Goal: Transaction & Acquisition: Purchase product/service

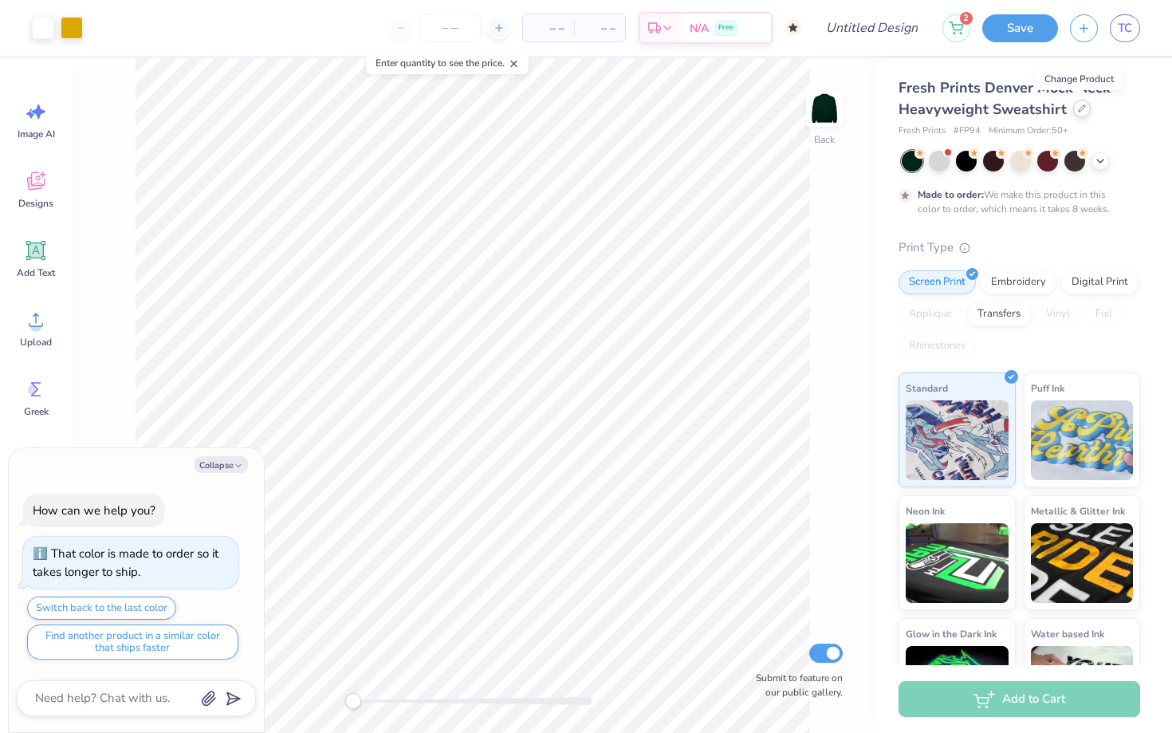
click at [1078, 106] on icon at bounding box center [1082, 108] width 8 height 8
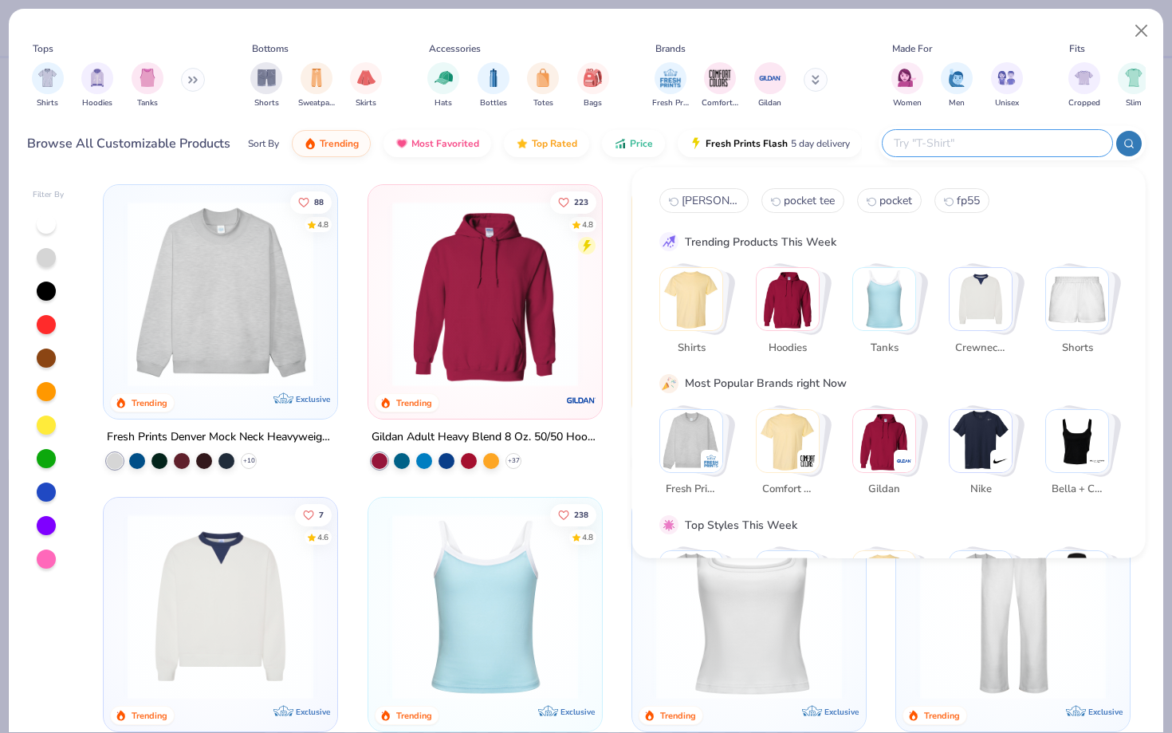
click at [1007, 140] on input "text" at bounding box center [997, 143] width 209 height 18
click at [451, 77] on img "filter for Hats" at bounding box center [444, 76] width 18 height 18
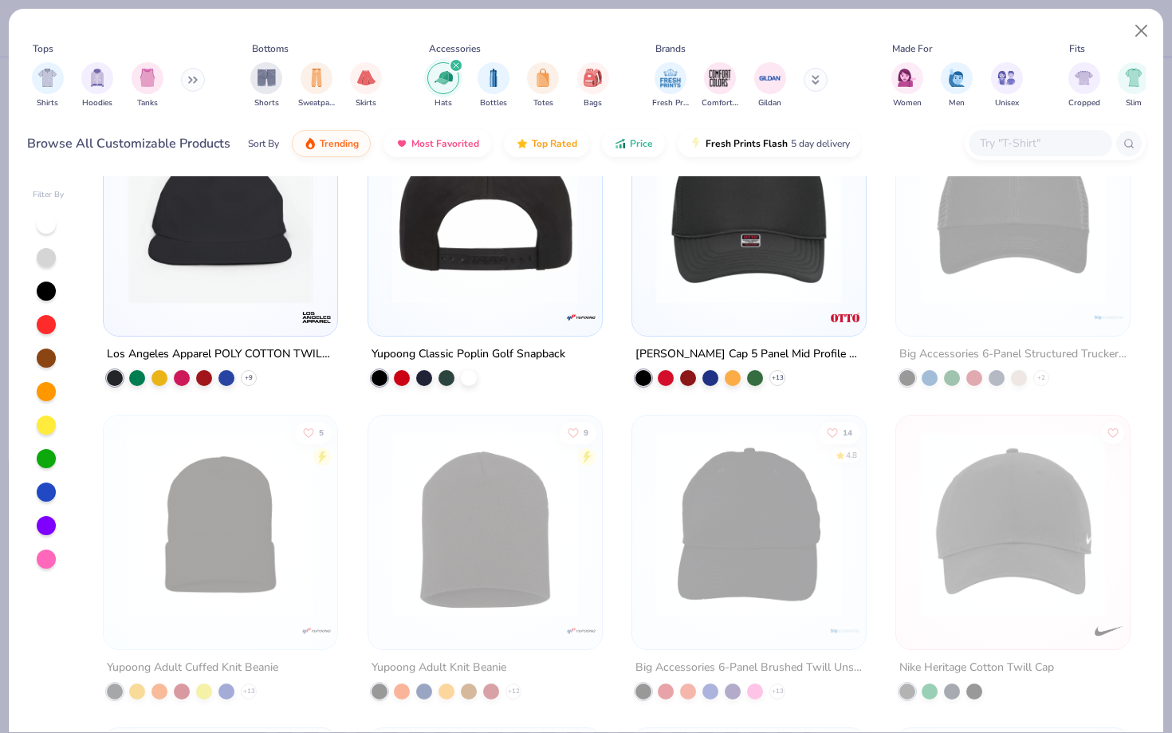
scroll to position [342, 0]
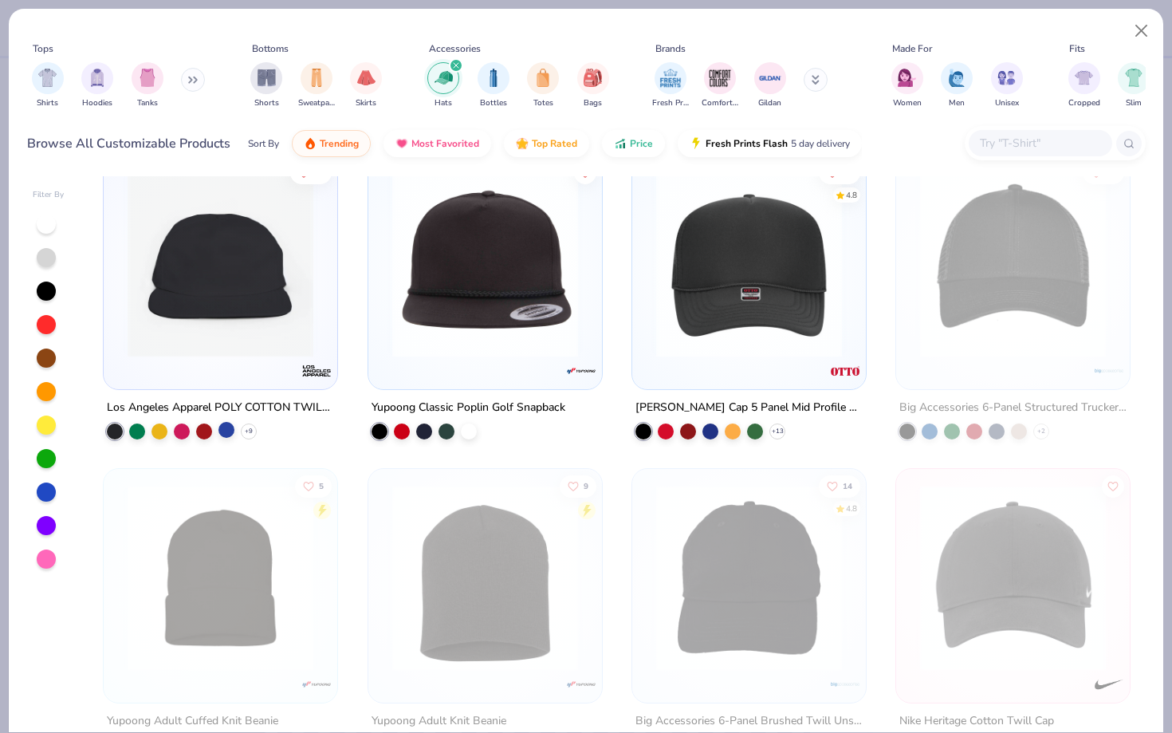
click at [225, 428] on div at bounding box center [227, 430] width 16 height 16
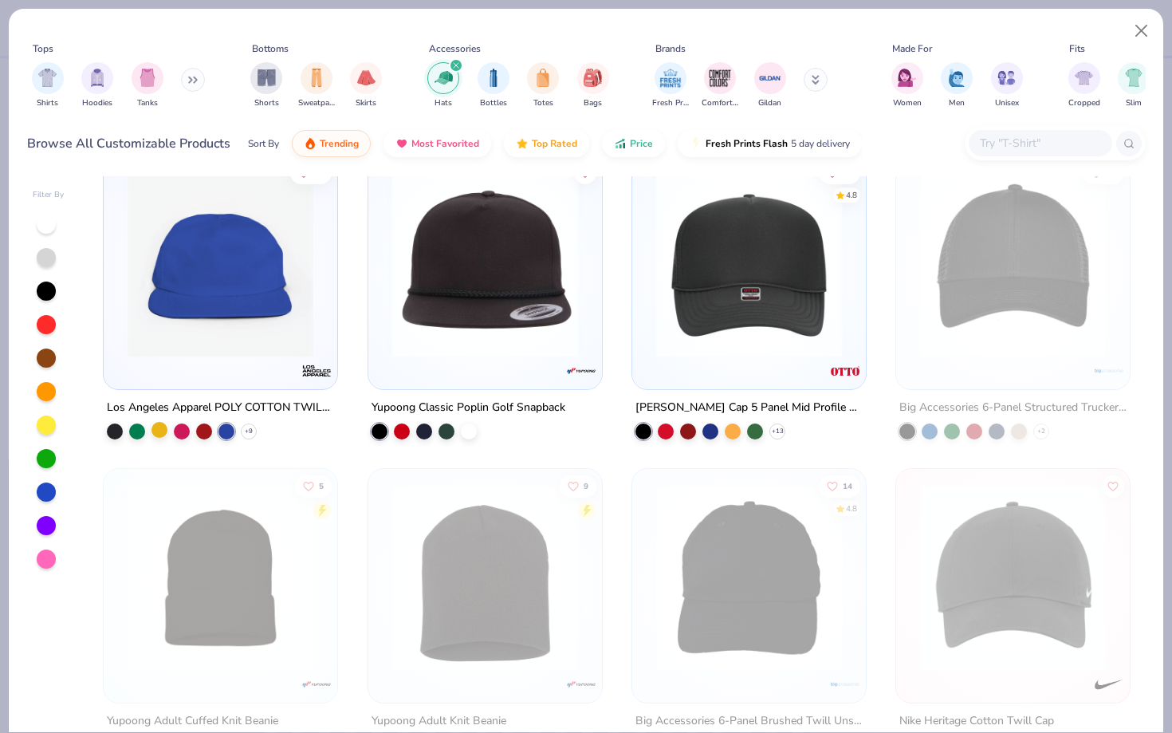
click at [160, 428] on div at bounding box center [160, 430] width 16 height 16
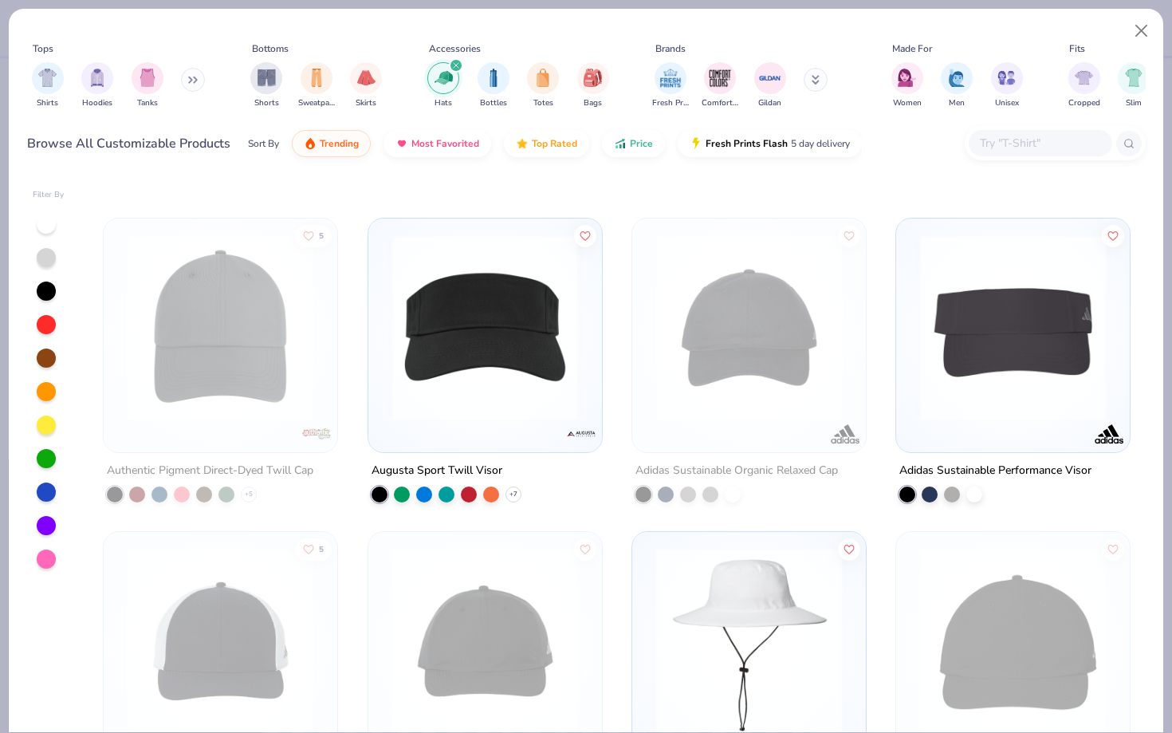
scroll to position [6959, 0]
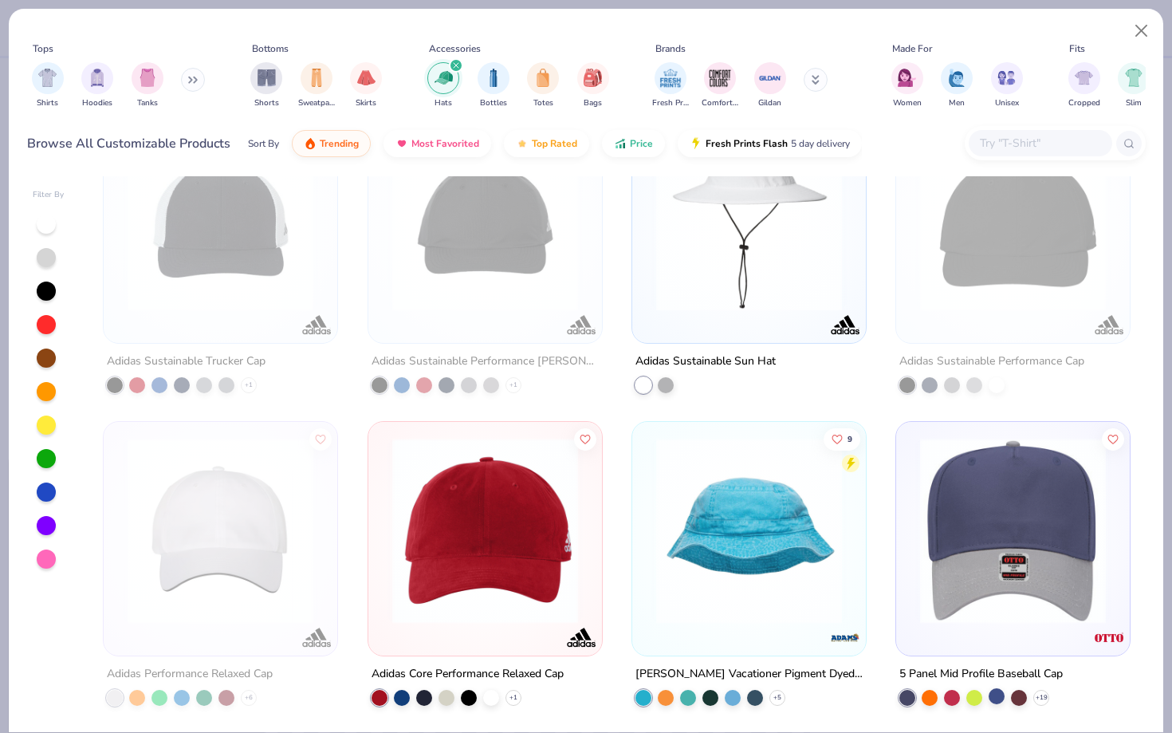
click at [1003, 692] on div at bounding box center [997, 696] width 16 height 16
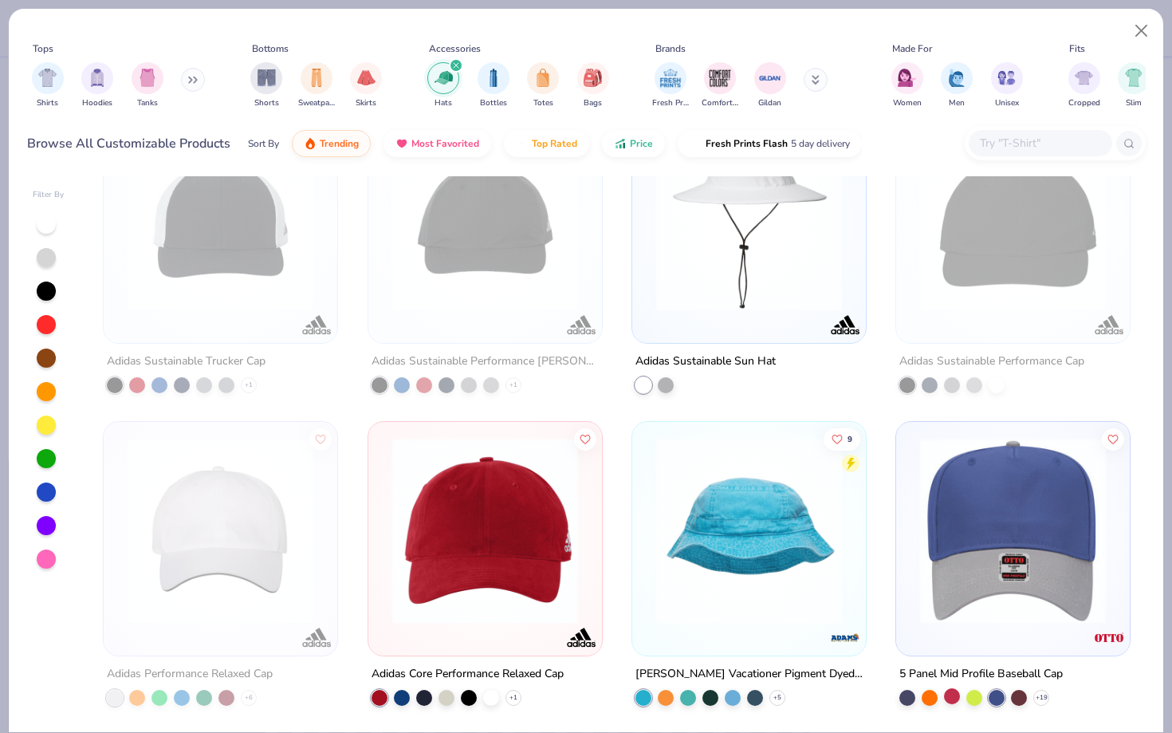
click at [952, 694] on div at bounding box center [952, 696] width 16 height 16
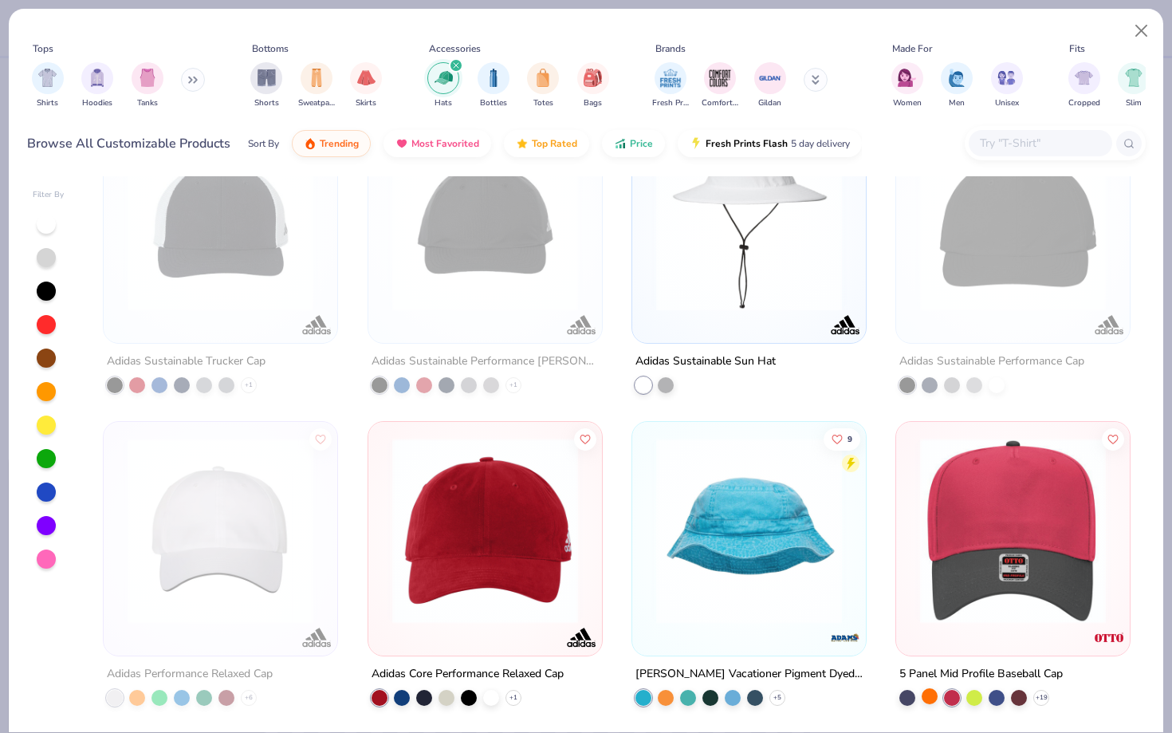
click at [931, 691] on div at bounding box center [930, 696] width 16 height 16
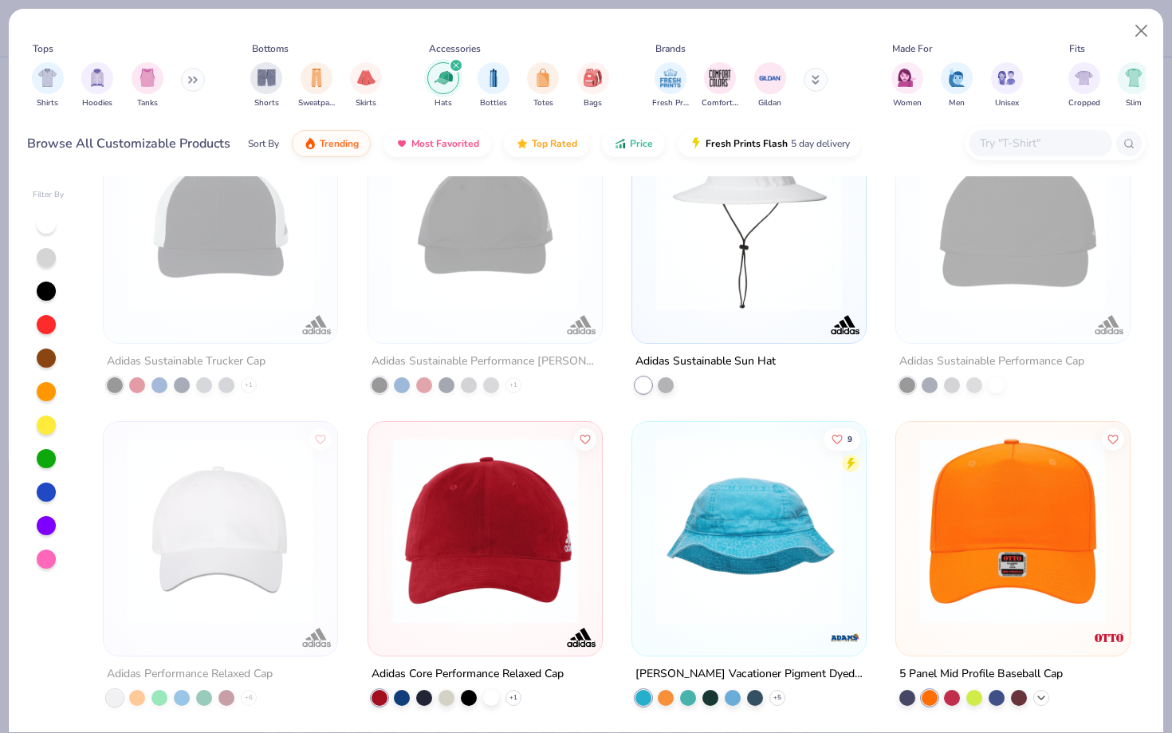
click at [1036, 694] on icon at bounding box center [1041, 698] width 13 height 13
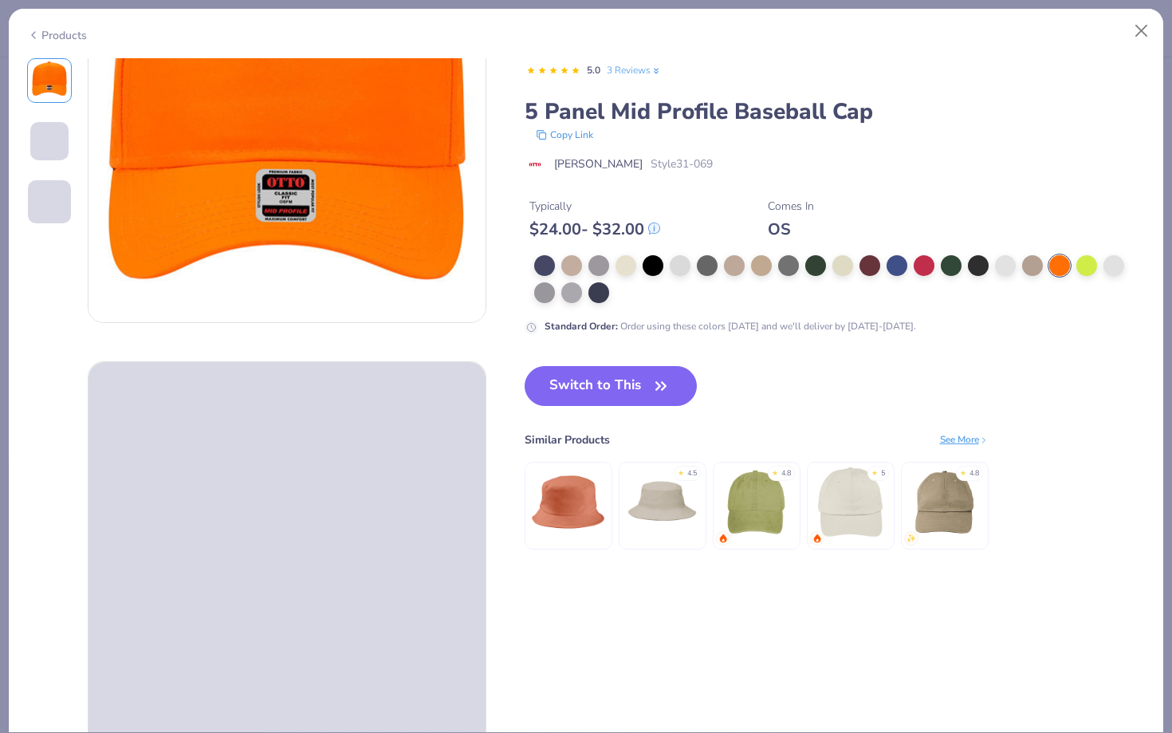
scroll to position [151, 0]
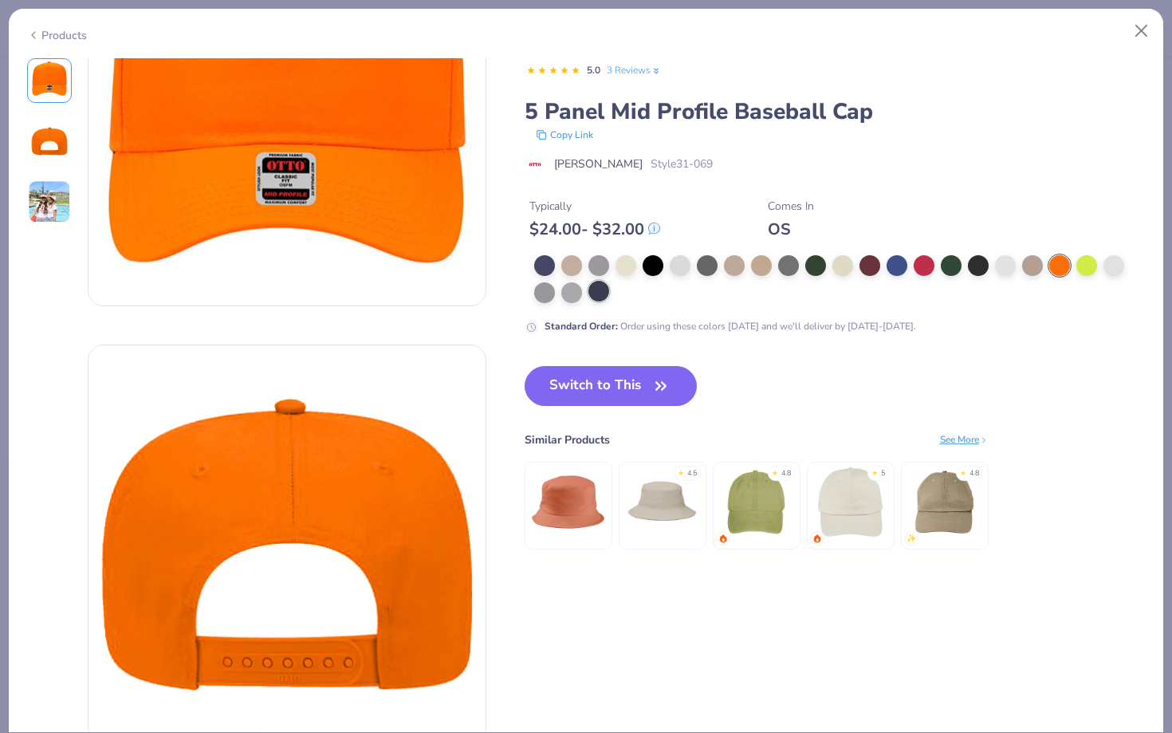
click at [593, 284] on div at bounding box center [599, 291] width 21 height 21
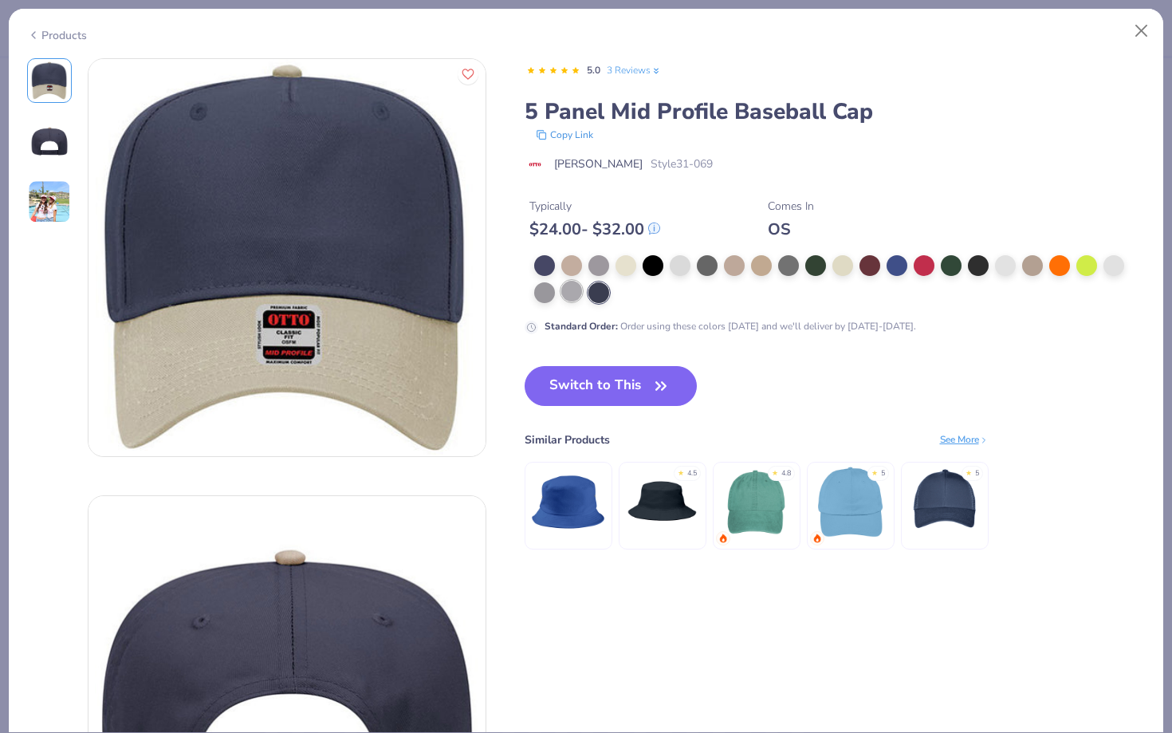
click at [562, 290] on div at bounding box center [572, 291] width 21 height 21
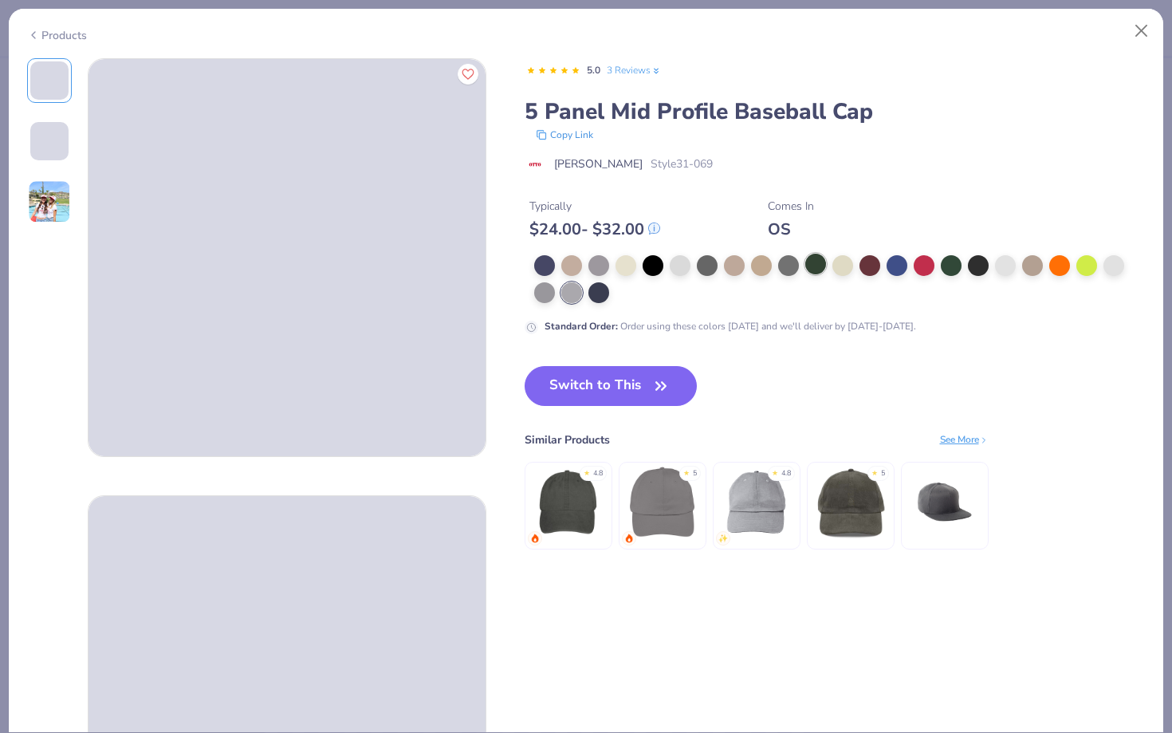
click at [817, 266] on div at bounding box center [816, 264] width 21 height 21
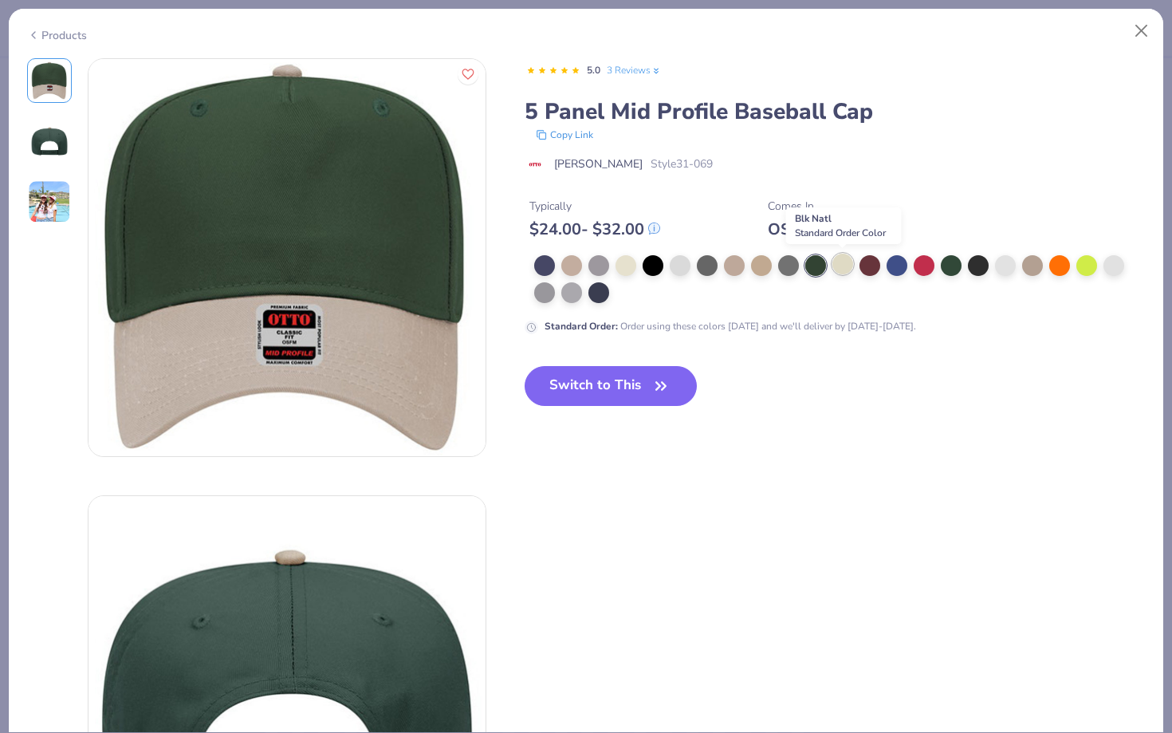
click at [842, 267] on div at bounding box center [843, 264] width 21 height 21
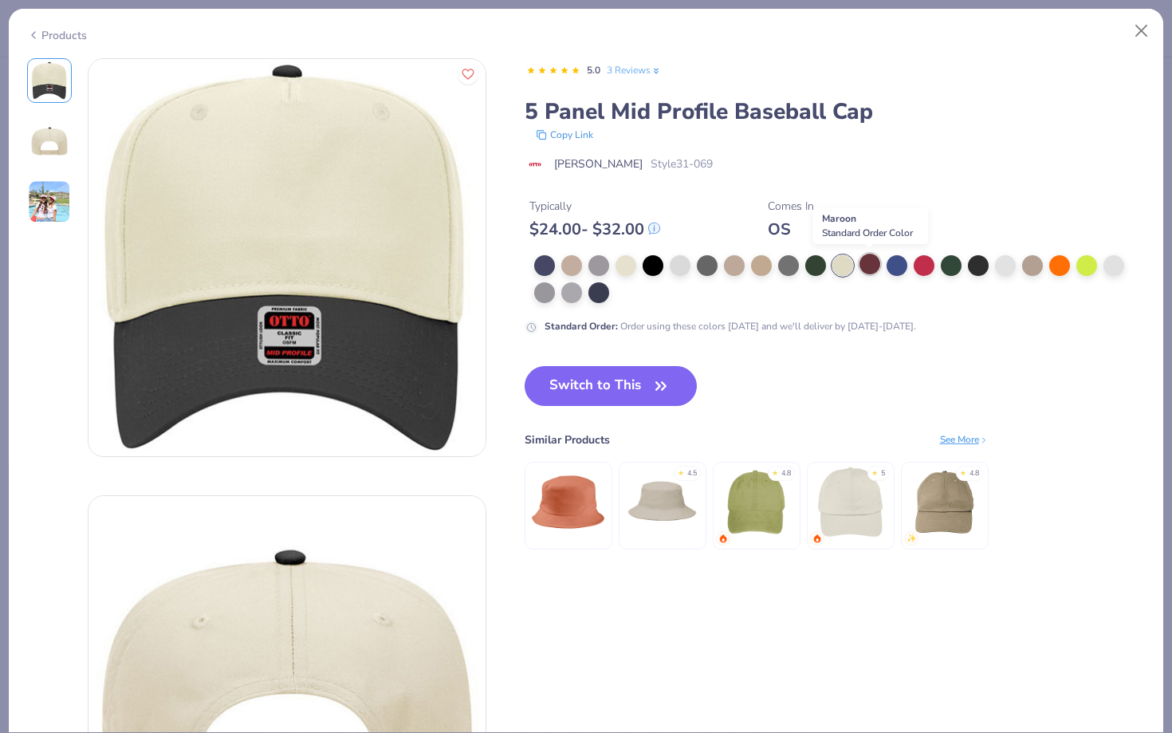
click at [873, 264] on div at bounding box center [870, 264] width 21 height 21
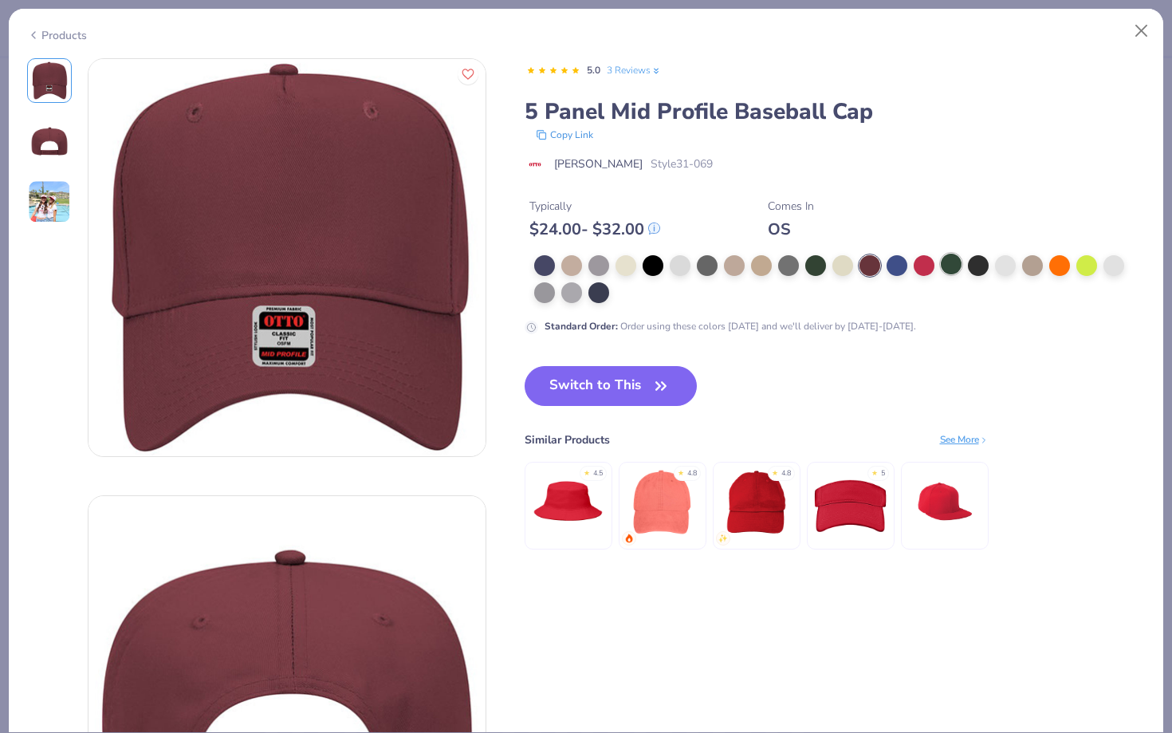
click at [960, 262] on div at bounding box center [951, 264] width 21 height 21
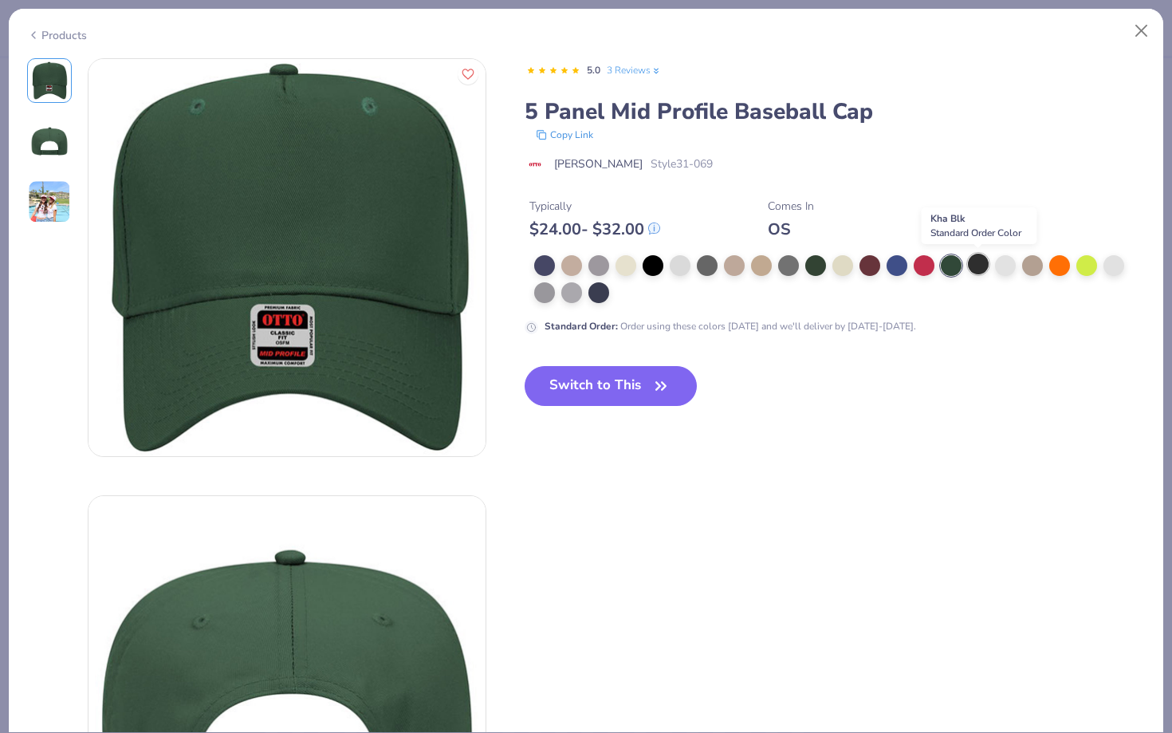
click at [985, 263] on div at bounding box center [978, 264] width 21 height 21
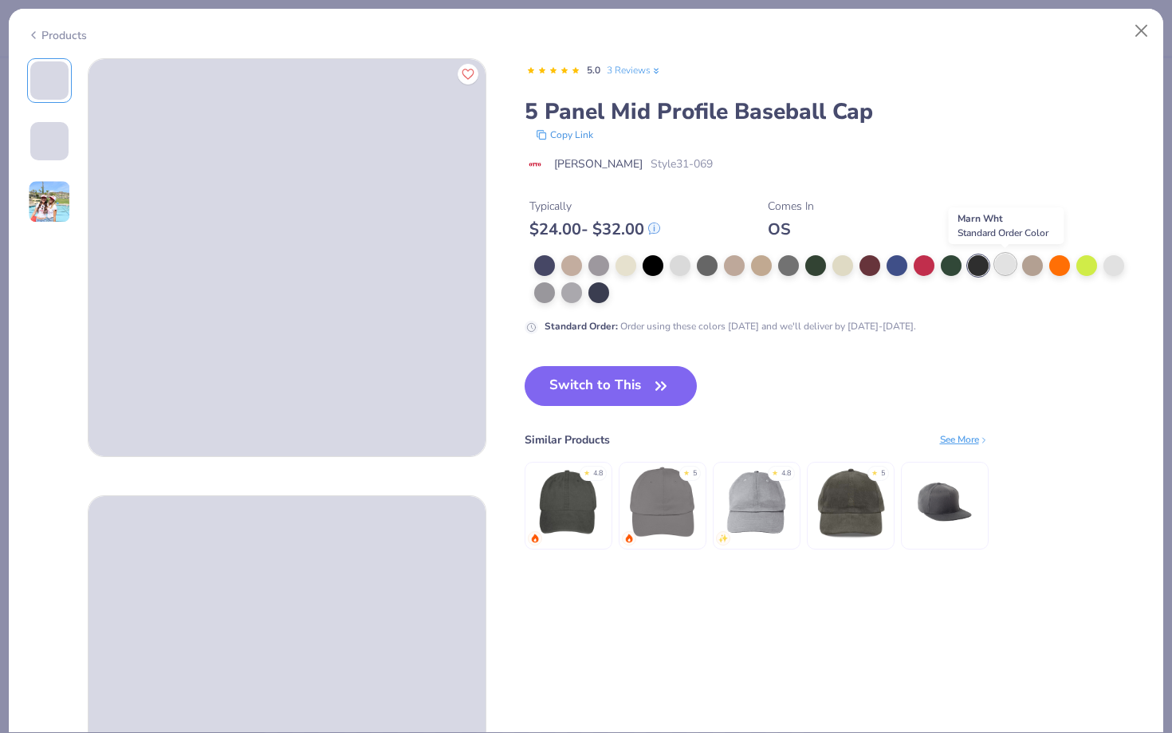
click at [1000, 263] on div at bounding box center [1005, 264] width 21 height 21
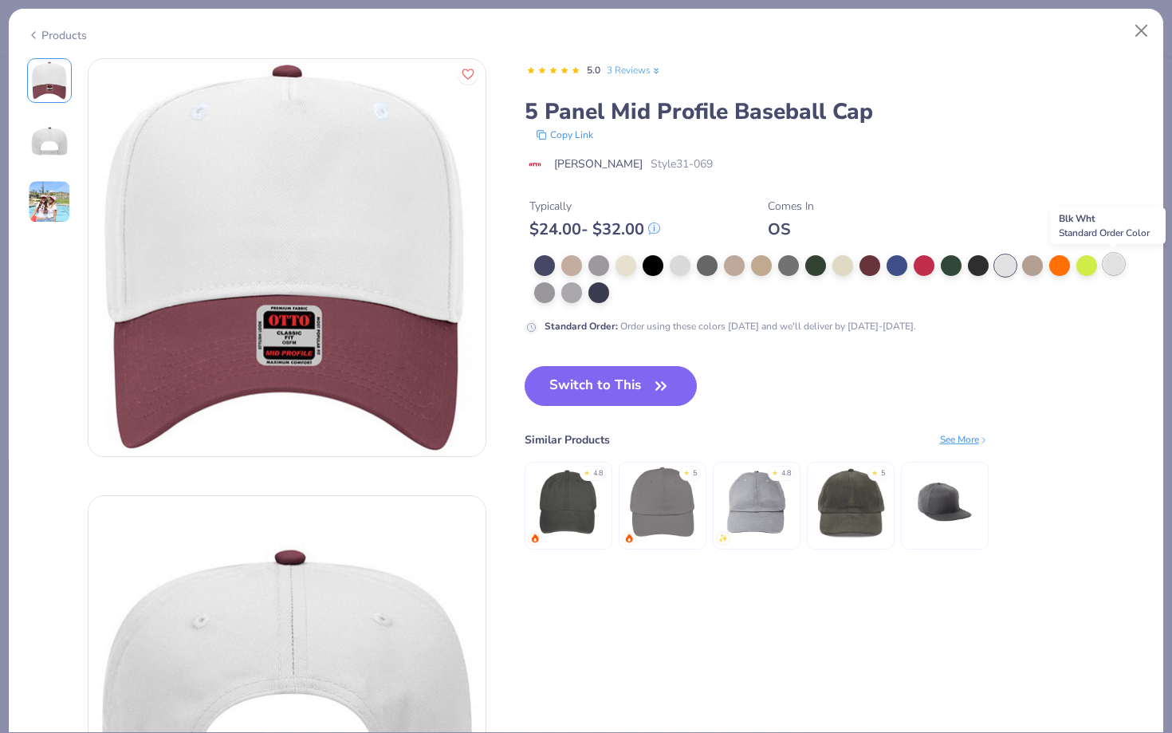
click at [1118, 265] on div at bounding box center [1114, 264] width 21 height 21
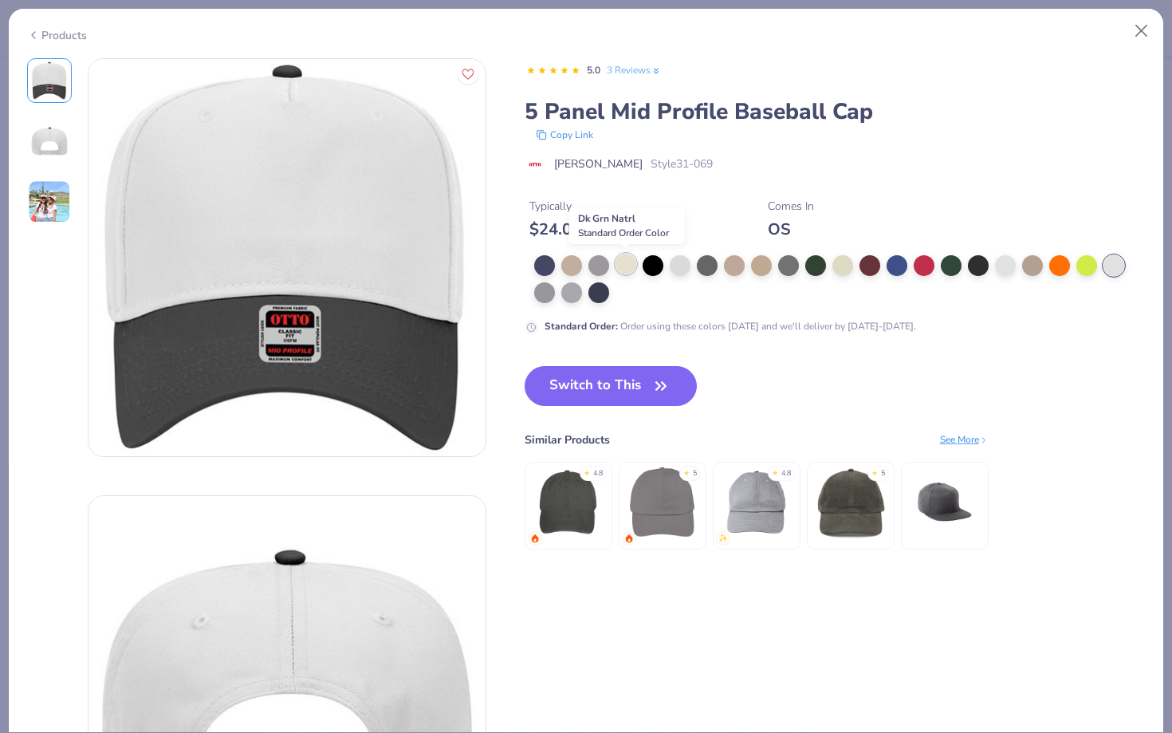
click at [625, 258] on div at bounding box center [626, 264] width 21 height 21
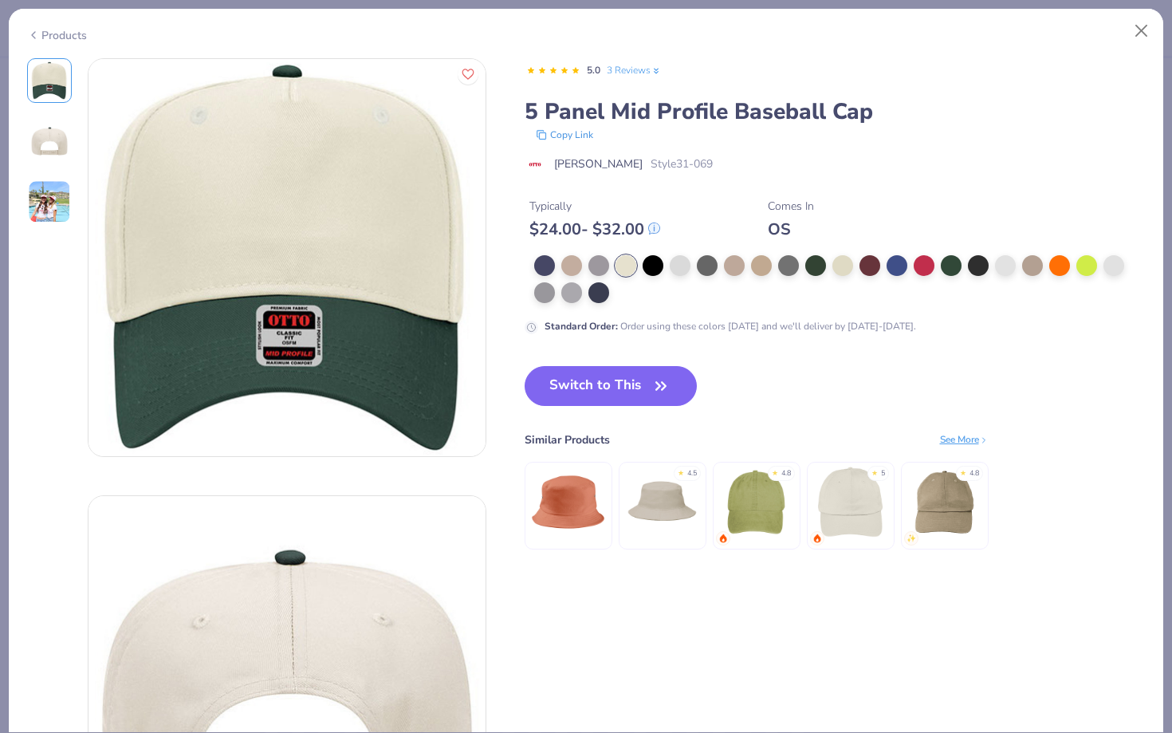
click at [58, 213] on img at bounding box center [49, 201] width 43 height 43
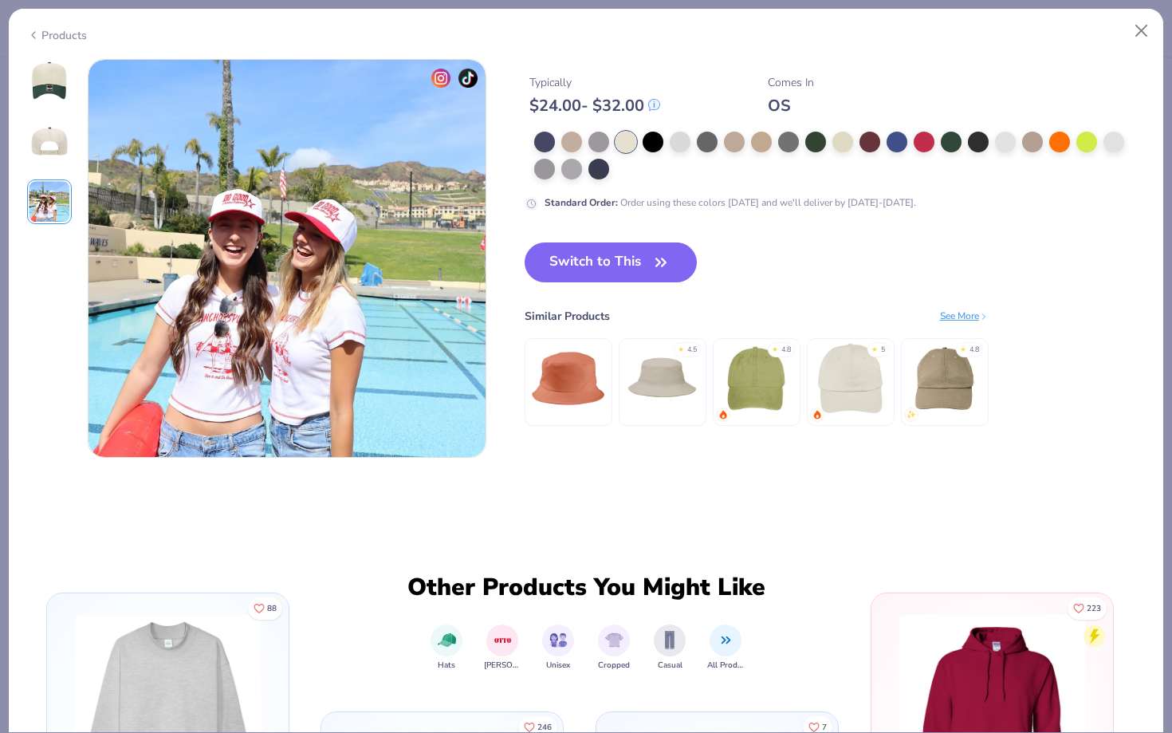
scroll to position [874, 0]
click at [1143, 35] on button "Close" at bounding box center [1142, 31] width 30 height 30
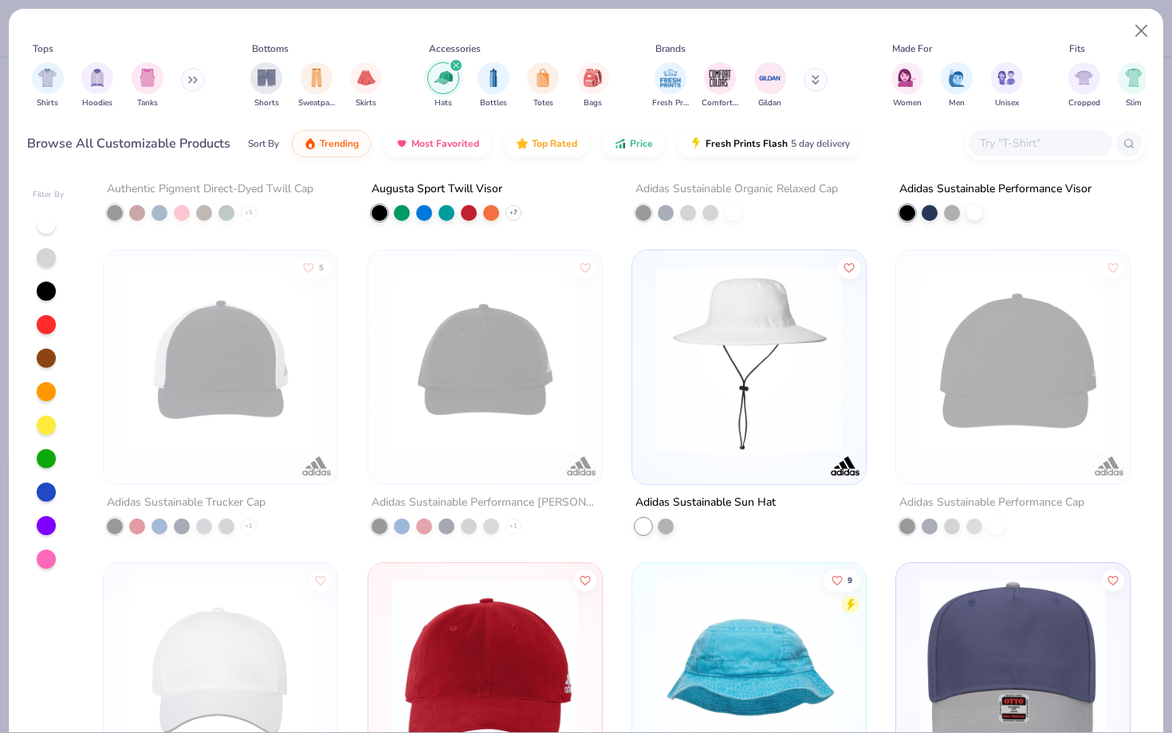
scroll to position [6959, 0]
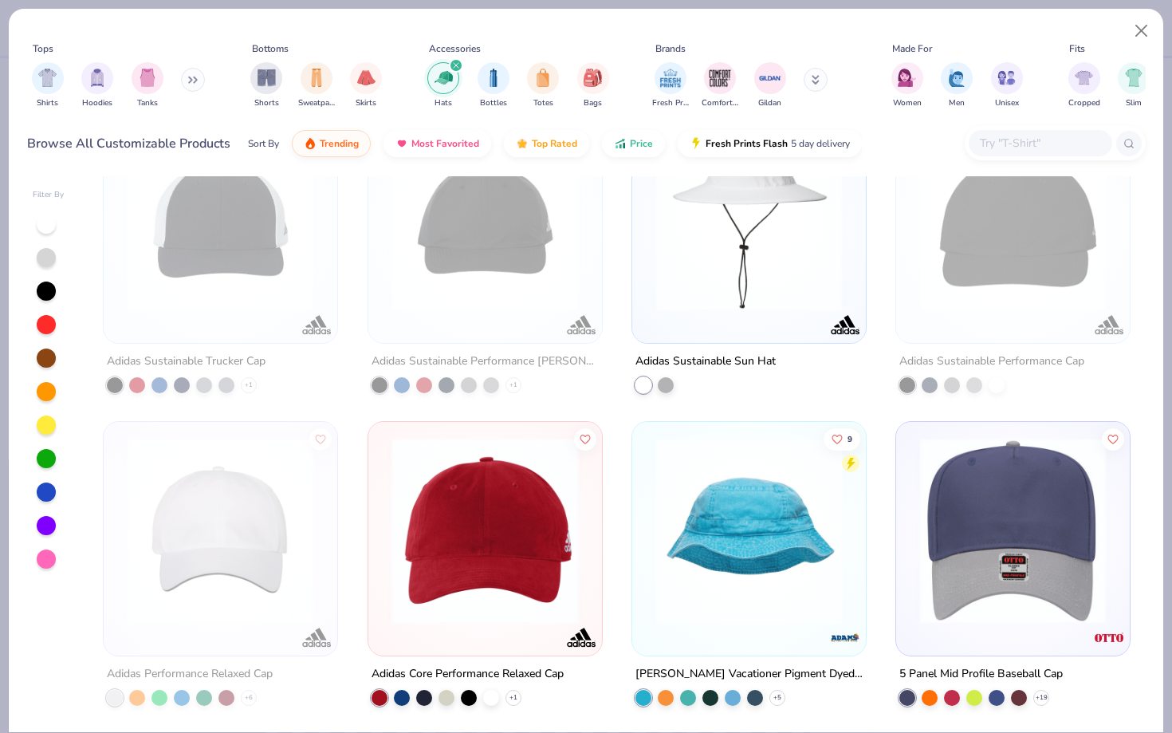
click at [998, 551] on img at bounding box center [1013, 531] width 202 height 186
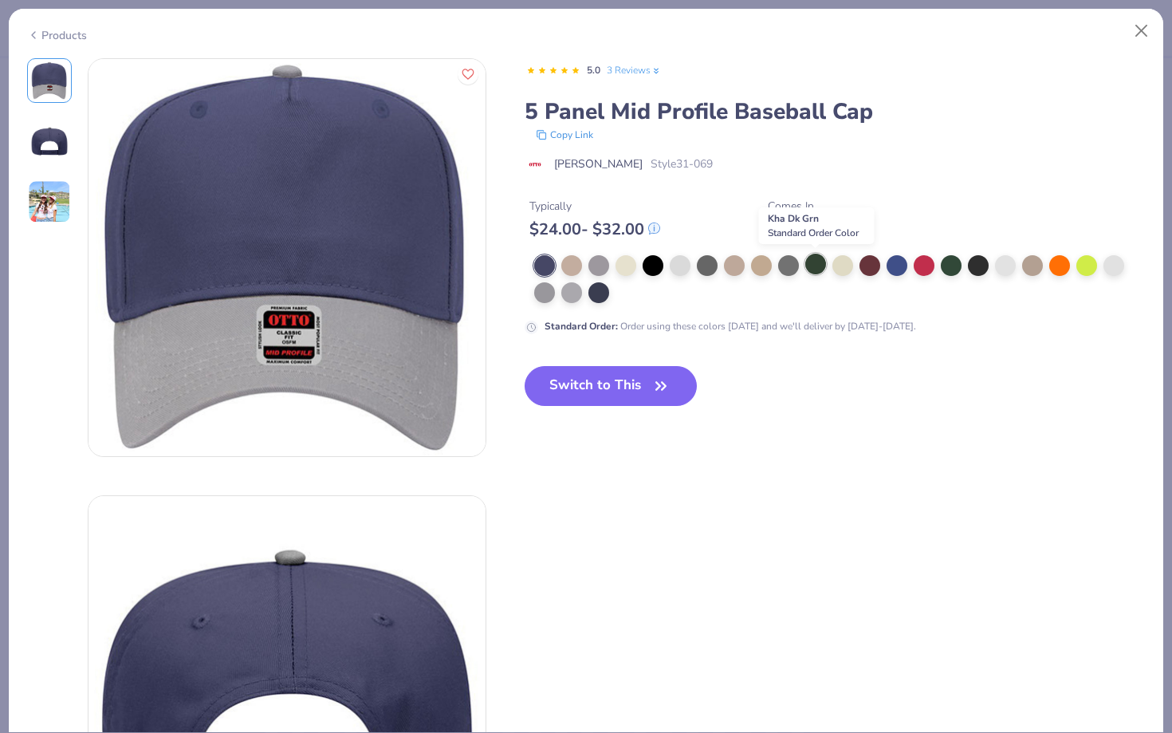
click at [819, 260] on div at bounding box center [816, 264] width 21 height 21
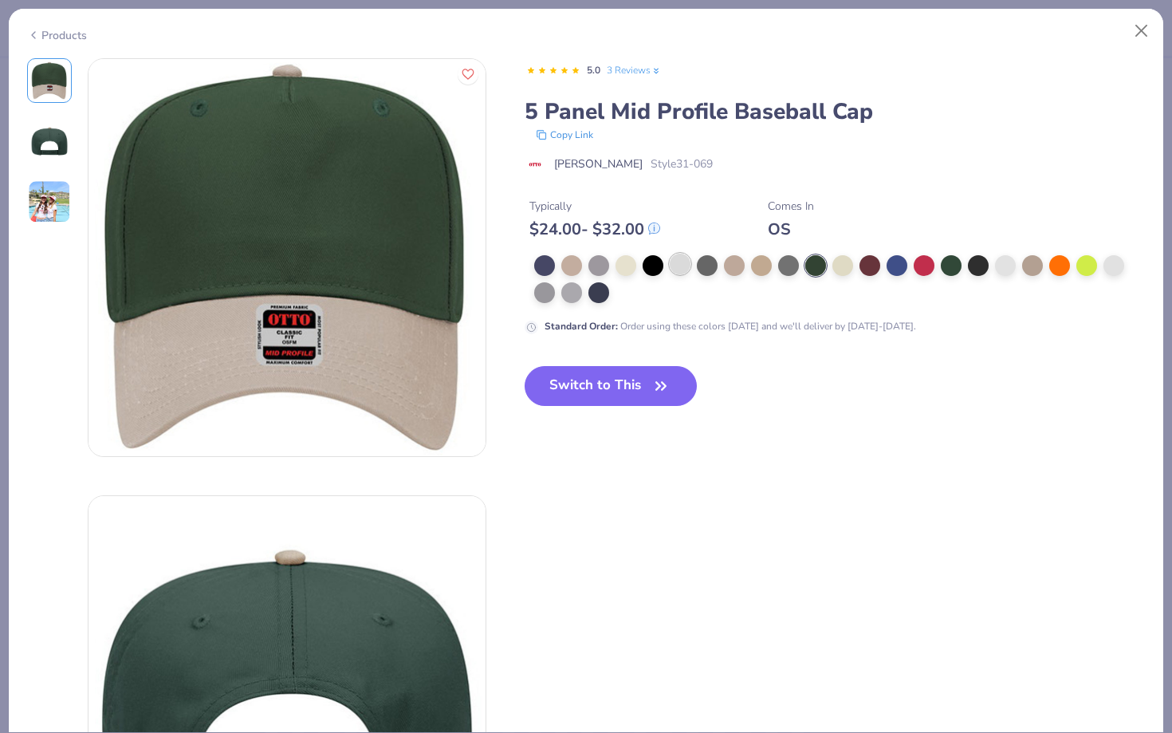
click at [680, 264] on div at bounding box center [680, 264] width 21 height 21
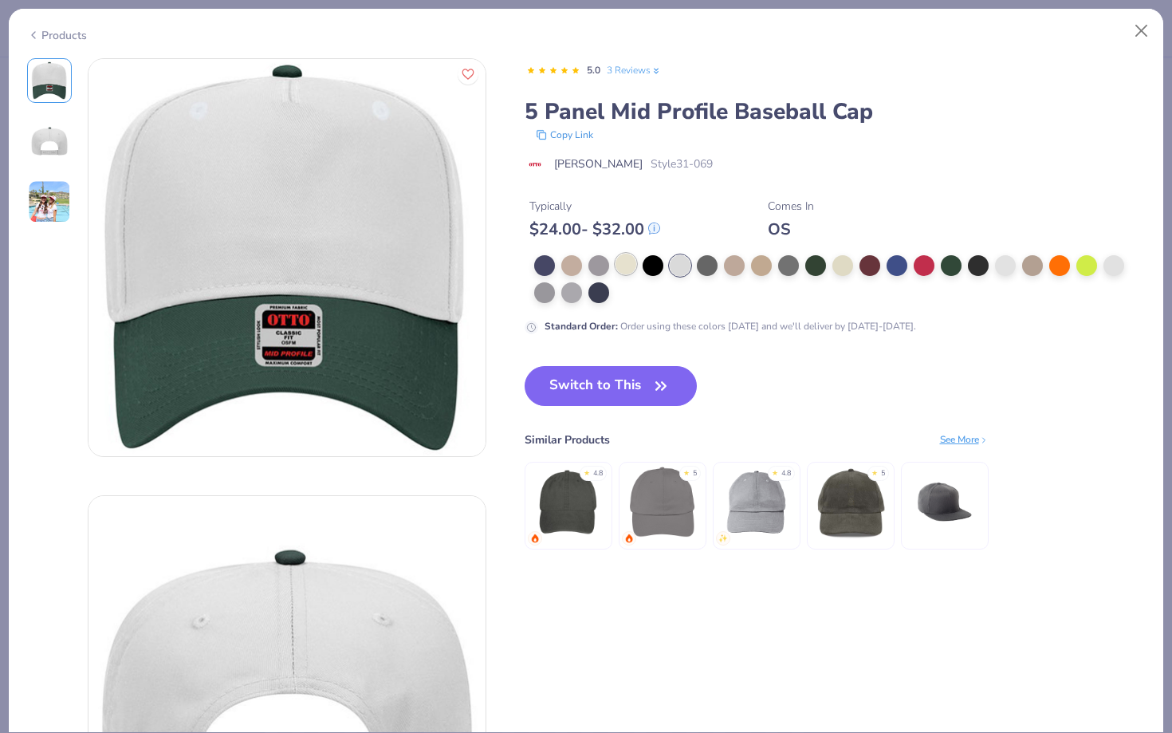
click at [616, 267] on div at bounding box center [626, 264] width 21 height 21
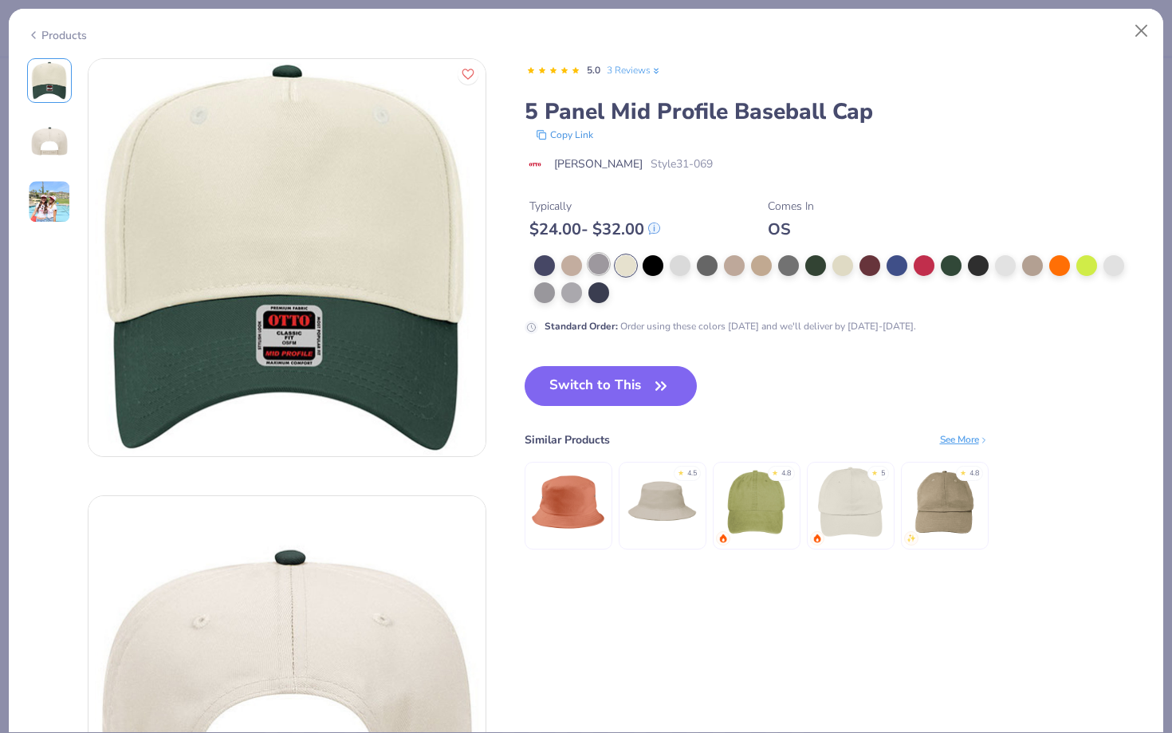
click at [594, 259] on div at bounding box center [599, 264] width 21 height 21
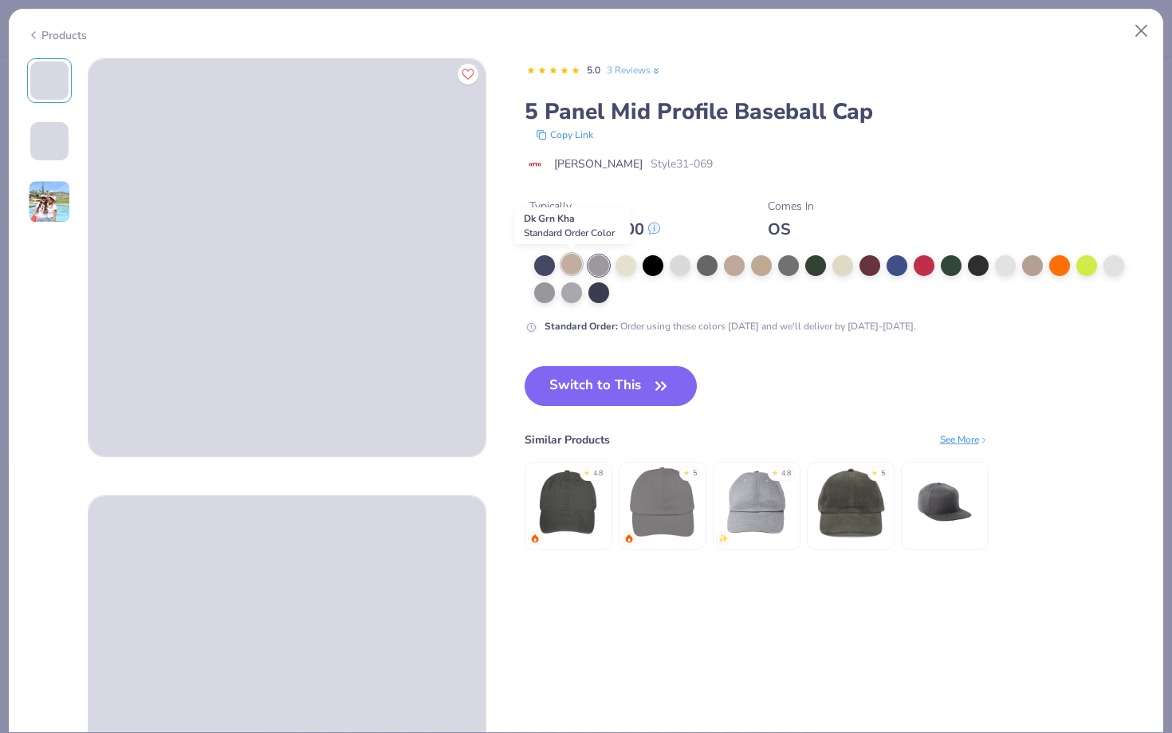
click at [573, 261] on div at bounding box center [572, 264] width 21 height 21
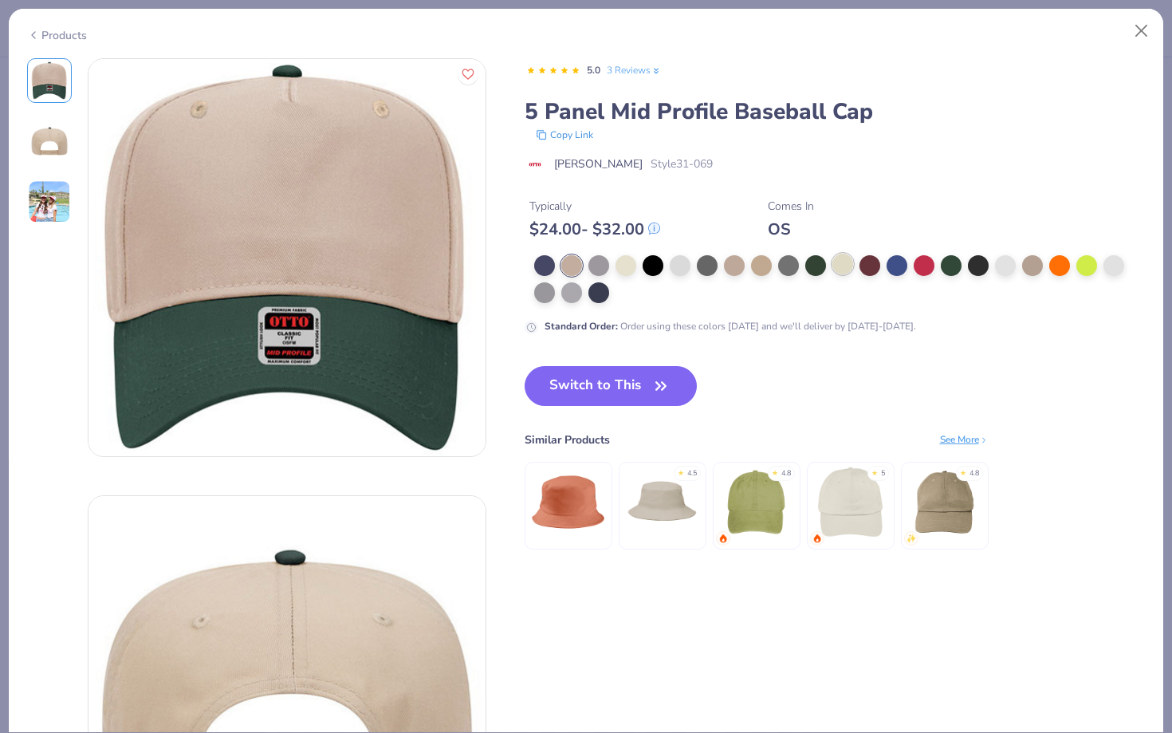
click at [833, 261] on div at bounding box center [843, 264] width 21 height 21
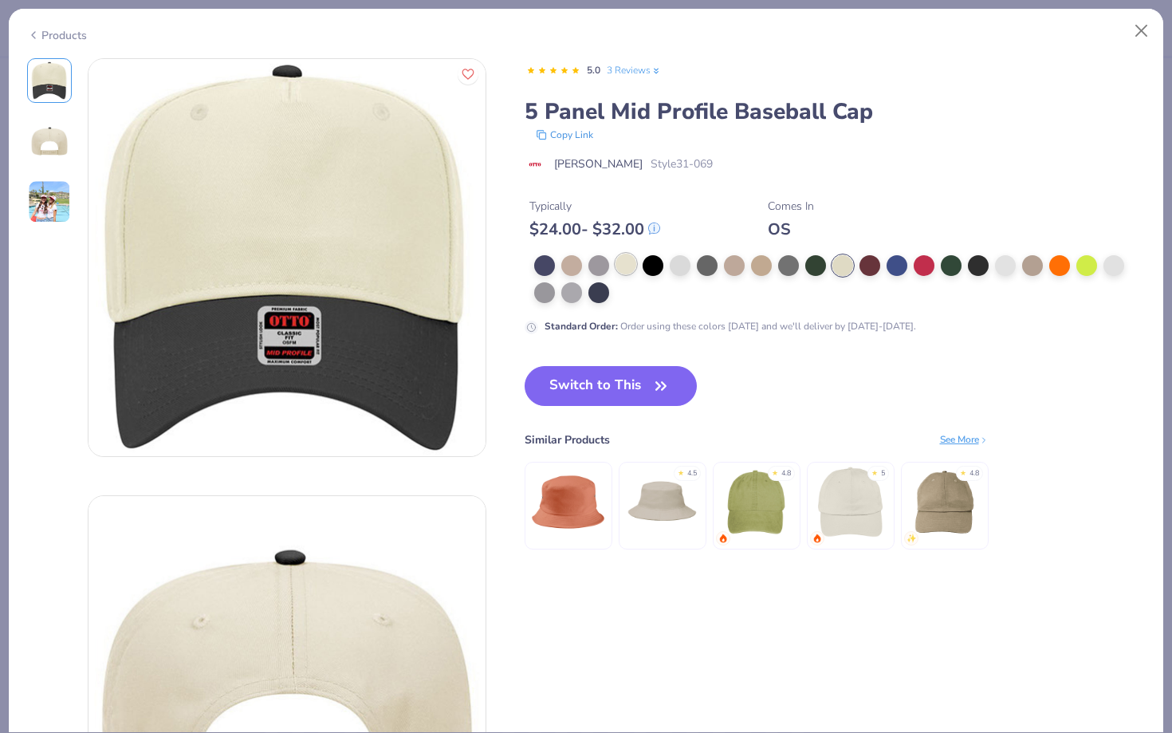
click at [626, 262] on div at bounding box center [626, 264] width 21 height 21
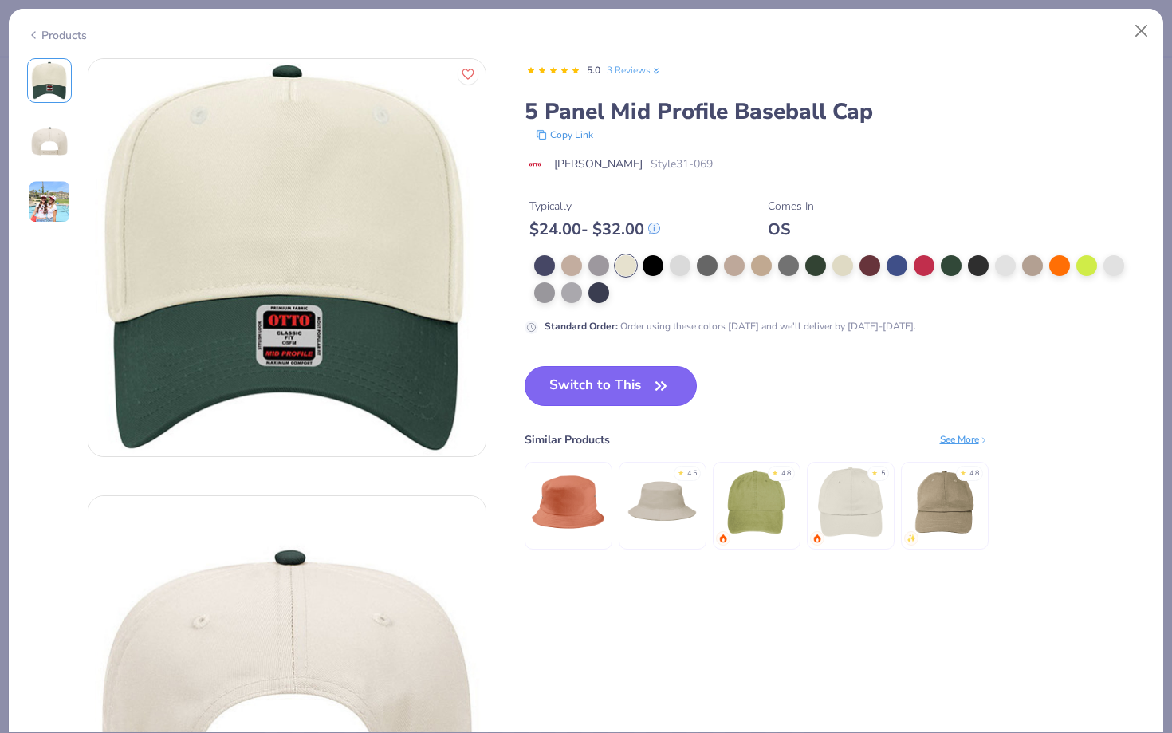
click at [599, 393] on button "Switch to This" at bounding box center [611, 386] width 173 height 40
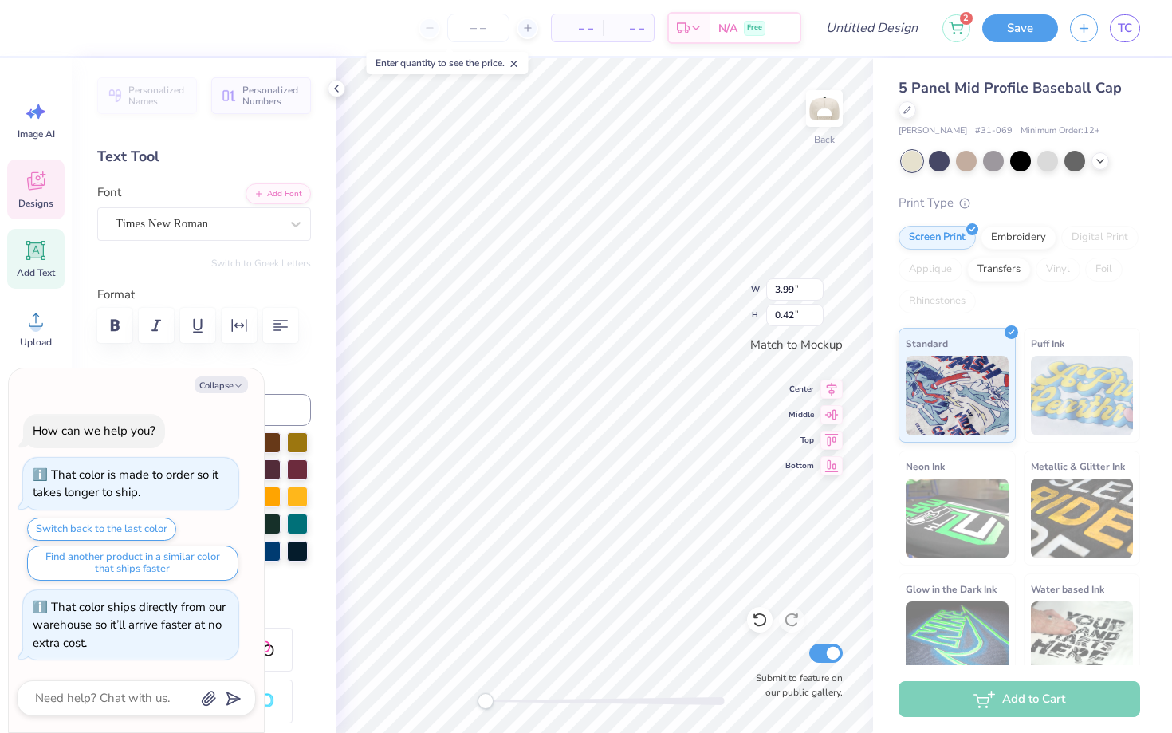
type textarea "x"
type textarea "A"
type textarea "x"
type textarea "Al"
type textarea "x"
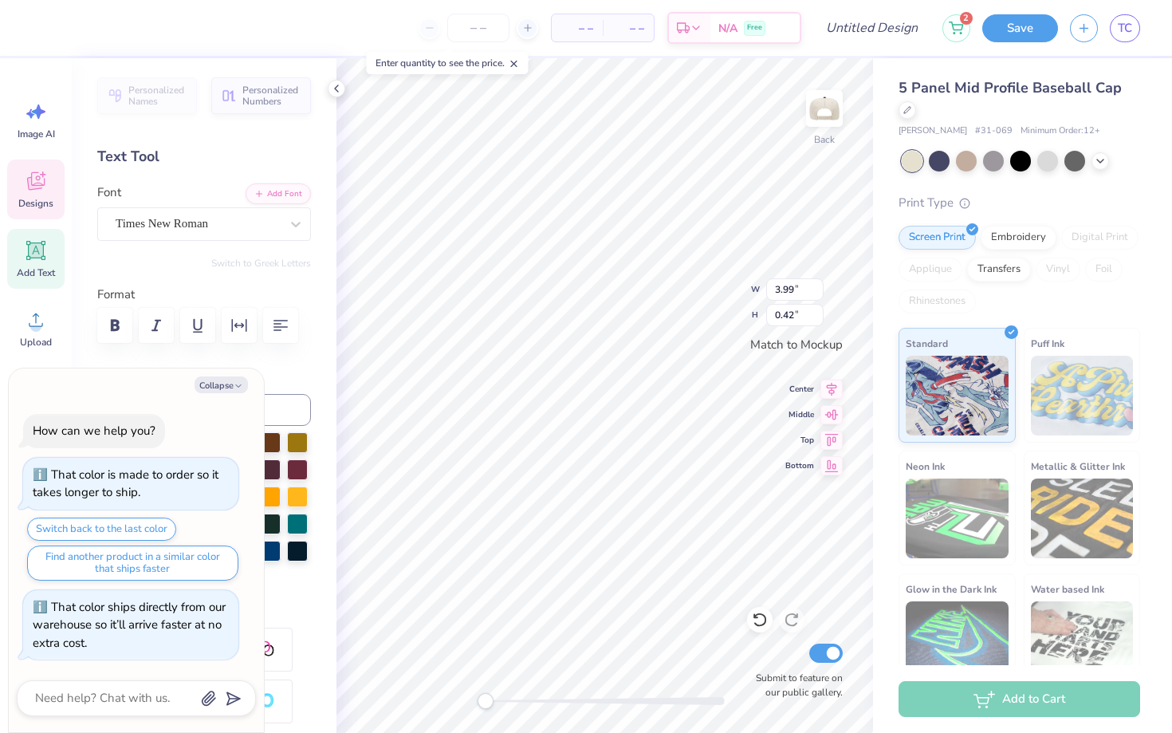
type textarea "Alp"
type textarea "x"
type textarea "Al"
type textarea "x"
type textarea "A"
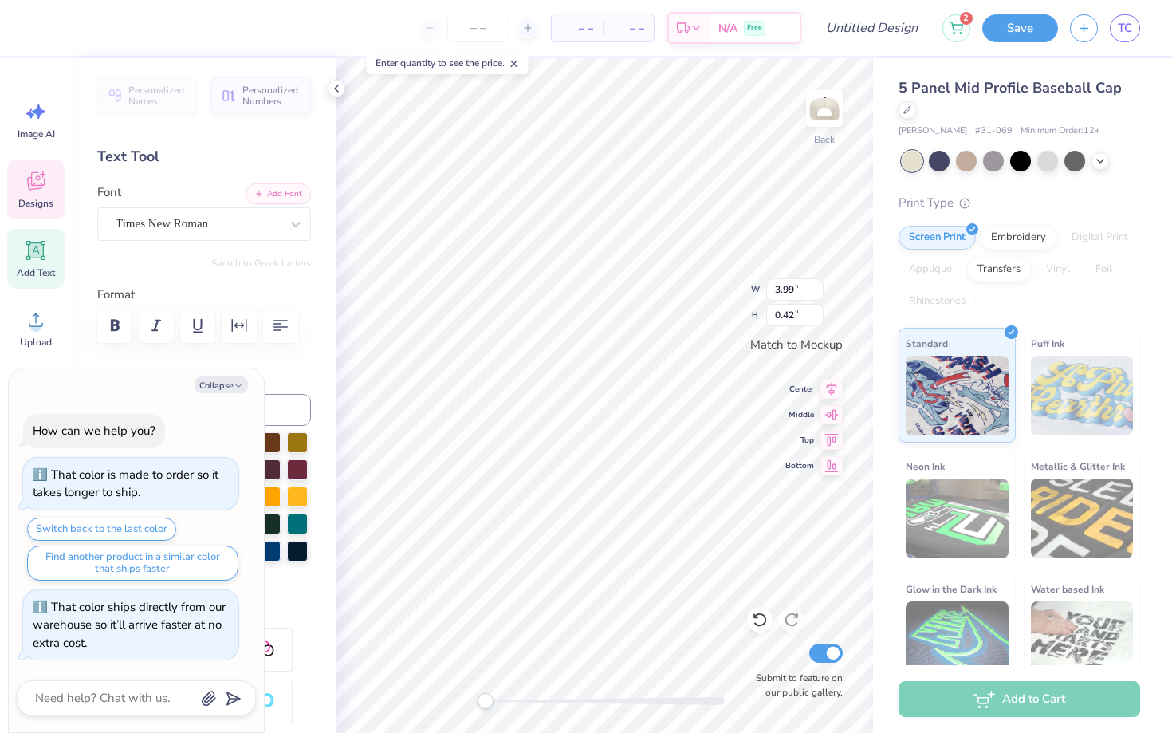
type textarea "x"
type textarea "ALP"
type textarea "x"
type textarea "ALPH"
type textarea "x"
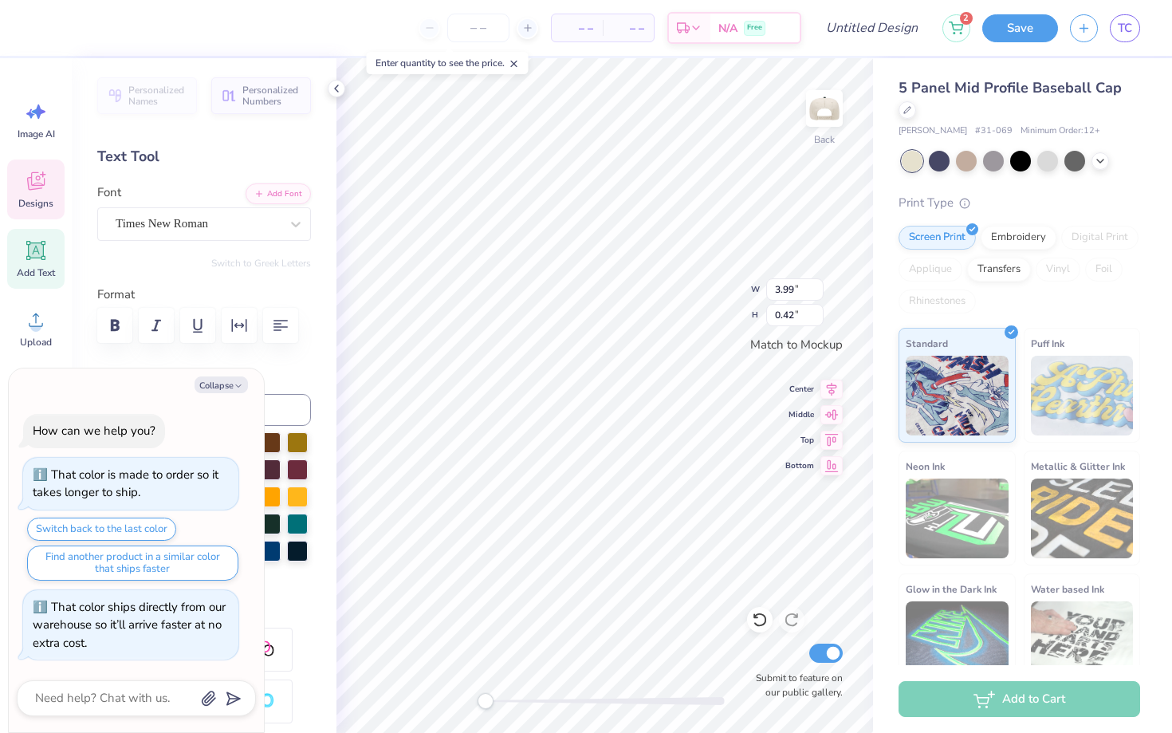
type textarea "ALPHA"
type textarea "x"
type textarea "ALPHA"
type textarea "x"
type textarea "ALPHA D"
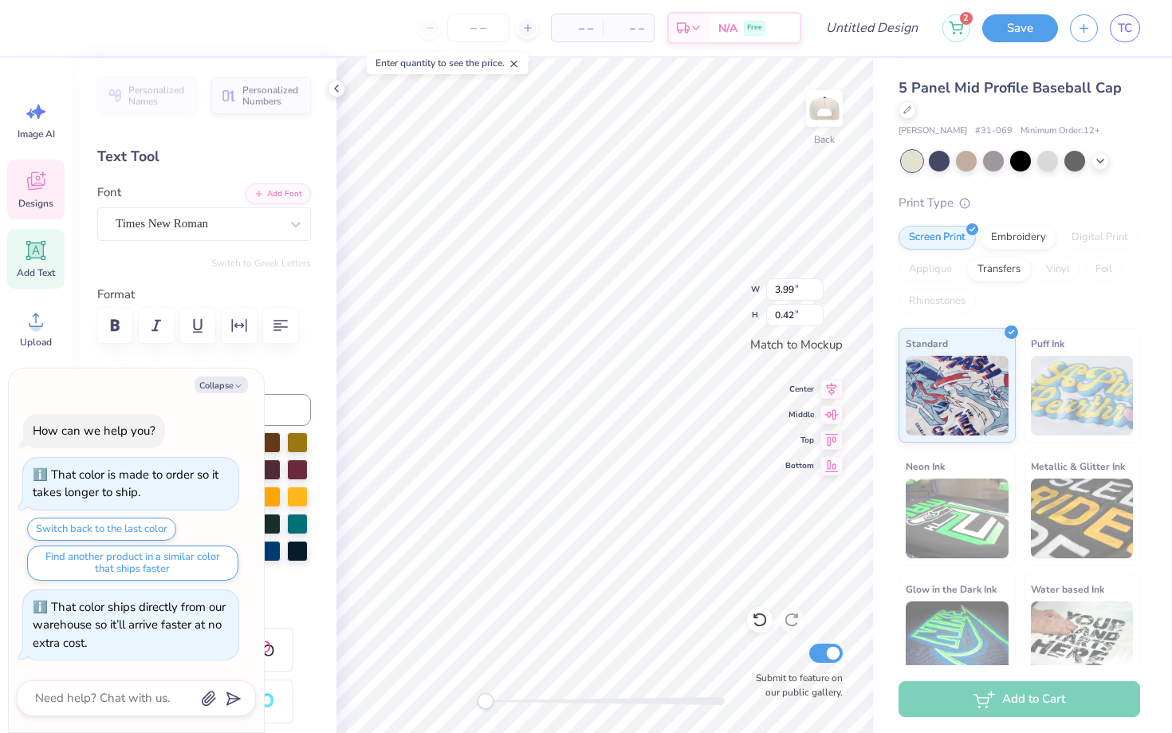
type textarea "x"
type textarea "ALPHA DE"
type textarea "x"
type textarea "ALPHA DET"
type textarea "x"
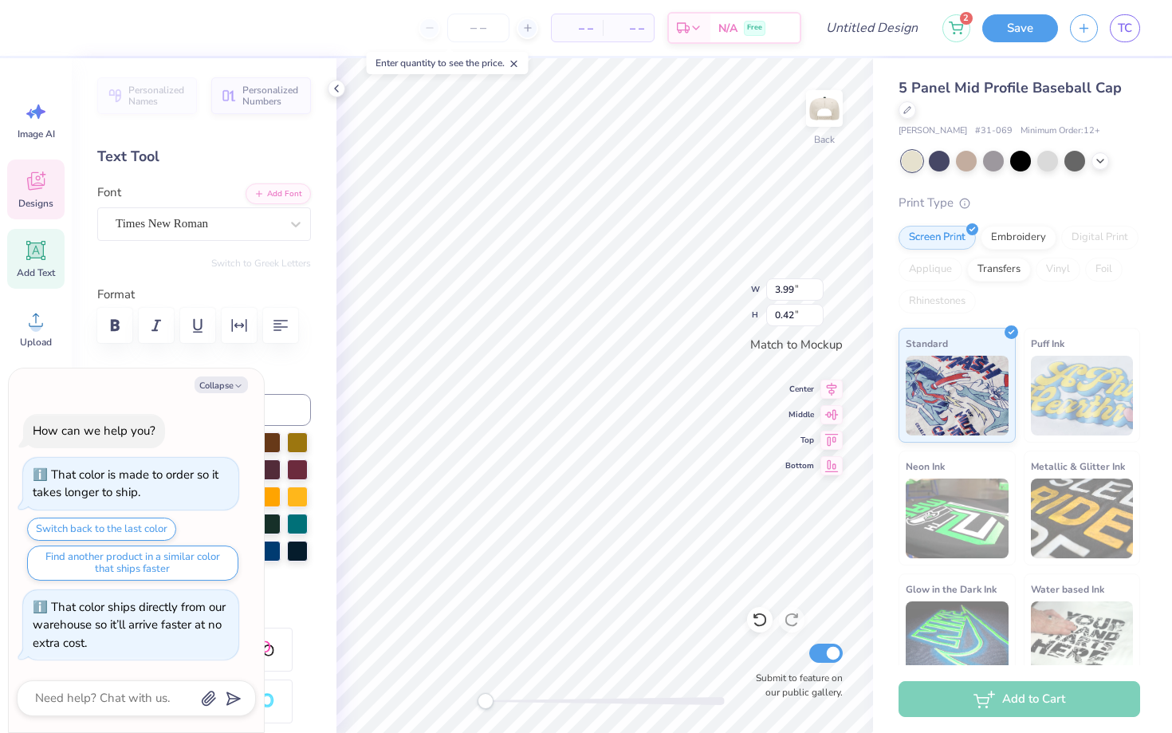
type textarea "ALPHA DE"
type textarea "x"
type textarea "ALPHA DEL"
type textarea "x"
type textarea "ALPHA DELT"
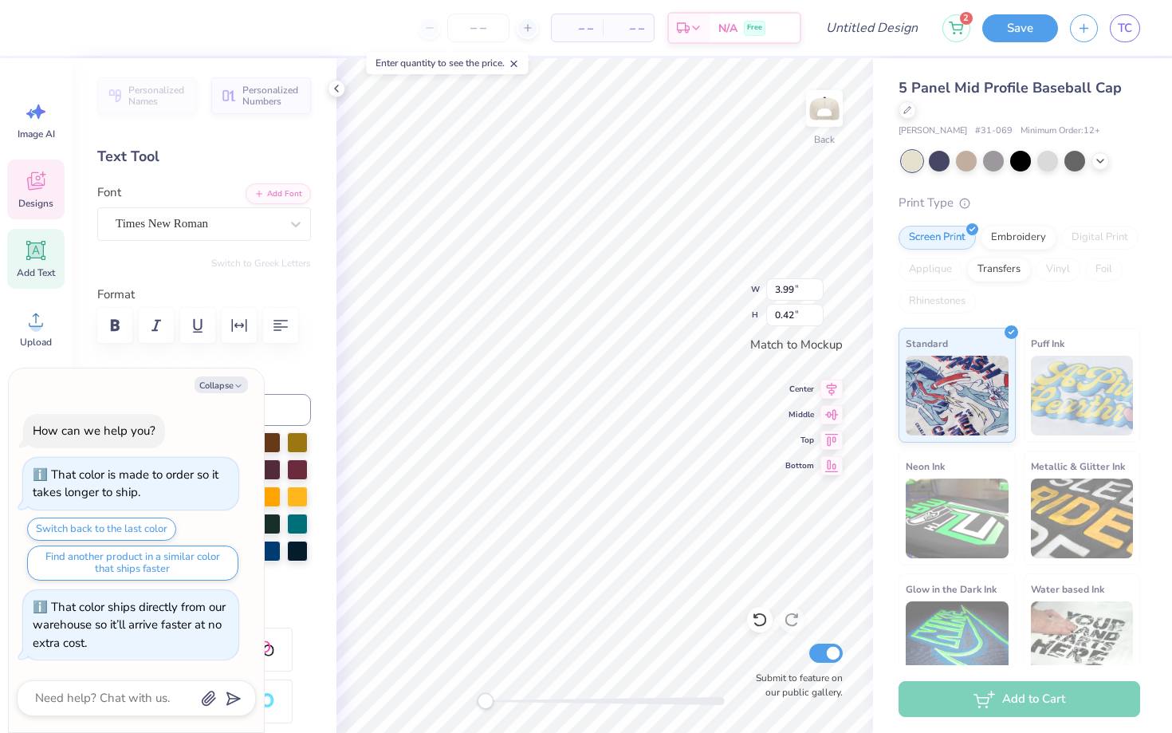
type textarea "x"
type textarea "ALPHA DELTA"
type textarea "x"
type textarea "ALPHA DELTA"
type textarea "x"
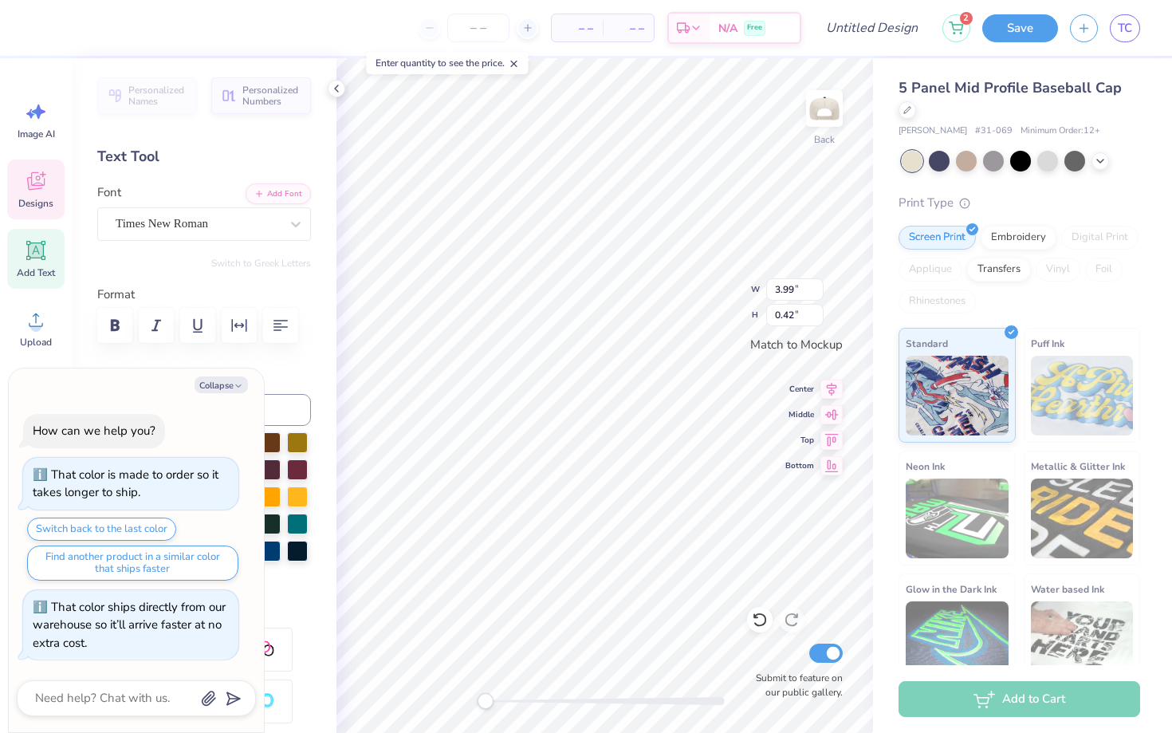
type textarea "ALPHA DELTA PI"
type textarea "x"
type textarea "D WEEKEND 2025"
type textarea "x"
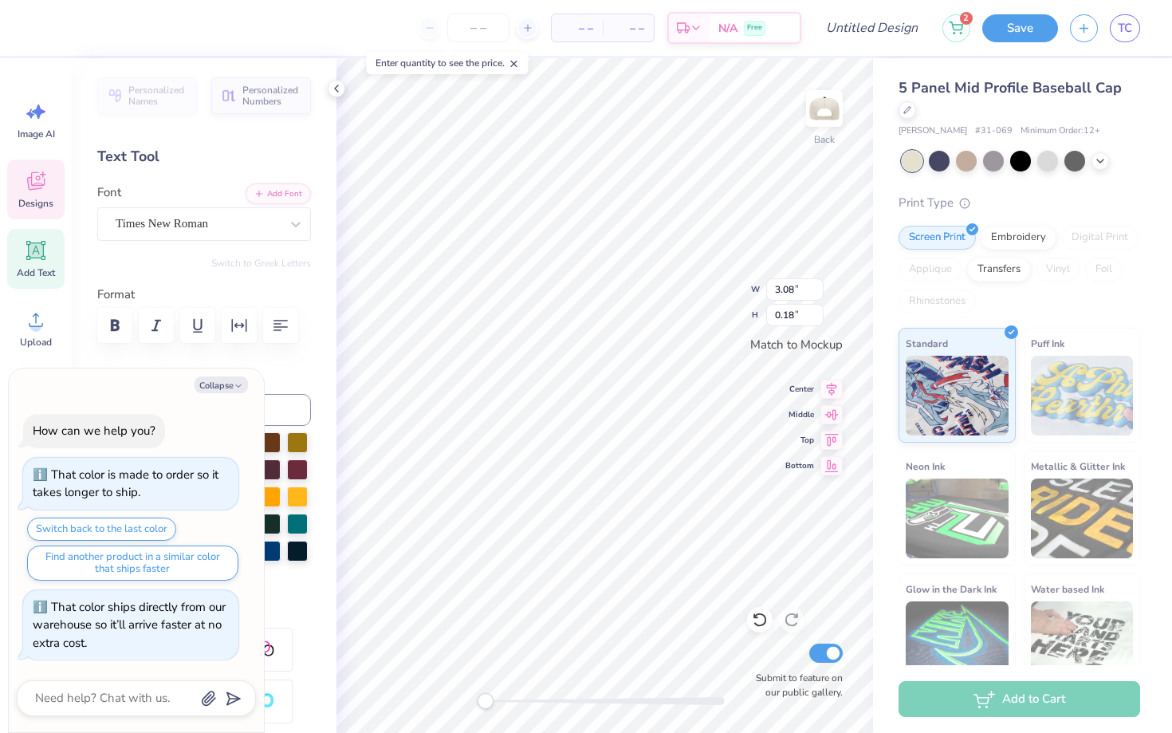
type textarea "DA WEEKEND 2025"
type textarea "x"
type textarea "DAD WEEKEND 2025"
type textarea "x"
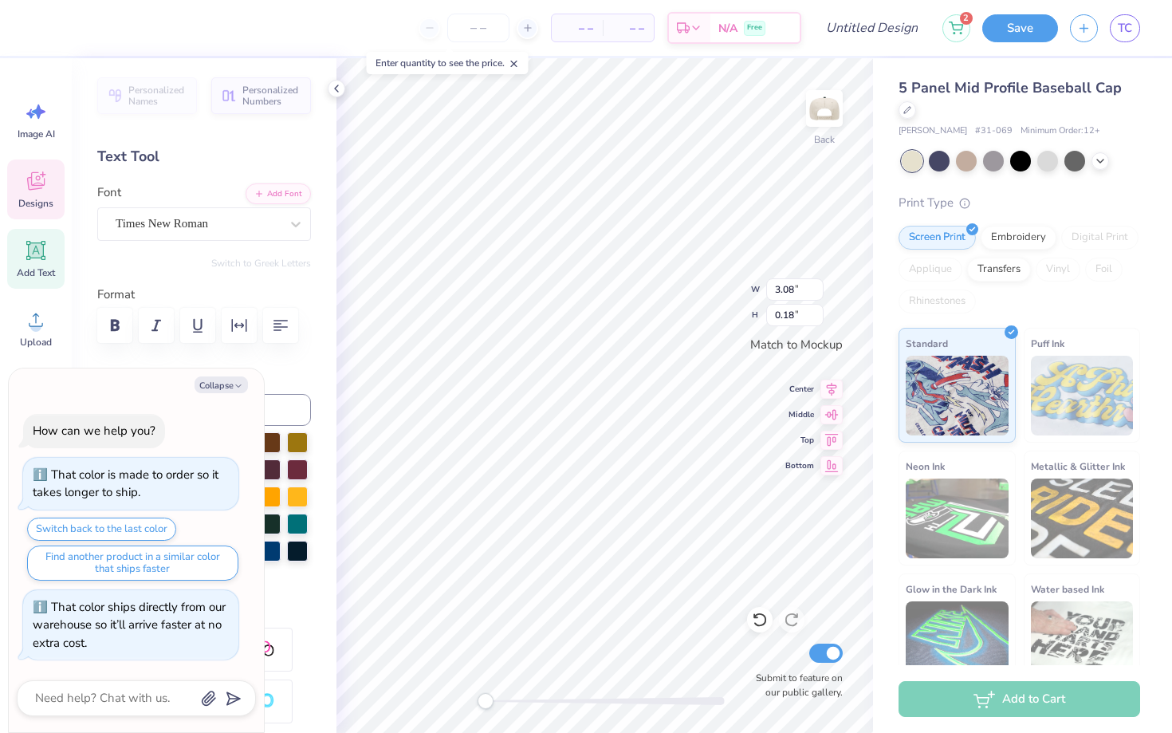
type textarea "DAD' WEEKEND 2025"
type textarea "x"
type textarea "DAD'S WEEKEND 2025"
type textarea "x"
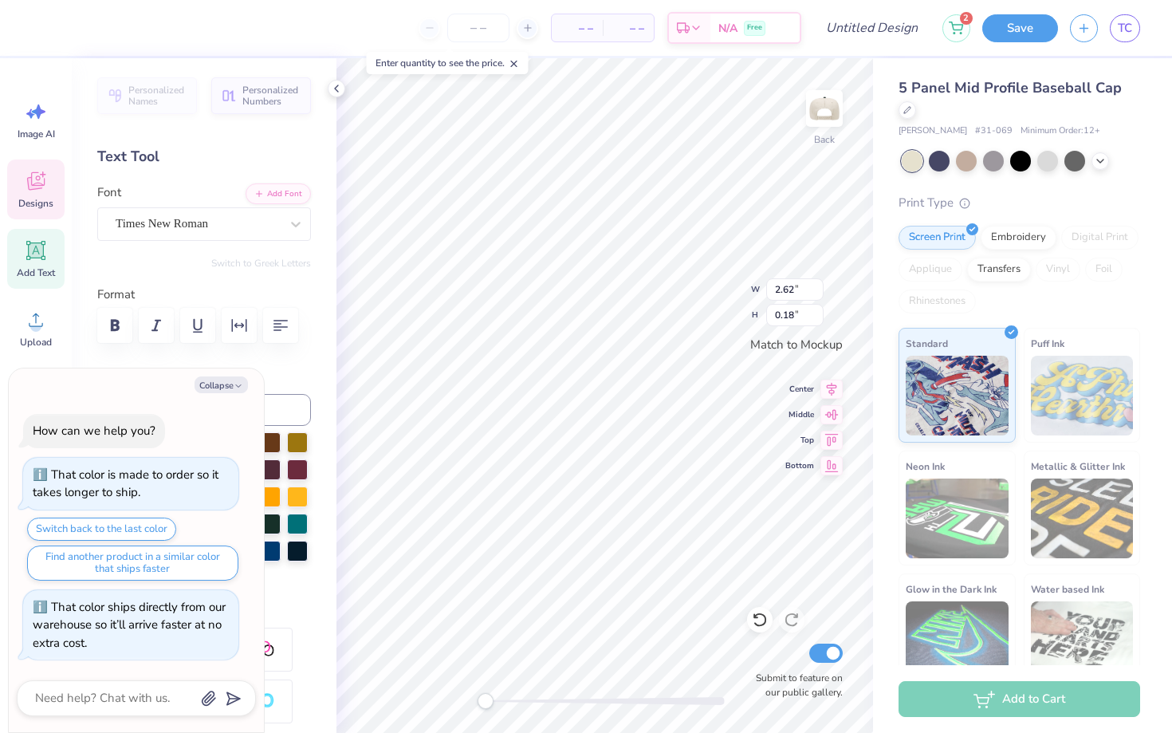
type input "3.99"
type input "0.35"
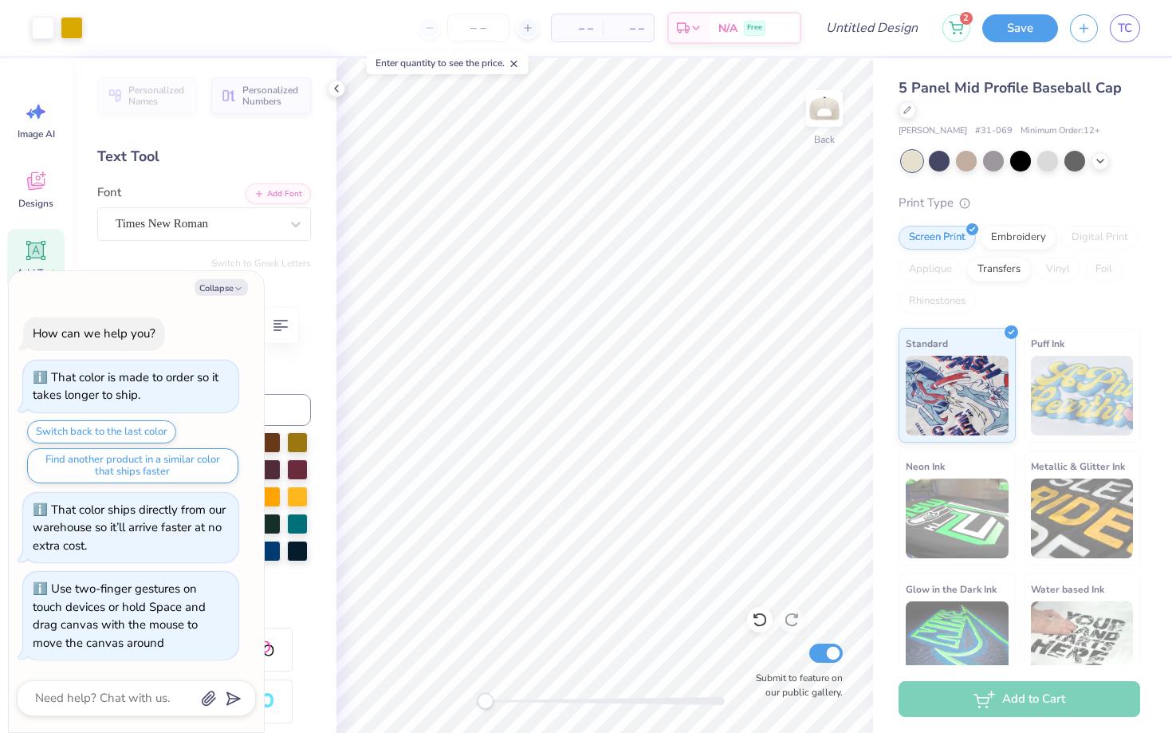
click at [366, 684] on div "Back Submit to feature on our public gallery." at bounding box center [605, 395] width 537 height 675
click at [336, 87] on polyline at bounding box center [336, 88] width 3 height 6
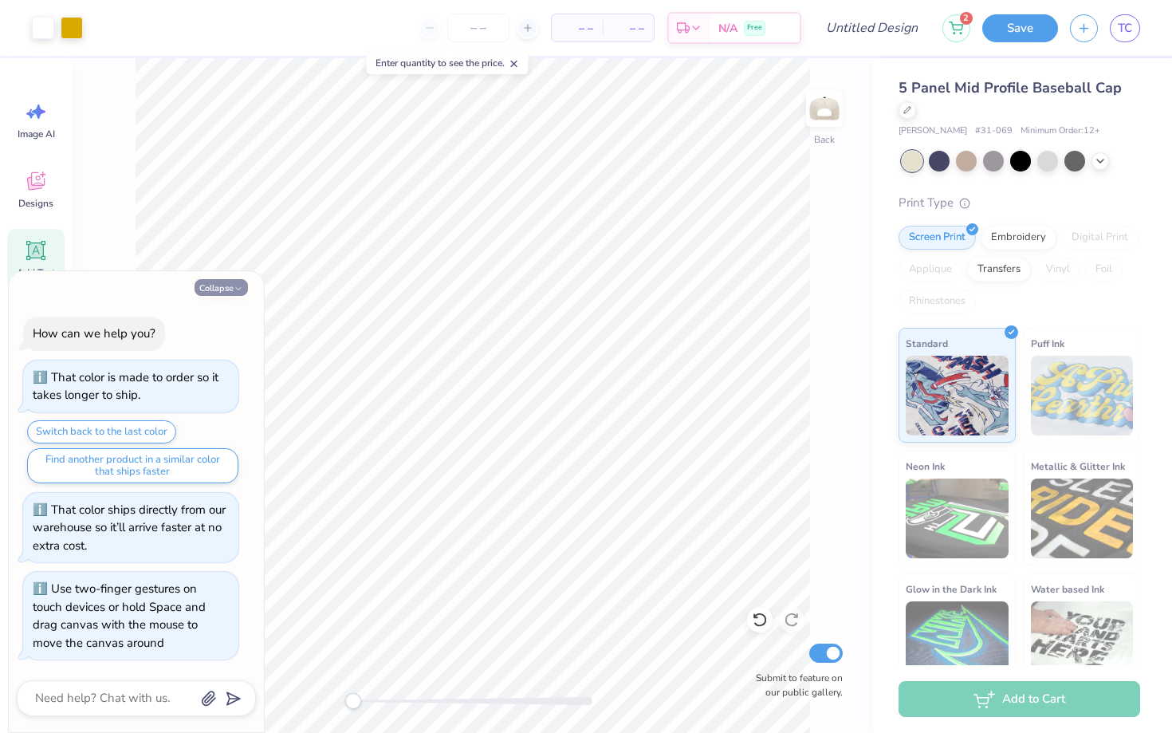
click at [215, 295] on button "Collapse" at bounding box center [221, 287] width 53 height 17
type textarea "x"
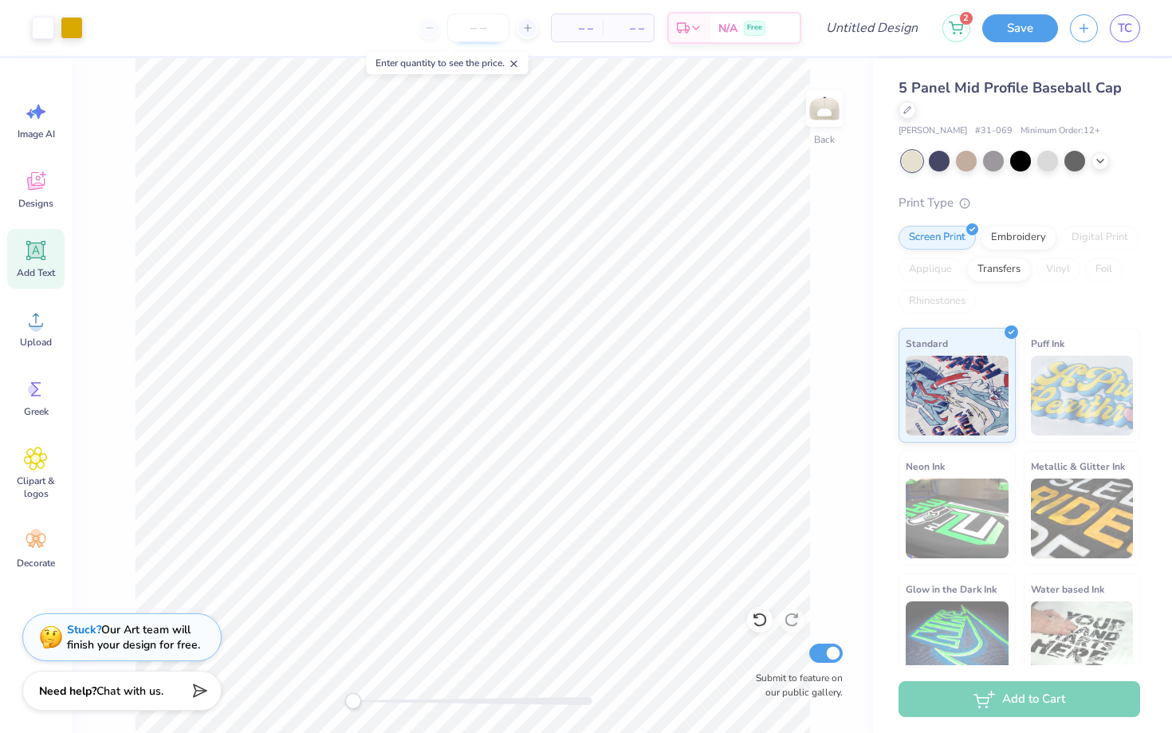
click at [492, 16] on input "number" at bounding box center [478, 28] width 62 height 29
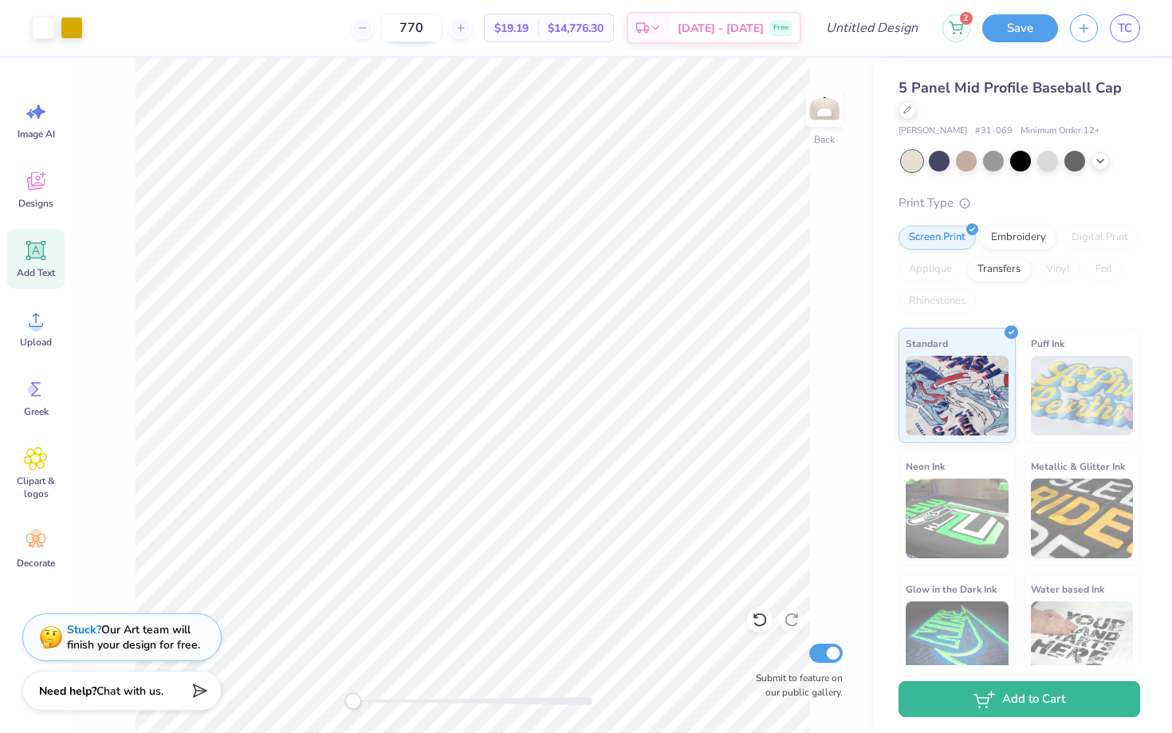
click at [443, 30] on input "770" at bounding box center [411, 28] width 62 height 29
type input "70"
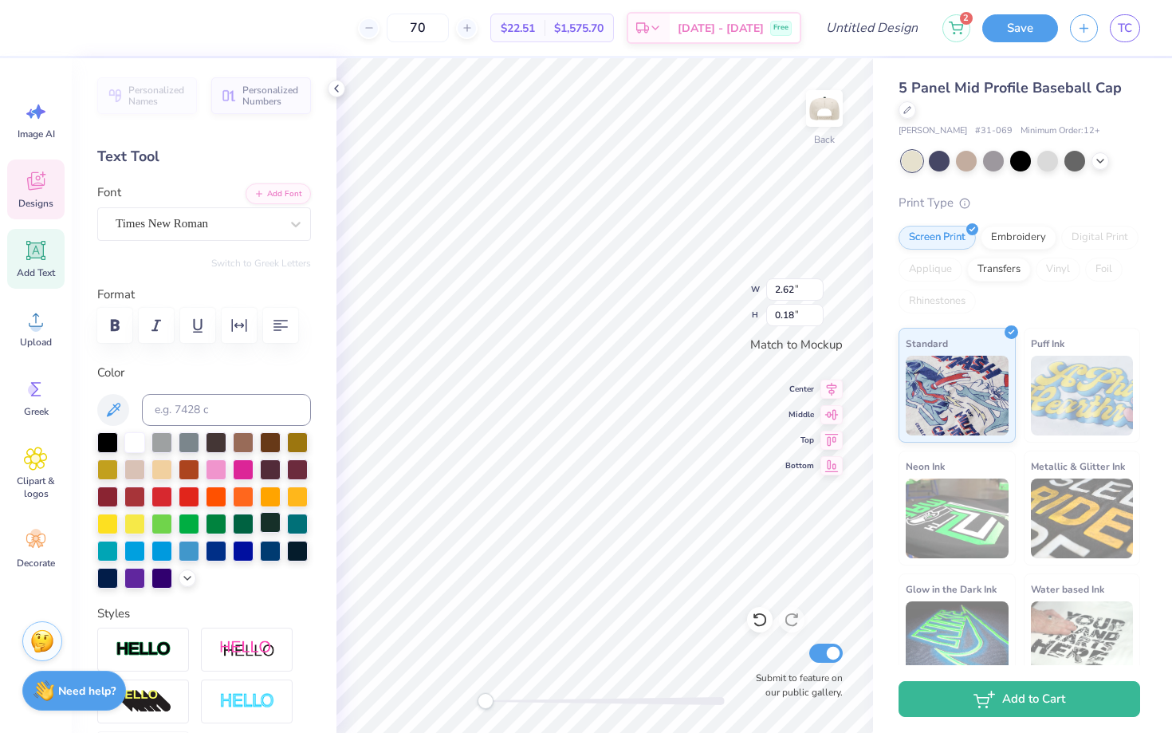
click at [272, 521] on div at bounding box center [270, 522] width 21 height 21
click at [234, 520] on div at bounding box center [243, 522] width 21 height 21
click at [47, 35] on div at bounding box center [43, 26] width 22 height 22
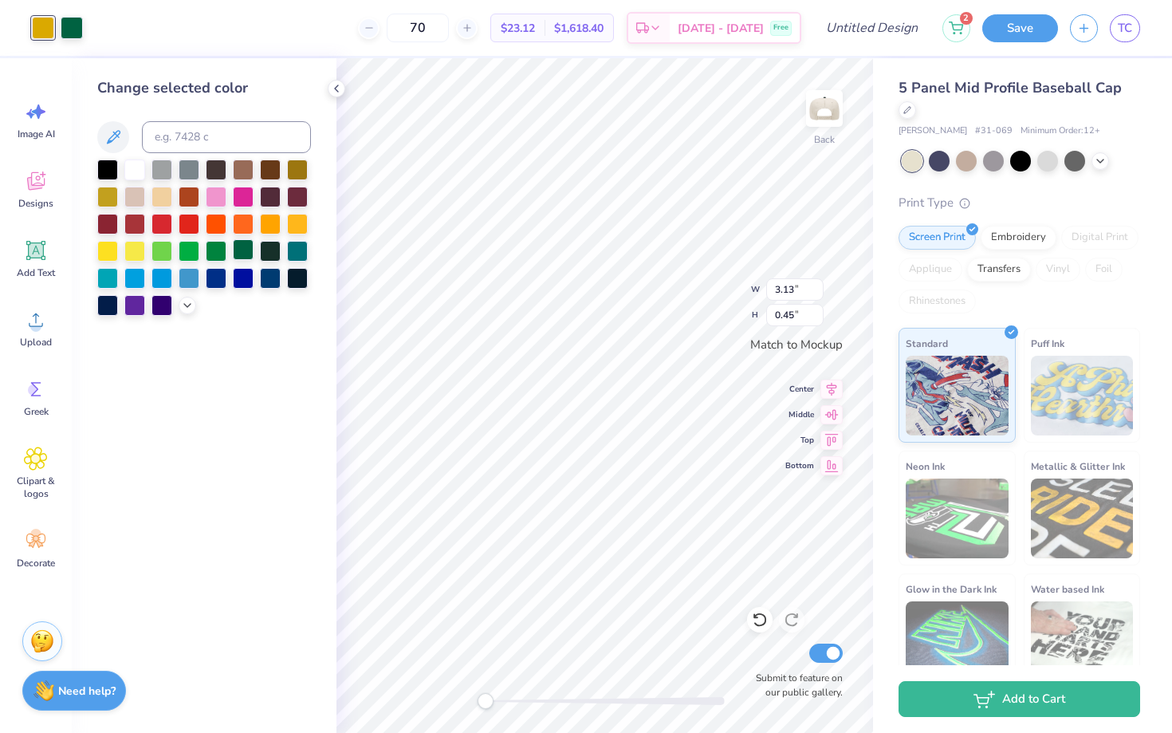
click at [241, 251] on div at bounding box center [243, 249] width 21 height 21
click at [274, 366] on div "Change selected color" at bounding box center [204, 395] width 265 height 675
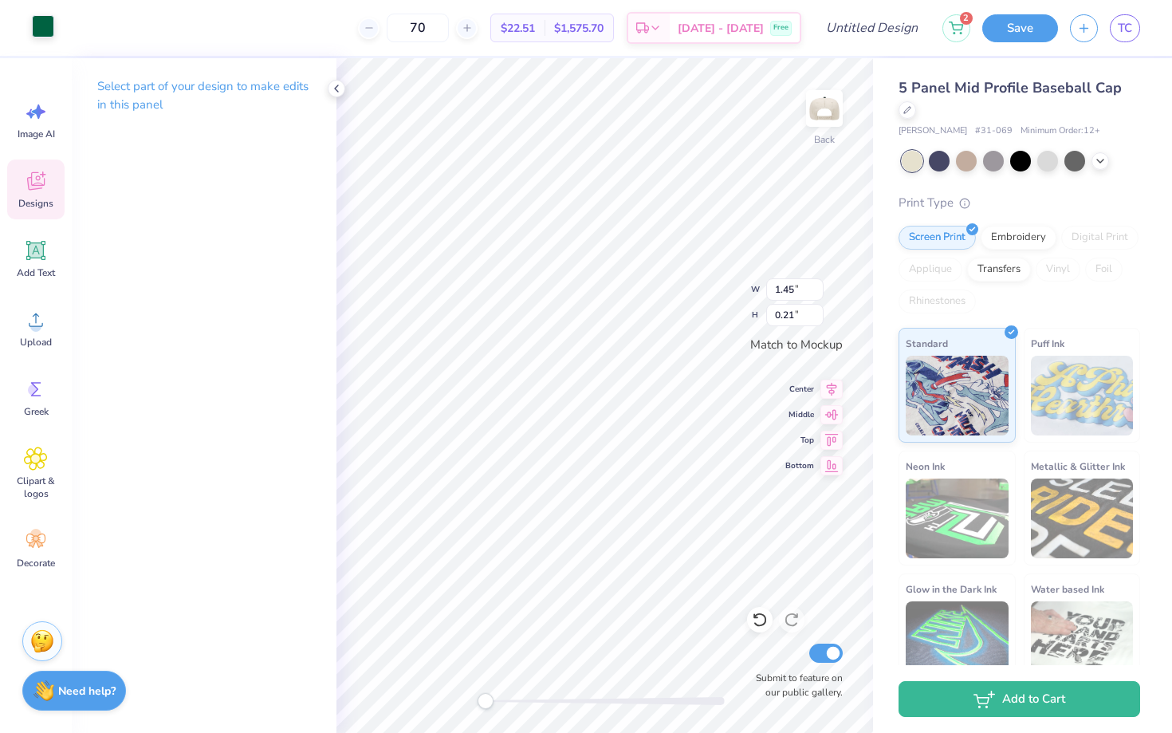
click at [51, 39] on div "Art colors" at bounding box center [27, 28] width 54 height 56
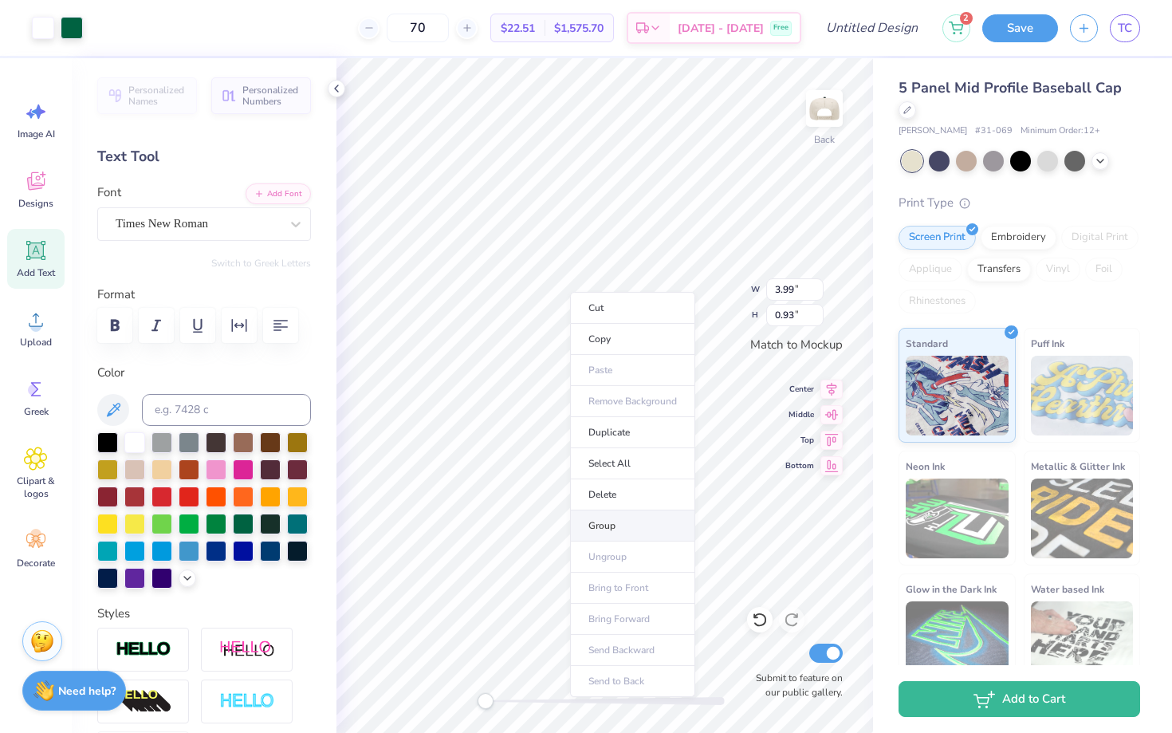
click at [629, 538] on li "Group" at bounding box center [632, 525] width 125 height 31
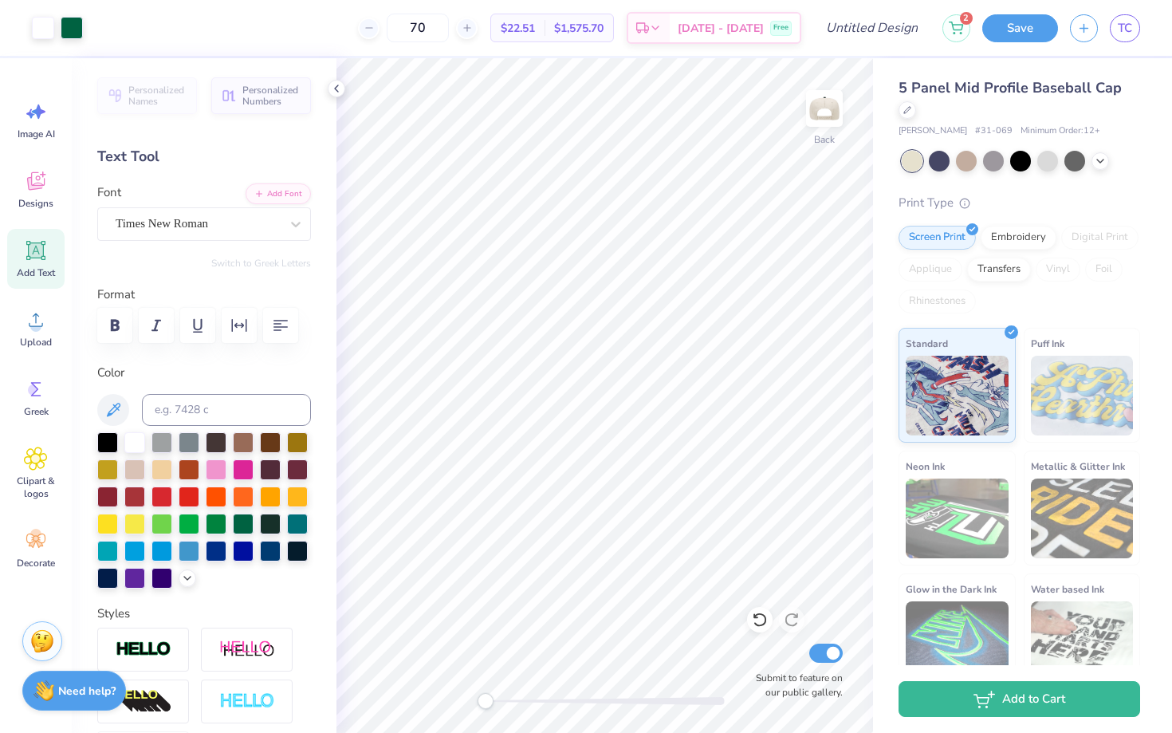
click at [365, 620] on div "Back Submit to feature on our public gallery." at bounding box center [605, 395] width 537 height 675
click at [113, 439] on div at bounding box center [107, 441] width 21 height 21
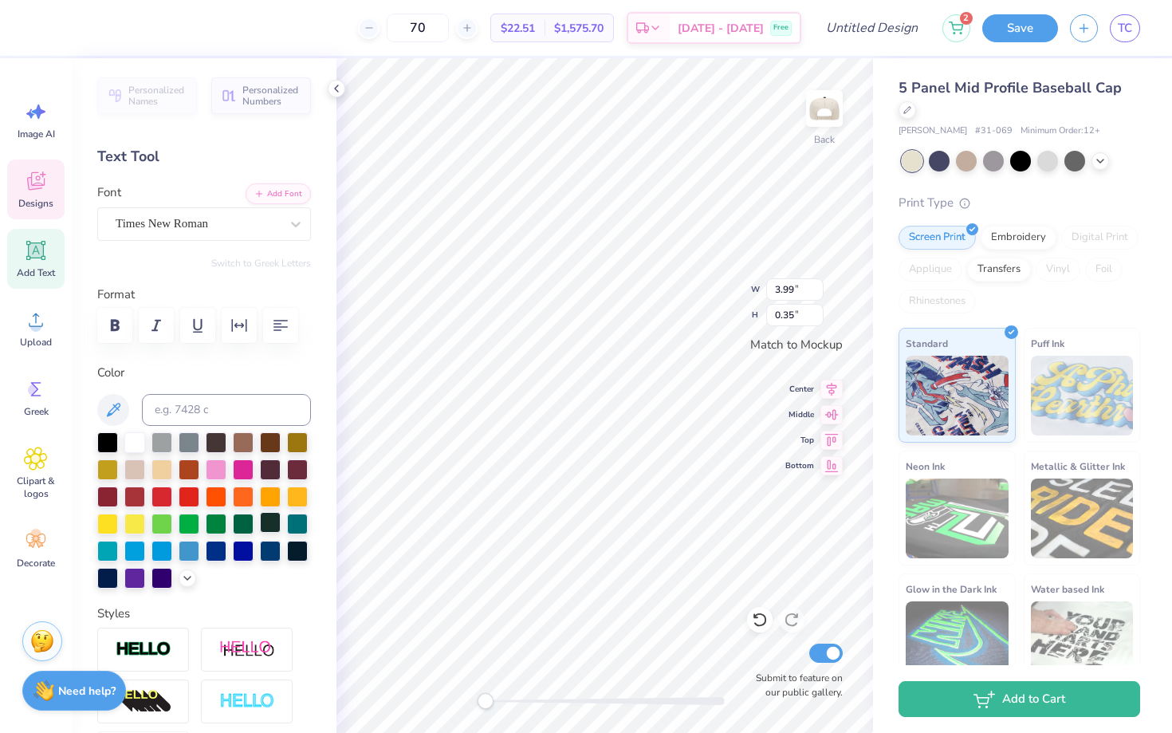
click at [271, 523] on div at bounding box center [270, 522] width 21 height 21
click at [247, 516] on div at bounding box center [243, 522] width 21 height 21
click at [273, 520] on div at bounding box center [270, 522] width 21 height 21
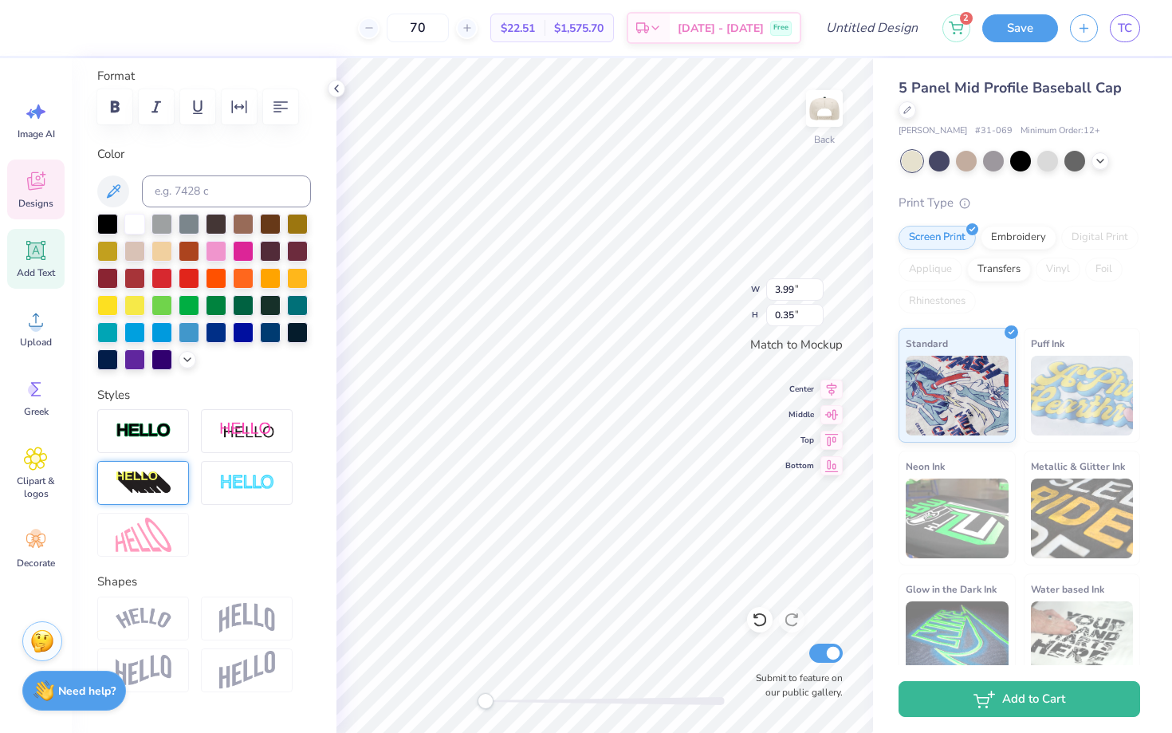
scroll to position [257, 0]
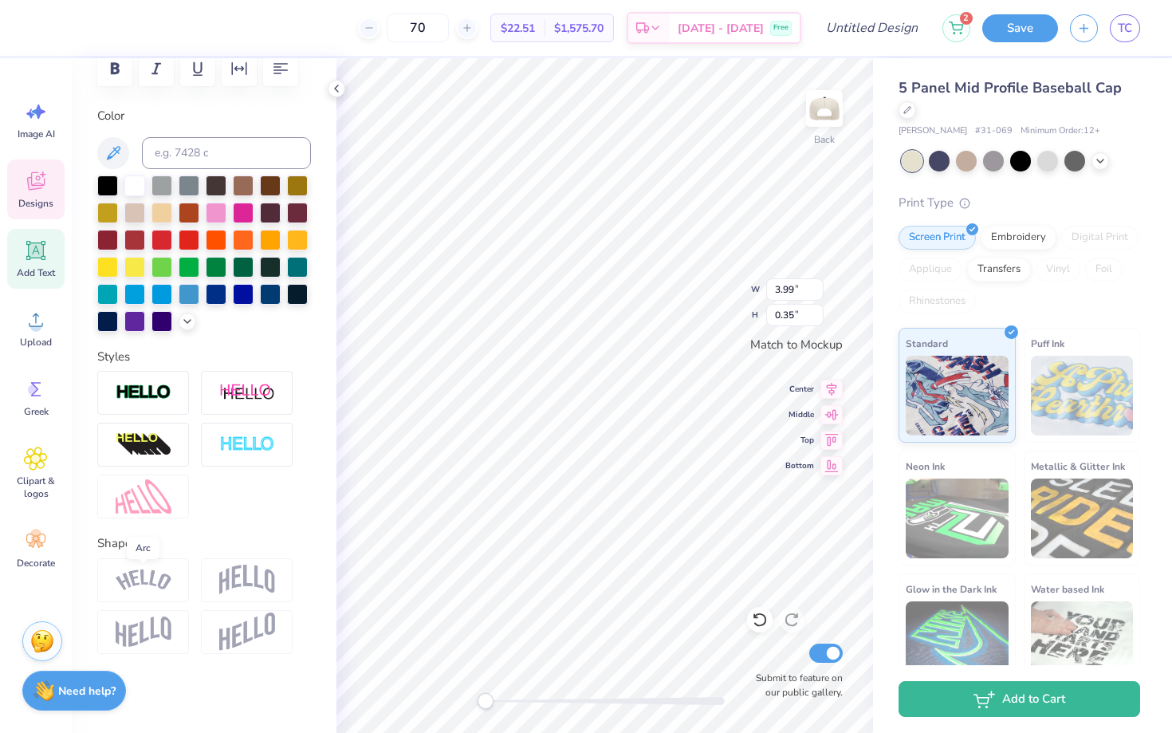
click at [160, 580] on img at bounding box center [144, 580] width 56 height 22
click at [178, 582] on div at bounding box center [143, 580] width 92 height 44
click at [137, 577] on img at bounding box center [144, 580] width 56 height 22
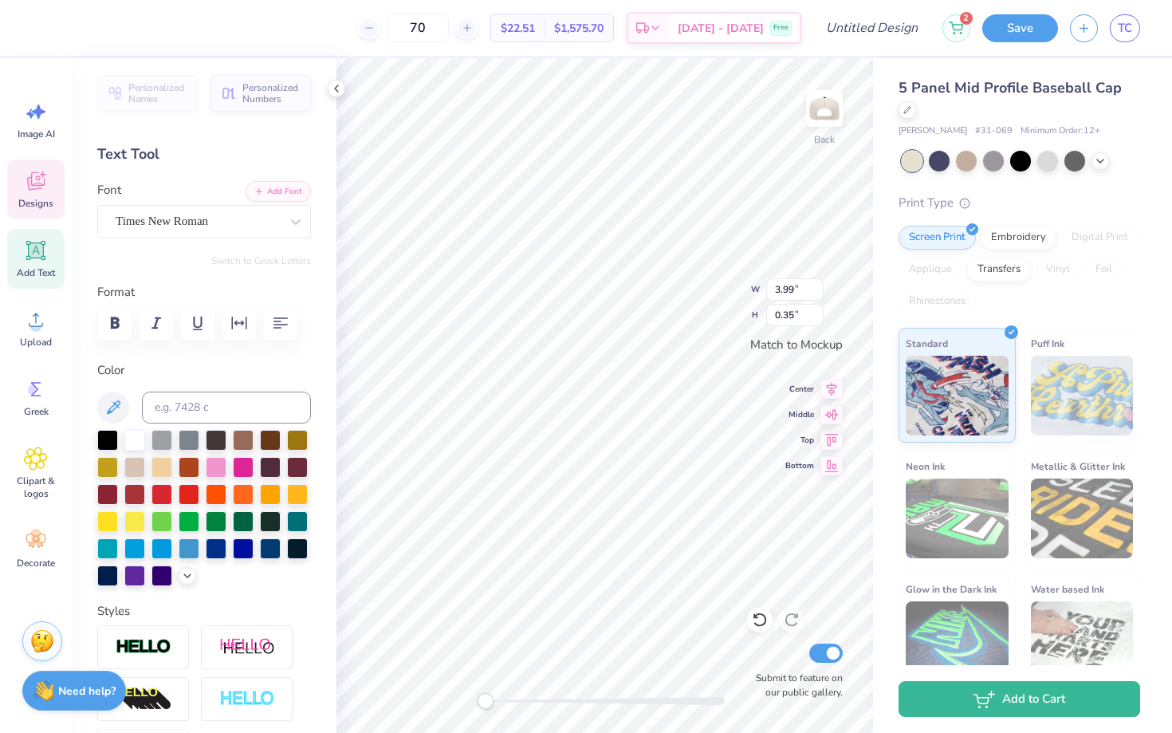
scroll to position [0, 0]
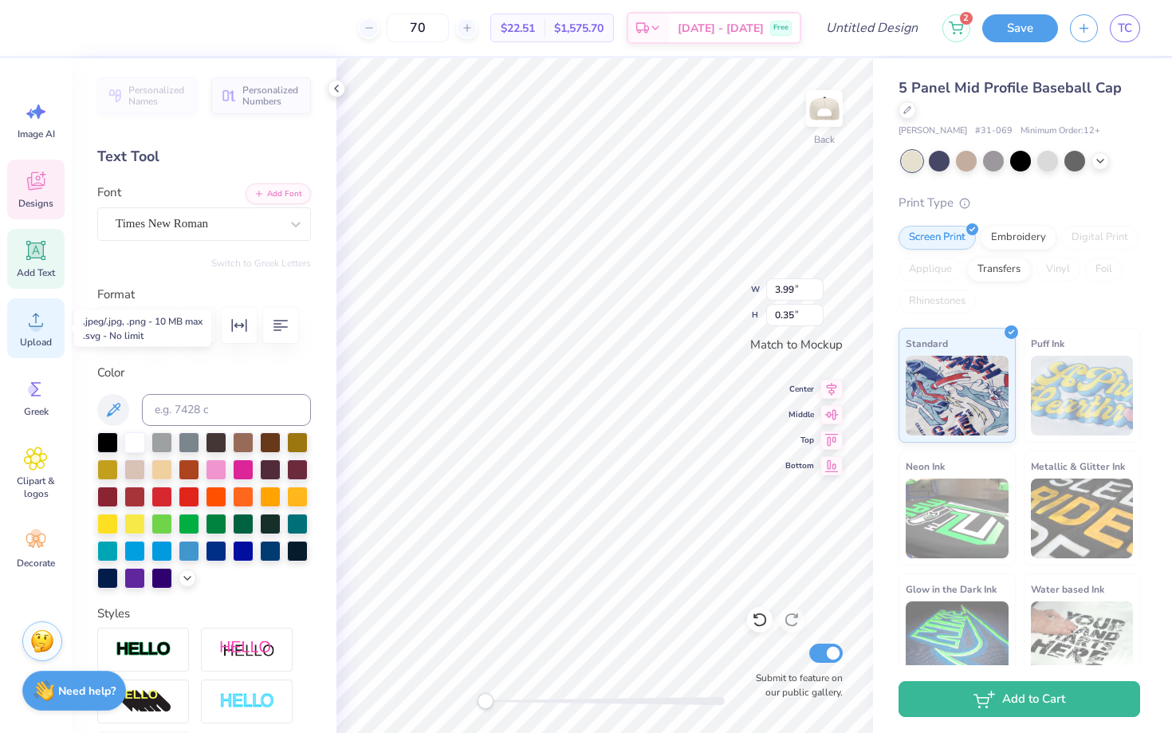
click at [44, 355] on div "Upload" at bounding box center [35, 328] width 57 height 60
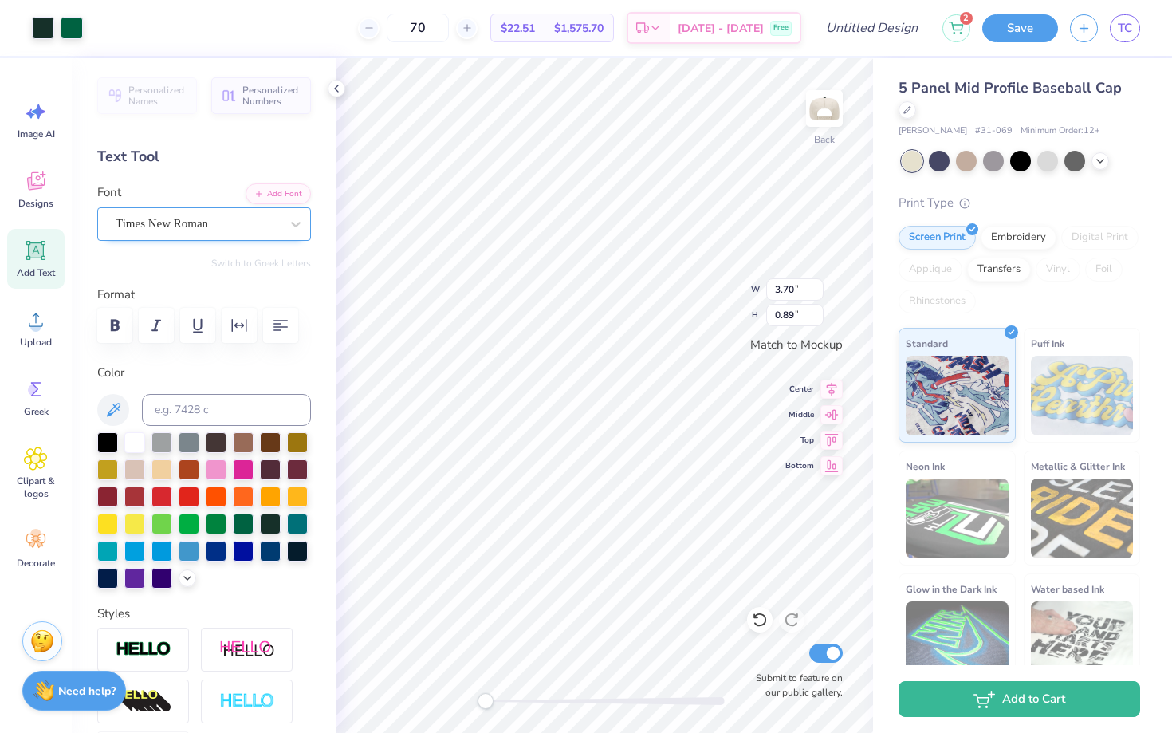
click at [246, 232] on div at bounding box center [198, 224] width 164 height 22
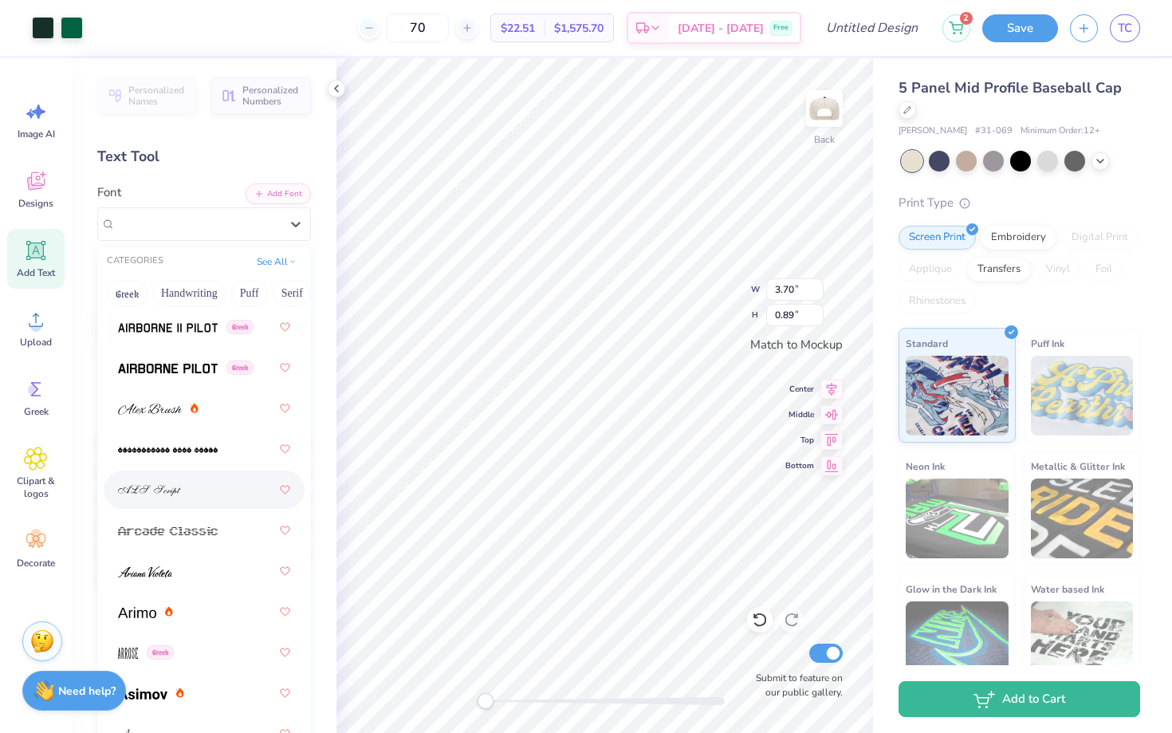
scroll to position [468, 0]
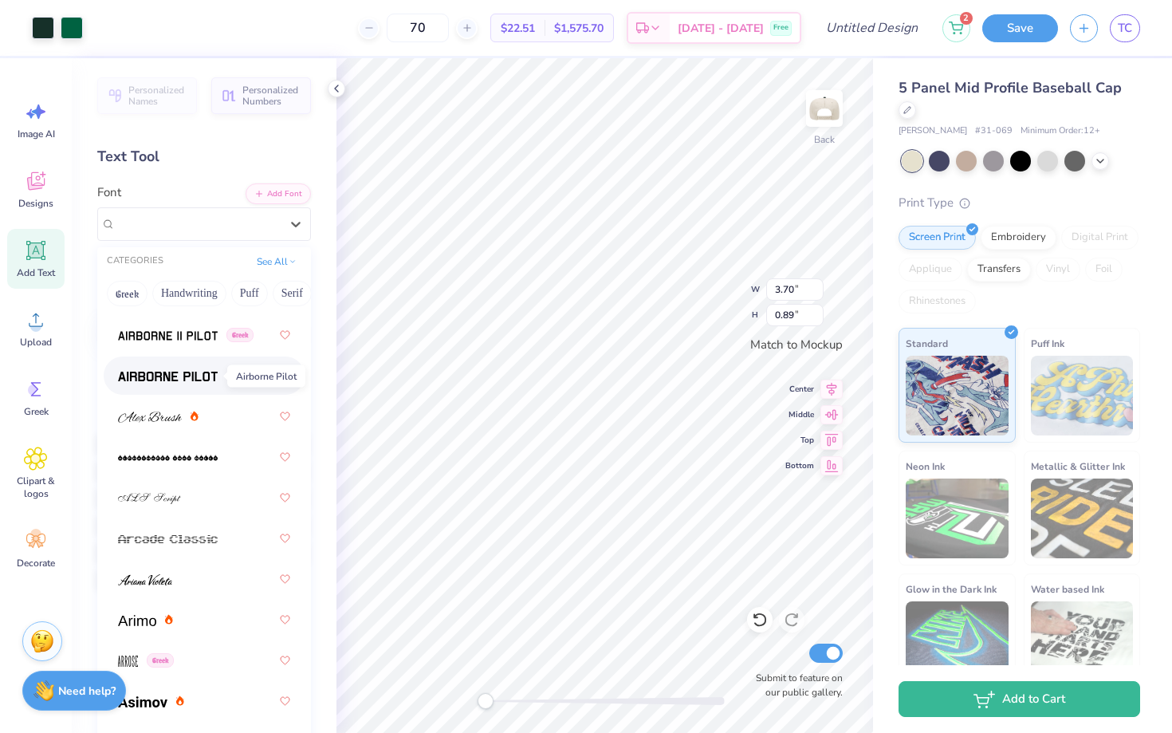
click at [214, 378] on img at bounding box center [168, 376] width 100 height 11
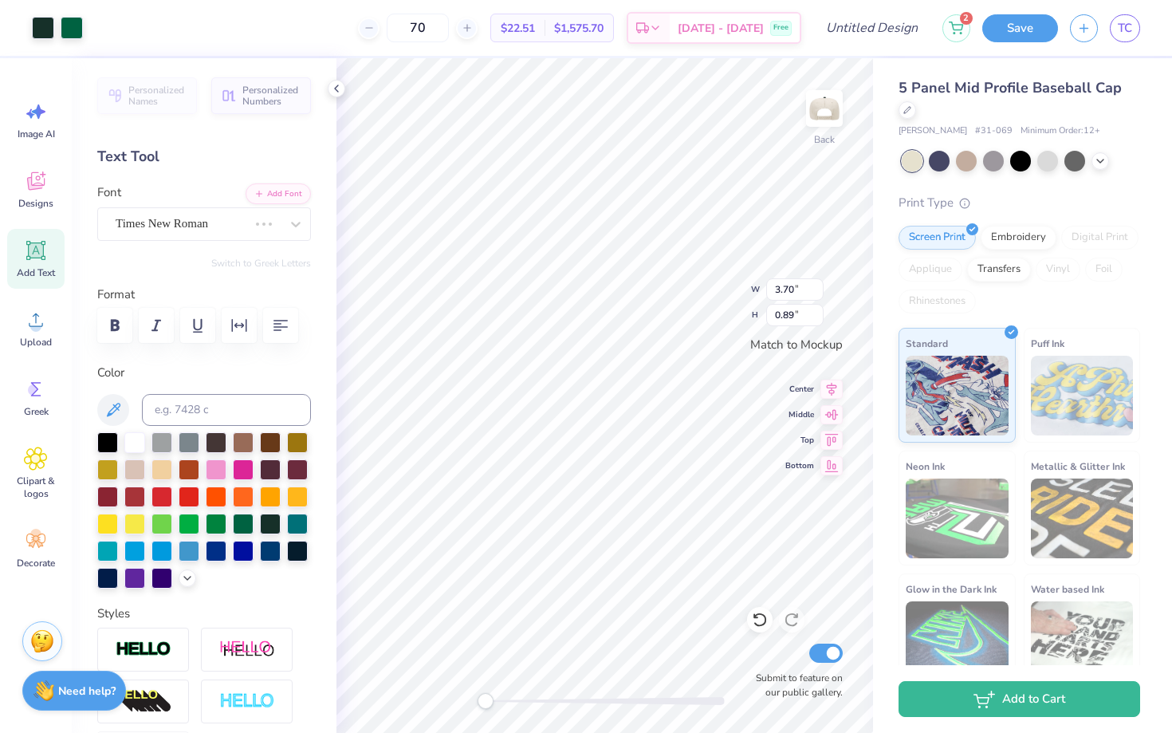
type input "3.13"
type input "0.45"
click at [763, 622] on icon at bounding box center [760, 620] width 16 height 16
click at [271, 512] on div at bounding box center [270, 522] width 21 height 21
click at [191, 573] on icon at bounding box center [187, 576] width 13 height 13
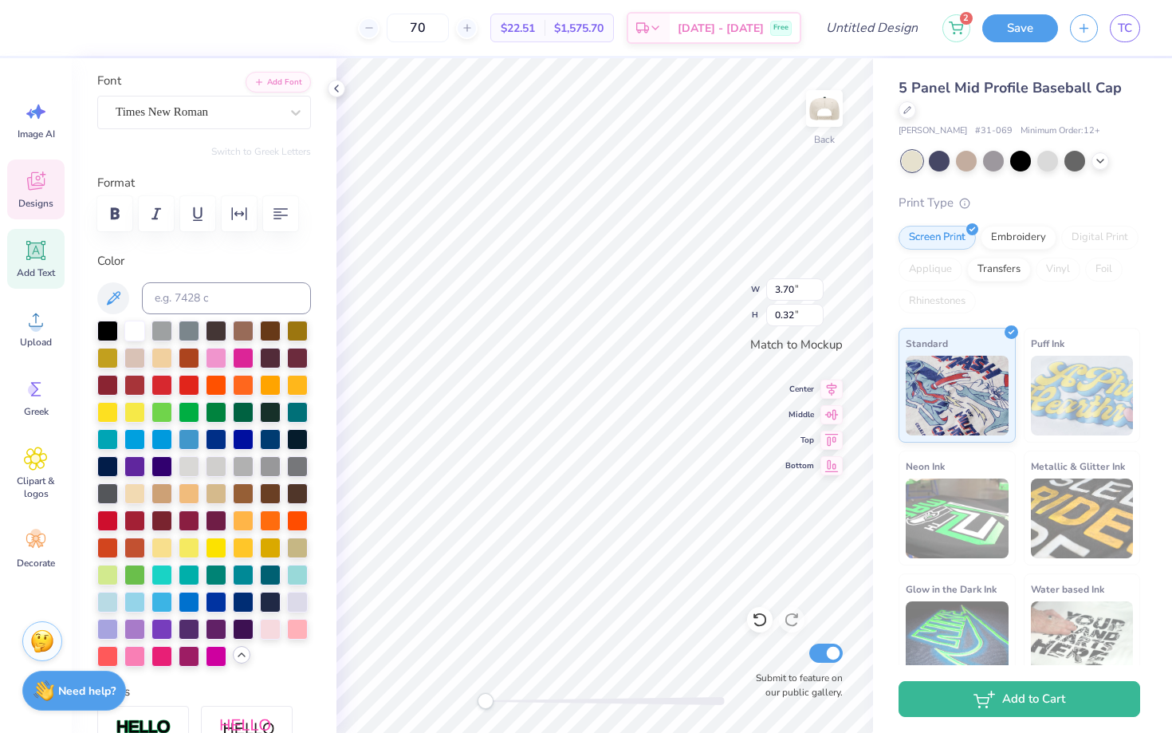
scroll to position [125, 0]
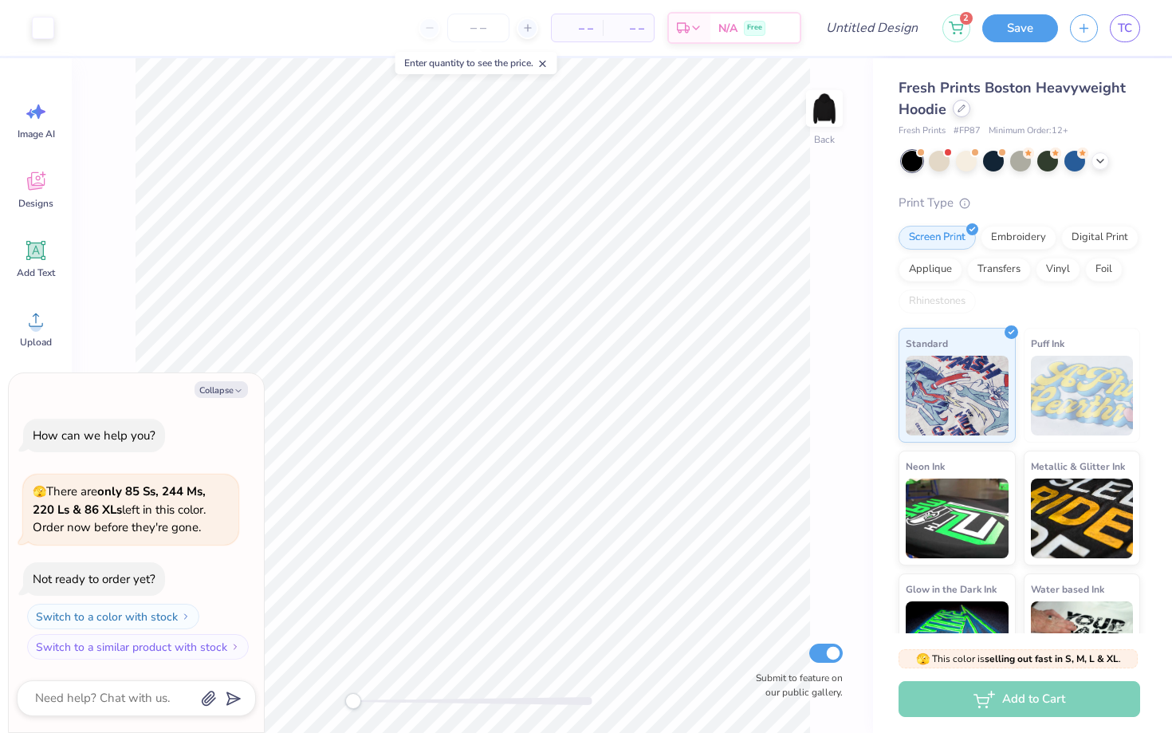
click at [960, 104] on icon at bounding box center [962, 108] width 8 height 8
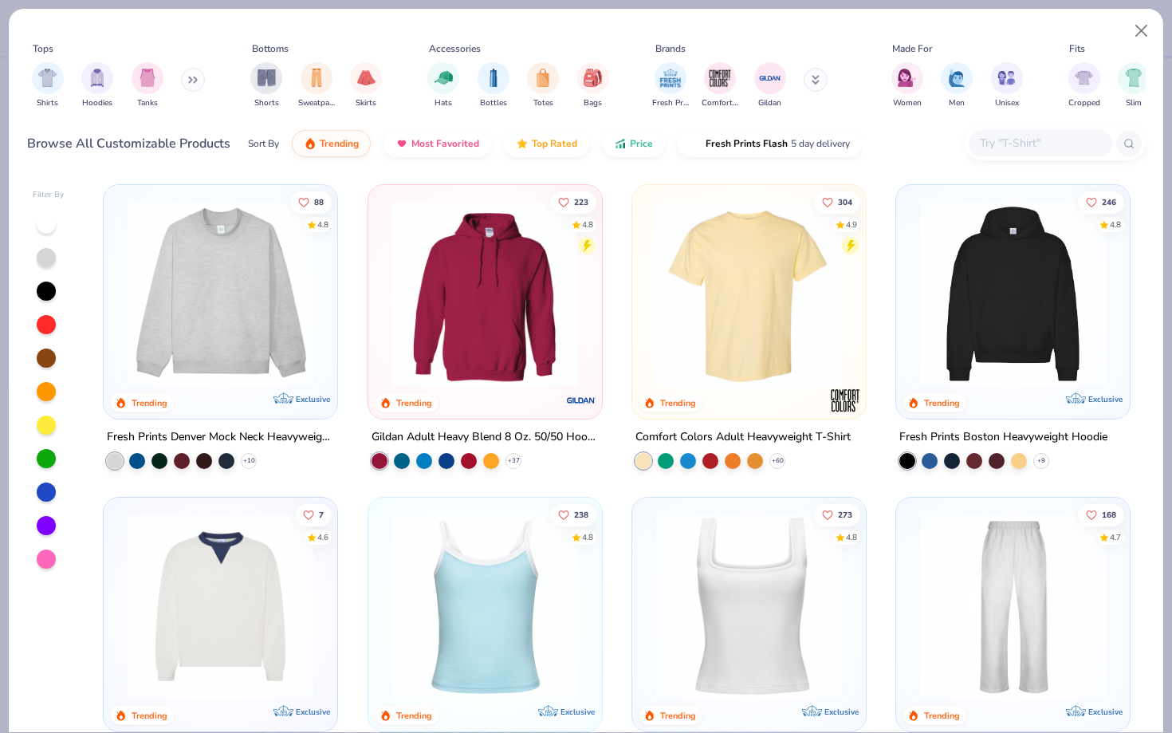
click at [499, 539] on img at bounding box center [485, 607] width 202 height 186
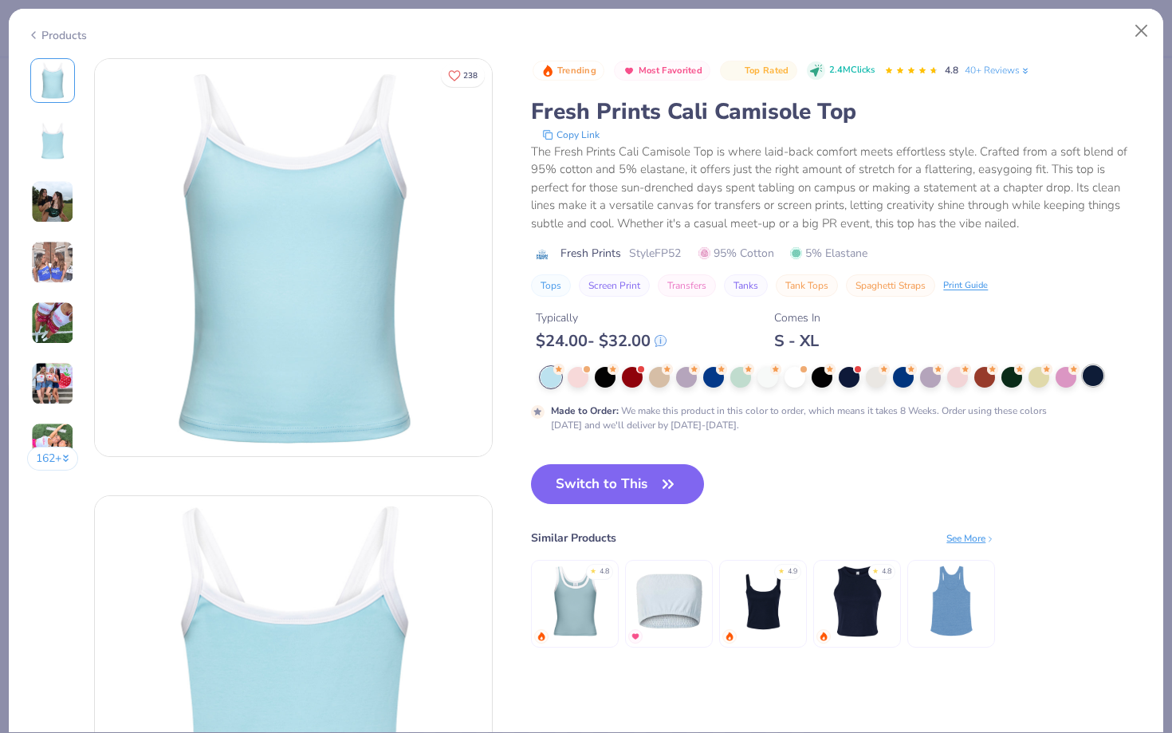
click at [1092, 376] on div at bounding box center [1093, 375] width 21 height 21
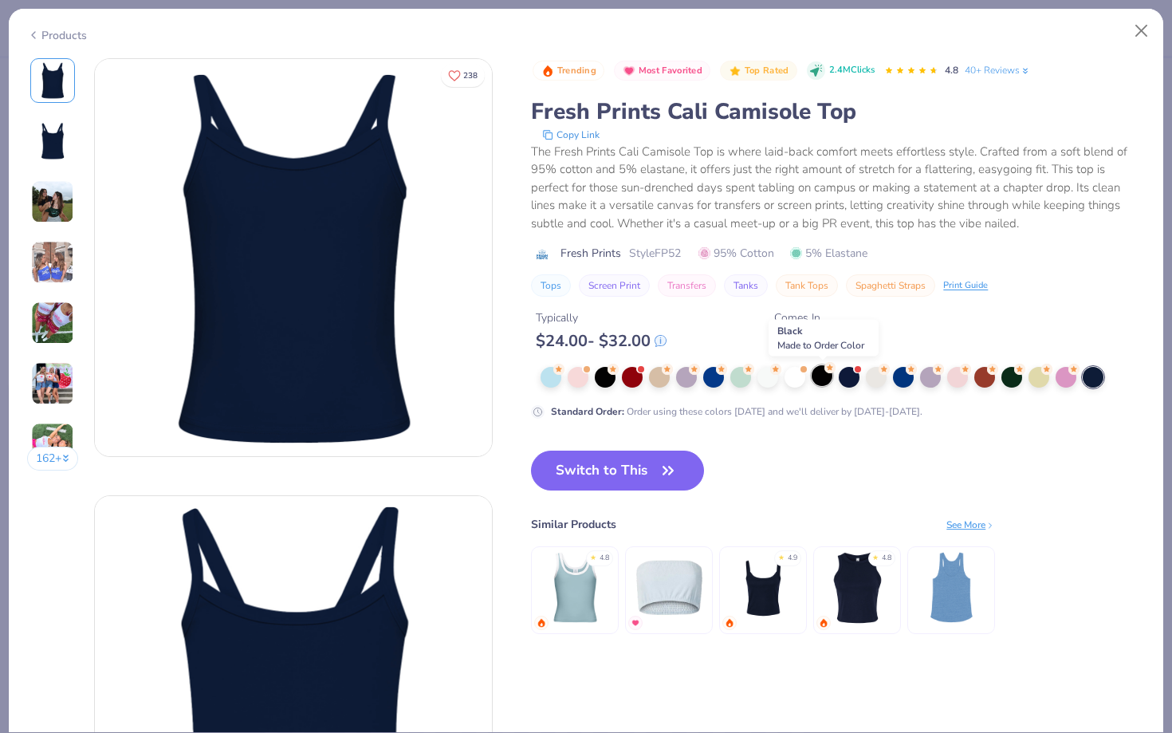
click at [822, 374] on div at bounding box center [822, 375] width 21 height 21
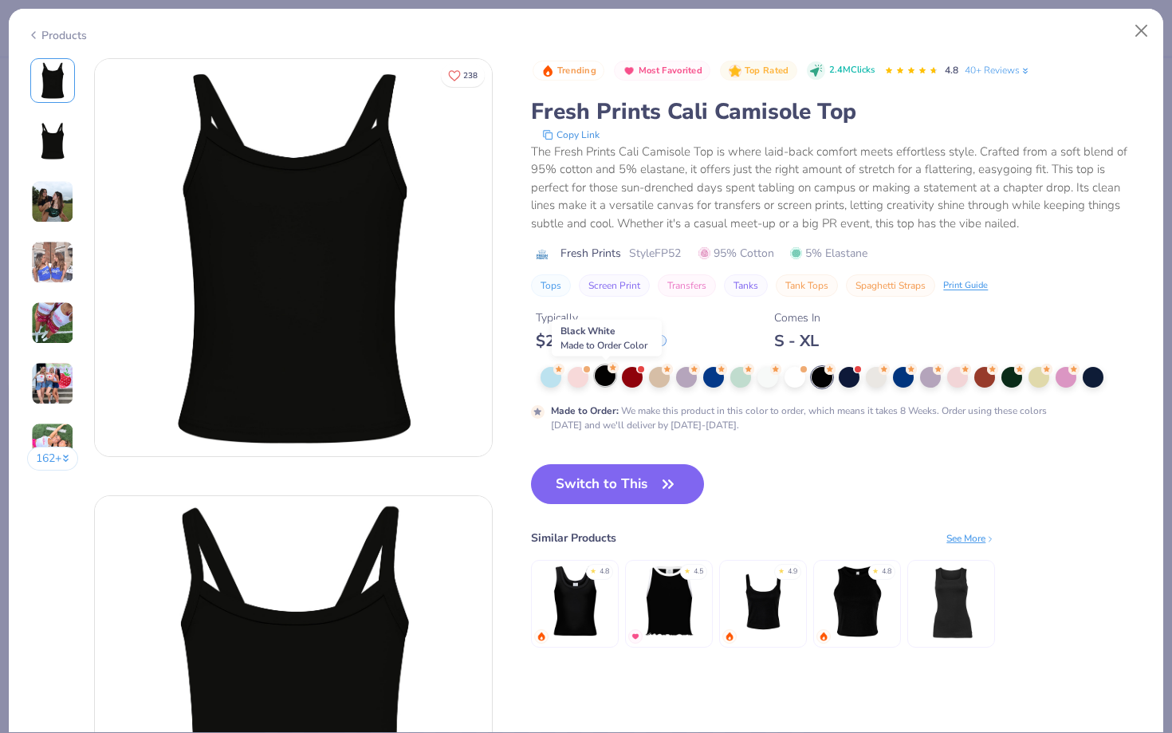
click at [609, 380] on div at bounding box center [605, 375] width 21 height 21
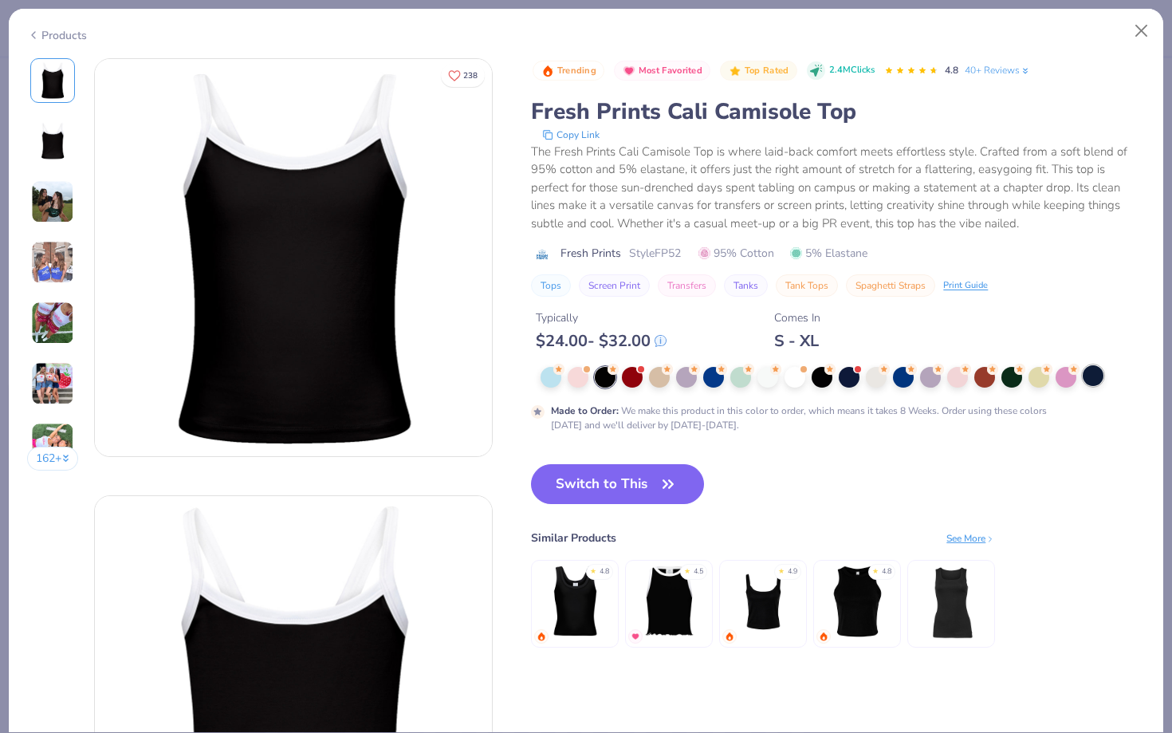
click at [1095, 375] on div at bounding box center [1093, 375] width 21 height 21
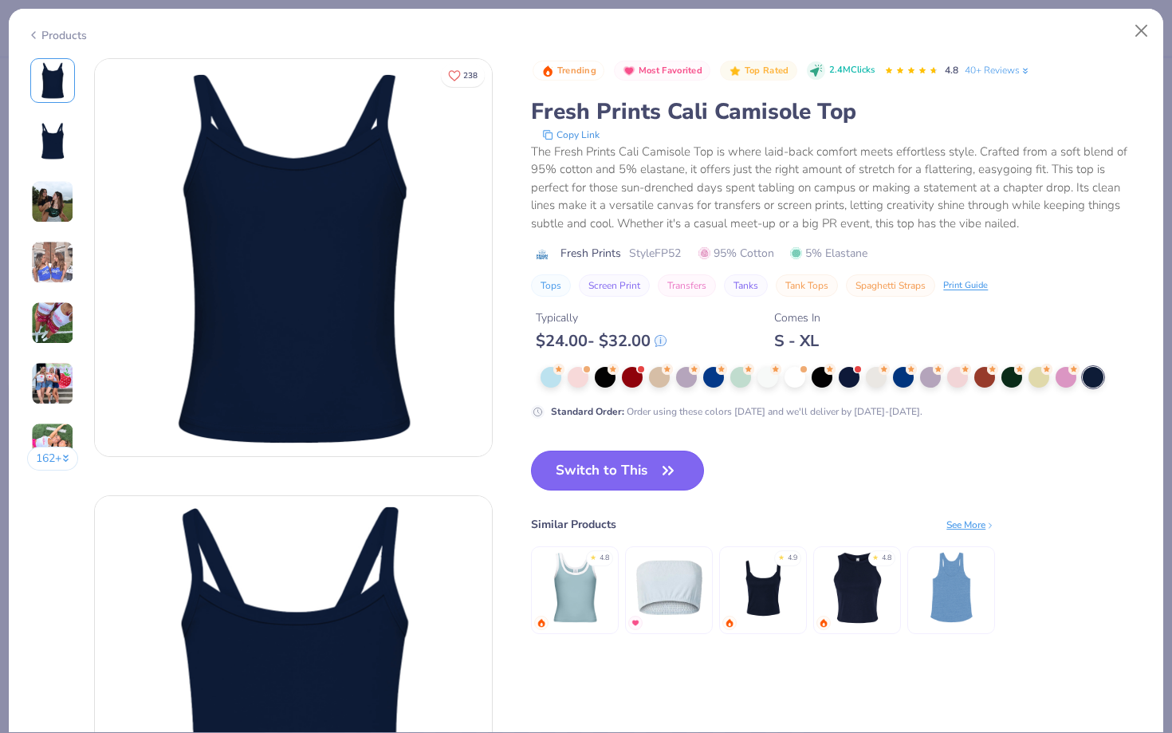
click at [626, 475] on button "Switch to This" at bounding box center [617, 471] width 173 height 40
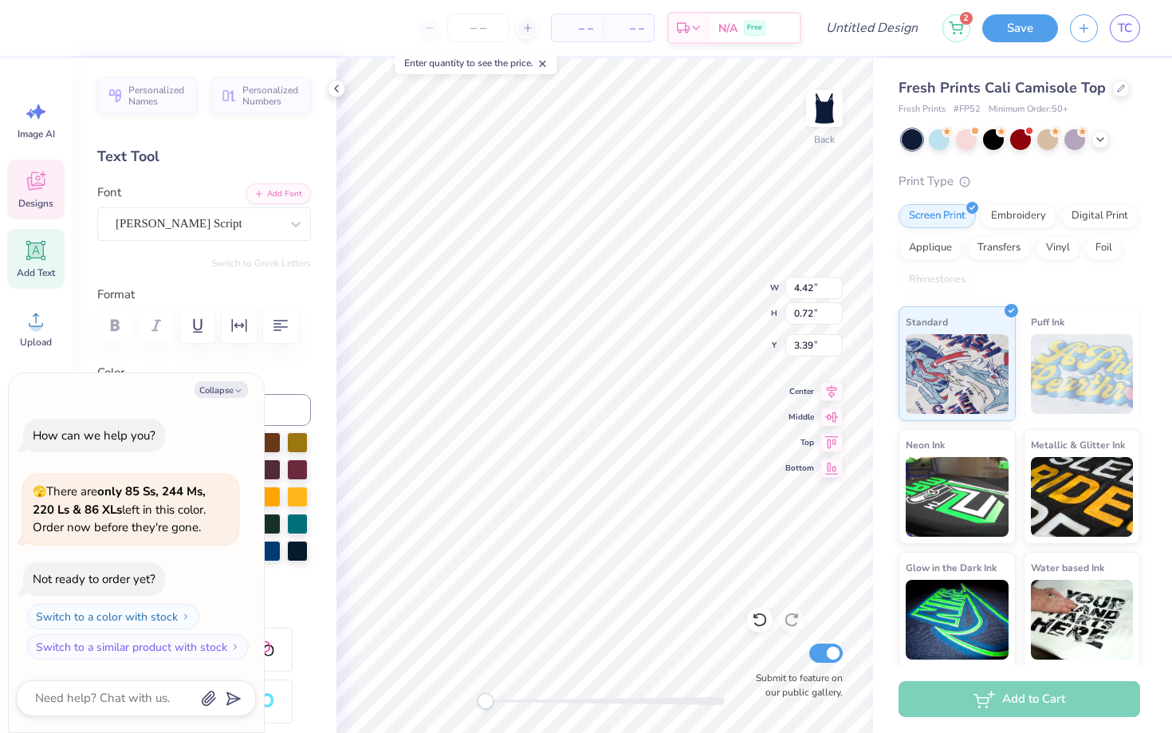
scroll to position [0, 2]
type textarea "x"
type textarea "D Weekend"
type textarea "x"
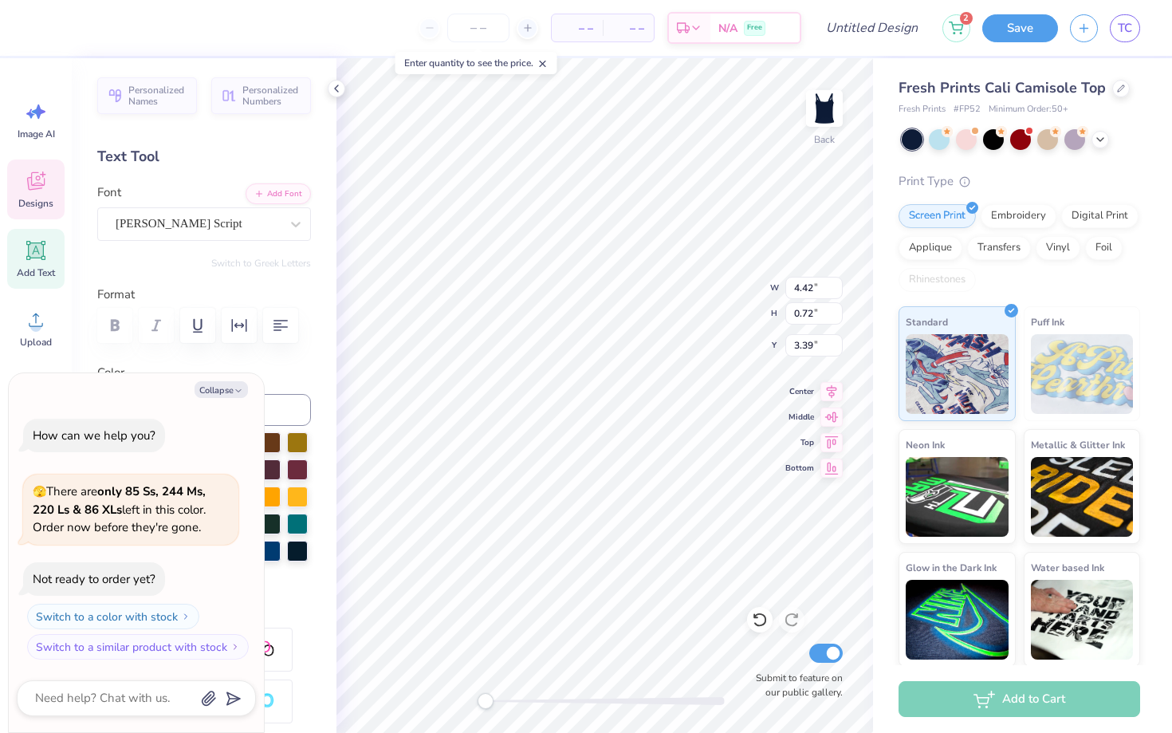
type textarea "DA Weekend"
type textarea "x"
type textarea "DAD Weekend"
type textarea "x"
type textarea "DADS Weekend"
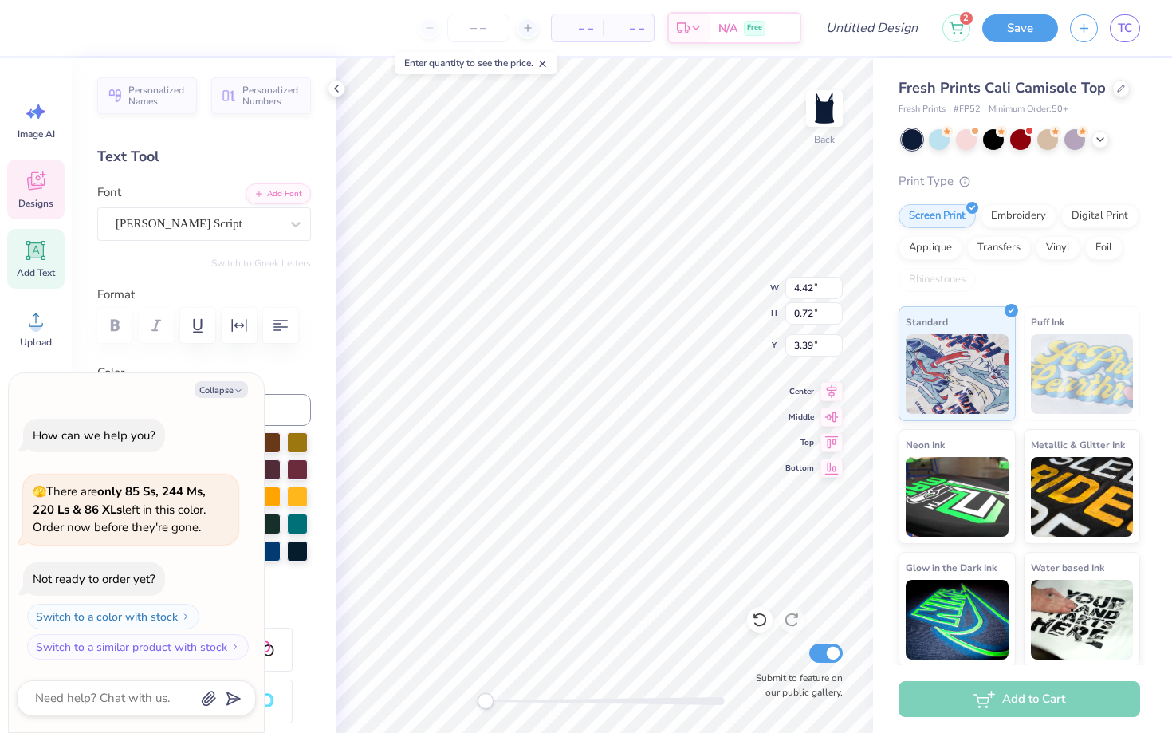
type textarea "x"
type textarea "DAD Weekend"
type textarea "x"
type textarea "DA Weekend"
type textarea "x"
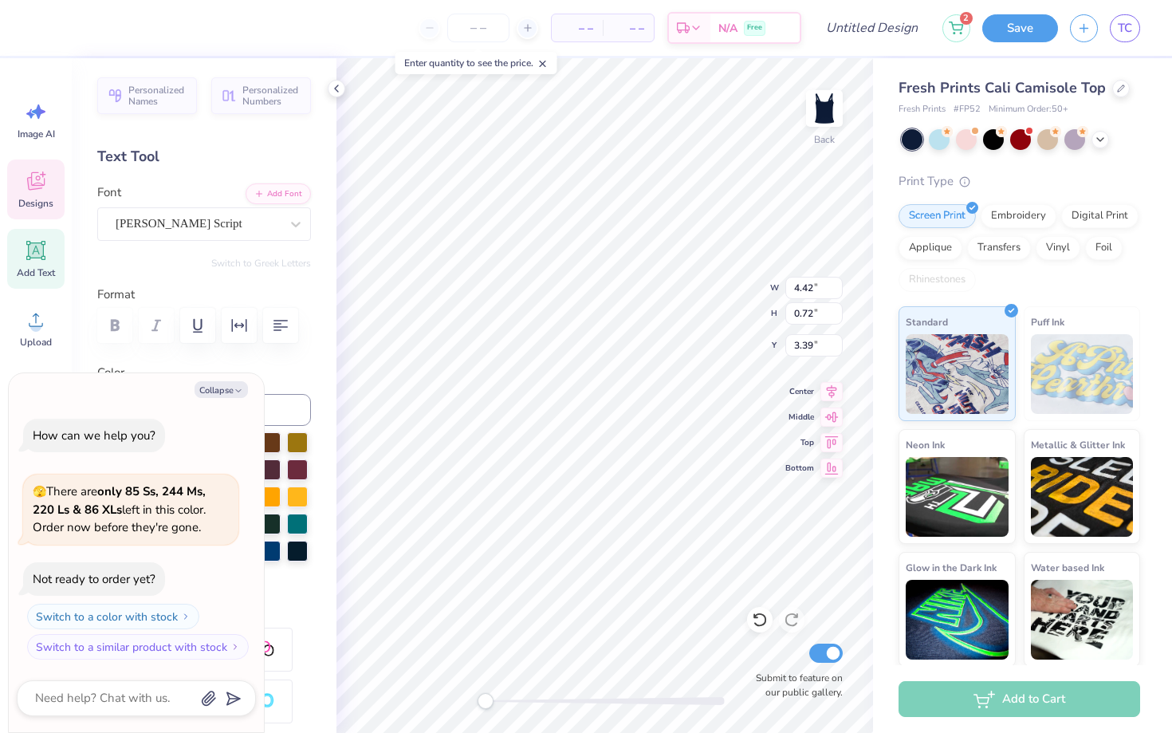
type textarea "D Weekend"
type textarea "x"
type textarea "Da Weekend"
type textarea "x"
type textarea "Dad Weekend"
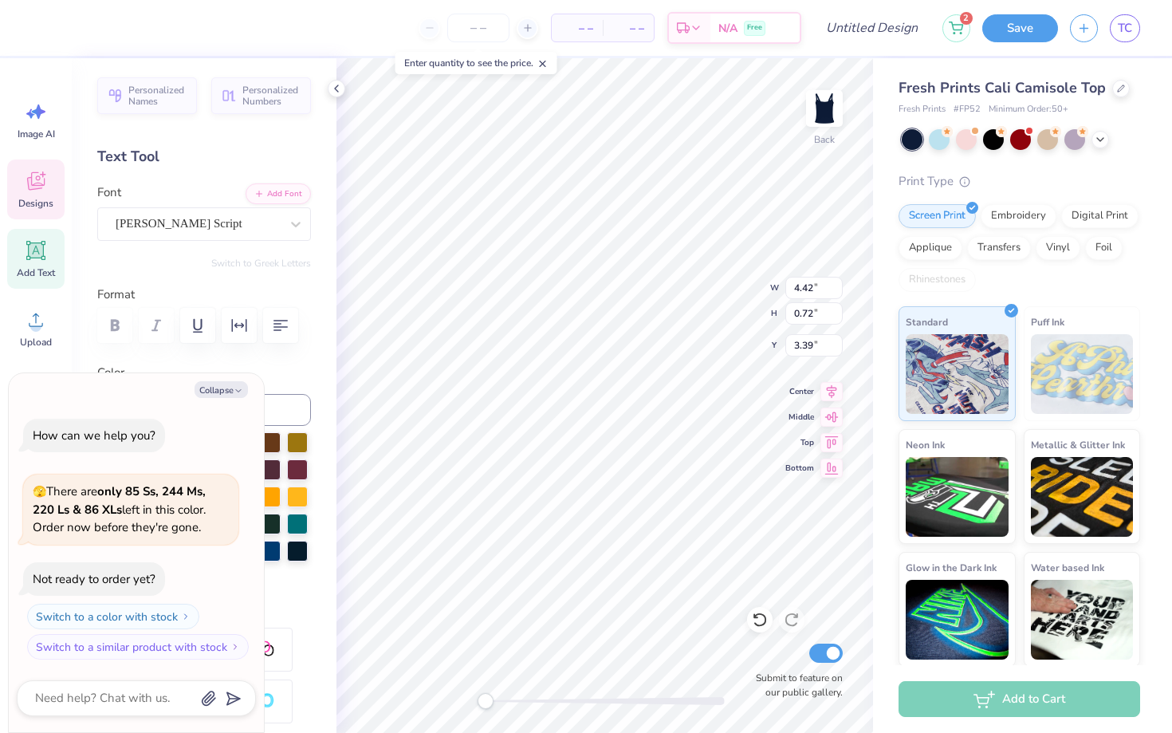
type textarea "x"
type textarea "Dad' Weekend"
type textarea "x"
type textarea "Dad's Weekend"
type textarea "x"
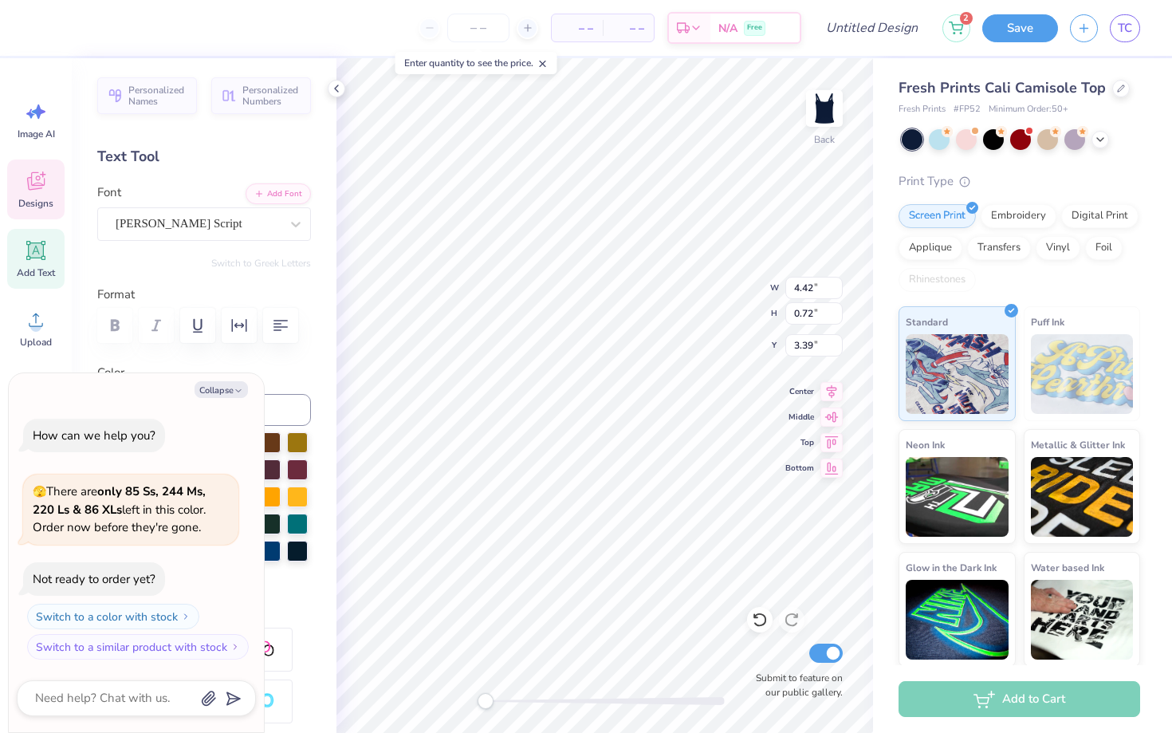
type input "5.83"
type input "1.30"
type input "2.46"
type textarea "x"
type textarea "A"
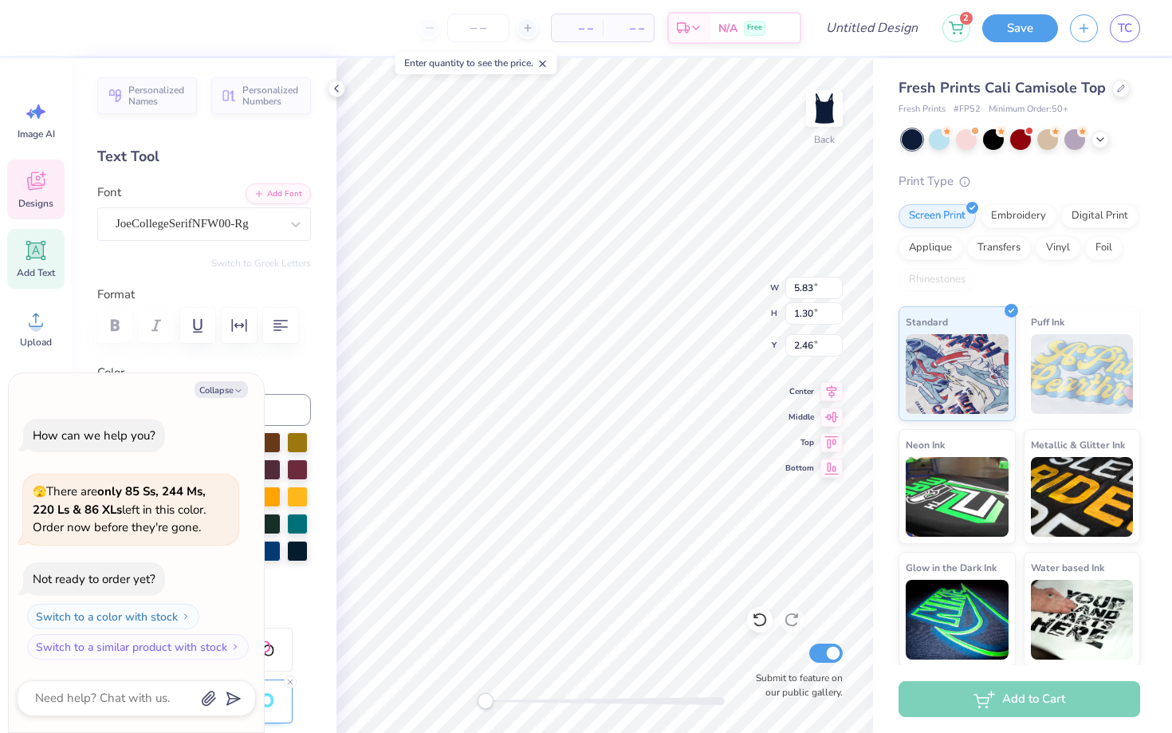
scroll to position [0, 0]
type textarea "x"
type textarea "Al"
type textarea "x"
type textarea "Alp"
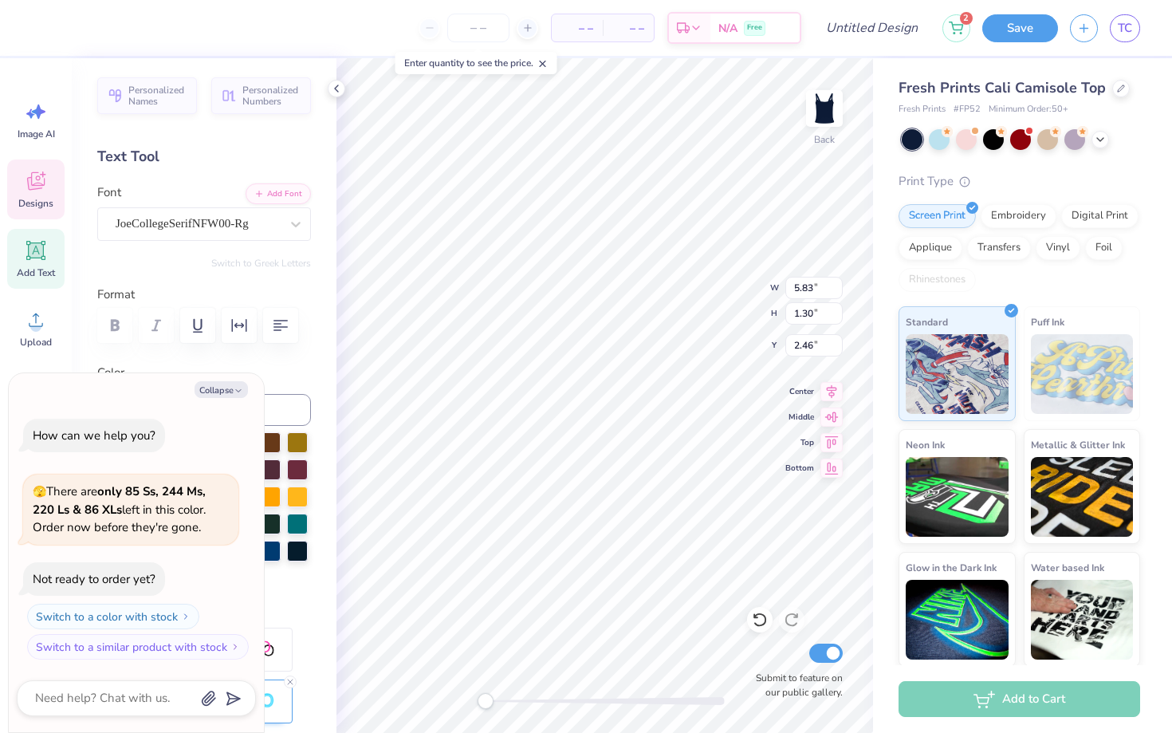
type textarea "x"
type textarea "Alph"
type textarea "x"
type textarea "Alpha"
type textarea "x"
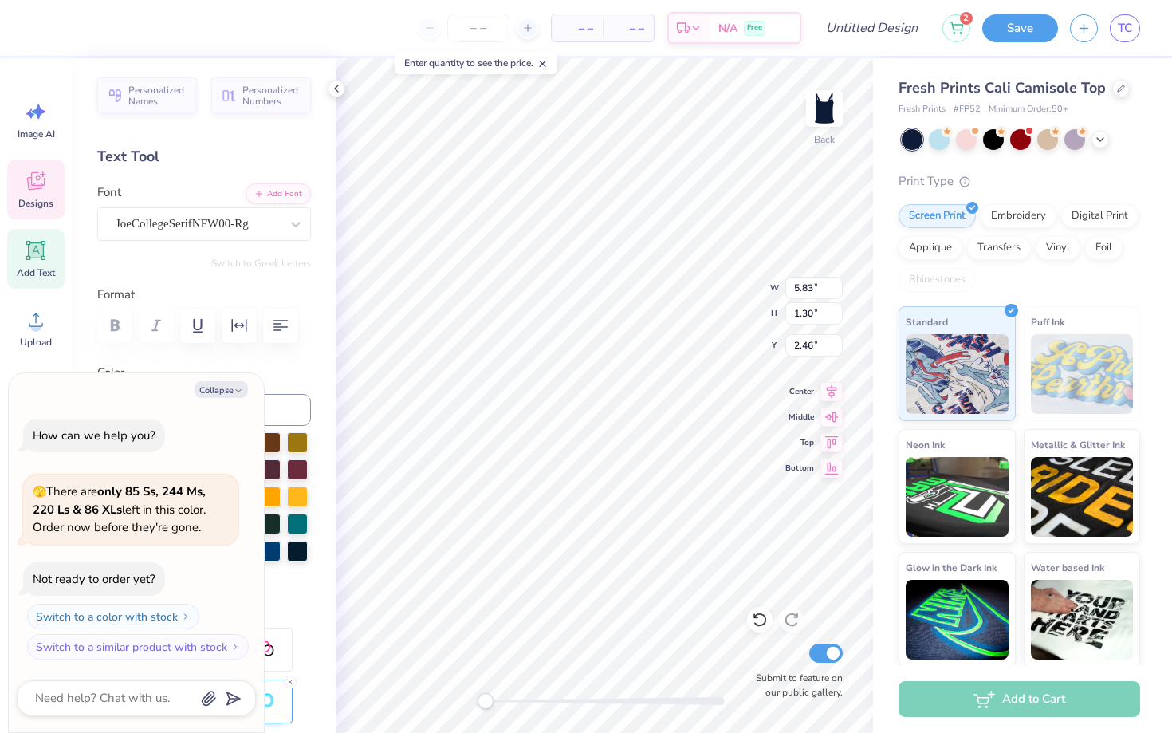
type textarea "Alpha"
type textarea "x"
type textarea "Alpha d"
type textarea "x"
type textarea "Alpha de"
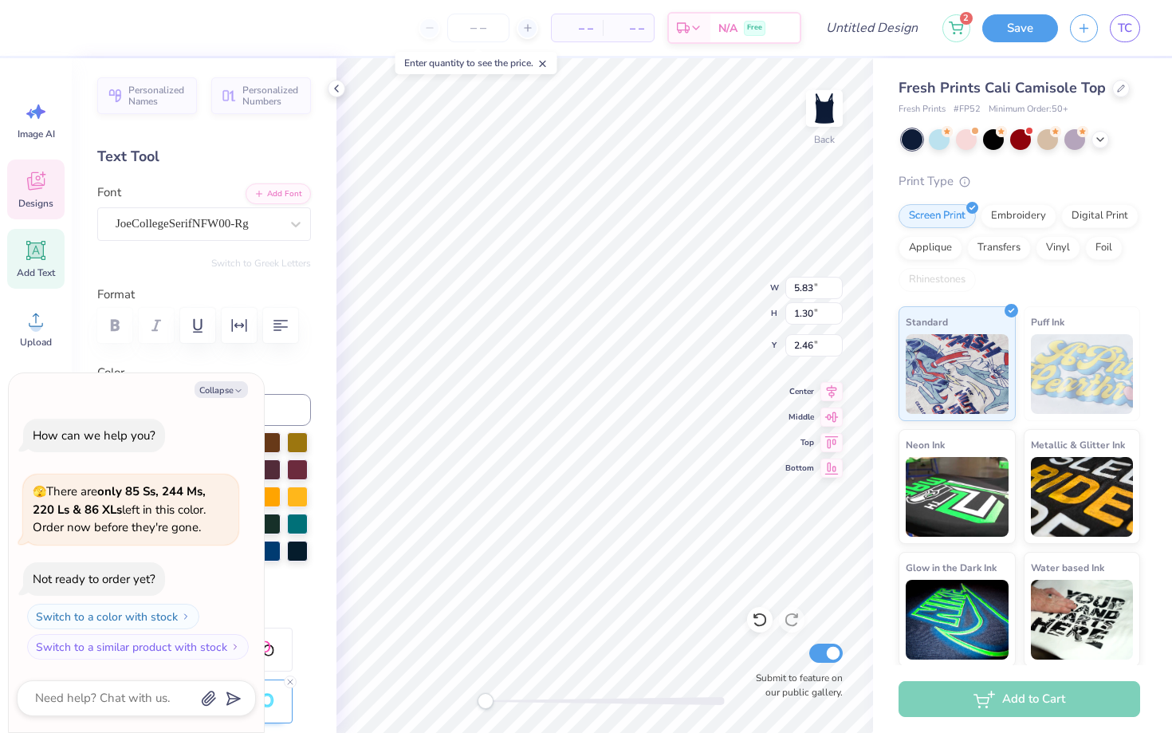
type textarea "x"
type textarea "Alpha del"
type textarea "x"
type textarea "Alpha delt"
type textarea "x"
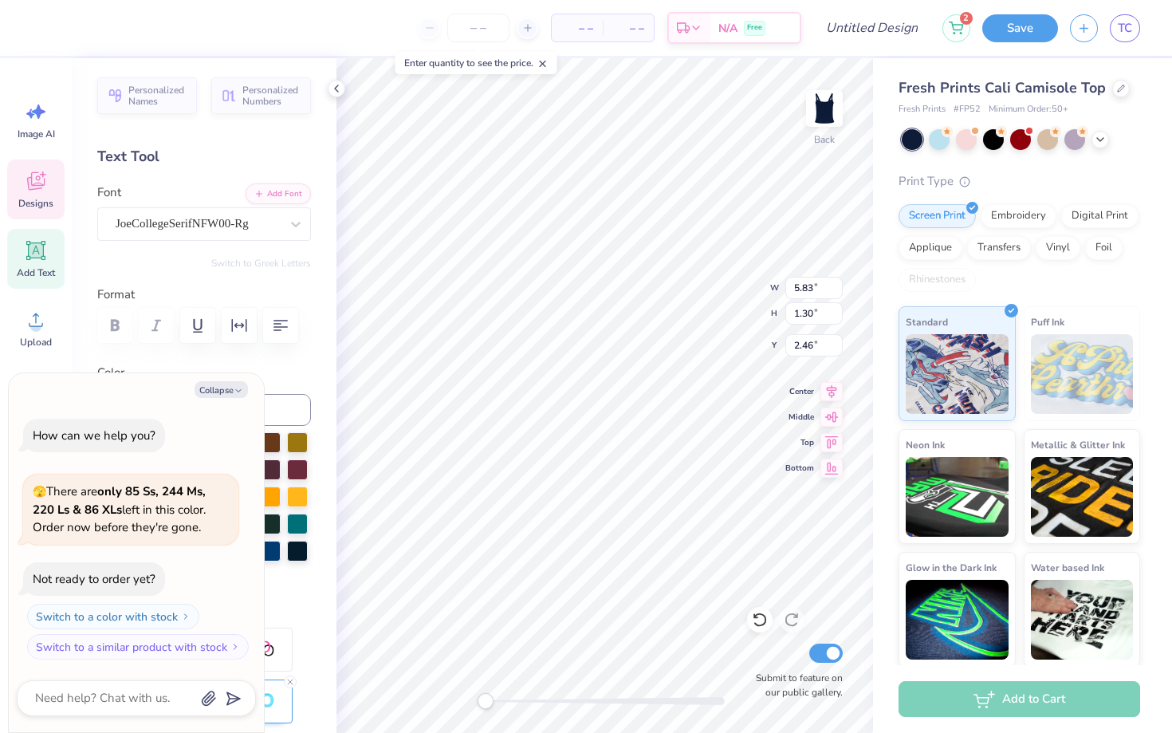
type textarea "Alpha delta"
type textarea "x"
type textarea "Alpha delta"
type textarea "x"
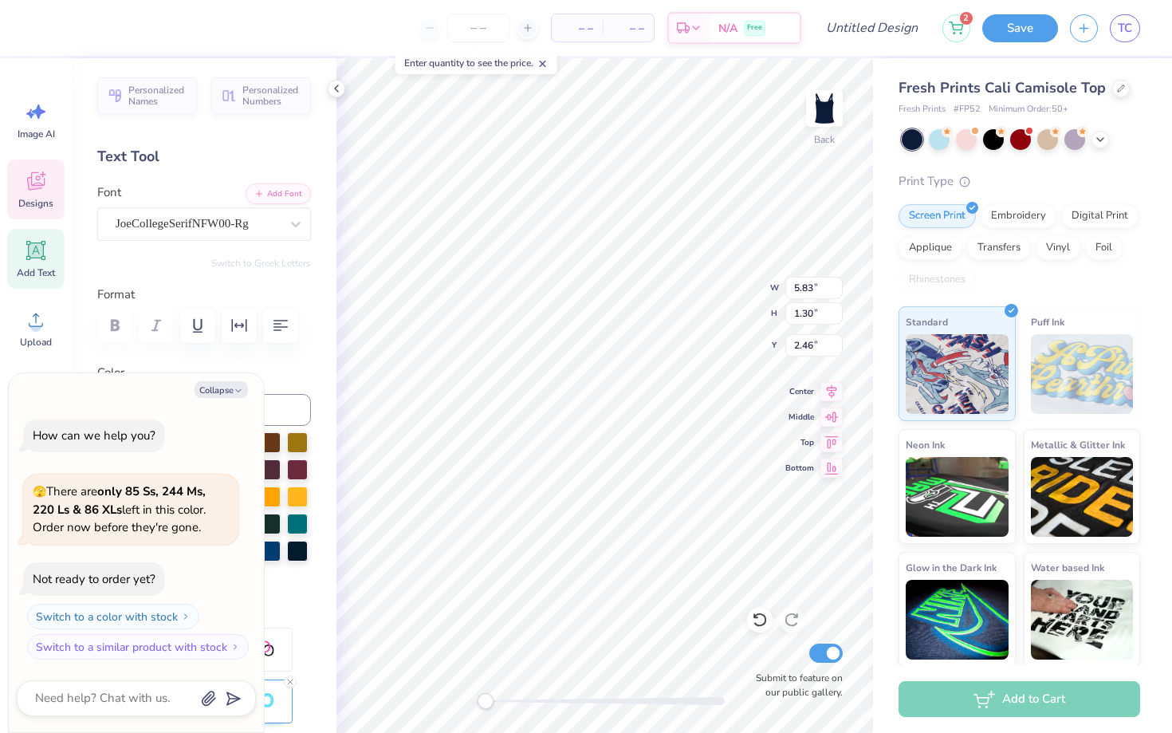
type textarea "Alpha delta pi"
type textarea "x"
type input "6.28"
type input "1.02"
type input "2.37"
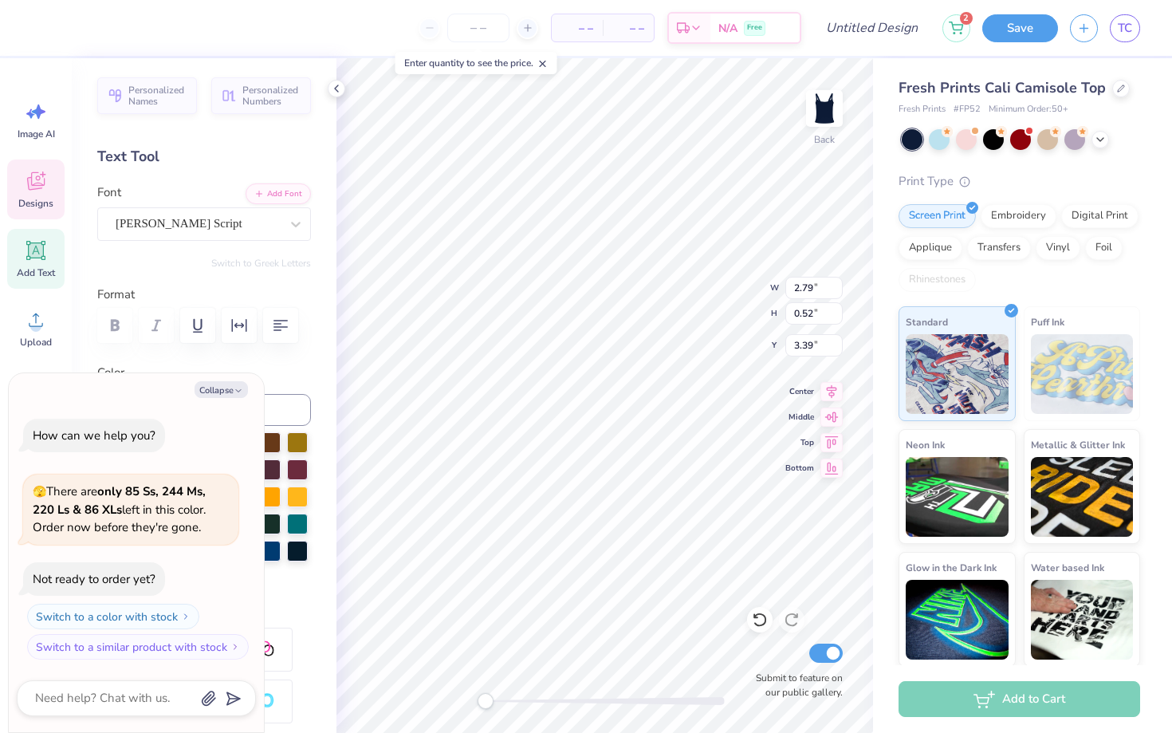
type textarea "x"
type textarea "Dad's Weekend"
type textarea "x"
type textarea "Dad's Weekend 2"
type textarea "x"
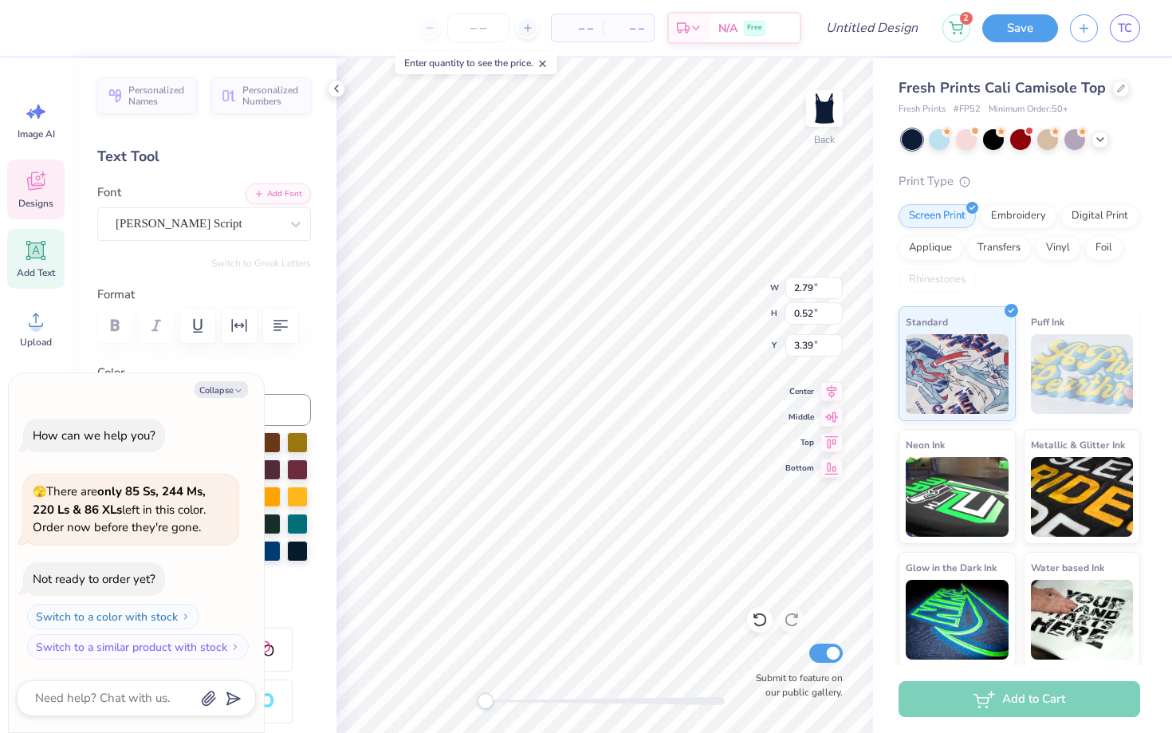
type textarea "Dad's Weekend 20"
type textarea "x"
type textarea "Dad's Weekend 202"
type textarea "x"
type textarea "Dad's Weekend 2025"
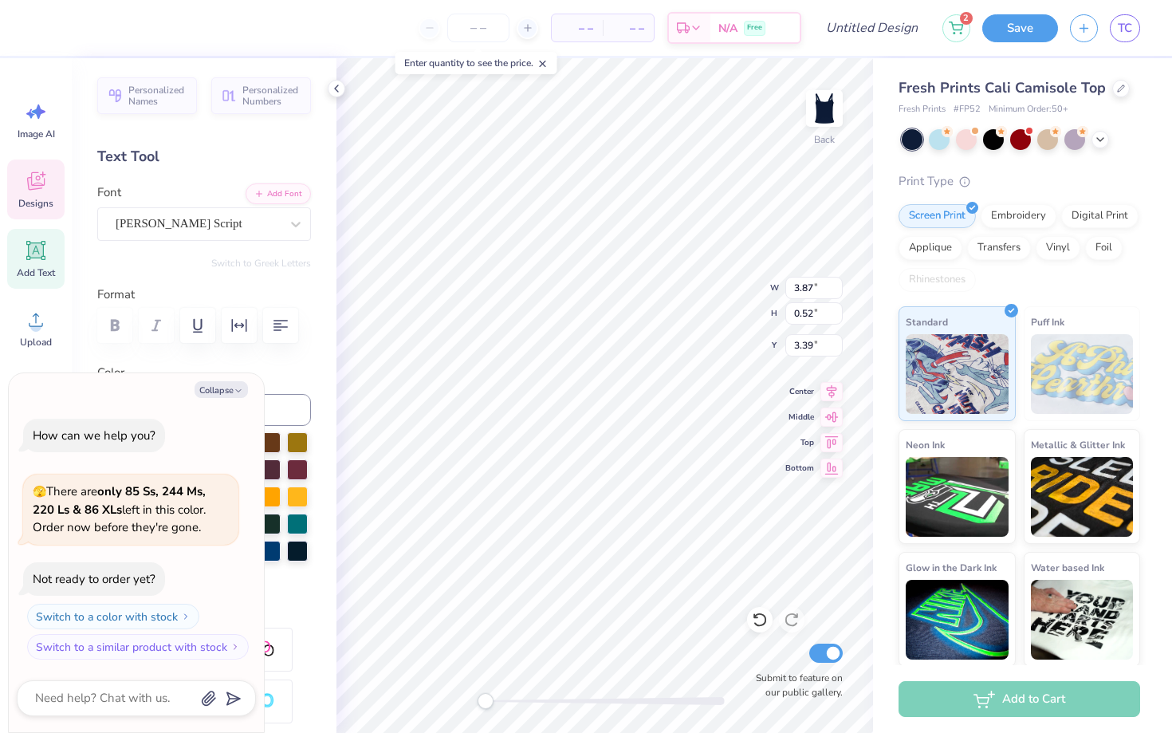
scroll to position [0, 6]
type textarea "x"
type textarea "Dad's Weekend"
click at [1025, 137] on div at bounding box center [1021, 138] width 21 height 21
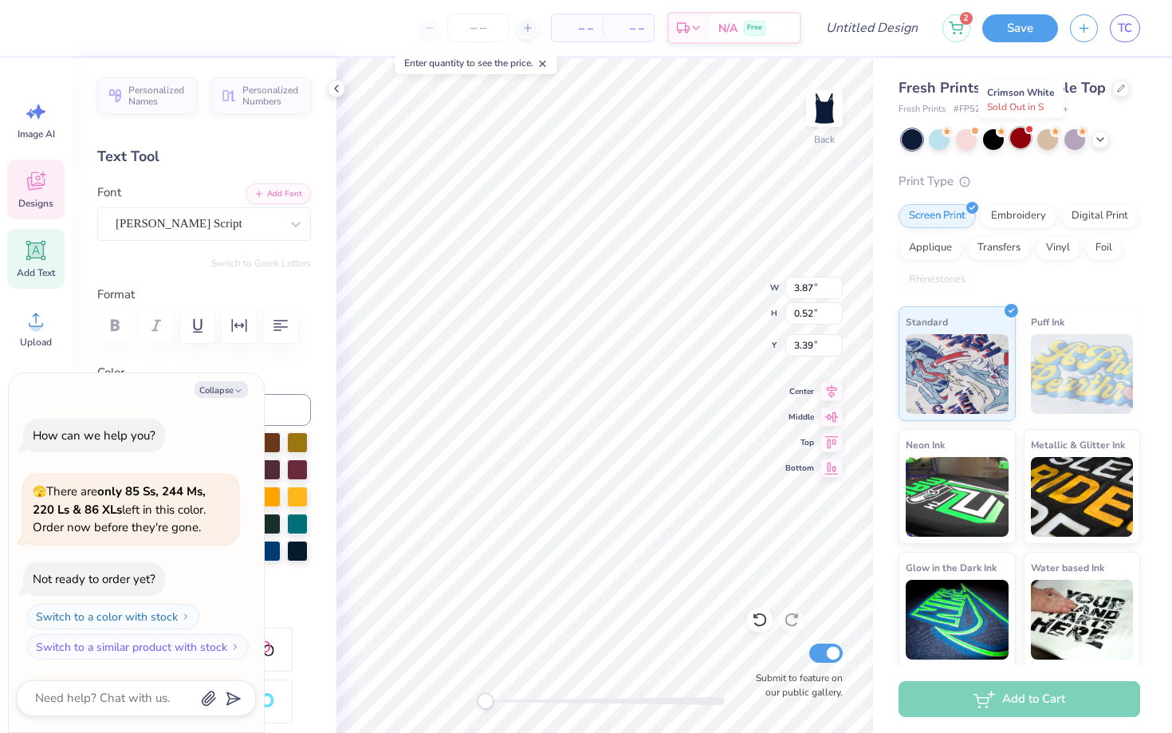
type textarea "x"
type input "2.79"
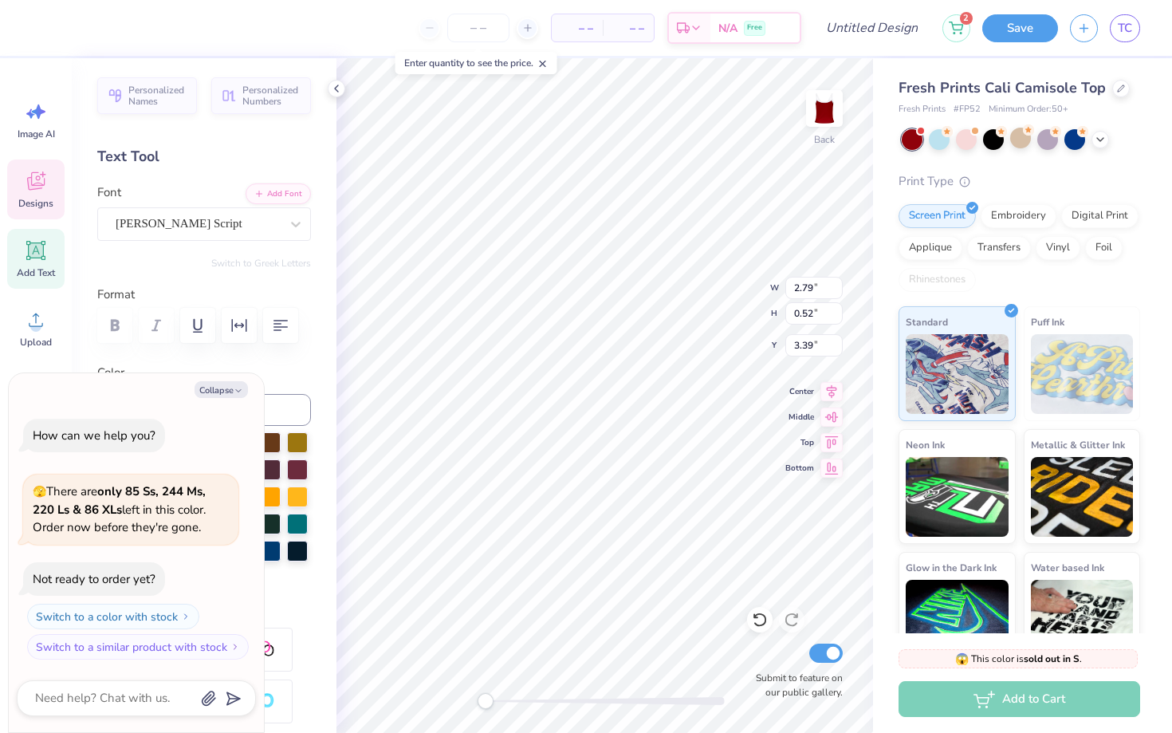
scroll to position [106, 0]
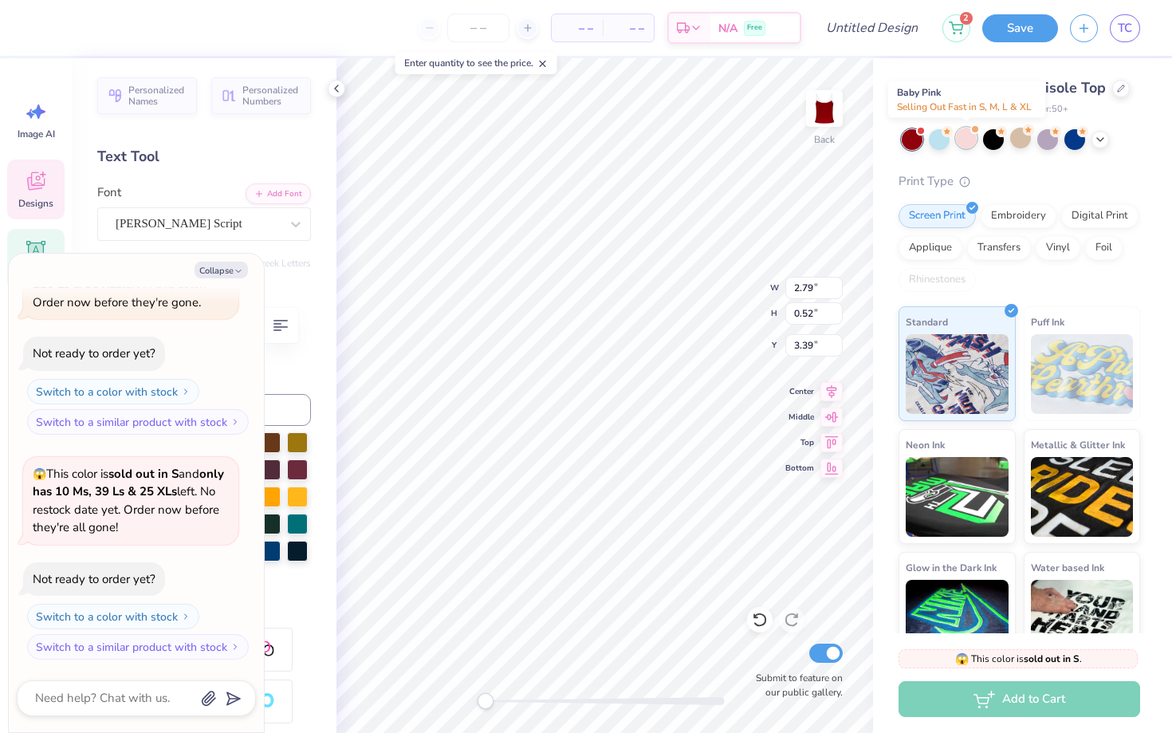
click at [967, 138] on div at bounding box center [966, 138] width 21 height 21
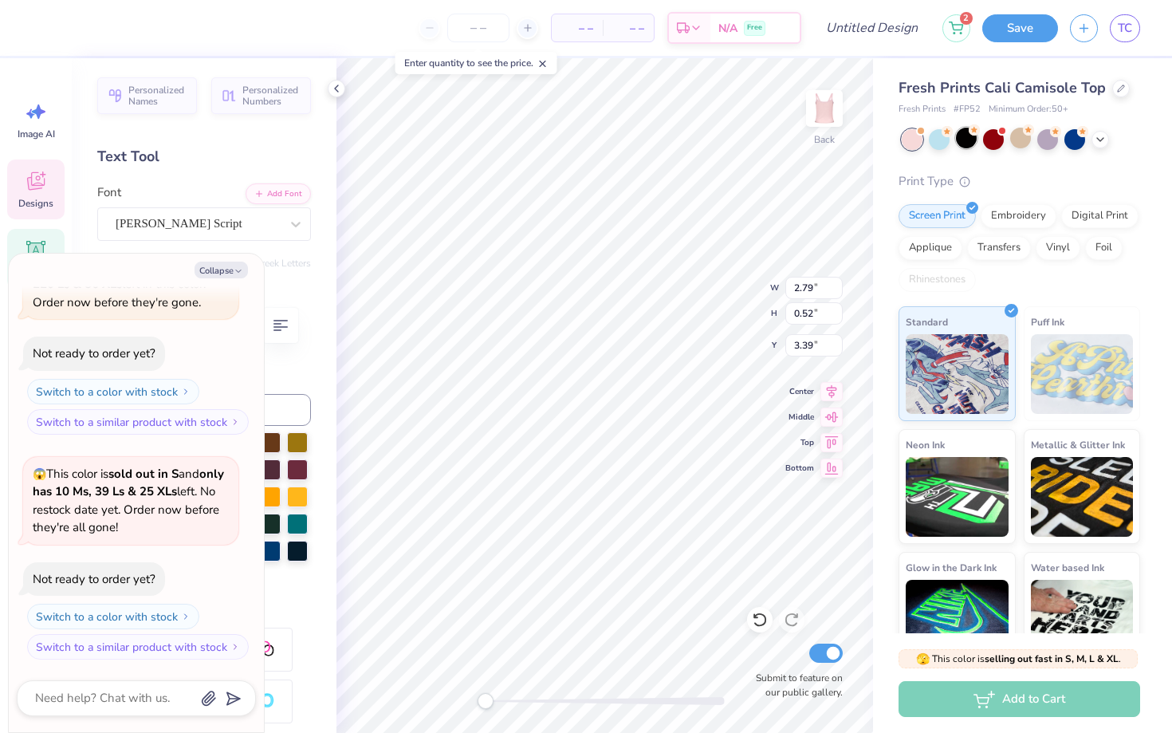
scroll to position [313, 0]
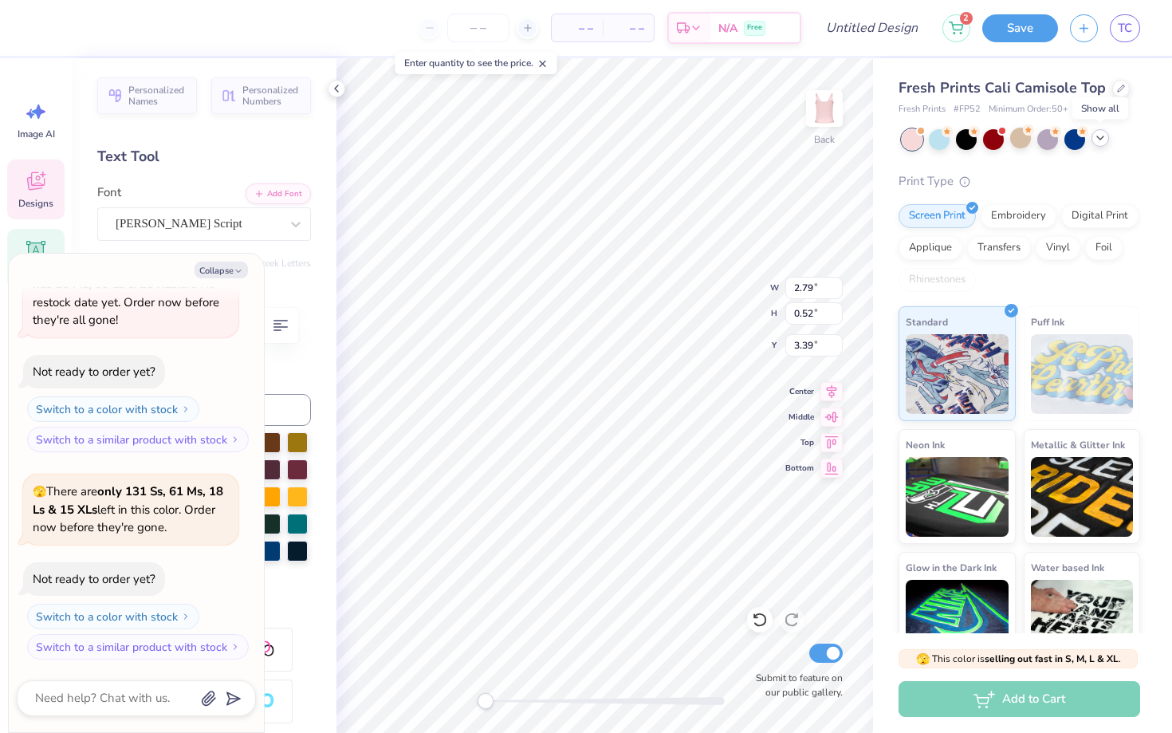
click at [1098, 138] on icon at bounding box center [1100, 138] width 13 height 13
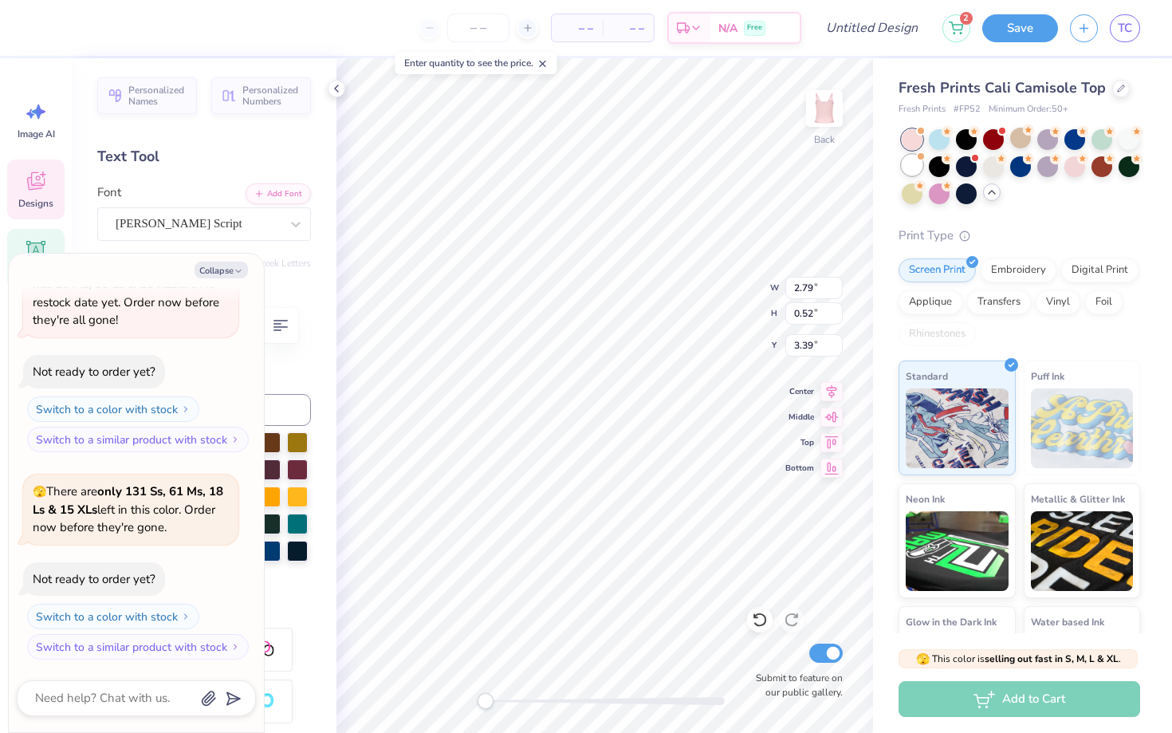
click at [919, 161] on div at bounding box center [912, 165] width 21 height 21
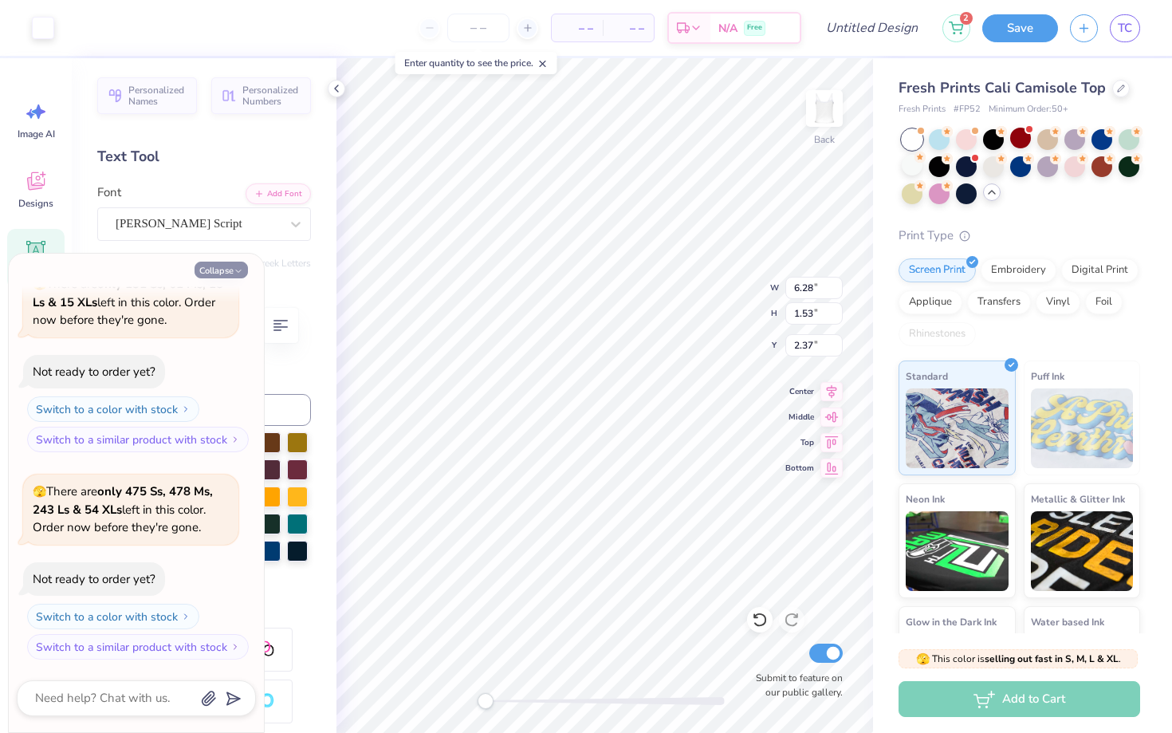
click at [227, 277] on button "Collapse" at bounding box center [221, 270] width 53 height 17
type textarea "x"
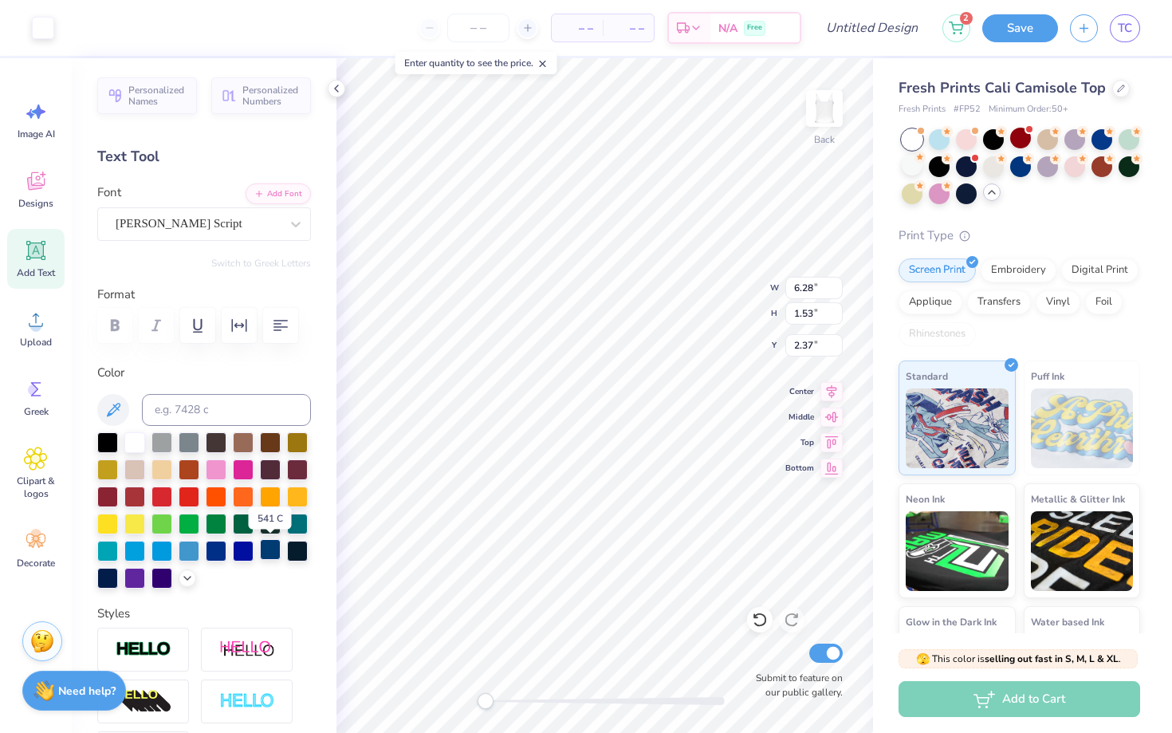
click at [276, 555] on div at bounding box center [270, 549] width 21 height 21
type input "1.02"
click at [270, 552] on div at bounding box center [270, 549] width 21 height 21
click at [290, 552] on div at bounding box center [297, 549] width 21 height 21
click at [223, 551] on div at bounding box center [216, 549] width 21 height 21
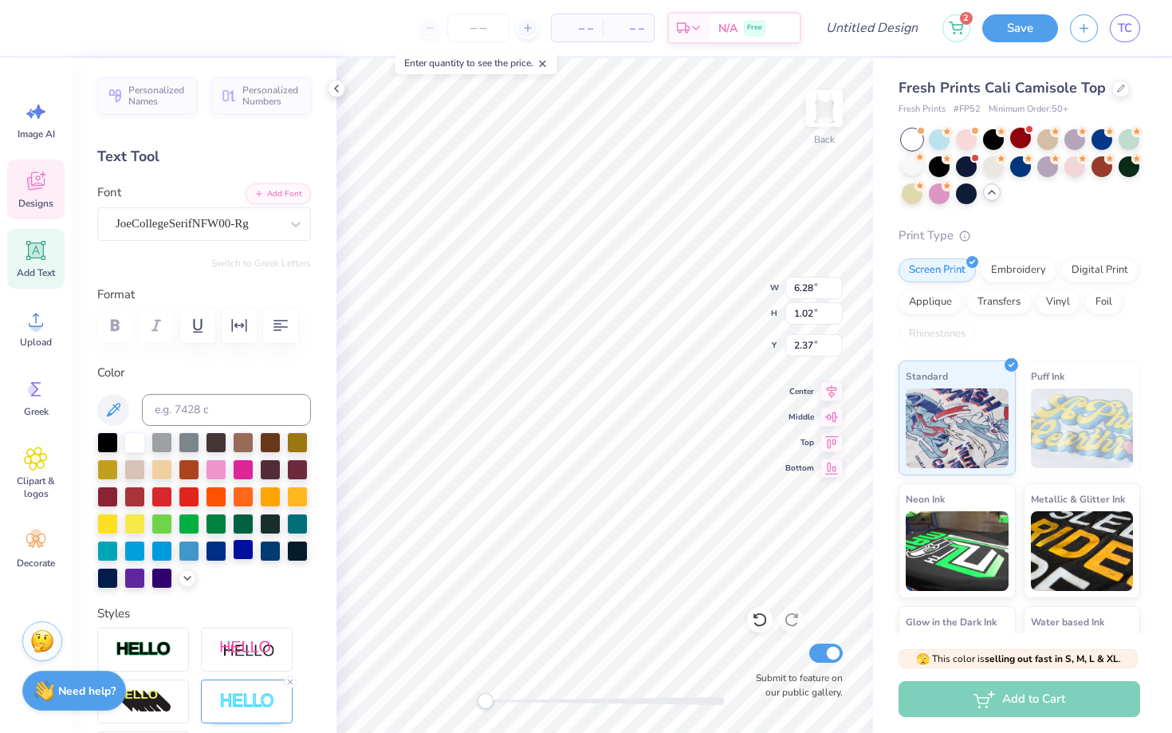
click at [242, 551] on div at bounding box center [243, 549] width 21 height 21
click at [268, 546] on div at bounding box center [270, 549] width 21 height 21
click at [190, 569] on div at bounding box center [188, 577] width 18 height 18
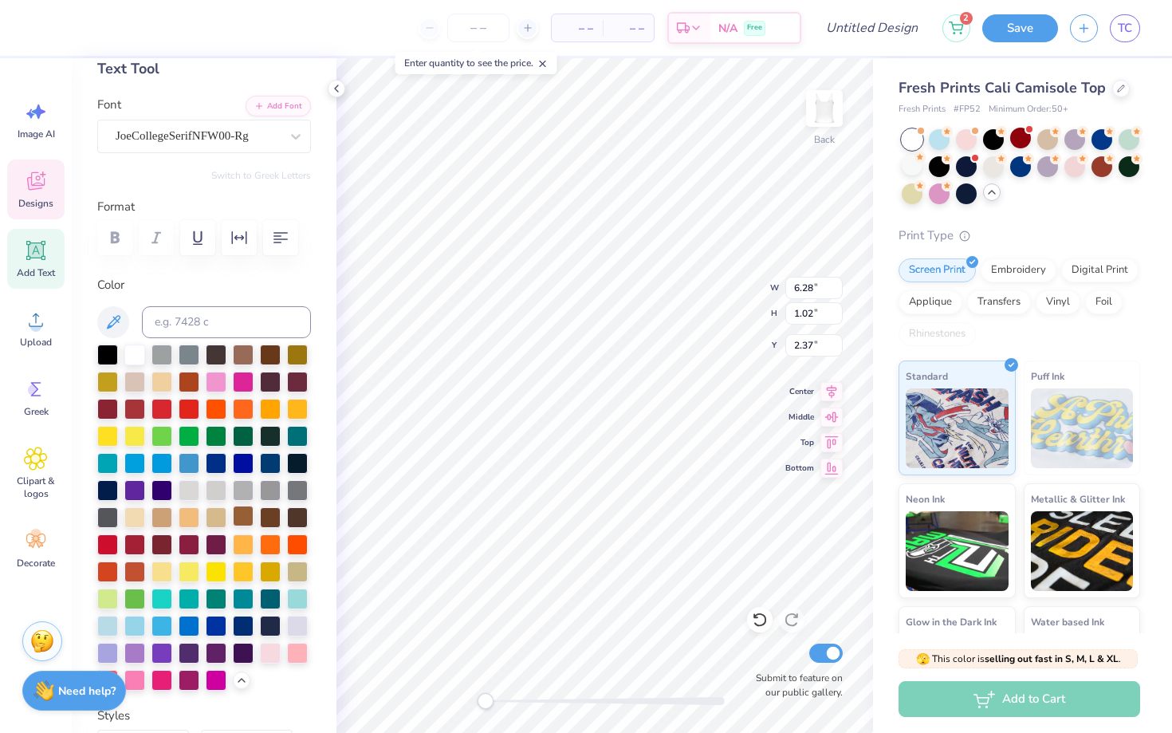
scroll to position [93, 0]
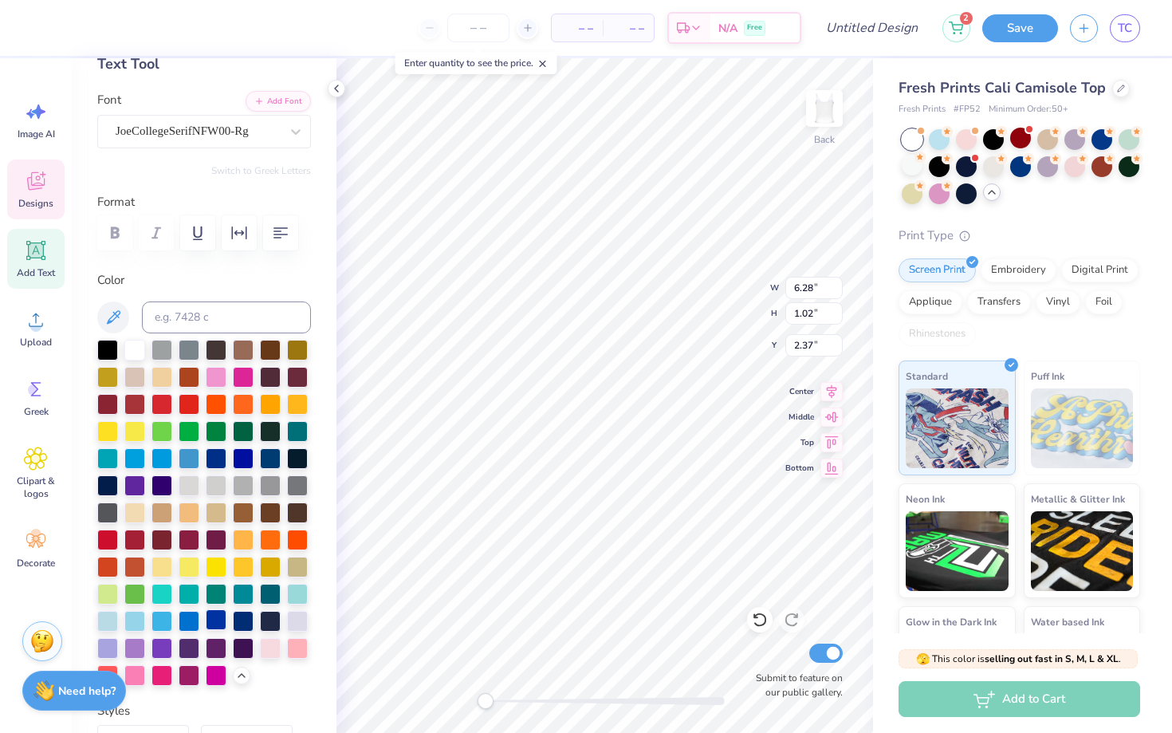
click at [214, 624] on div at bounding box center [216, 619] width 21 height 21
click at [248, 622] on div at bounding box center [243, 619] width 21 height 21
click at [755, 614] on icon at bounding box center [760, 620] width 16 height 16
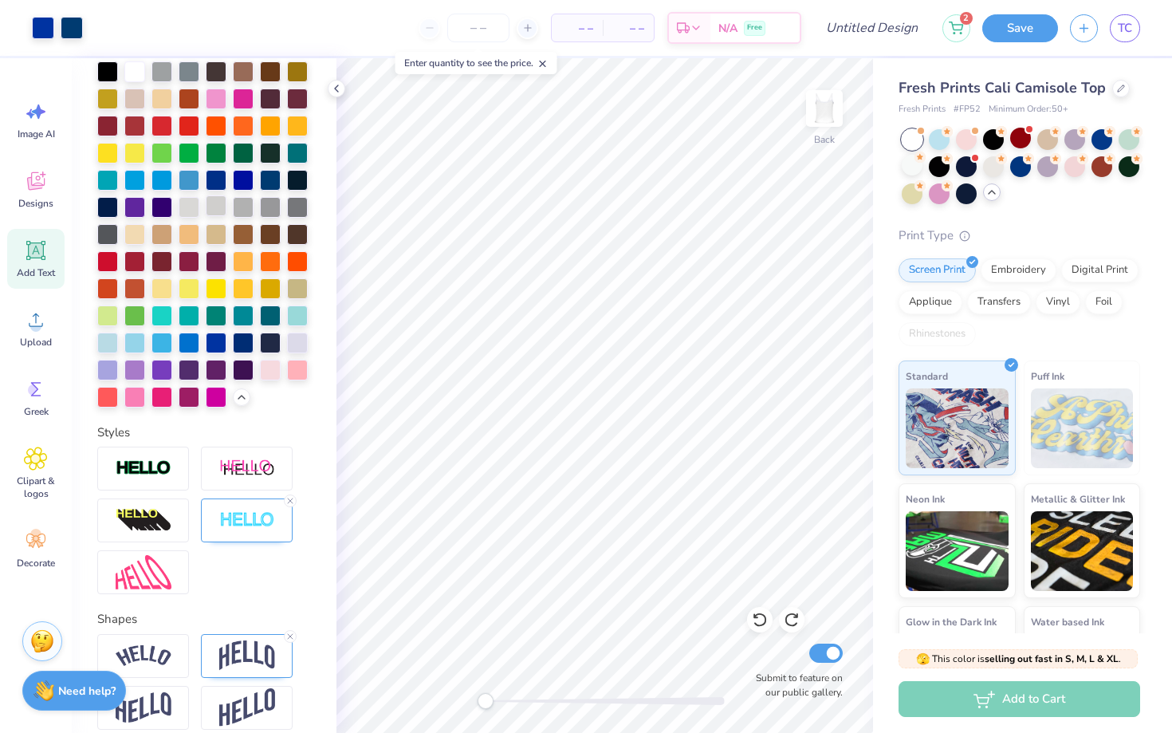
scroll to position [447, 0]
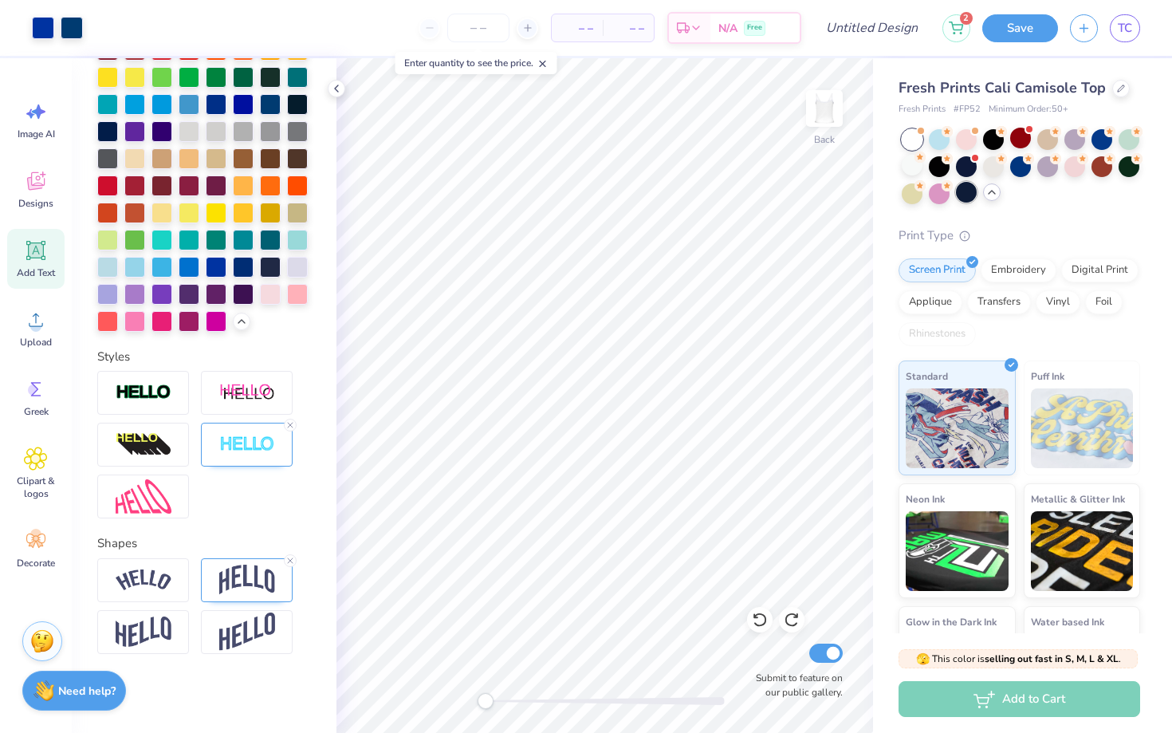
click at [964, 195] on div at bounding box center [966, 192] width 21 height 21
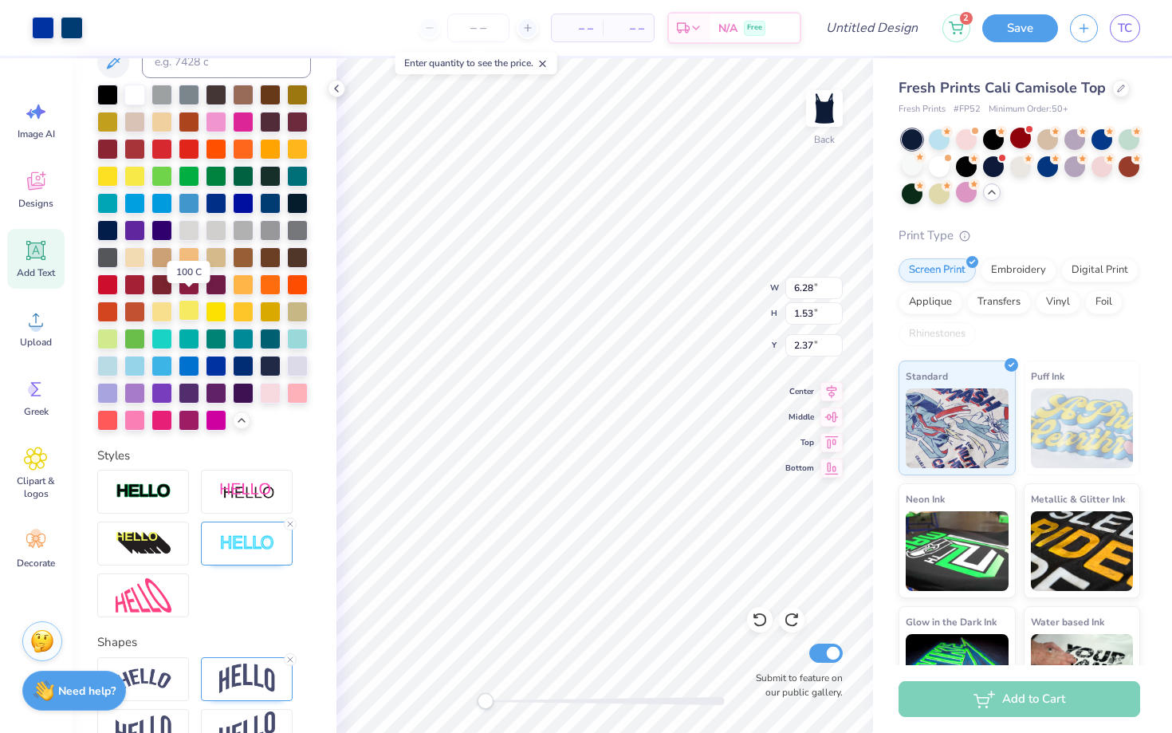
scroll to position [331, 0]
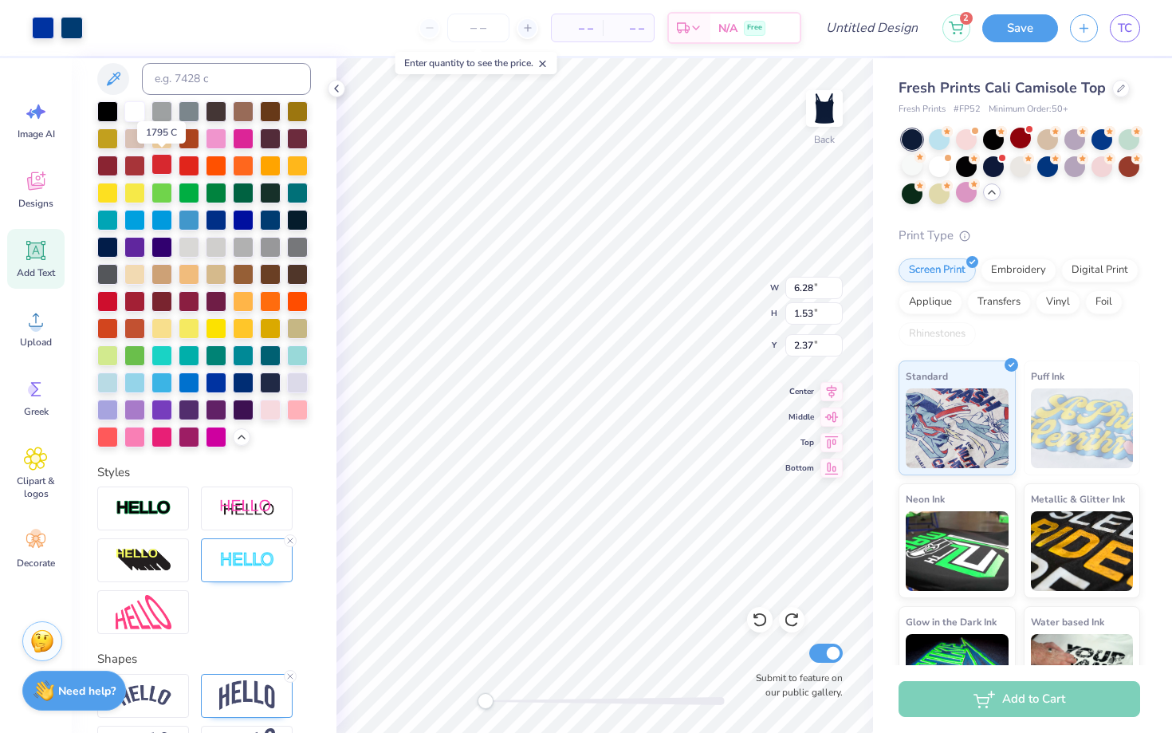
click at [167, 160] on div at bounding box center [162, 164] width 21 height 21
type input "2.79"
type input "0.52"
type input "3.39"
click at [756, 624] on icon at bounding box center [760, 620] width 14 height 14
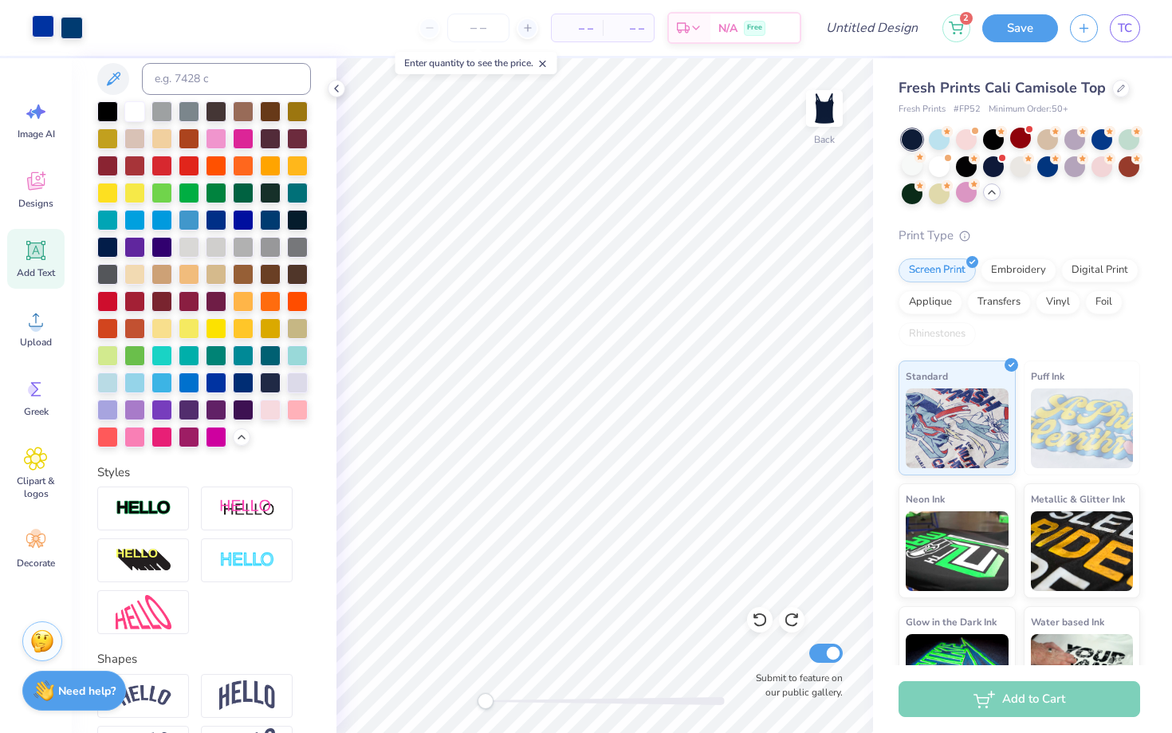
click at [34, 26] on div at bounding box center [43, 26] width 22 height 22
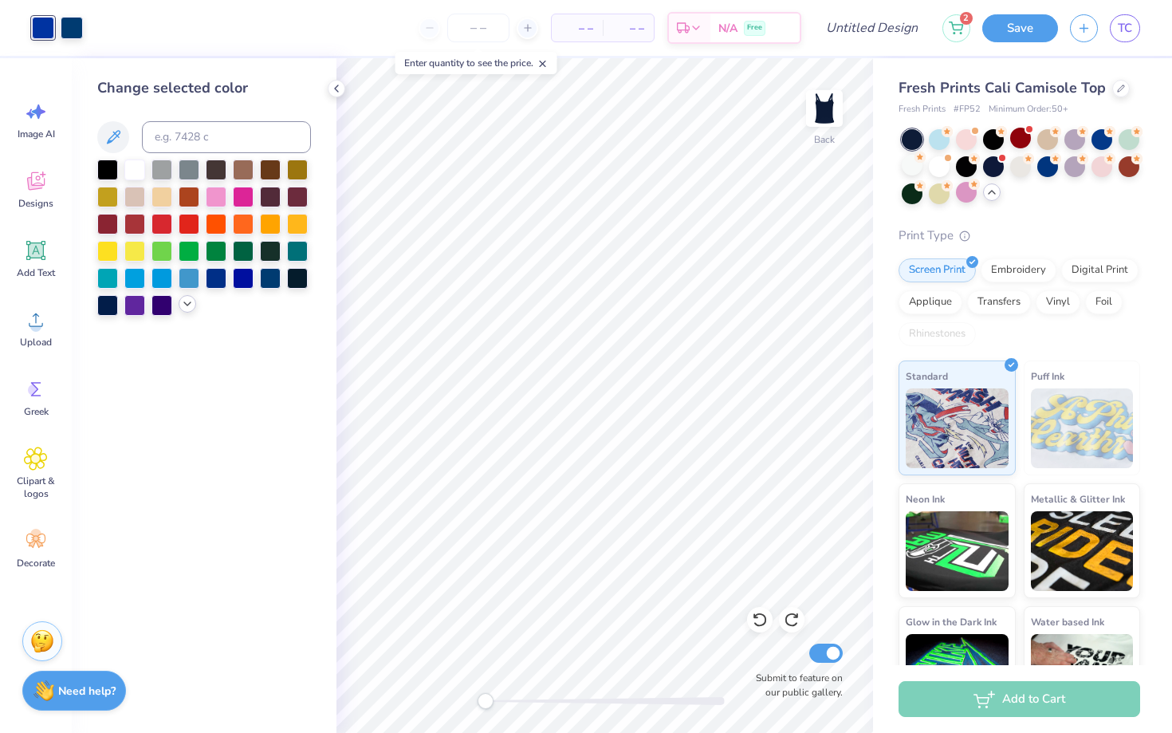
click at [185, 307] on icon at bounding box center [187, 304] width 13 height 13
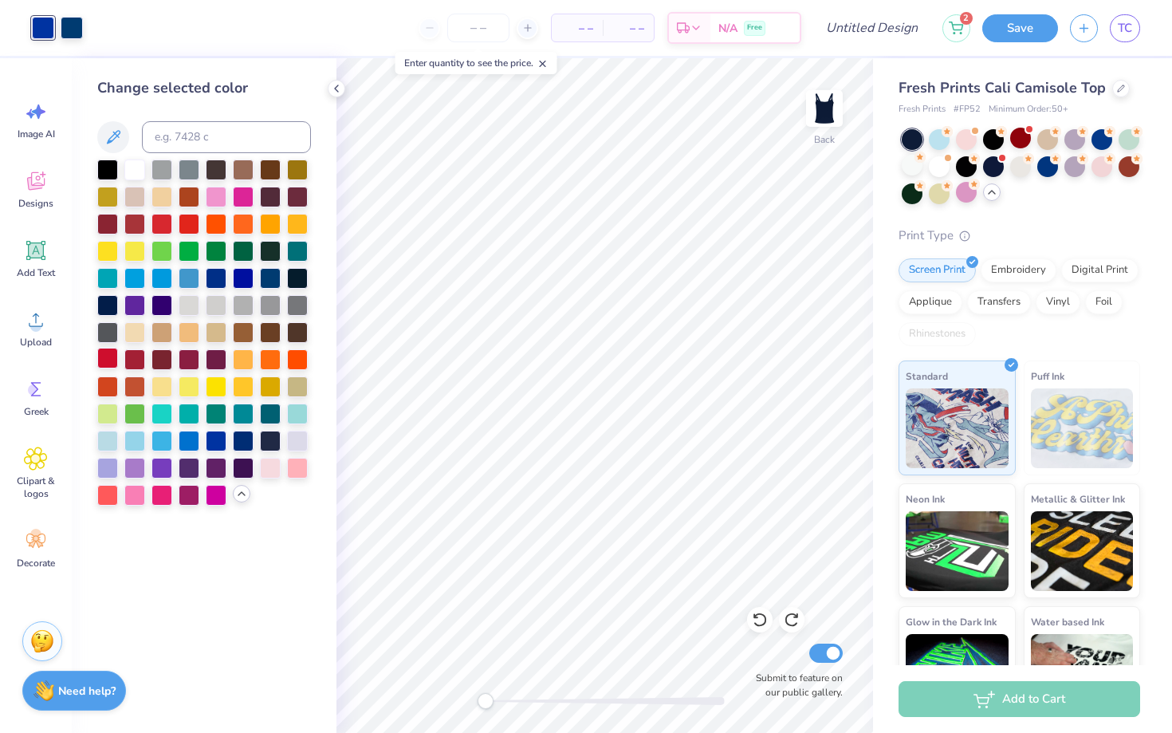
click at [102, 358] on div at bounding box center [107, 358] width 21 height 21
click at [132, 360] on div at bounding box center [134, 358] width 21 height 21
click at [129, 173] on div at bounding box center [134, 168] width 21 height 21
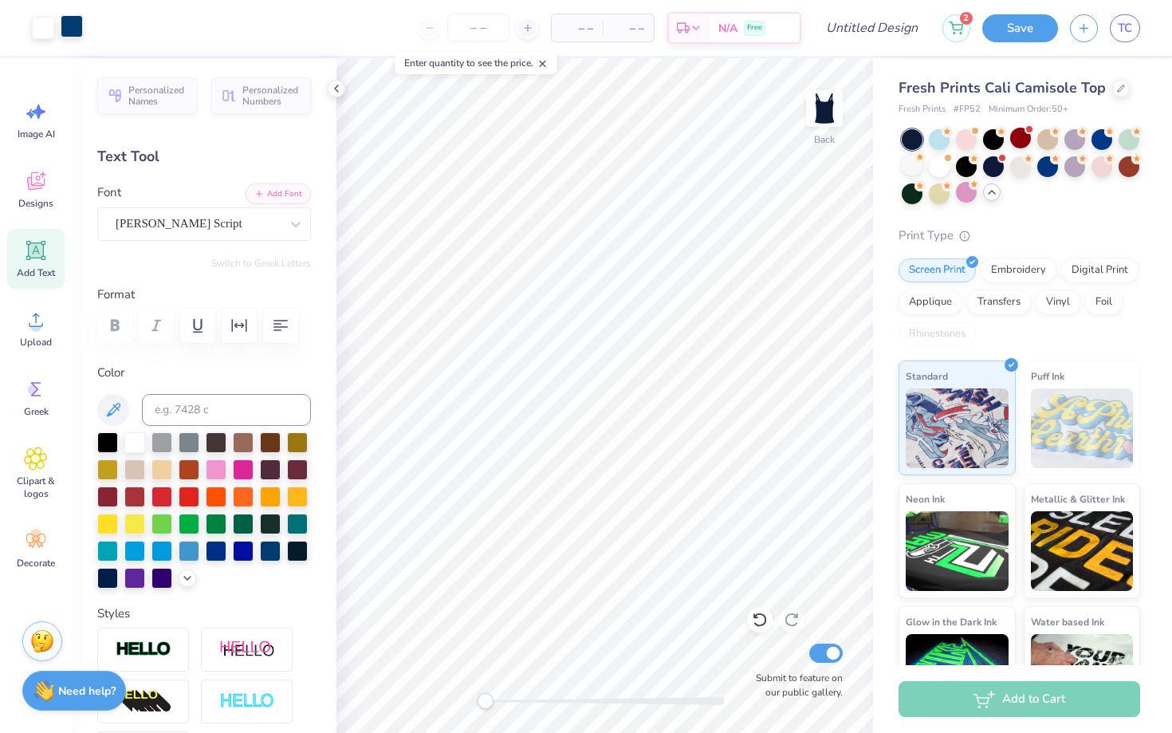
click at [73, 25] on div at bounding box center [72, 26] width 22 height 22
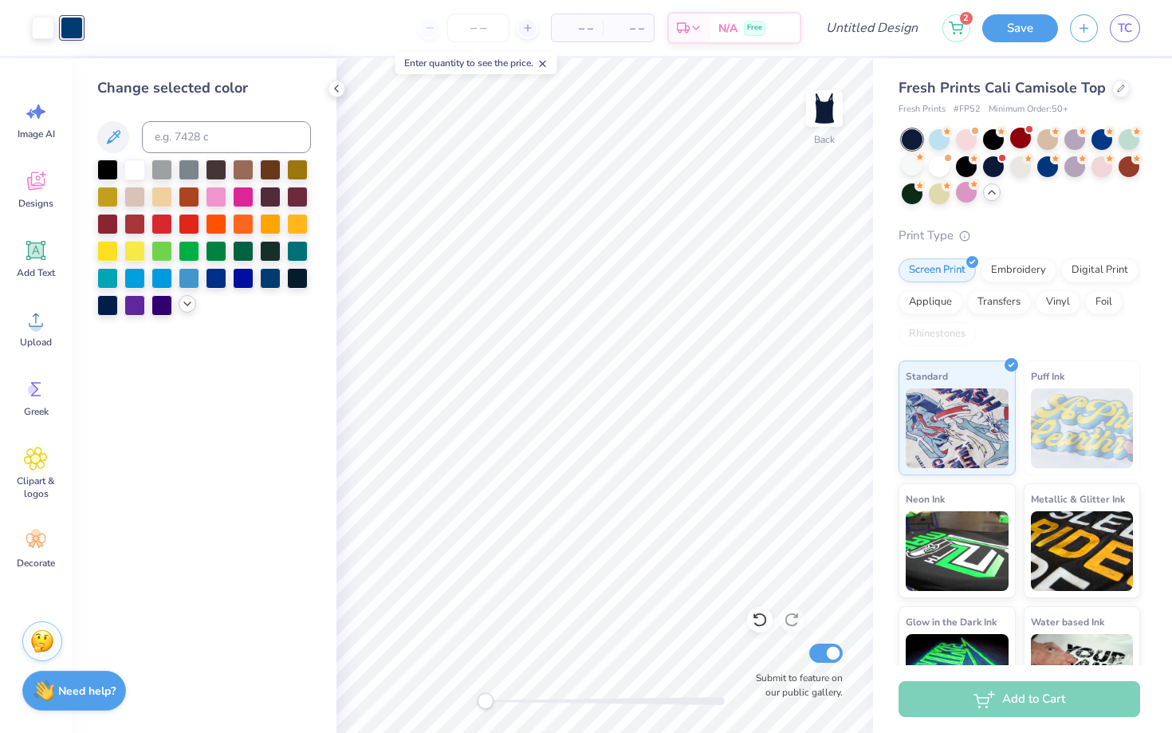
click at [183, 304] on icon at bounding box center [187, 304] width 13 height 13
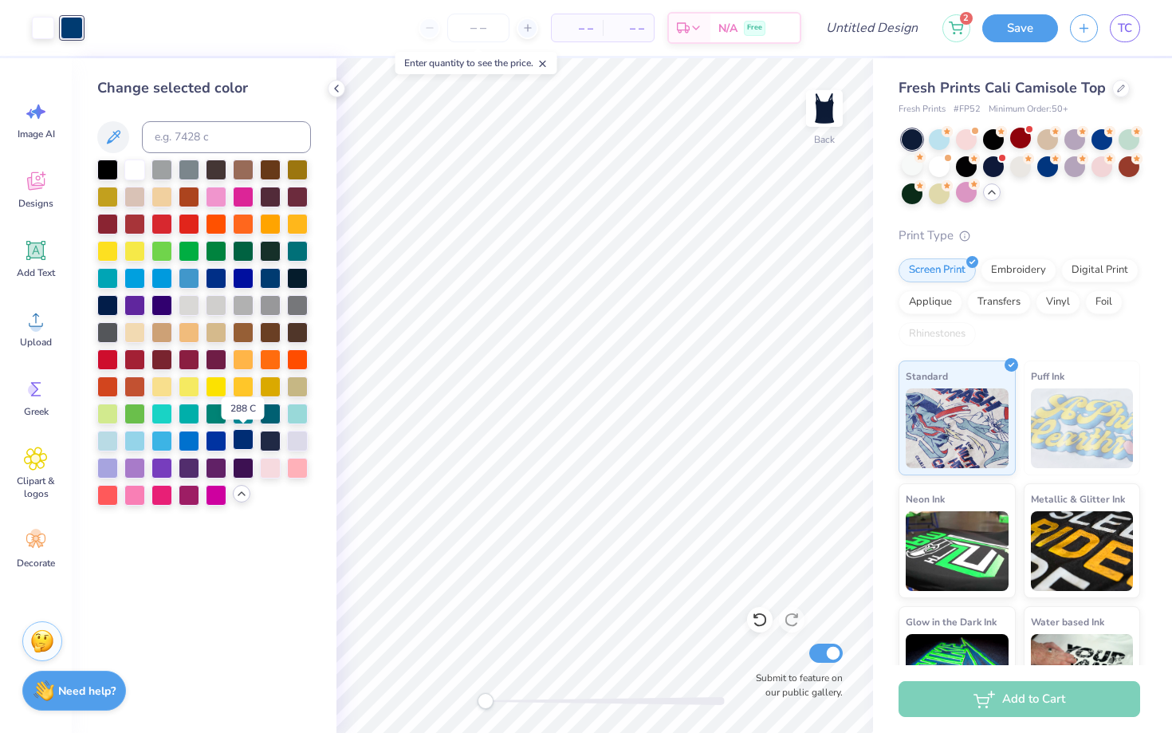
click at [249, 440] on div at bounding box center [243, 439] width 21 height 21
click at [184, 361] on div at bounding box center [189, 358] width 21 height 21
click at [164, 361] on div at bounding box center [162, 358] width 21 height 21
click at [148, 356] on div at bounding box center [204, 333] width 214 height 346
click at [108, 356] on div at bounding box center [107, 358] width 21 height 21
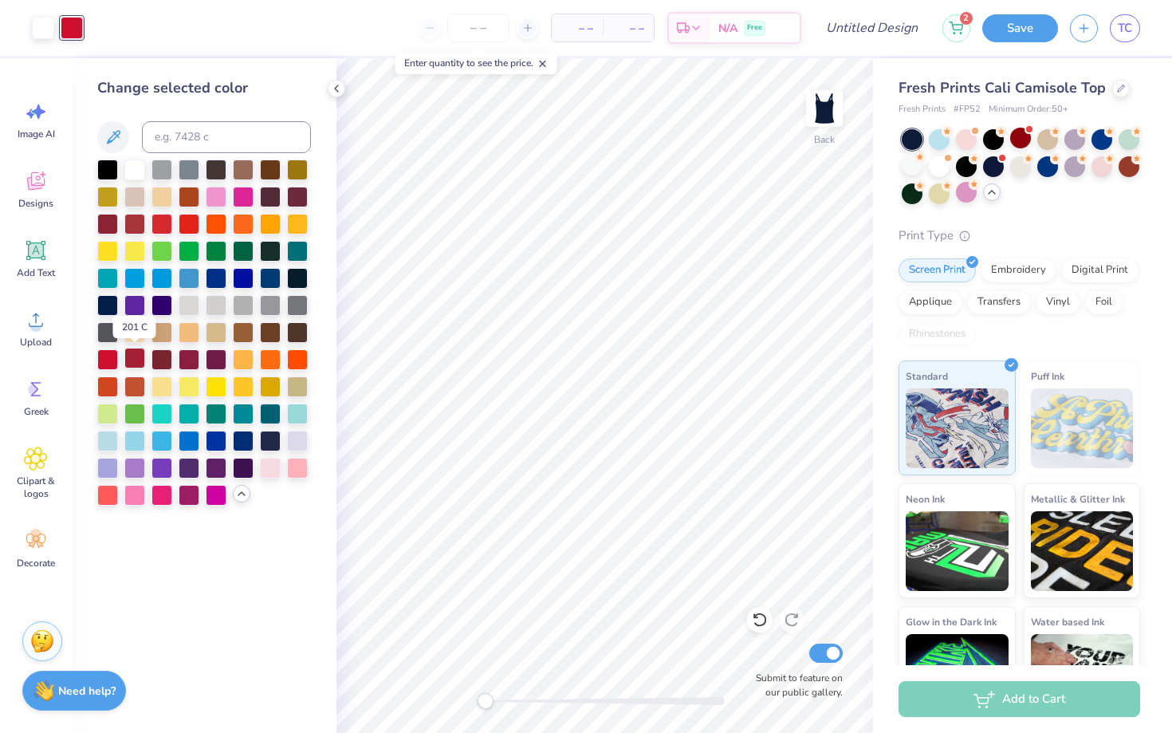
click at [132, 359] on div at bounding box center [134, 358] width 21 height 21
click at [161, 357] on div at bounding box center [162, 358] width 21 height 21
click at [187, 358] on div at bounding box center [189, 358] width 21 height 21
click at [124, 222] on div at bounding box center [134, 222] width 21 height 21
click at [130, 222] on div at bounding box center [134, 222] width 21 height 21
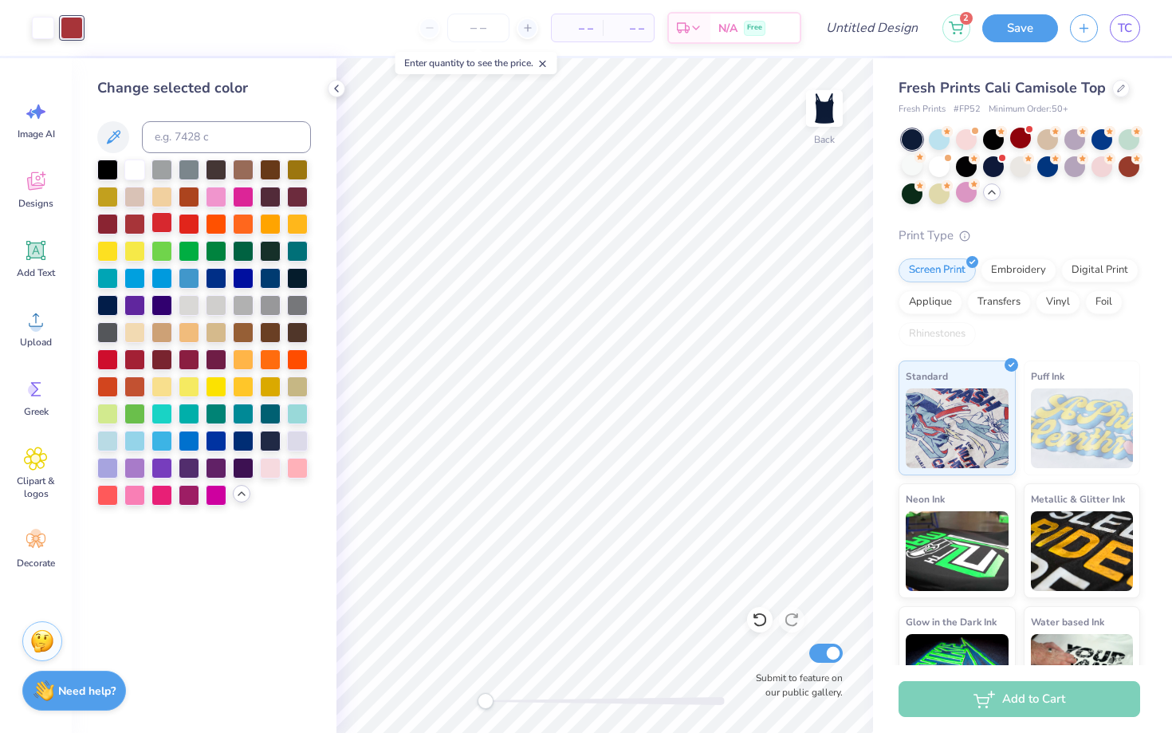
click at [156, 218] on div at bounding box center [162, 222] width 21 height 21
click at [106, 225] on div at bounding box center [107, 222] width 21 height 21
click at [187, 225] on div at bounding box center [189, 222] width 21 height 21
click at [116, 349] on div at bounding box center [107, 358] width 21 height 21
click at [128, 362] on div at bounding box center [134, 358] width 21 height 21
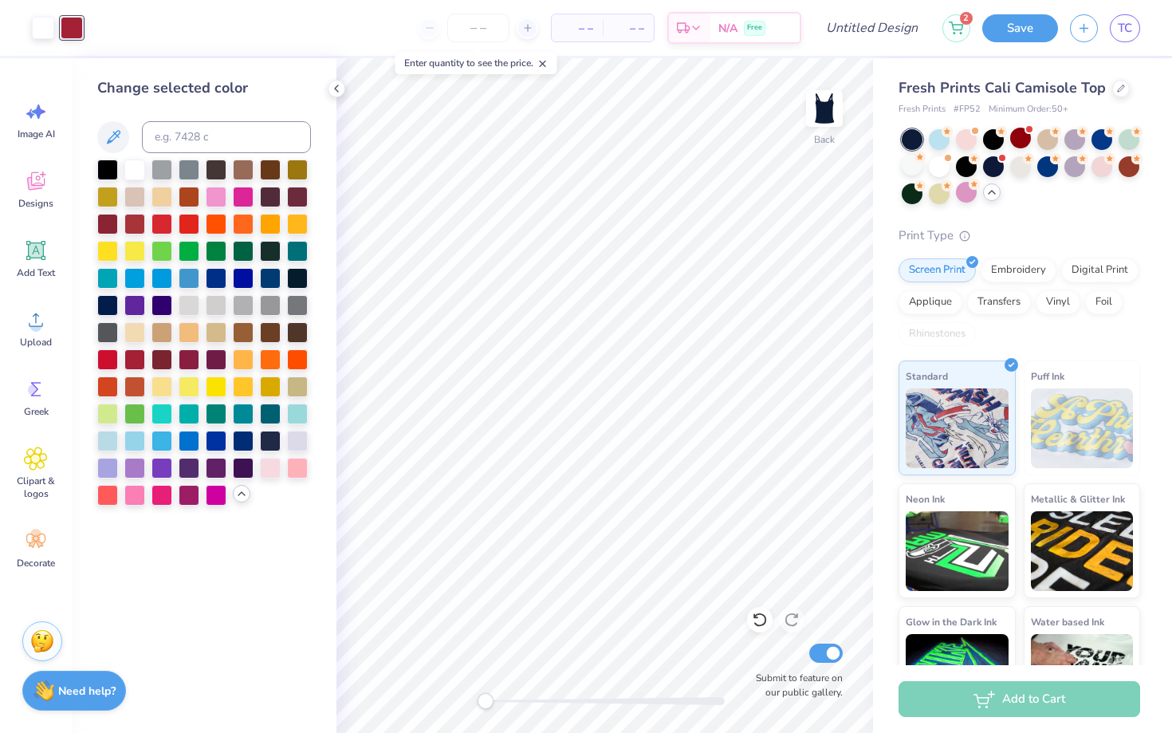
click at [881, 347] on div "Fresh Prints Cali Camisole Top Fresh Prints # FP52 Minimum Order: 50 + Print Ty…" at bounding box center [1022, 389] width 299 height 663
click at [577, 30] on span "– –" at bounding box center [578, 28] width 32 height 17
click at [584, 27] on span "– –" at bounding box center [578, 28] width 32 height 17
click at [588, 30] on span "– –" at bounding box center [578, 28] width 32 height 17
click at [486, 38] on input "number" at bounding box center [478, 28] width 62 height 29
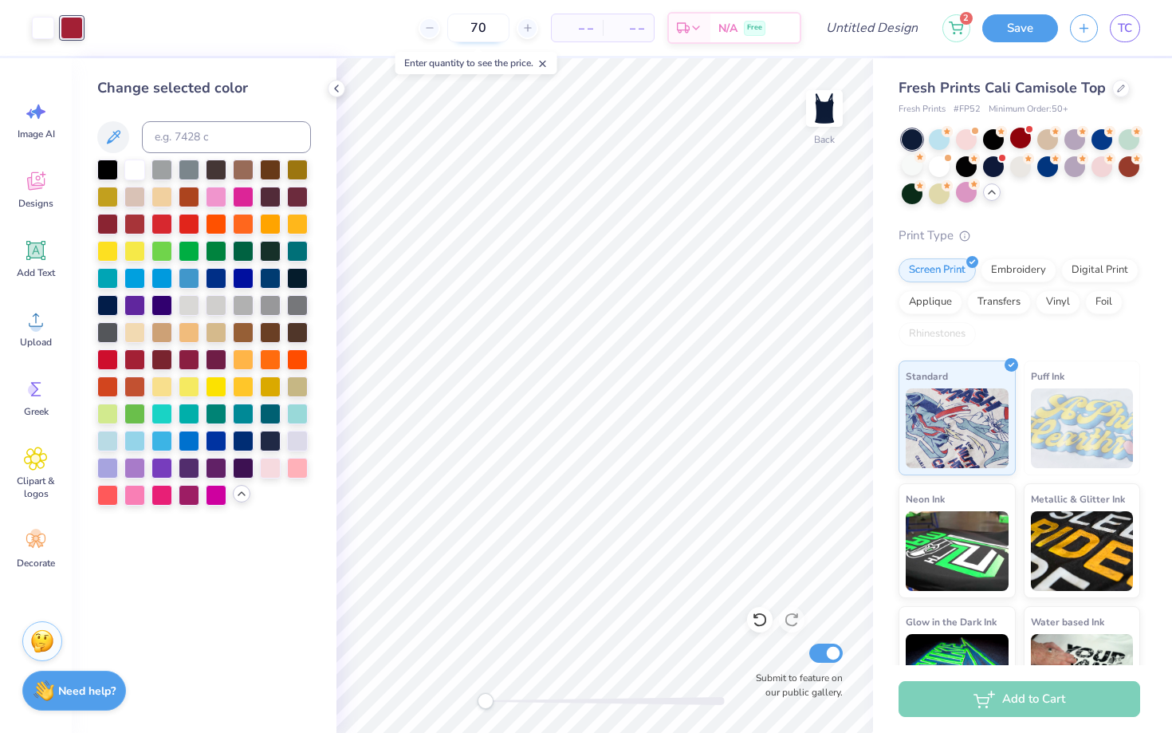
type input "70"
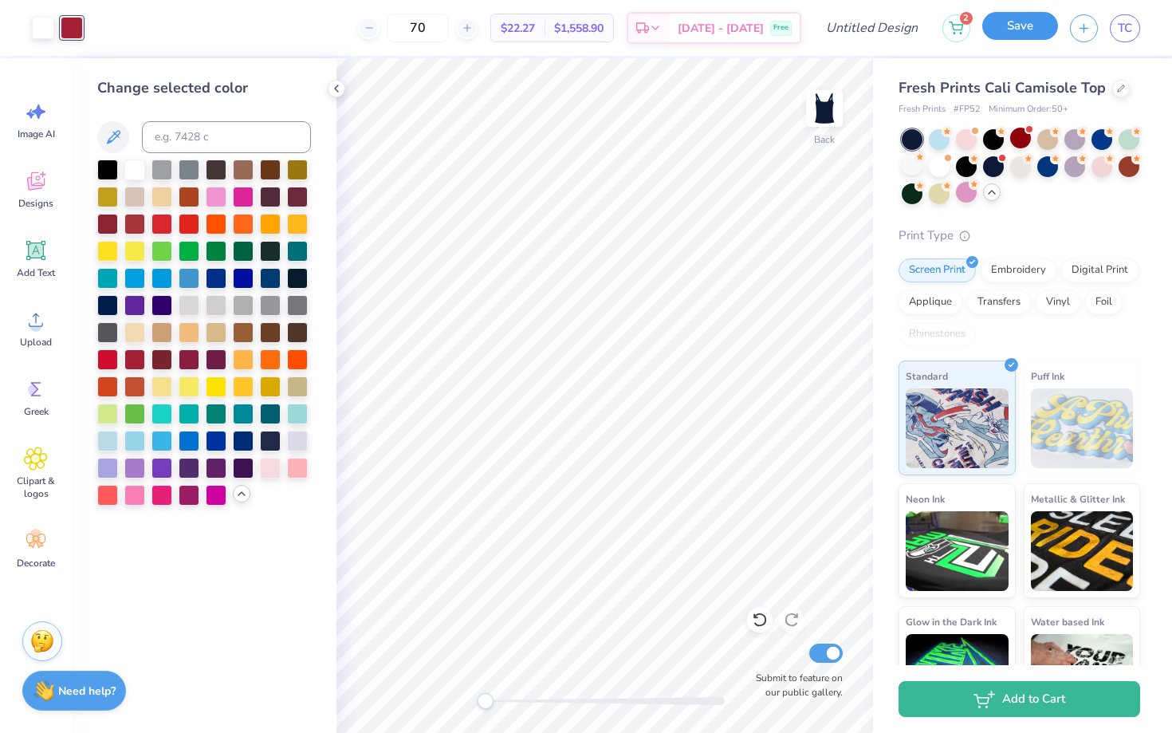
click at [1024, 17] on button "Save" at bounding box center [1021, 26] width 76 height 28
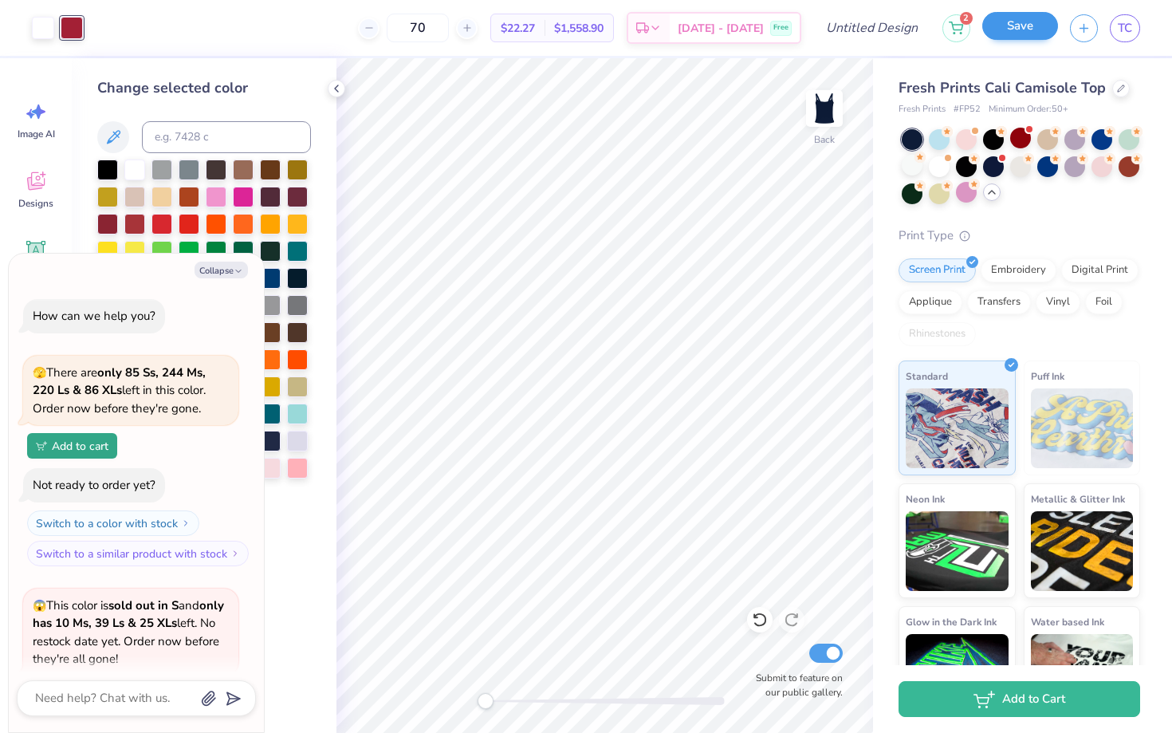
scroll to position [666, 0]
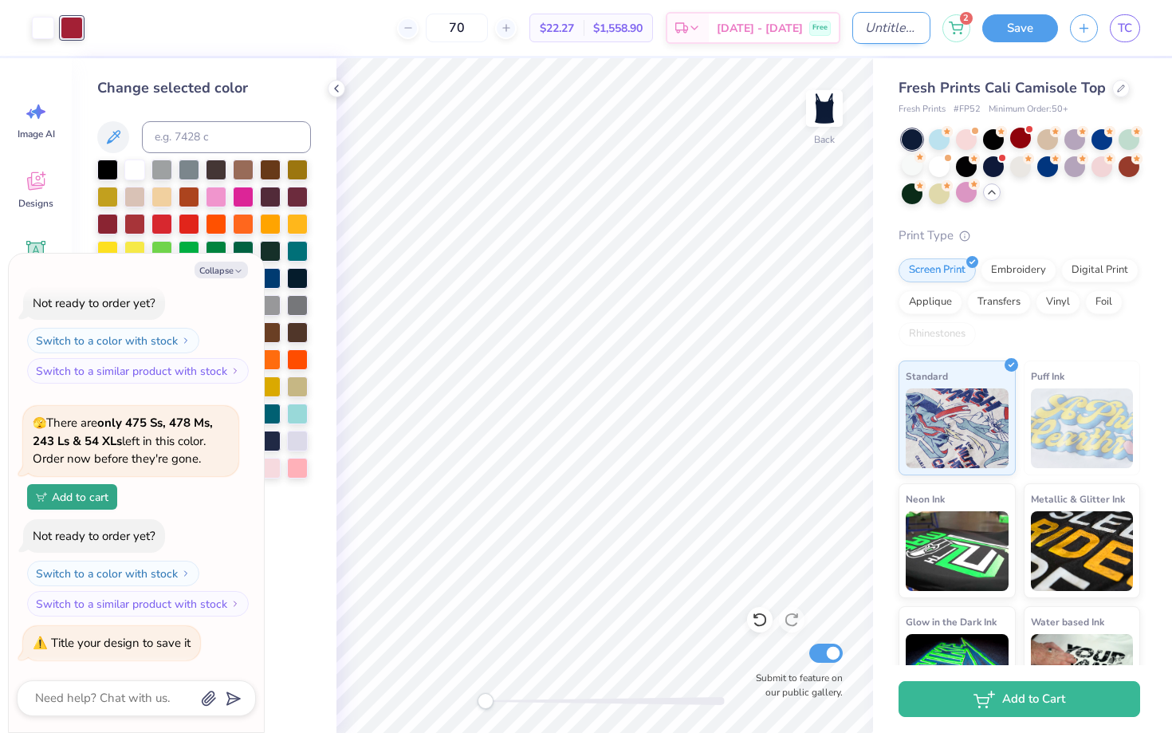
type textarea "x"
click at [875, 30] on input "Design Title" at bounding box center [892, 28] width 78 height 32
type input "d"
type textarea "x"
type input "da"
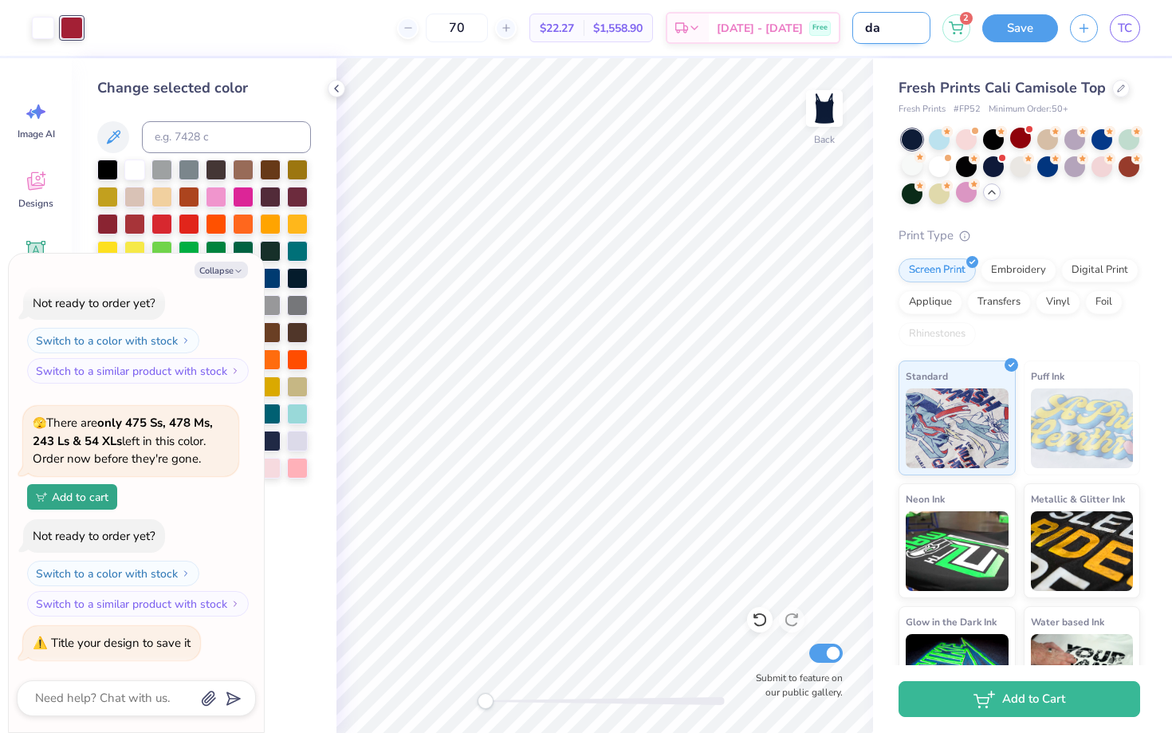
type textarea "x"
type input "dad"
type textarea "x"
type input "dads"
type textarea "x"
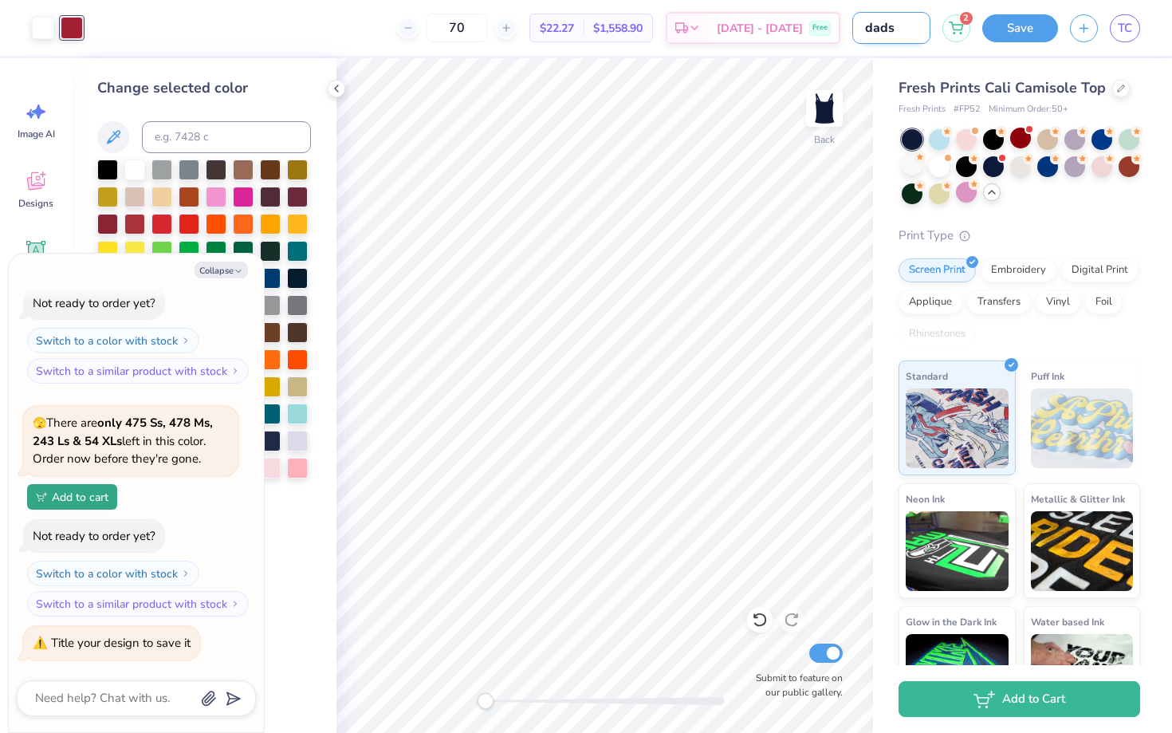
type input "dads"
type textarea "x"
type input "dads w"
type textarea "x"
type input "dads we"
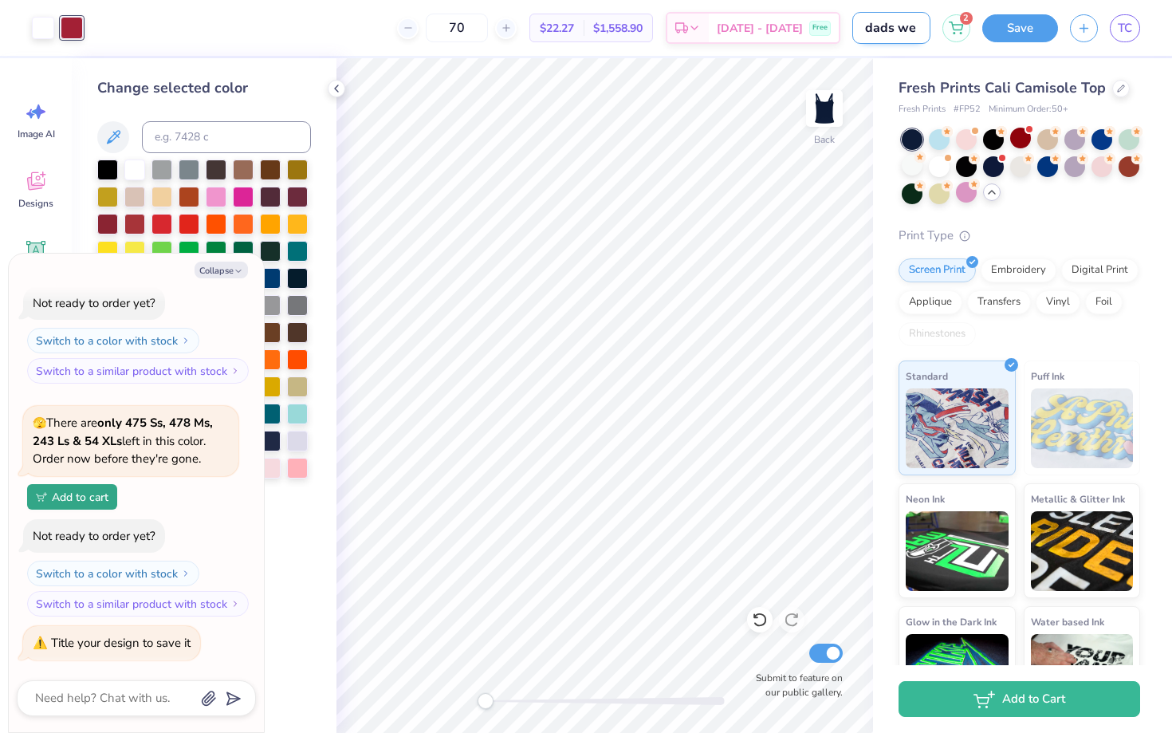
type textarea "x"
type input "dads wek"
type textarea "x"
type input "dads weke"
type textarea "x"
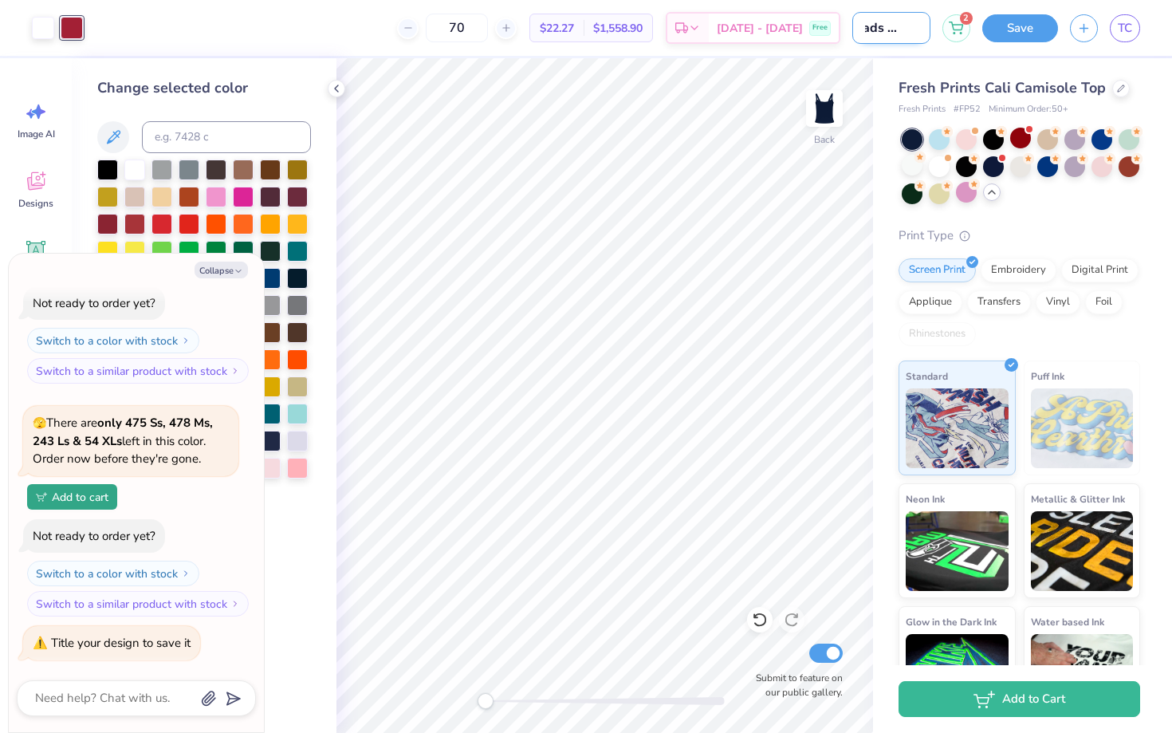
type input "dads weken"
type textarea "x"
type input "dads wekend"
type textarea "x"
type input "dads wekend"
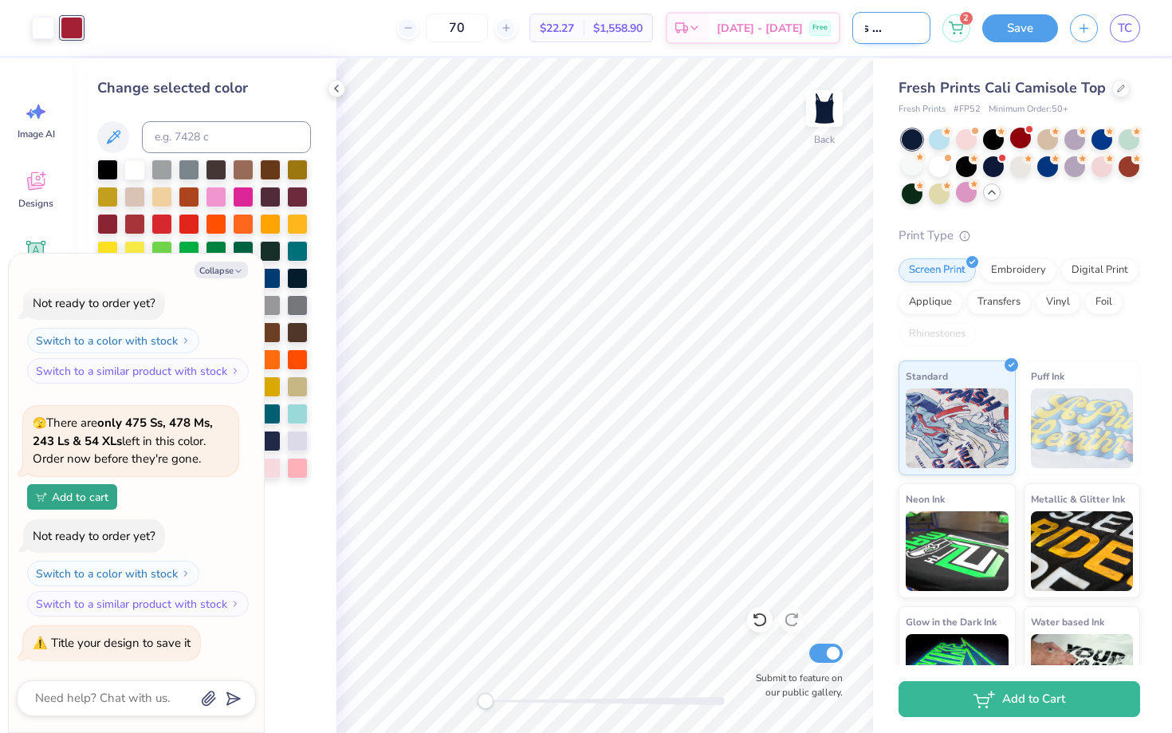
type textarea "x"
type input "dads wekend"
type textarea "x"
type input "dads weken"
type textarea "x"
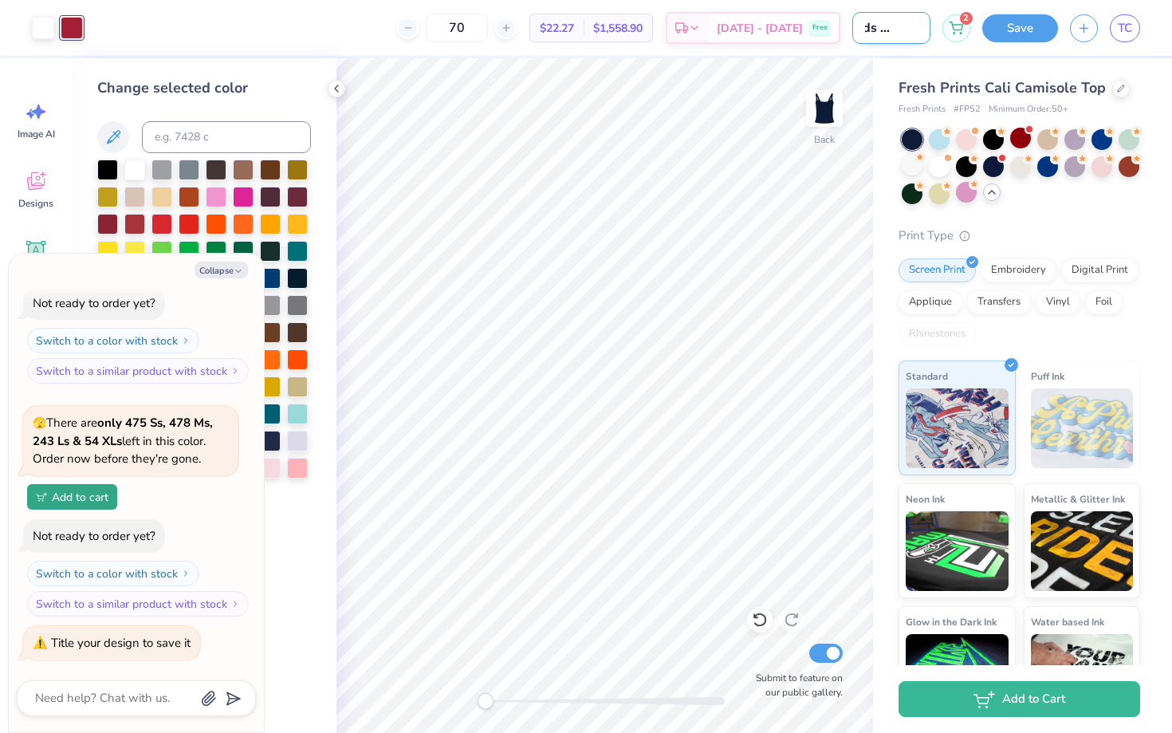
type input "dads weke"
type textarea "x"
type input "dads wek"
type textarea "x"
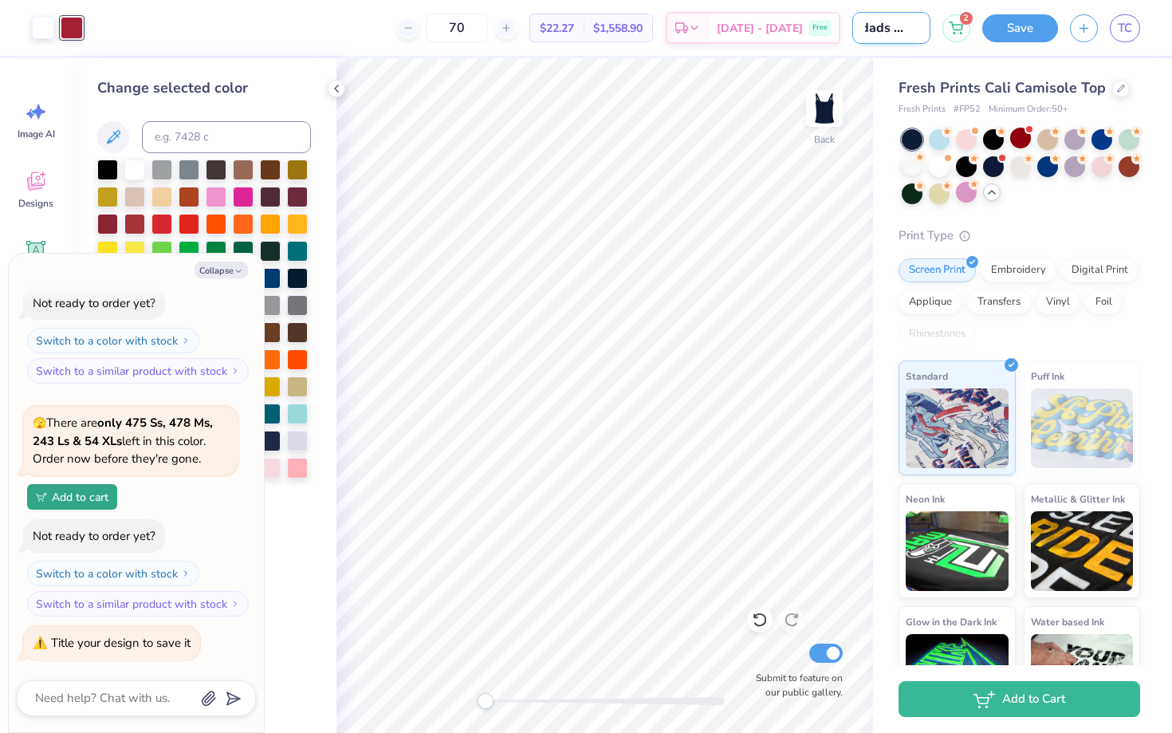
type input "dads we"
type textarea "x"
type input "dads wee"
type textarea "x"
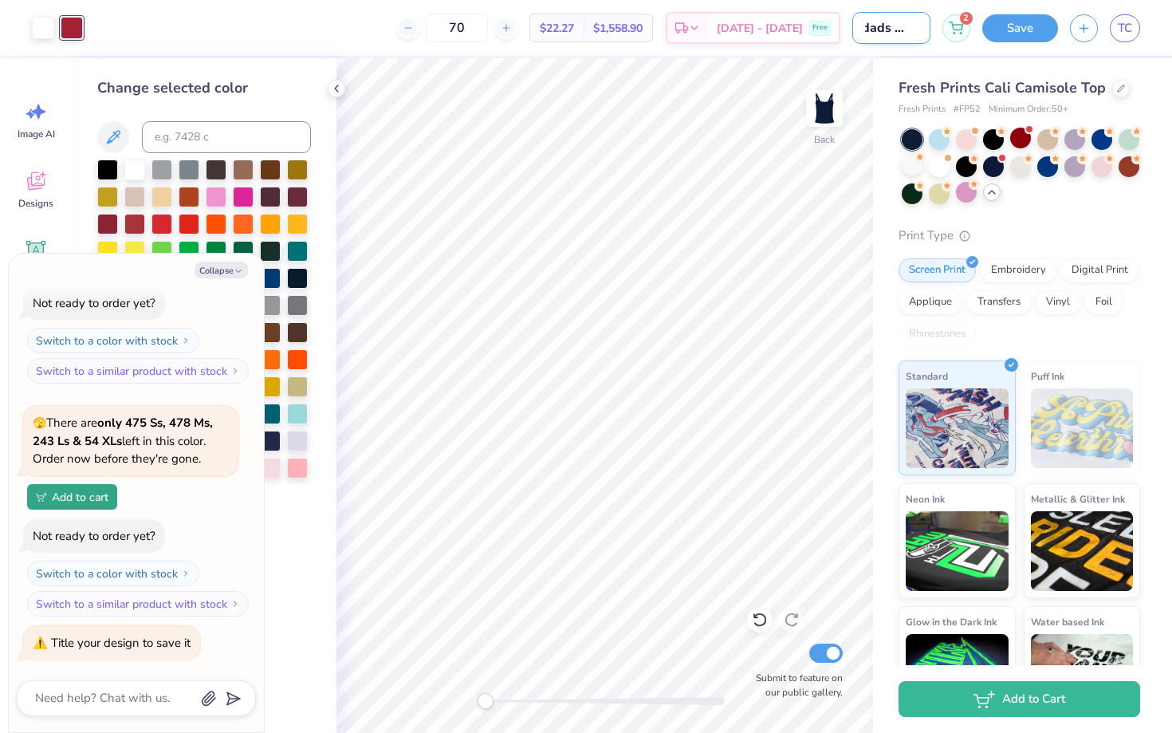
type input "dads week"
type textarea "x"
type input "dads weeke"
type textarea "x"
type input "dads weeken"
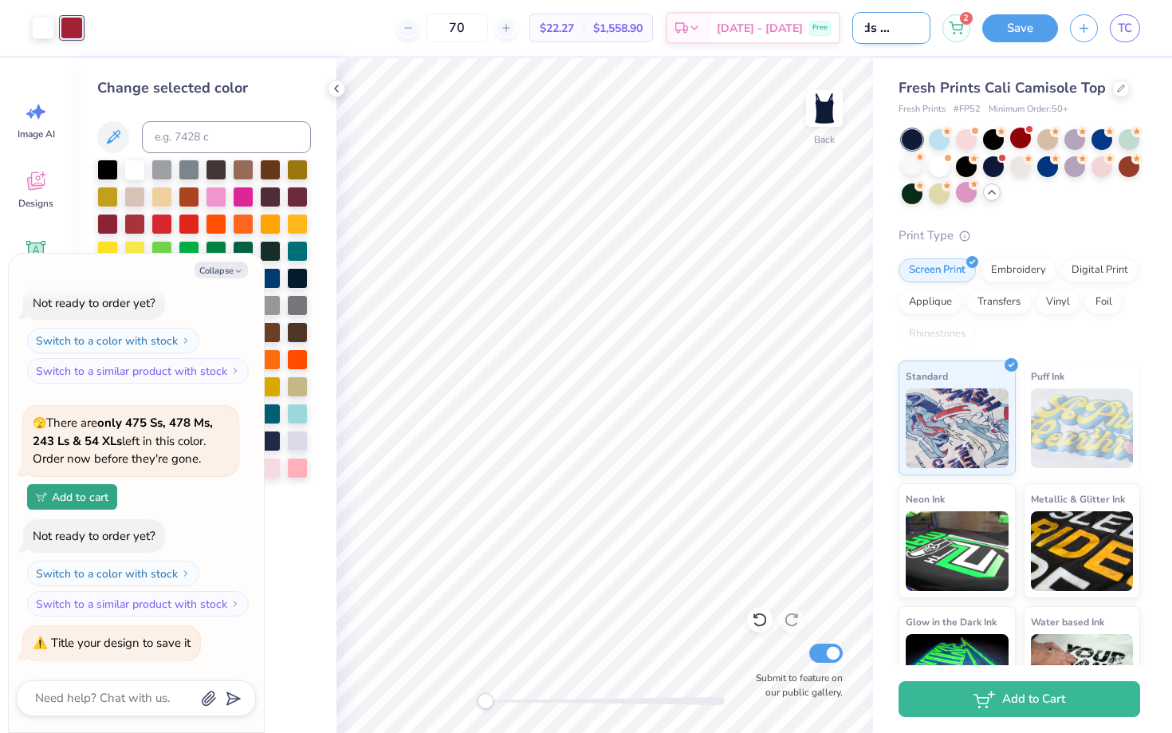
type textarea "x"
type input "dads weekend"
type textarea "x"
type input "dads weekend"
type textarea "x"
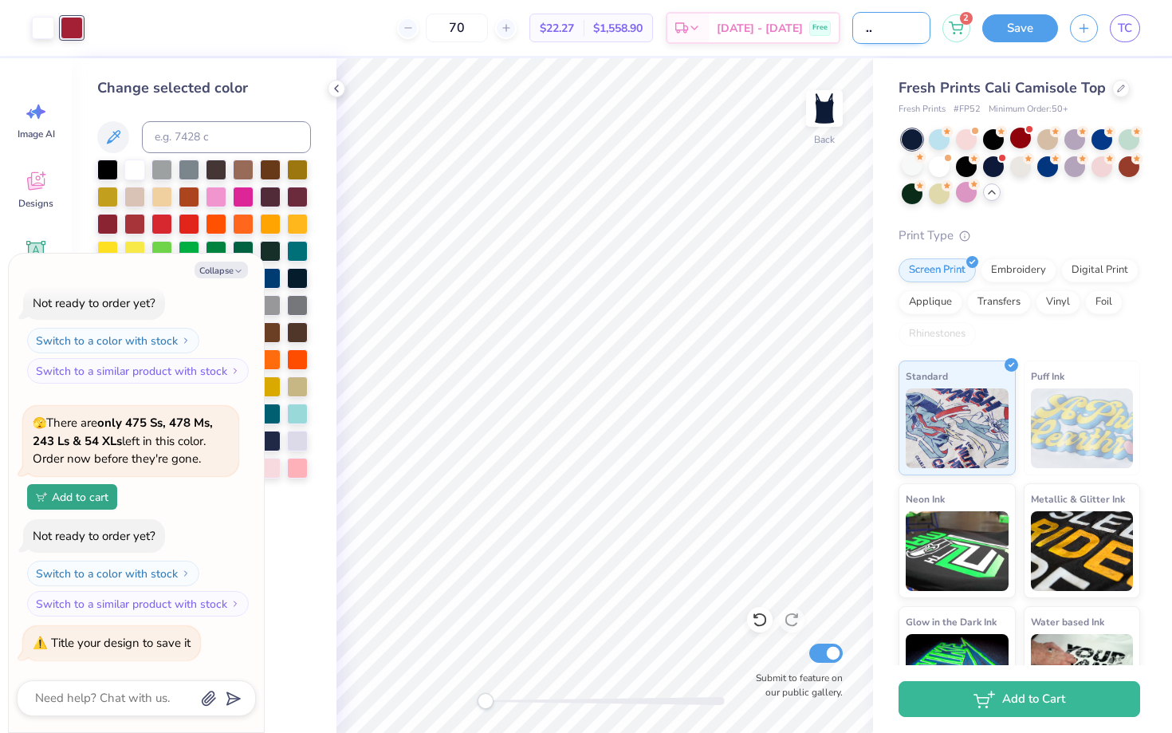
type input "dads weekend t"
type textarea "x"
type input "dads weekend ta"
type textarea "x"
type input "dads weekend tan"
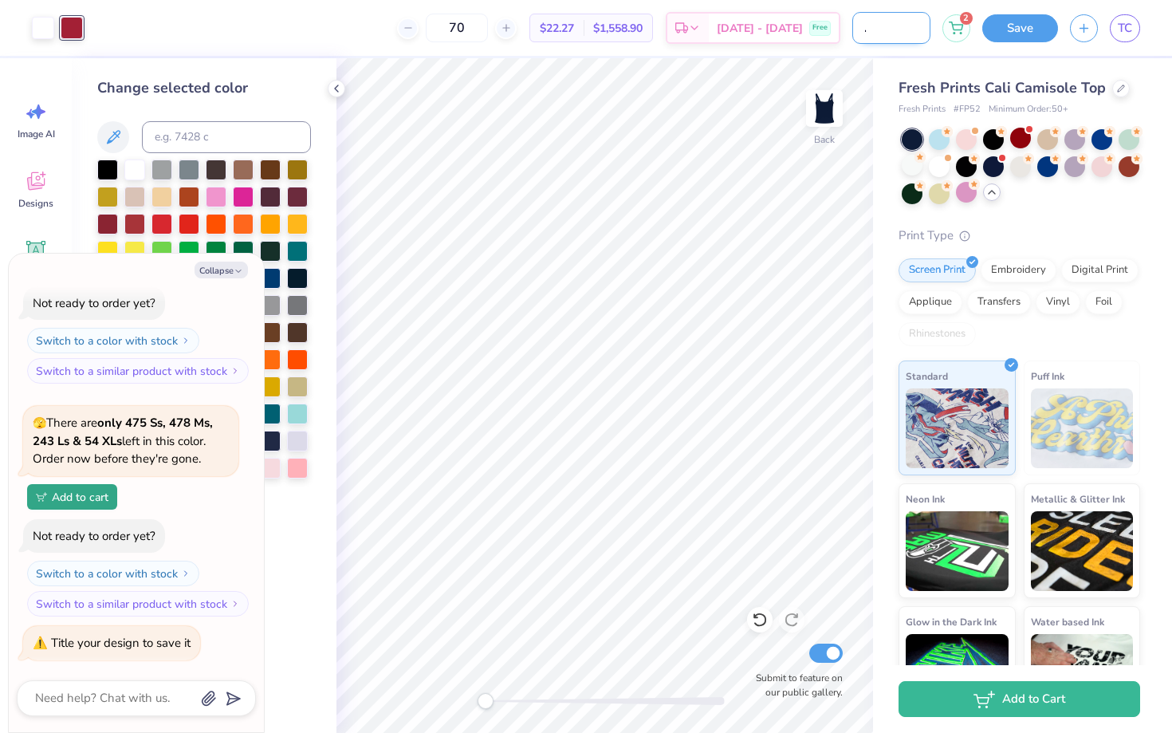
type textarea "x"
type input "dads weekend tank"
type textarea "x"
type input "dads weekend tanks"
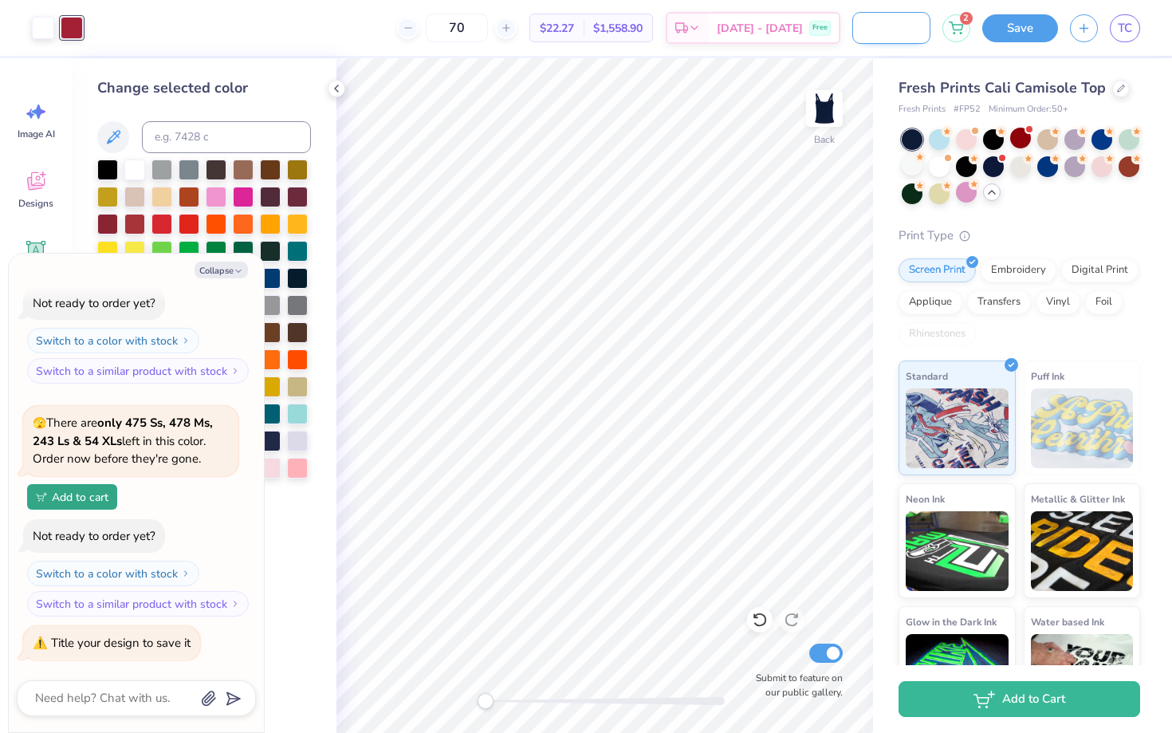
type textarea "x"
type input "dads weekend tanks"
click at [1044, 16] on button "Save" at bounding box center [1021, 26] width 76 height 28
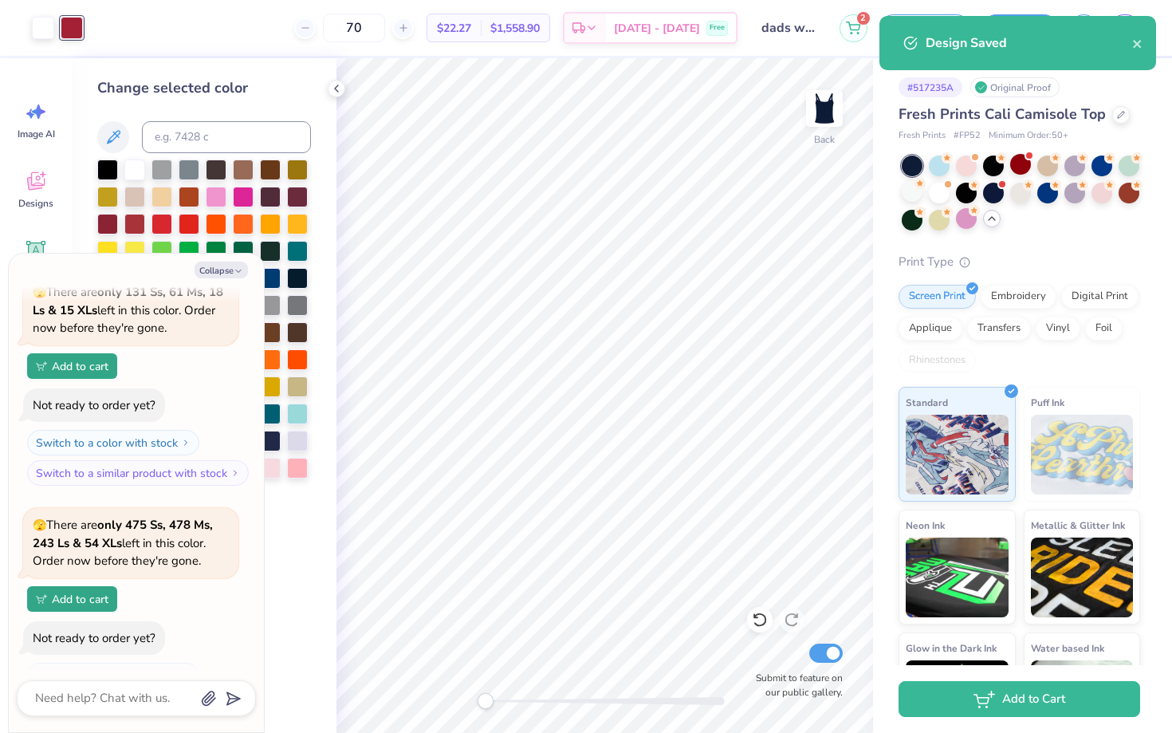
scroll to position [666, 0]
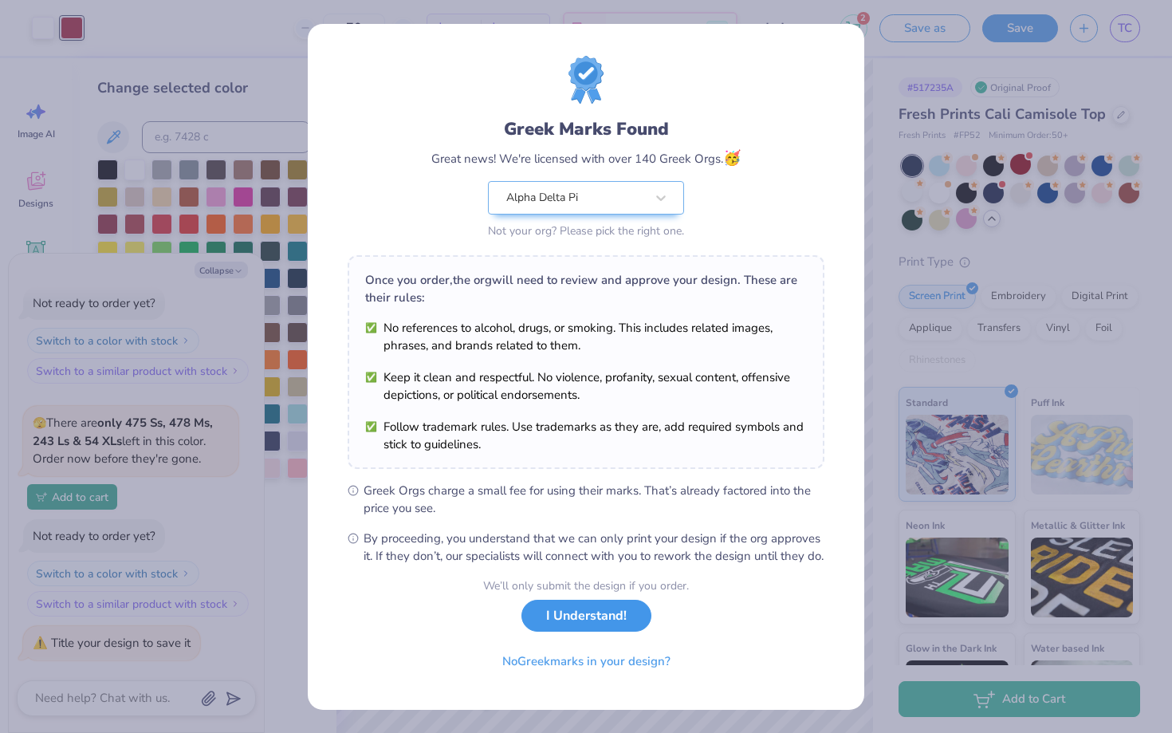
click at [613, 633] on button "I Understand!" at bounding box center [587, 616] width 130 height 33
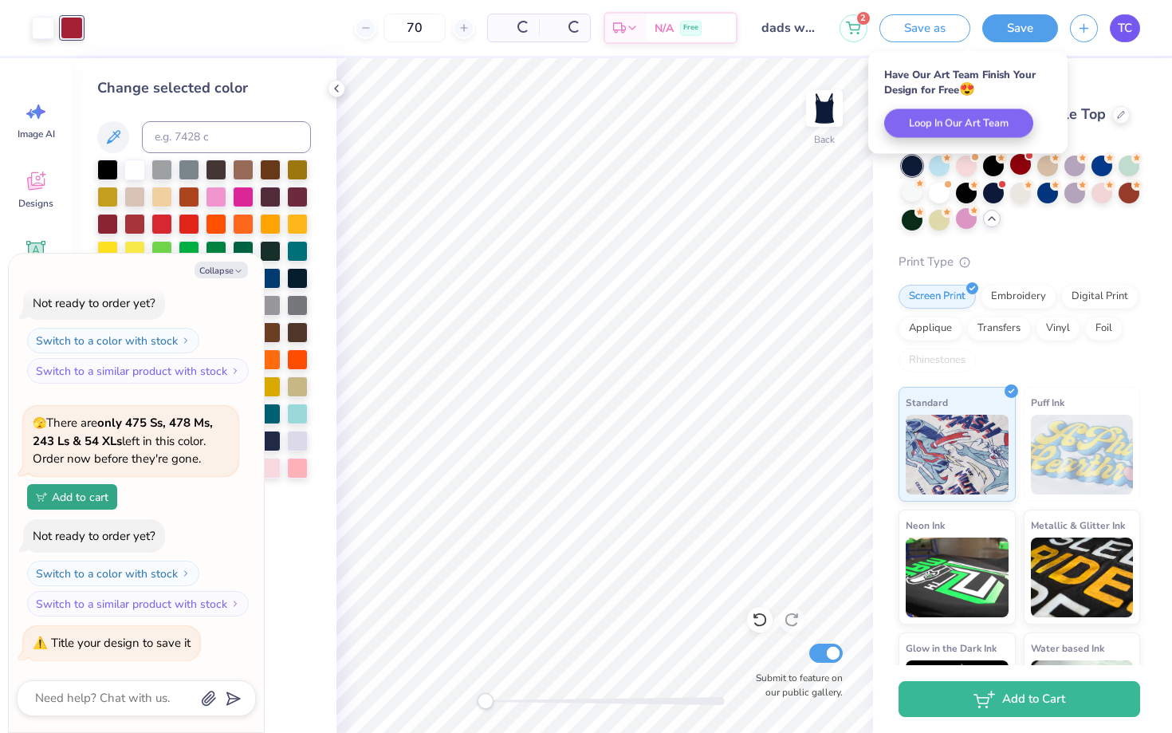
type textarea "x"
click at [1123, 26] on span "TC" at bounding box center [1125, 28] width 14 height 18
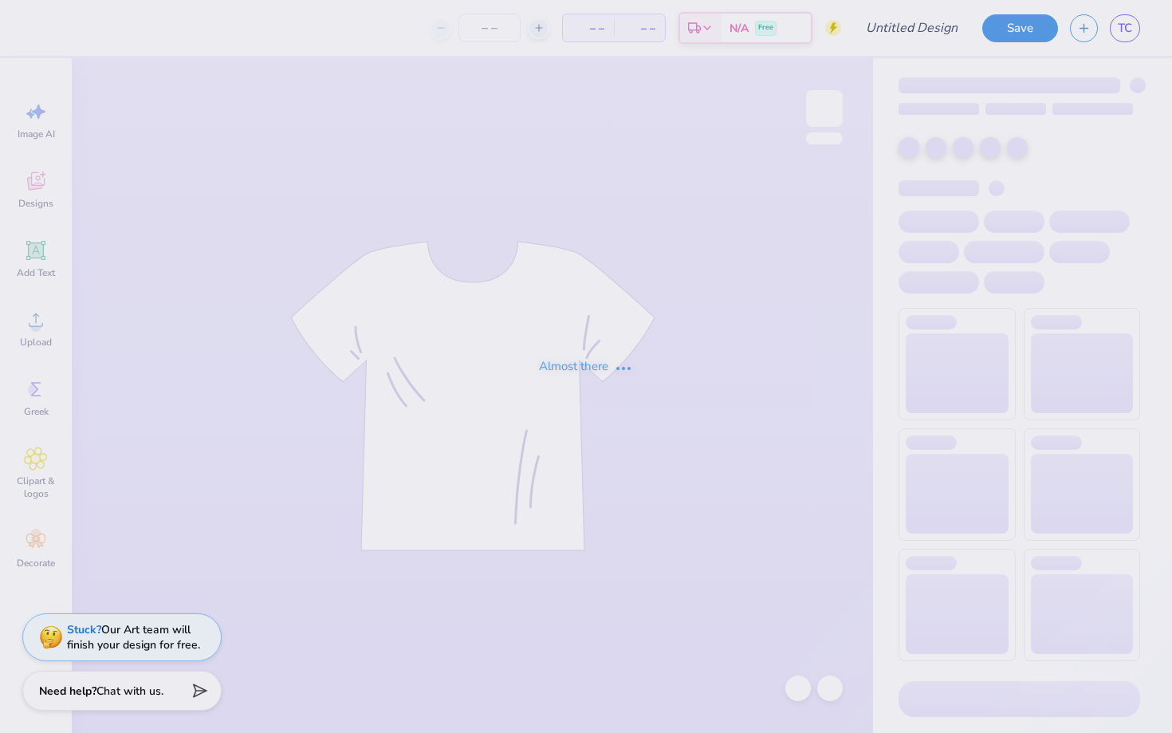
type input "ADPI: Dads Weekend Tank Option 2"
type input "117"
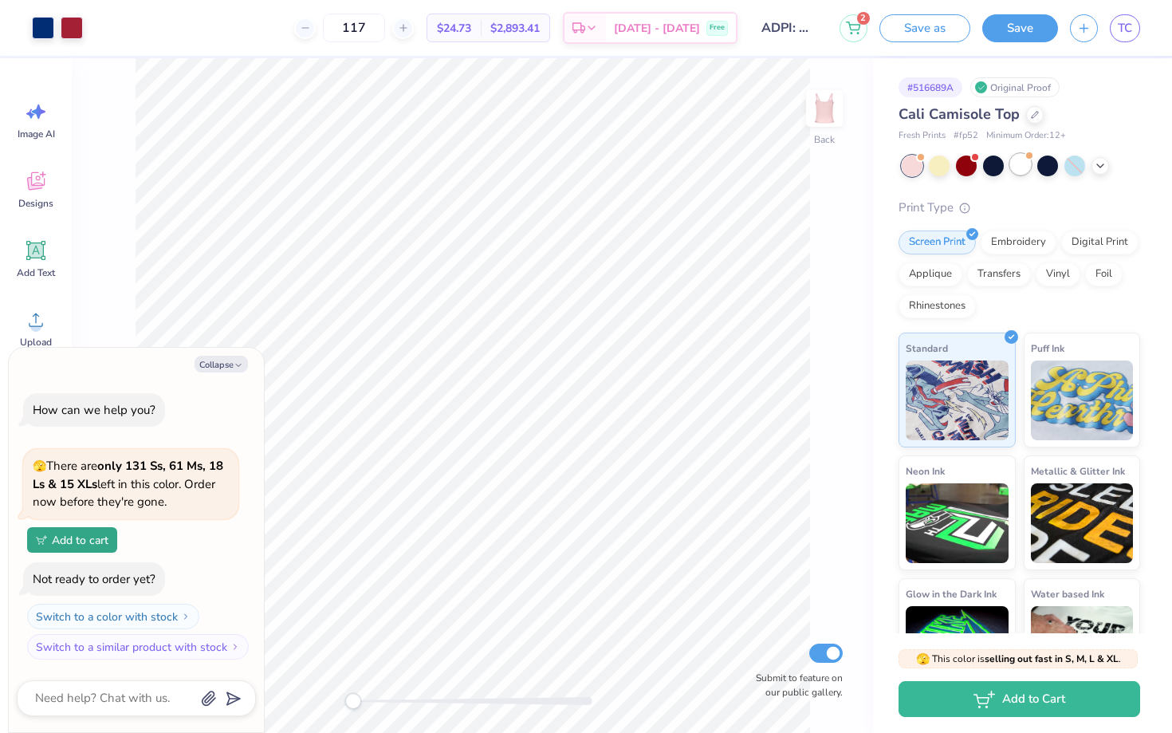
click at [1020, 174] on div at bounding box center [1021, 164] width 21 height 21
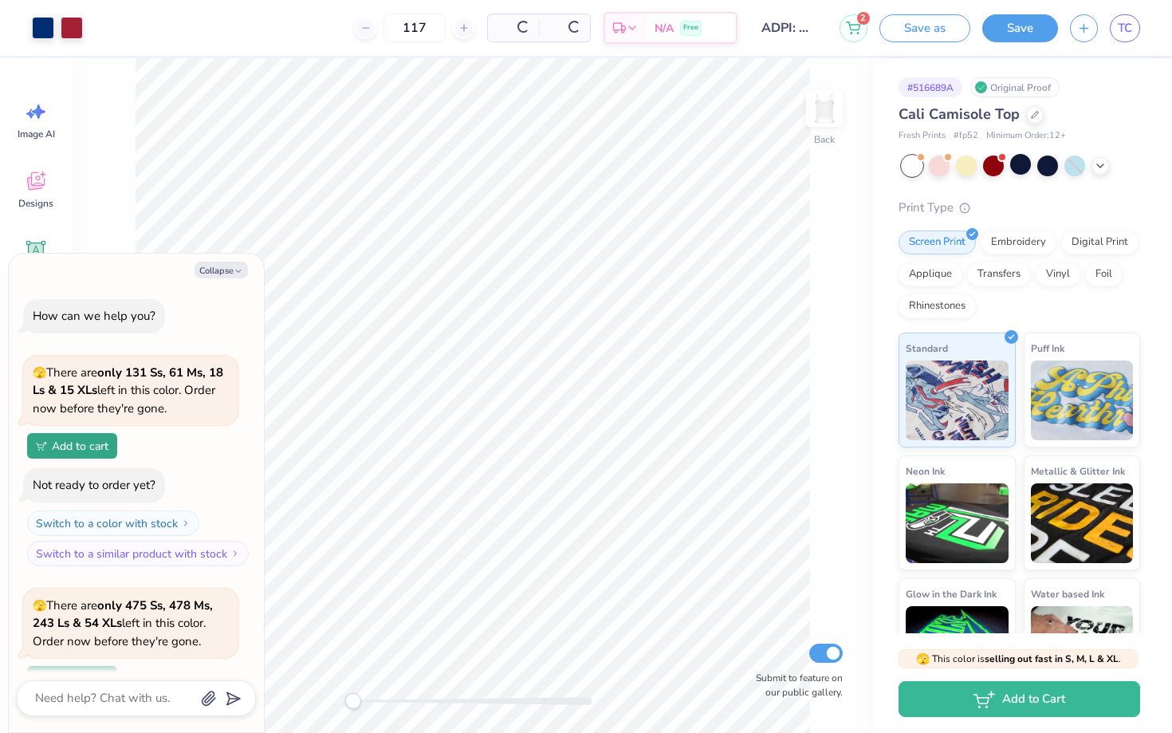
scroll to position [139, 0]
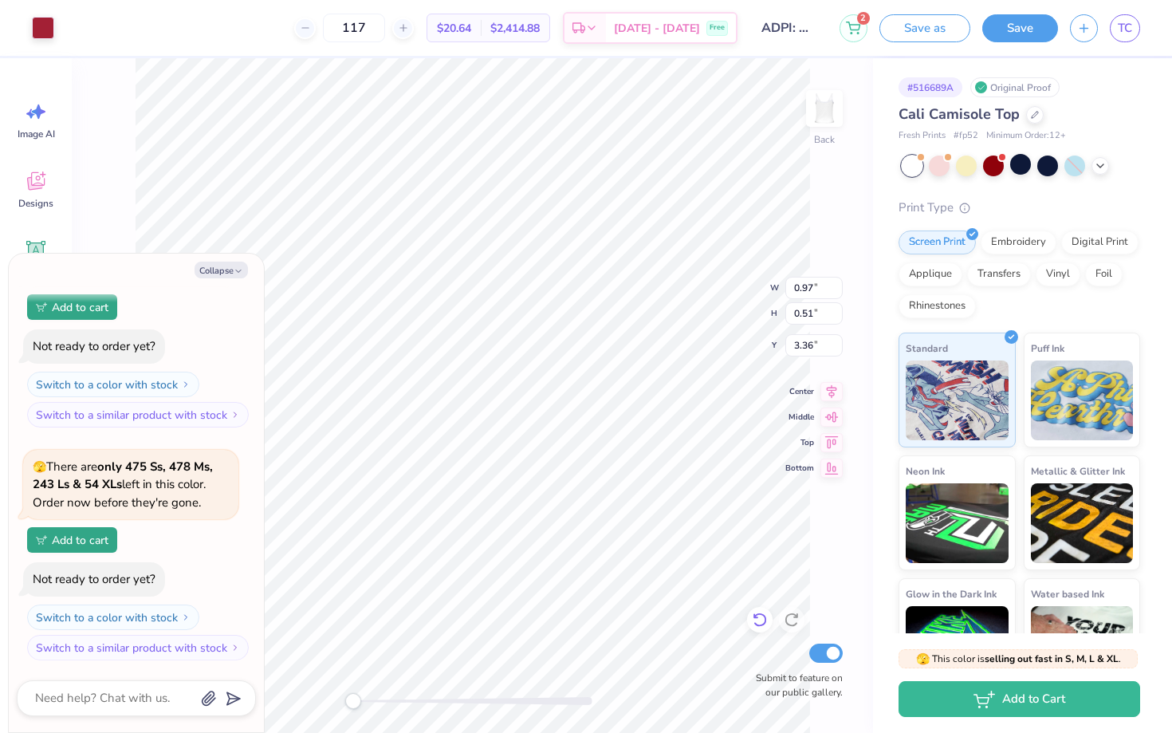
click at [759, 620] on icon at bounding box center [760, 620] width 16 height 16
type textarea "x"
type input "3.45"
click at [764, 627] on icon at bounding box center [760, 620] width 16 height 16
type textarea "x"
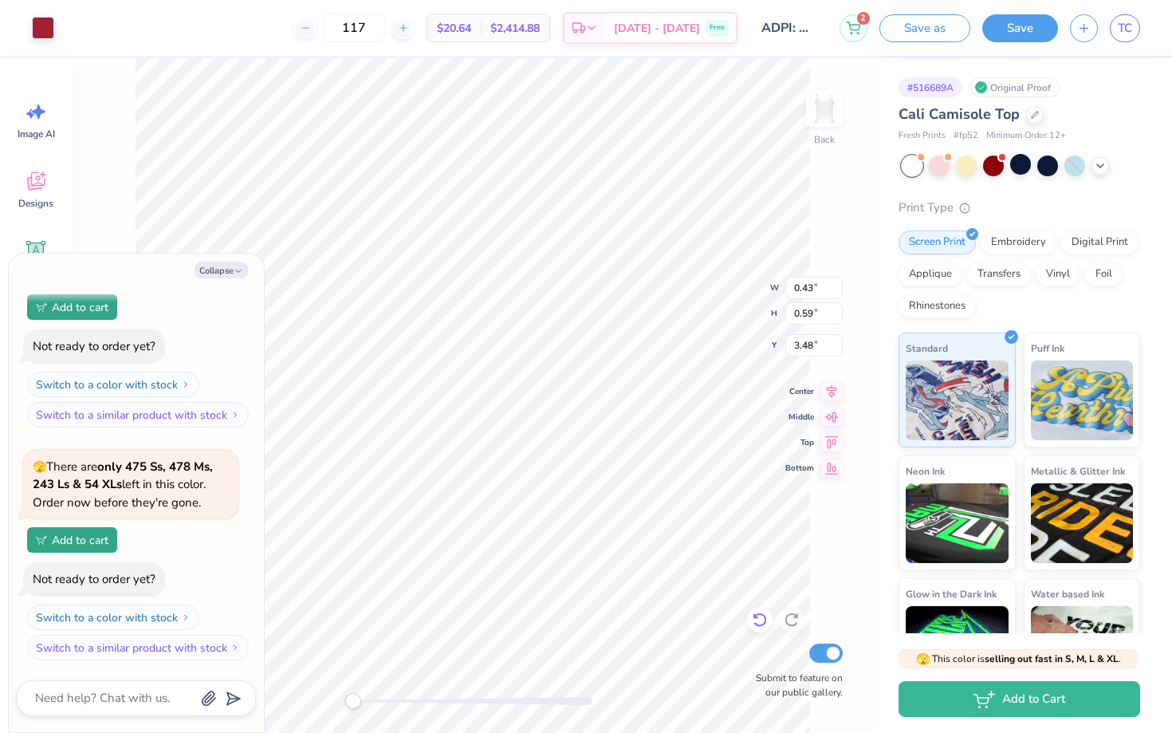
type input "0.97"
type input "0.51"
type input "3.36"
type textarea "x"
type input "0.43"
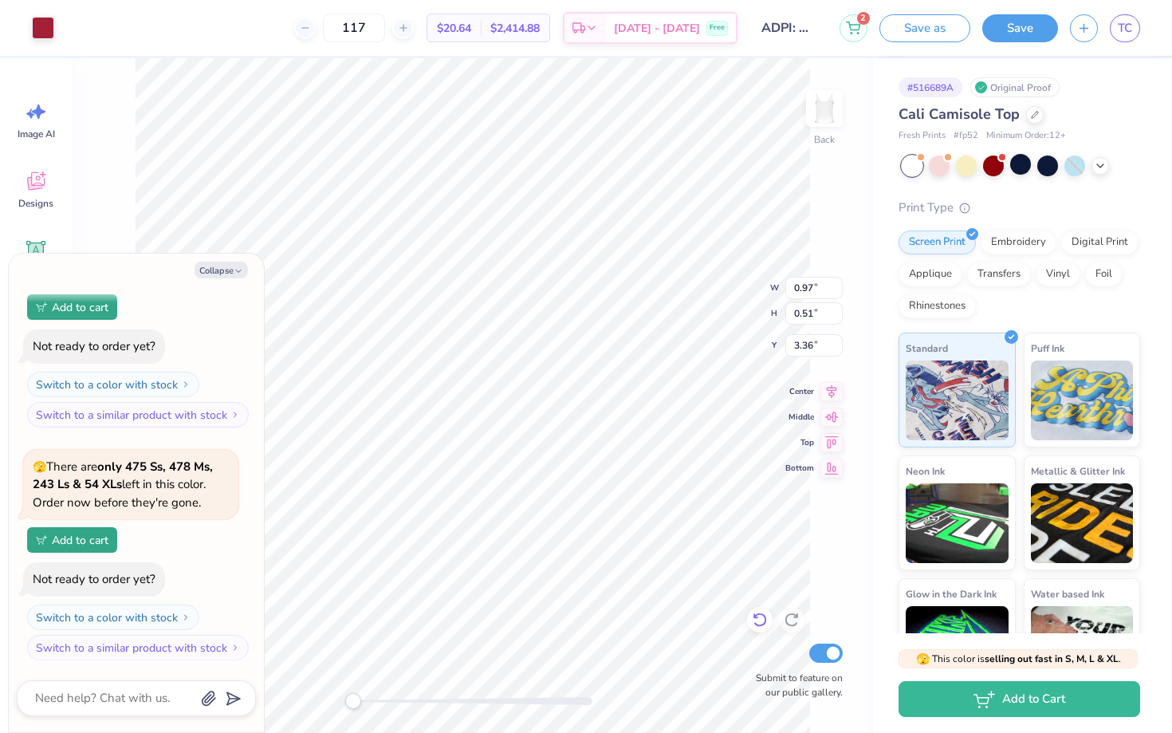
type input "0.59"
type input "3.45"
click at [219, 271] on button "Collapse" at bounding box center [221, 270] width 53 height 17
type textarea "x"
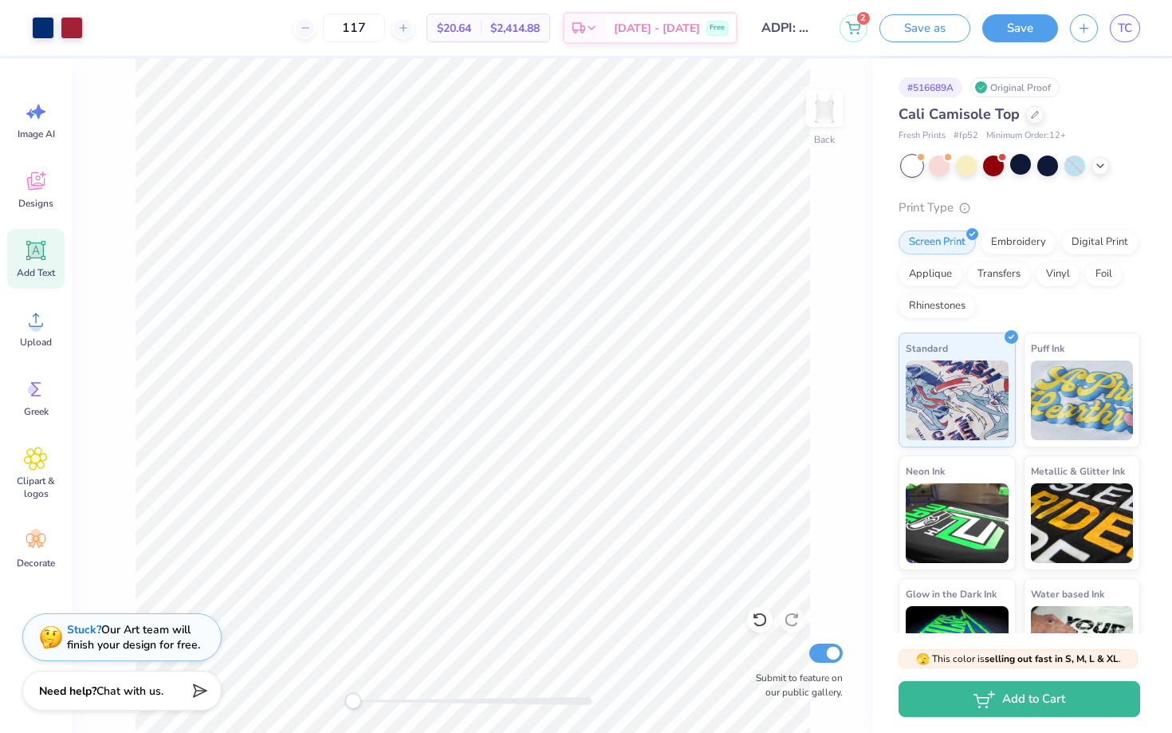
click at [51, 239] on div "Add Text" at bounding box center [35, 259] width 57 height 60
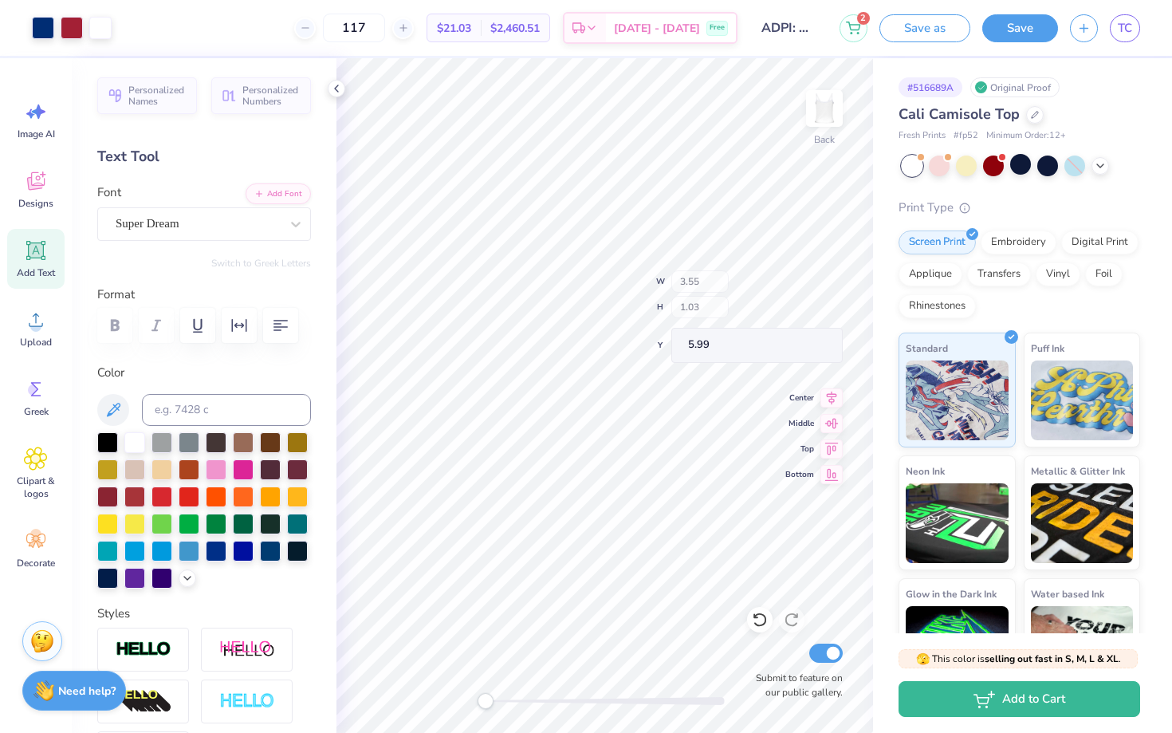
type input "1.86"
type input "0.76"
type input "3.19"
click at [287, 225] on div at bounding box center [296, 224] width 29 height 29
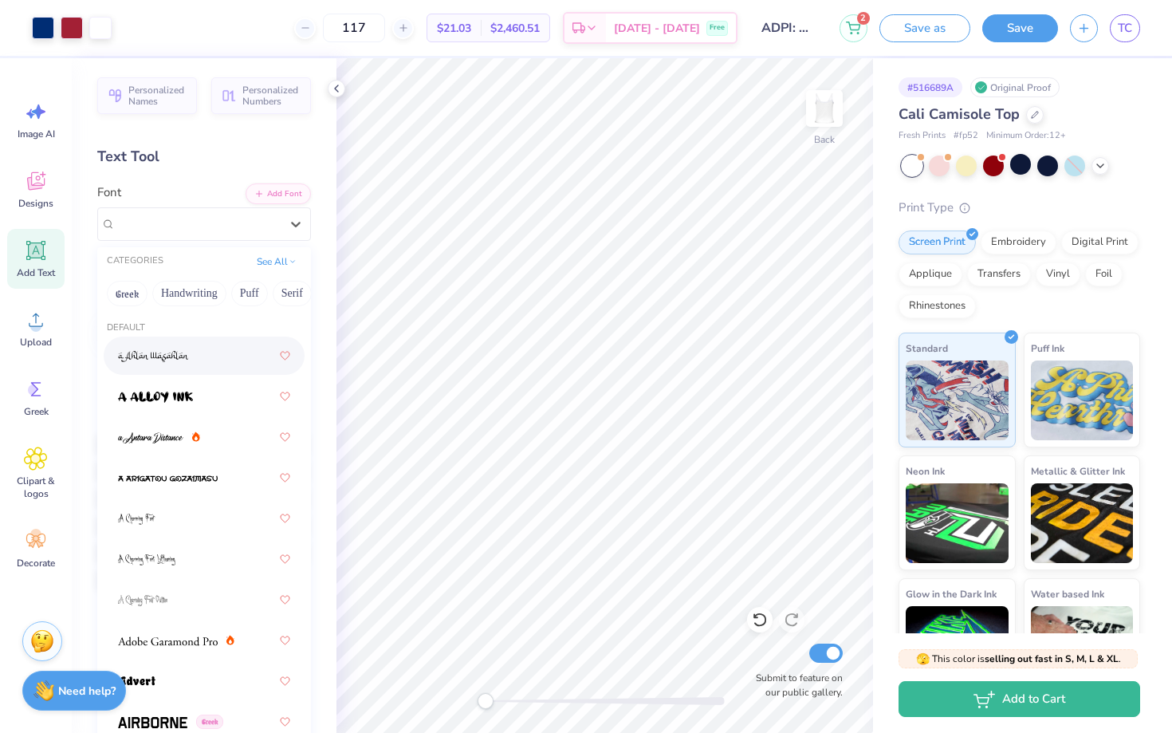
click at [193, 361] on div at bounding box center [204, 355] width 172 height 29
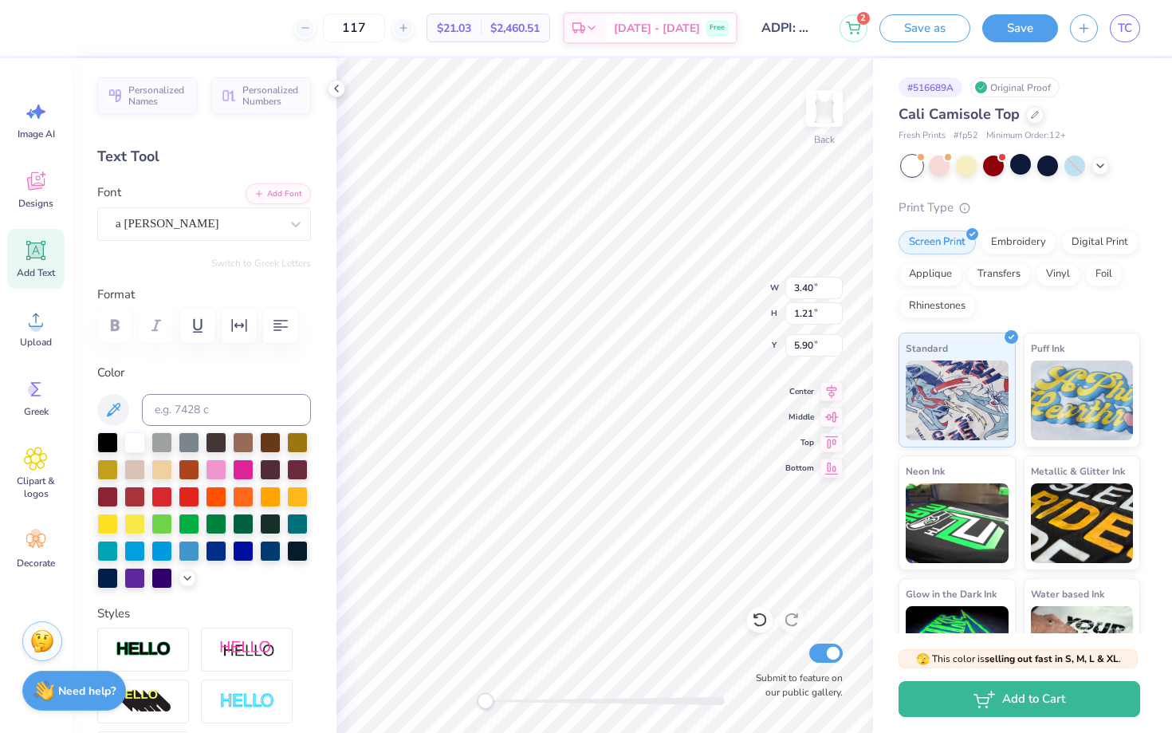
type textarea "Dad's"
type input "1.25"
type input "0.54"
type input "3.41"
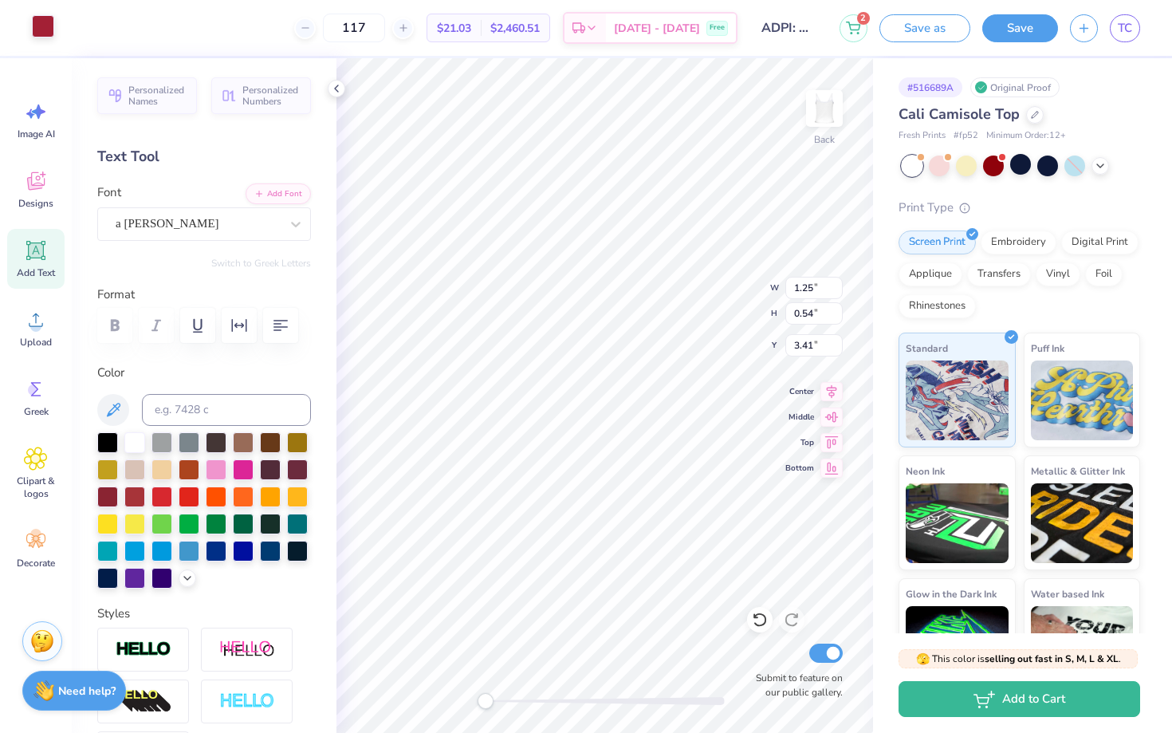
click at [35, 26] on div at bounding box center [43, 26] width 22 height 22
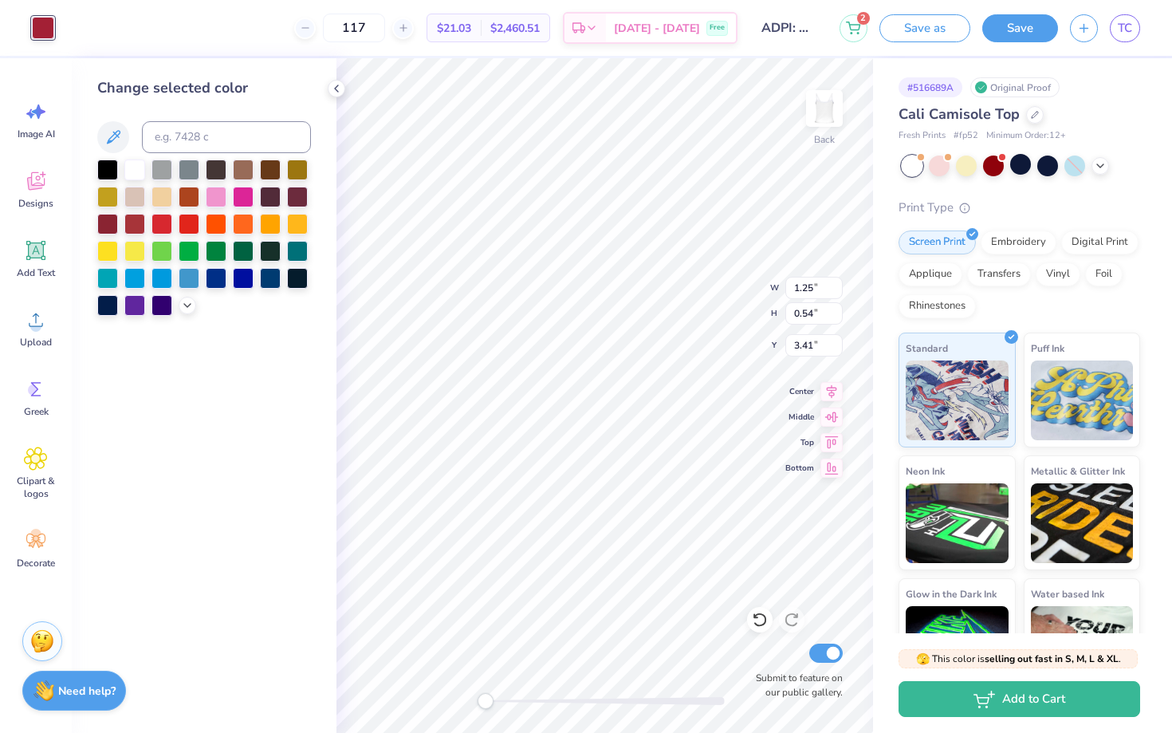
type input "2.93"
type input "1.26"
type input "5.87"
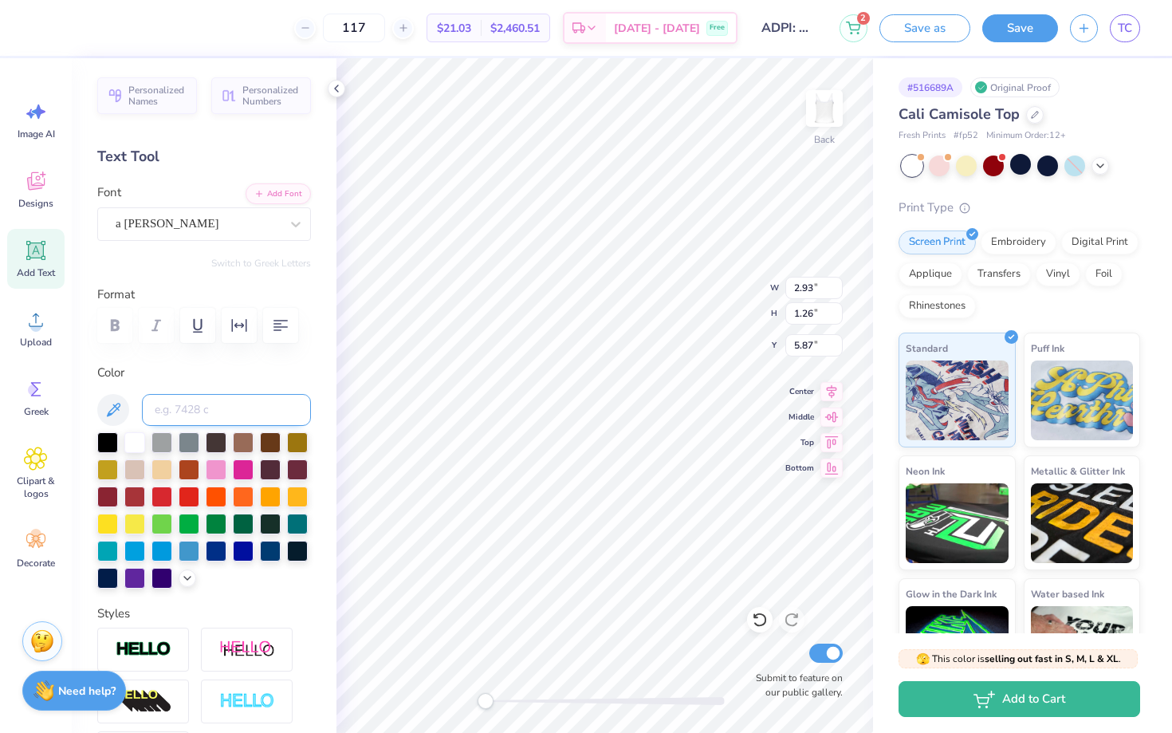
click at [183, 411] on input at bounding box center [226, 410] width 169 height 32
type input "201"
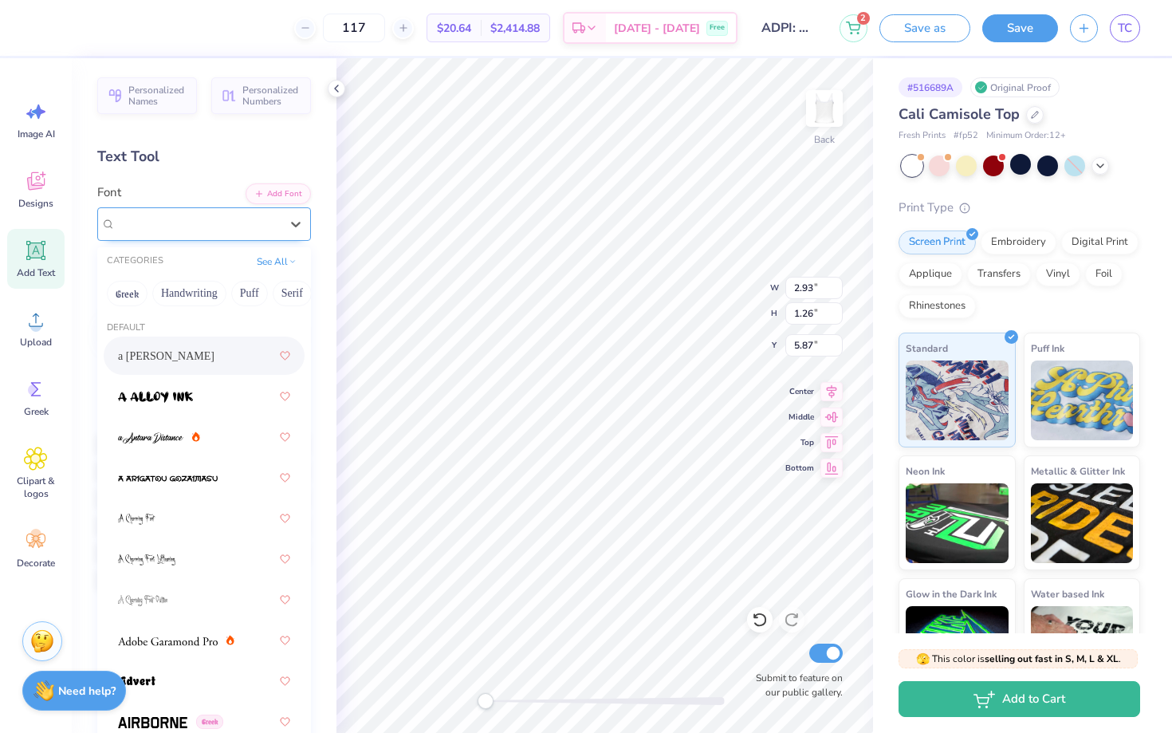
click at [183, 222] on div "a [PERSON_NAME]" at bounding box center [197, 223] width 167 height 25
click at [216, 426] on div at bounding box center [204, 437] width 172 height 29
click at [206, 215] on div "a Antara Distance" at bounding box center [197, 223] width 167 height 25
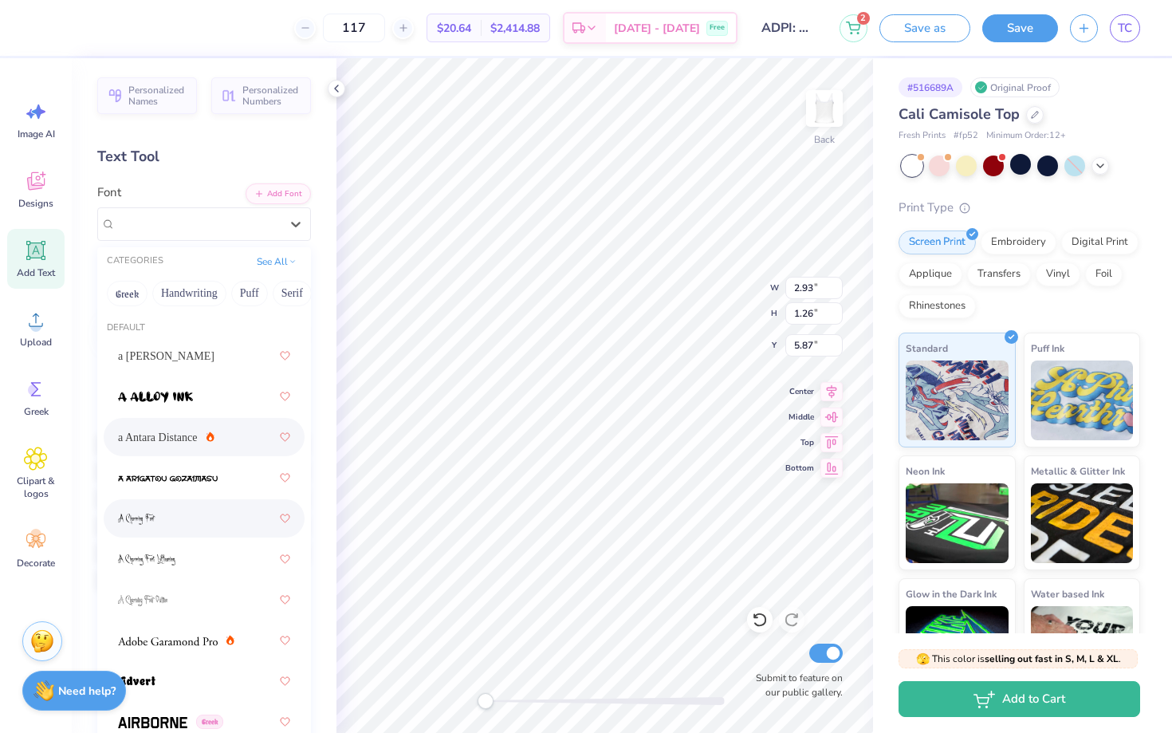
click at [168, 522] on div at bounding box center [204, 518] width 172 height 29
click at [189, 223] on div "A Charming Font" at bounding box center [197, 223] width 167 height 25
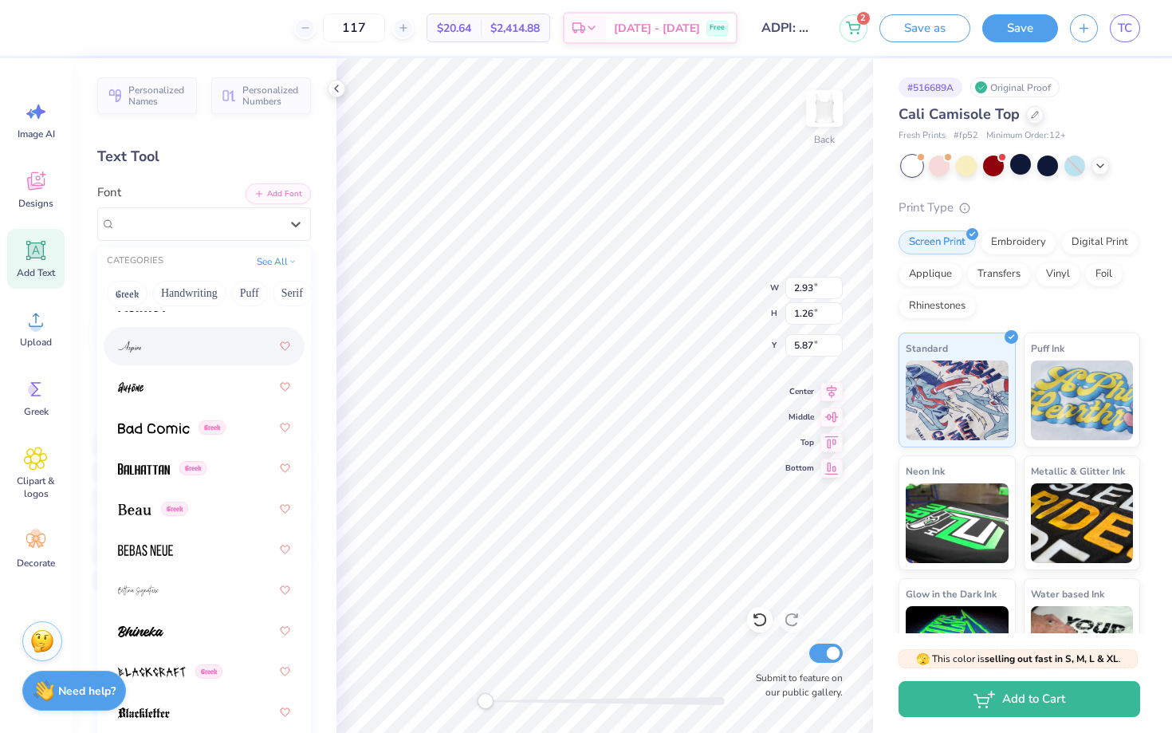
scroll to position [928, 0]
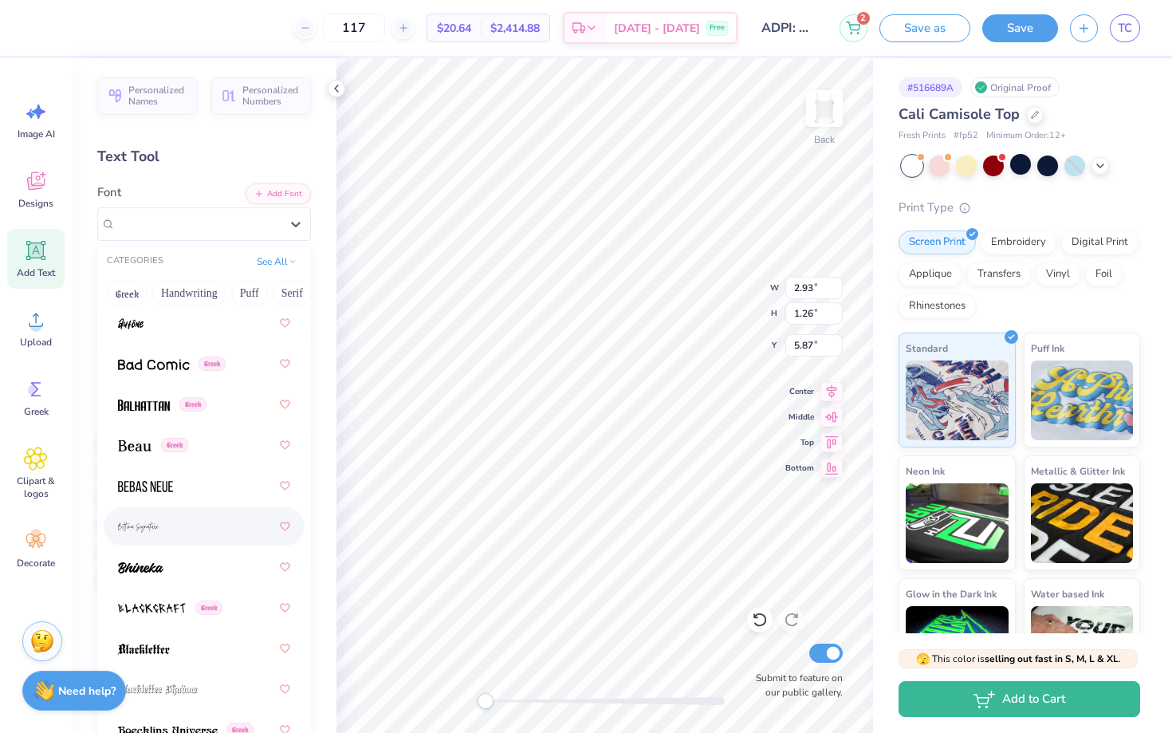
click at [175, 517] on div at bounding box center [204, 526] width 172 height 29
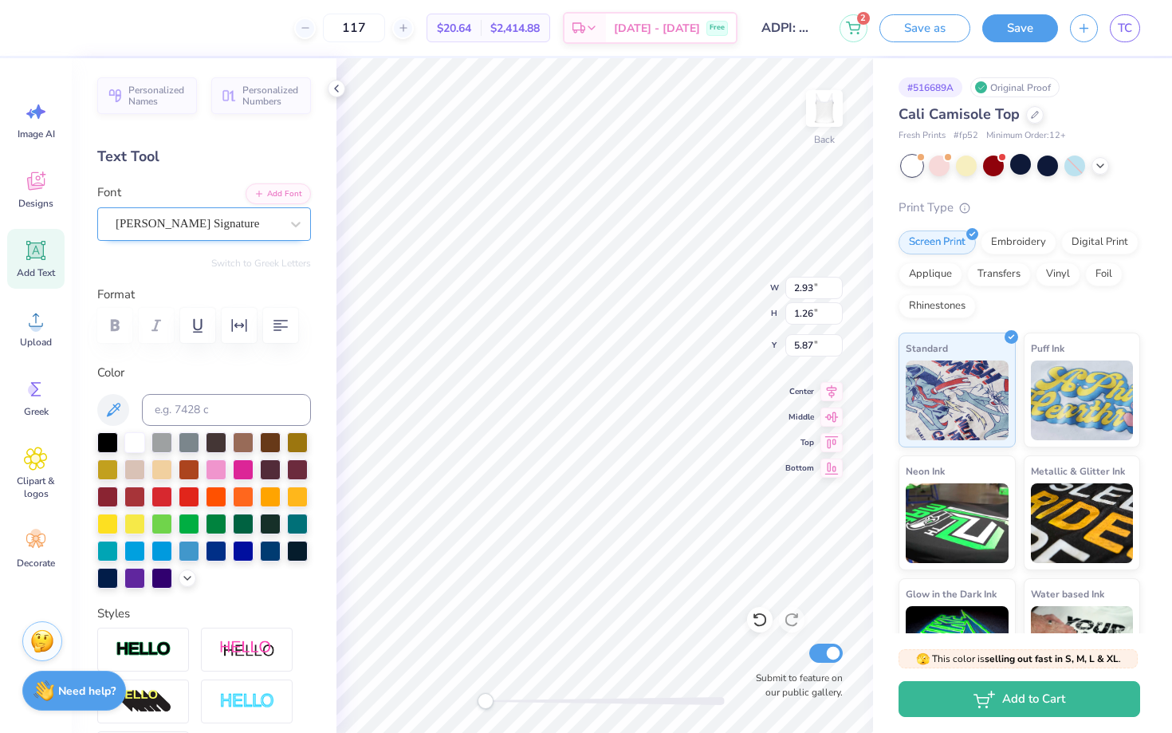
click at [193, 211] on div "[PERSON_NAME] Signature" at bounding box center [204, 223] width 214 height 33
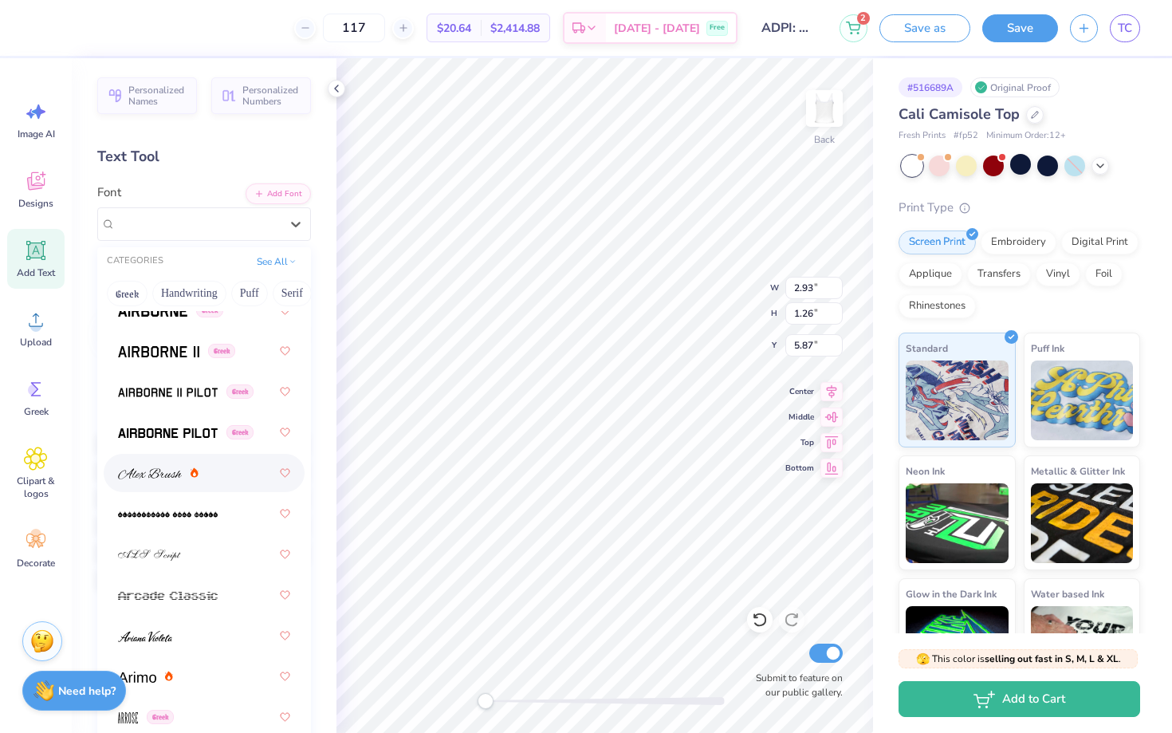
scroll to position [412, 0]
click at [226, 480] on div at bounding box center [204, 472] width 172 height 29
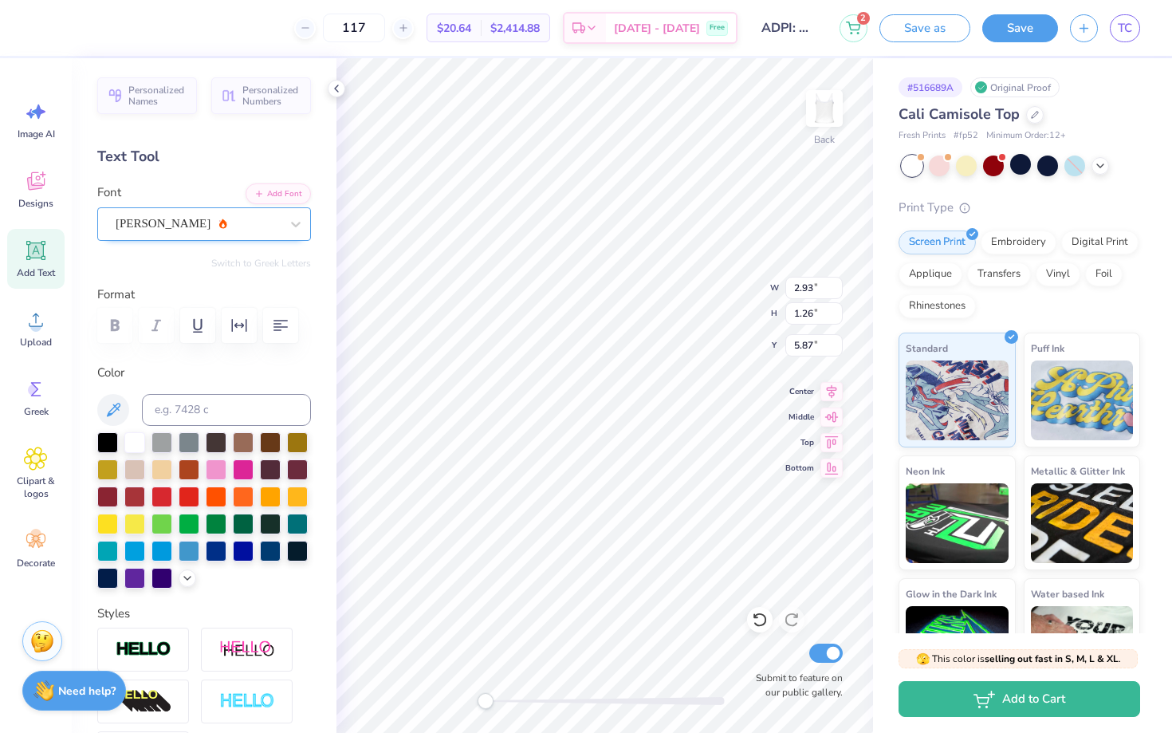
click at [207, 226] on div "[PERSON_NAME]" at bounding box center [197, 223] width 167 height 25
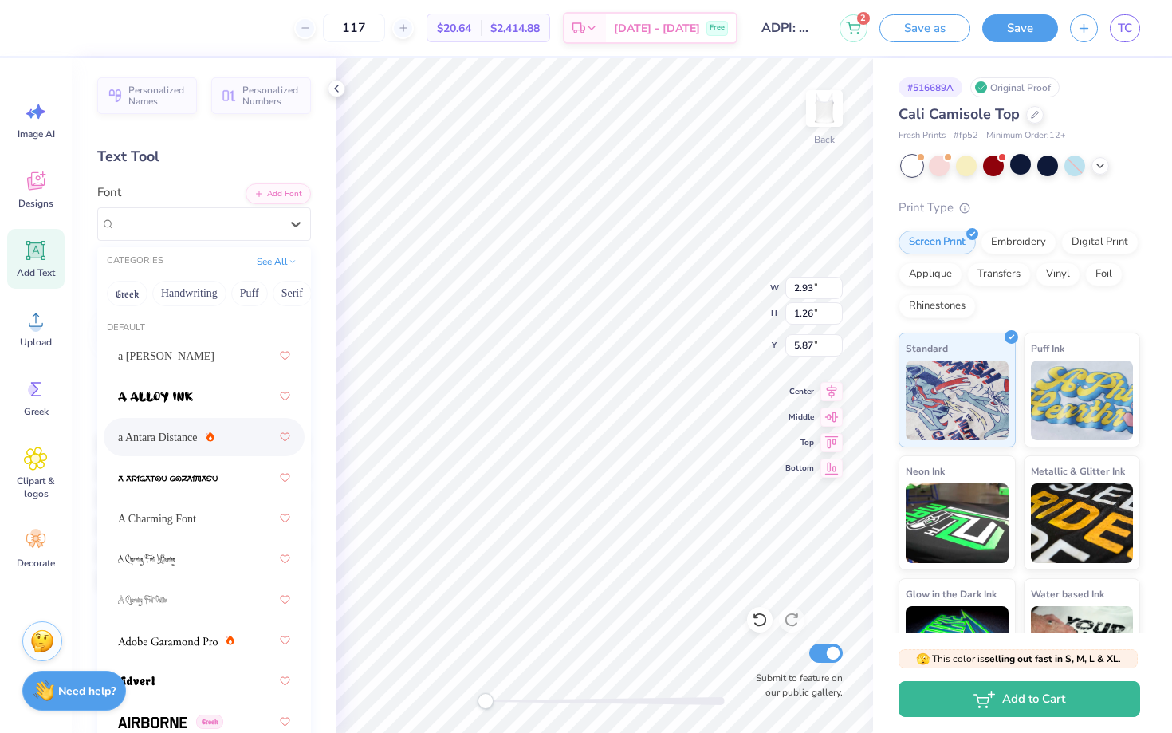
click at [207, 441] on icon at bounding box center [211, 437] width 8 height 10
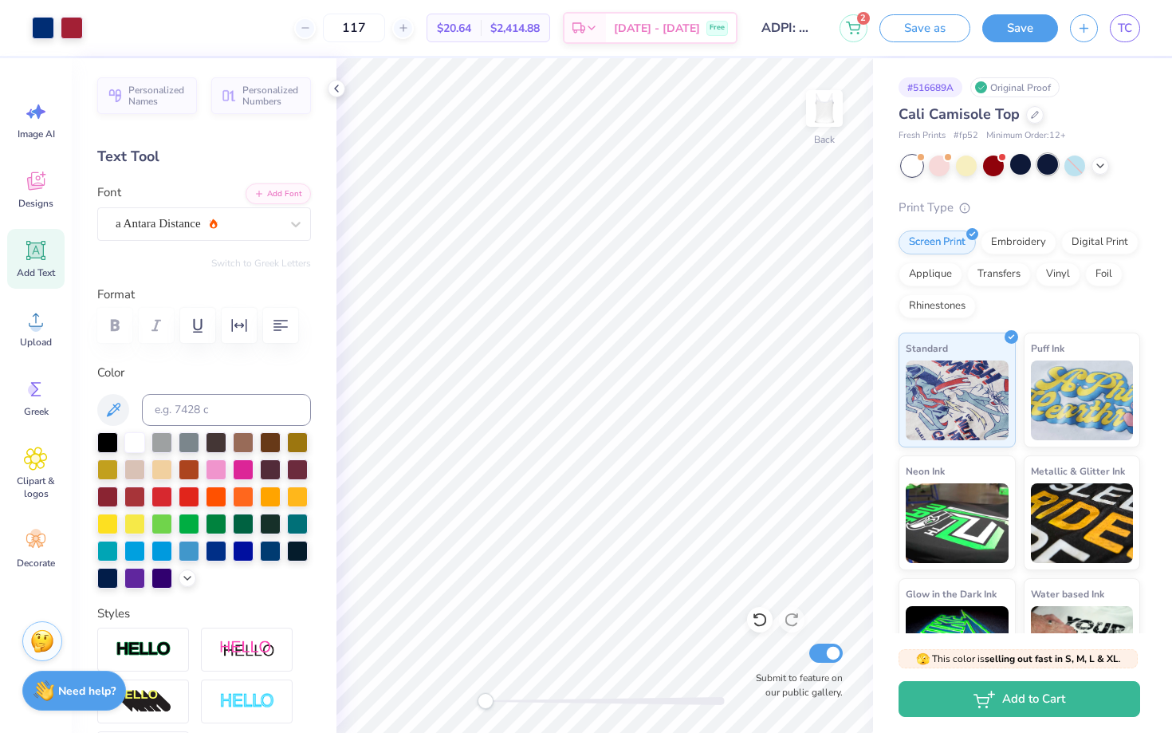
click at [1050, 171] on div at bounding box center [1048, 164] width 21 height 21
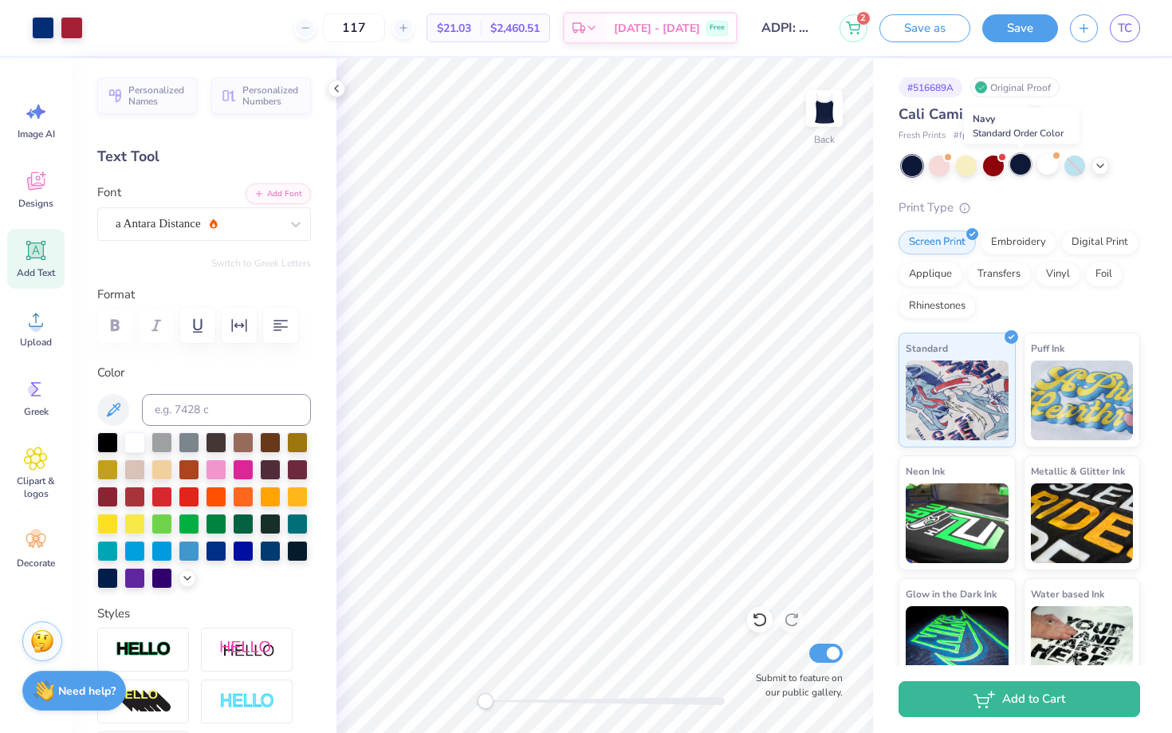
click at [1022, 166] on div at bounding box center [1021, 164] width 21 height 21
click at [129, 446] on div at bounding box center [134, 441] width 21 height 21
click at [133, 443] on div at bounding box center [134, 441] width 21 height 21
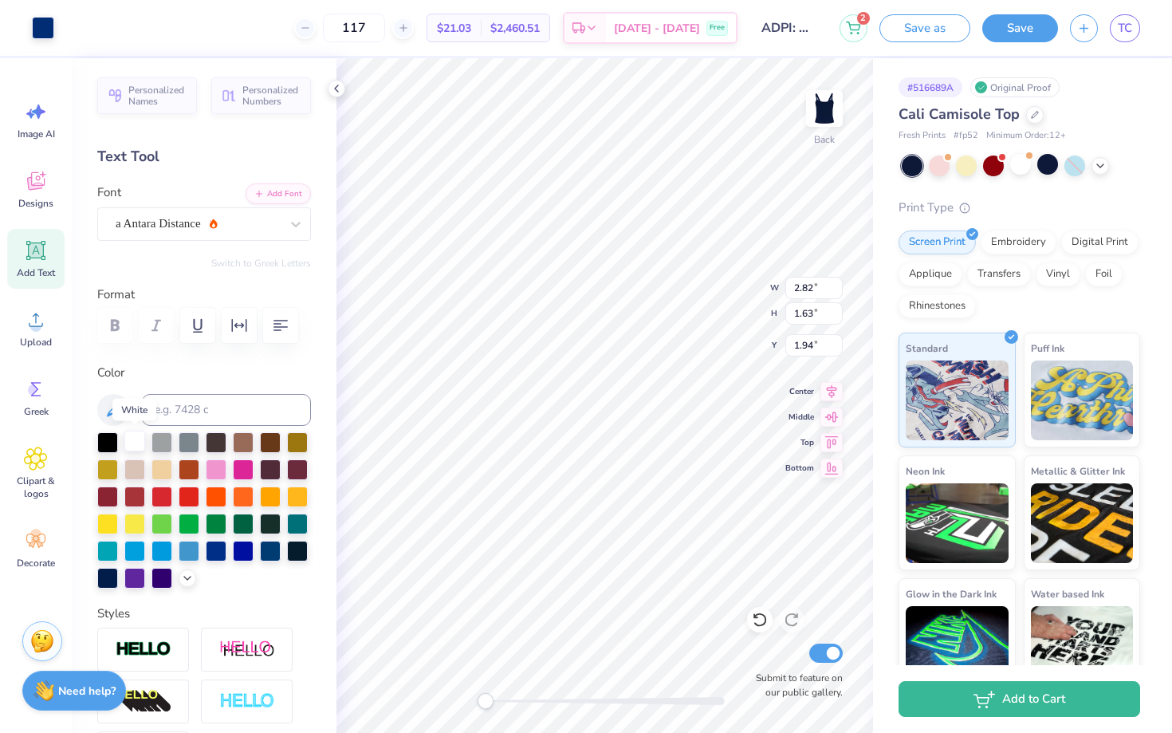
click at [133, 443] on div at bounding box center [134, 441] width 21 height 21
click at [132, 441] on div at bounding box center [134, 441] width 21 height 21
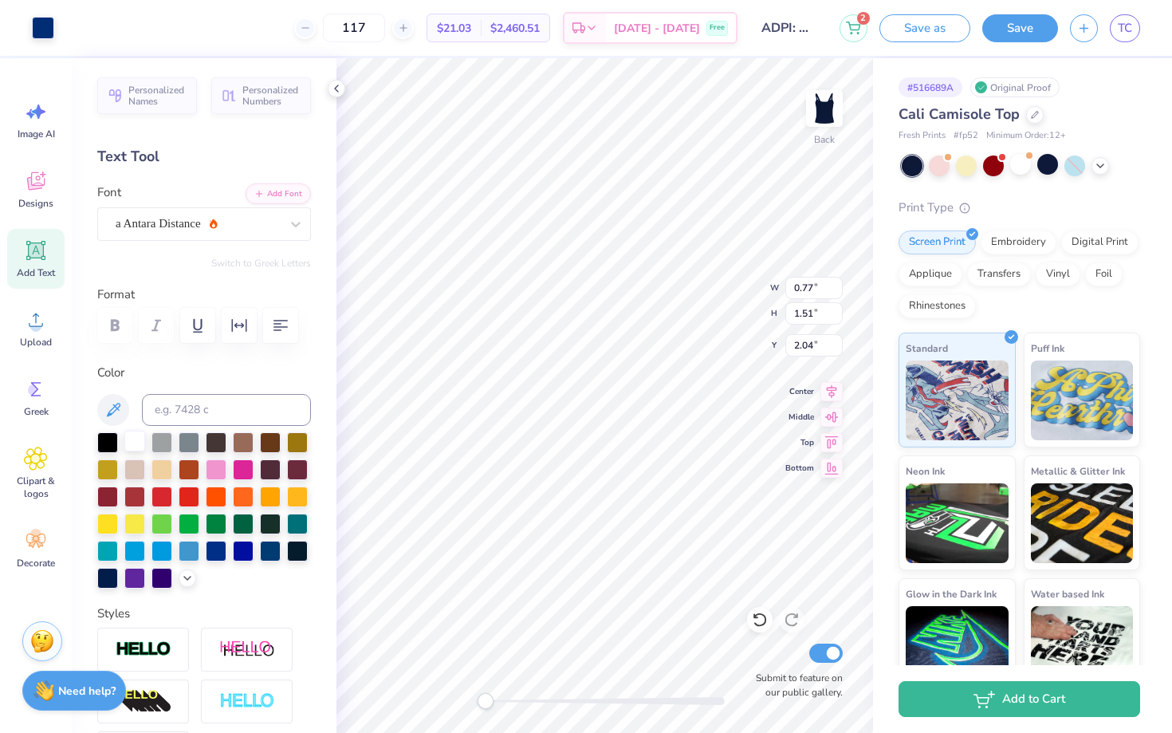
click at [138, 439] on div at bounding box center [134, 441] width 21 height 21
click at [45, 30] on div at bounding box center [43, 26] width 22 height 22
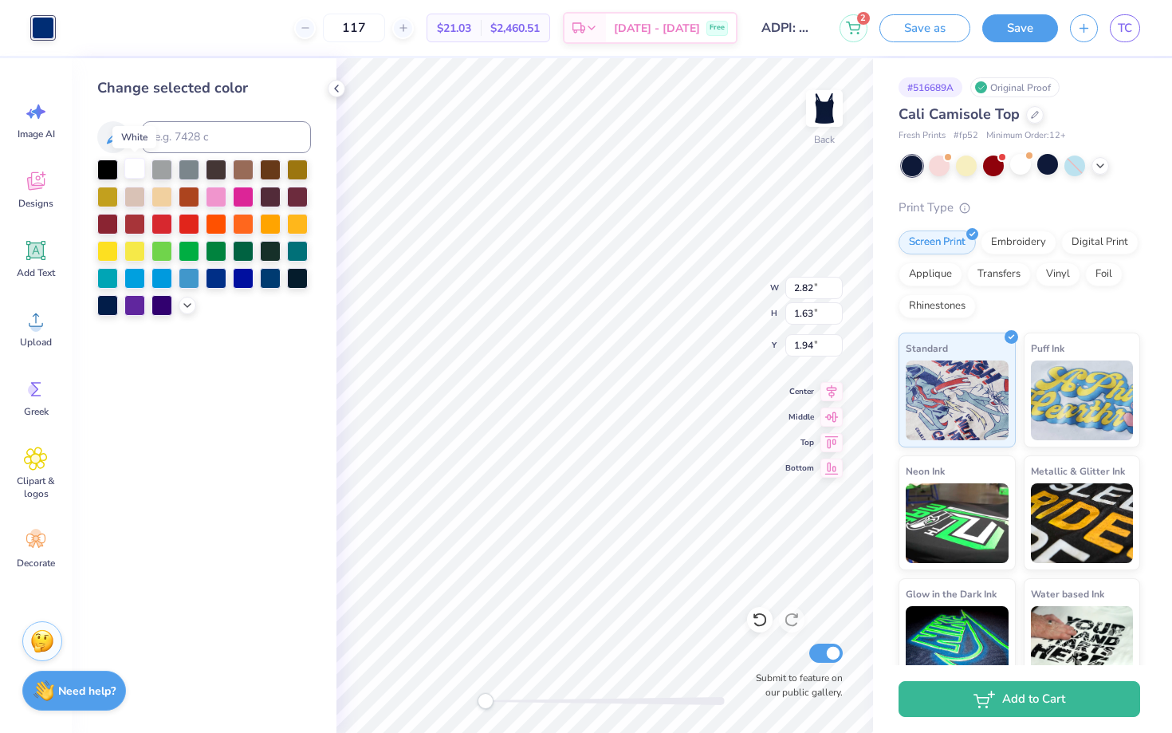
click at [139, 164] on div at bounding box center [134, 168] width 21 height 21
click at [159, 165] on div at bounding box center [162, 168] width 21 height 21
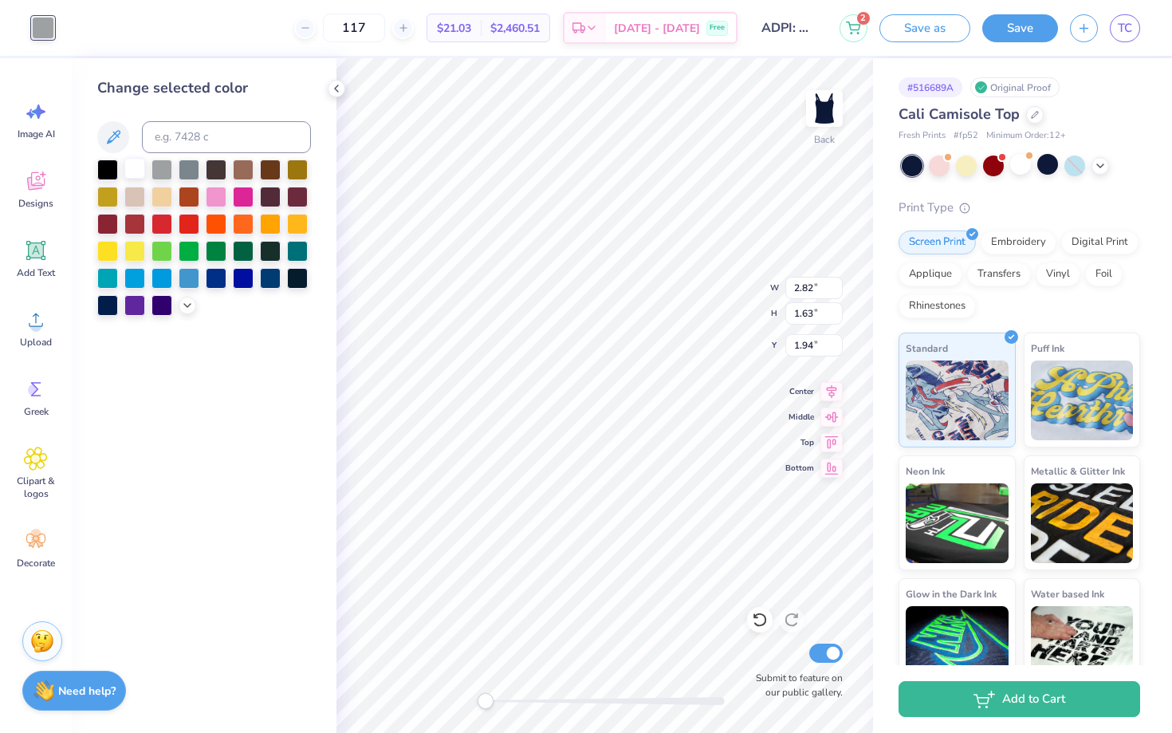
click at [127, 167] on div at bounding box center [134, 168] width 21 height 21
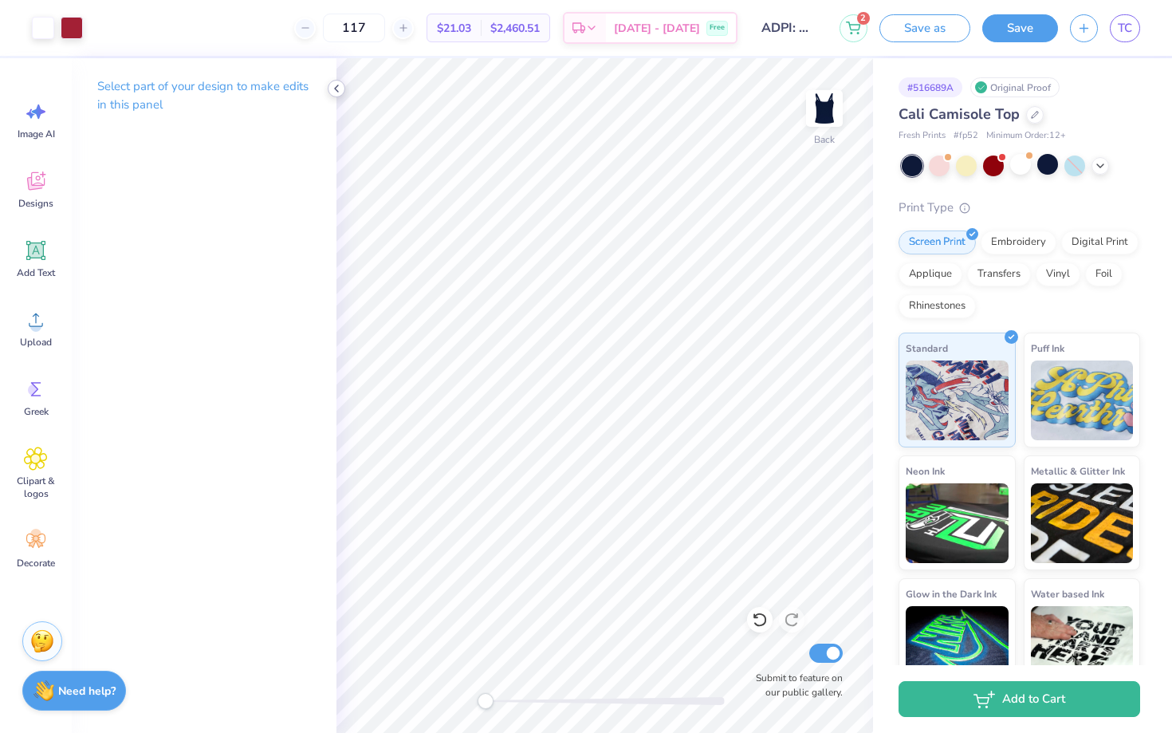
click at [335, 85] on icon at bounding box center [336, 88] width 13 height 13
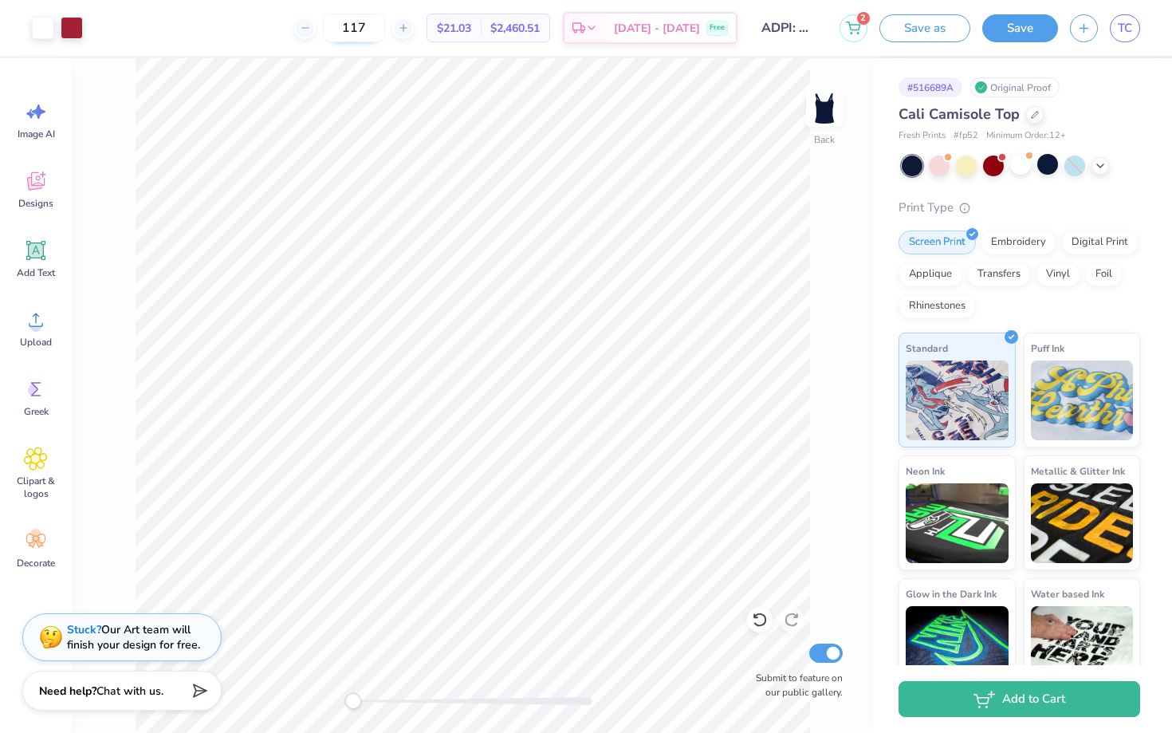
drag, startPoint x: 379, startPoint y: 29, endPoint x: 368, endPoint y: 29, distance: 10.4
click at [365, 29] on input "117" at bounding box center [354, 28] width 62 height 29
click at [385, 30] on input "117" at bounding box center [354, 28] width 62 height 29
drag, startPoint x: 376, startPoint y: 30, endPoint x: 348, endPoint y: 36, distance: 29.3
click at [348, 36] on input "117" at bounding box center [354, 28] width 62 height 29
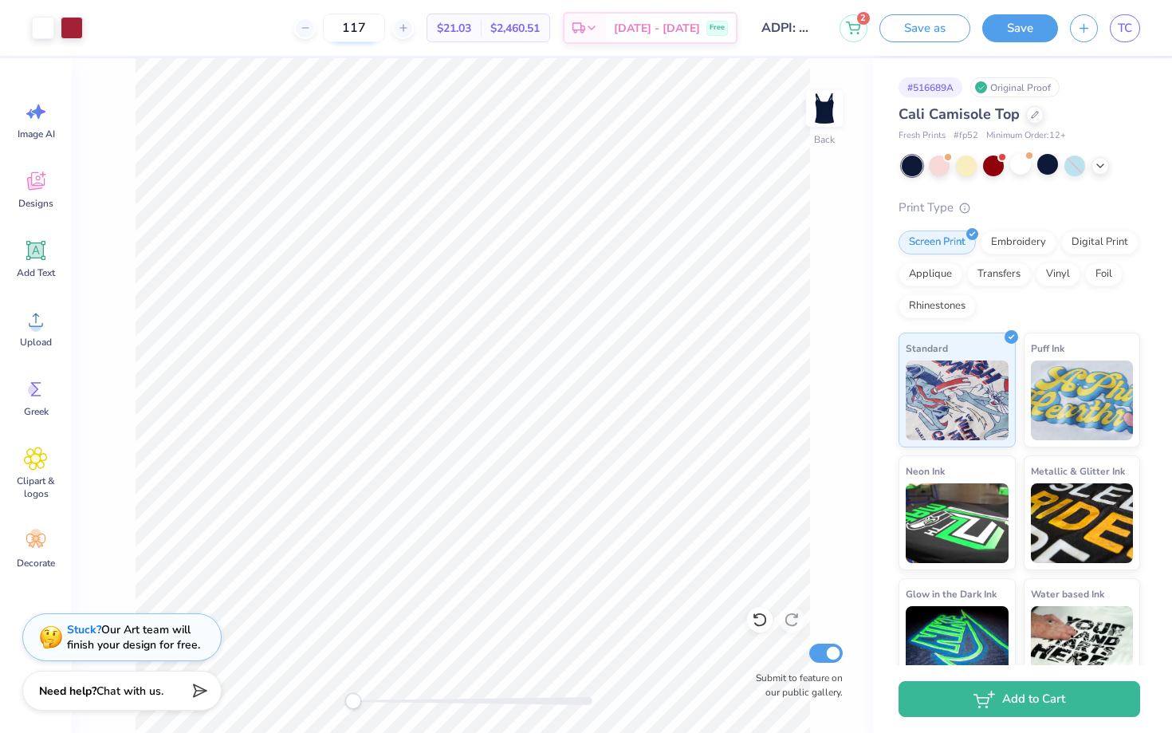
click at [363, 34] on input "117" at bounding box center [354, 28] width 62 height 29
drag, startPoint x: 363, startPoint y: 33, endPoint x: 404, endPoint y: 33, distance: 40.7
click at [385, 33] on input "117" at bounding box center [354, 28] width 62 height 29
type input "80"
click at [1024, 164] on div at bounding box center [1021, 164] width 21 height 21
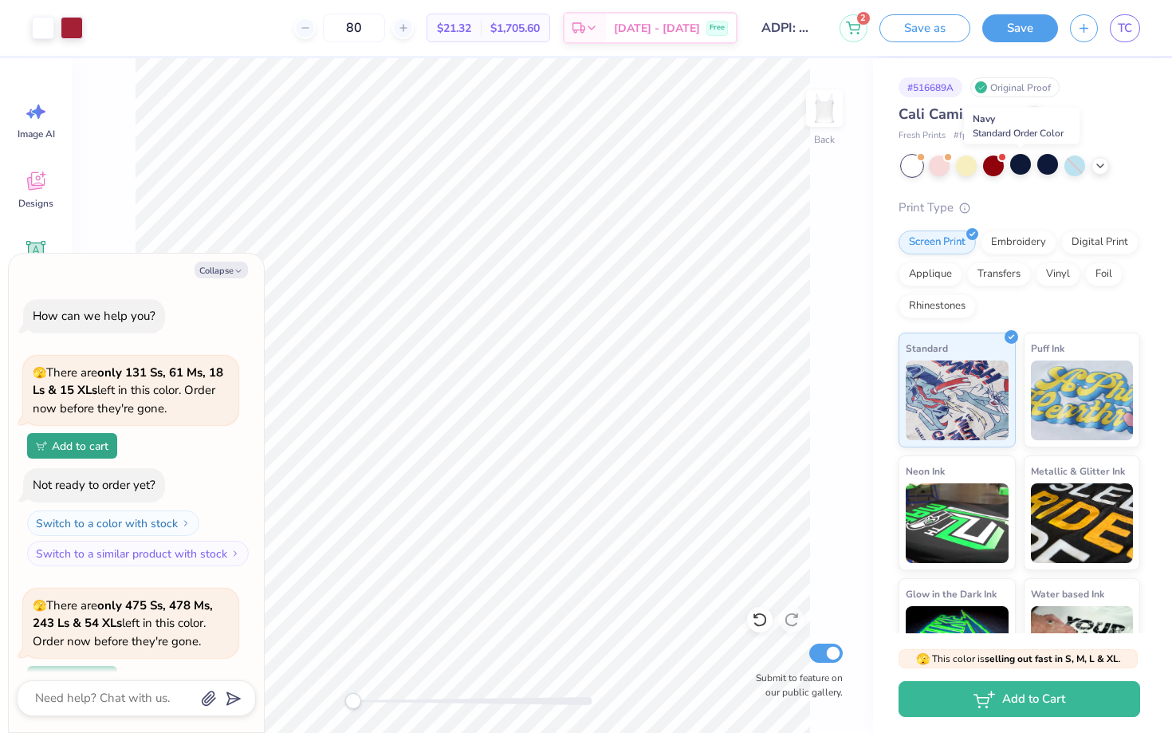
scroll to position [372, 0]
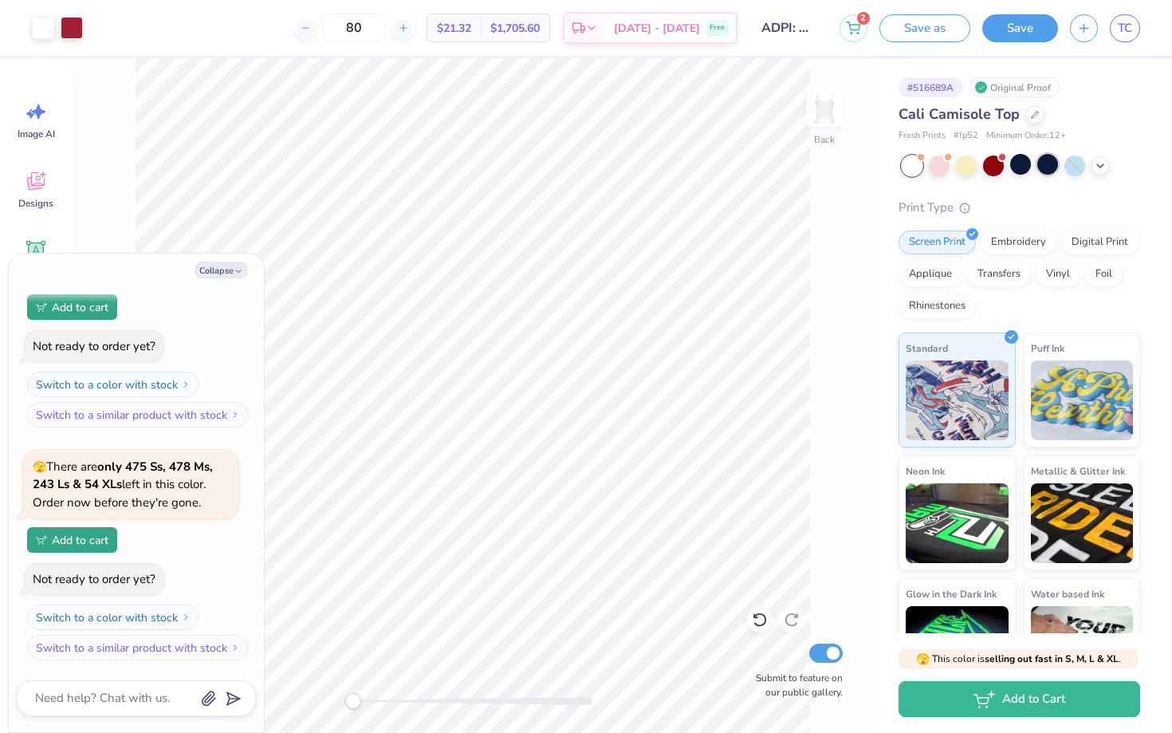
click at [1046, 167] on div at bounding box center [1048, 164] width 21 height 21
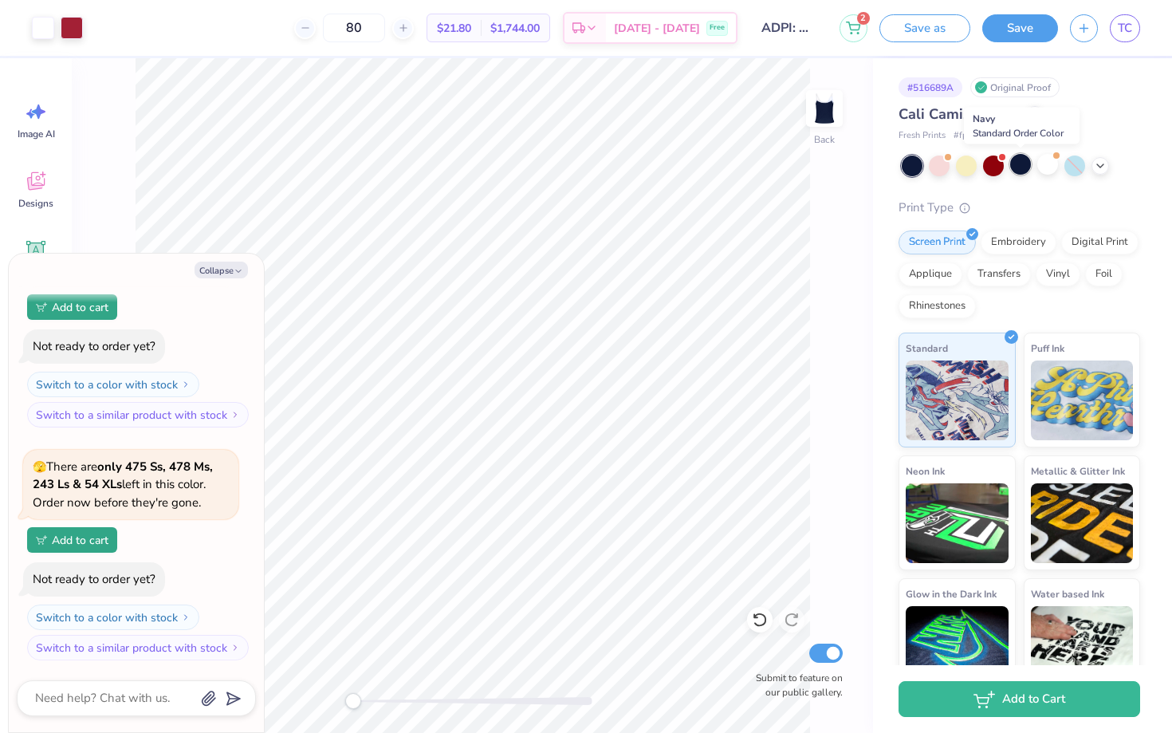
click at [1027, 170] on div at bounding box center [1021, 164] width 21 height 21
click at [1016, 167] on div at bounding box center [1021, 164] width 21 height 21
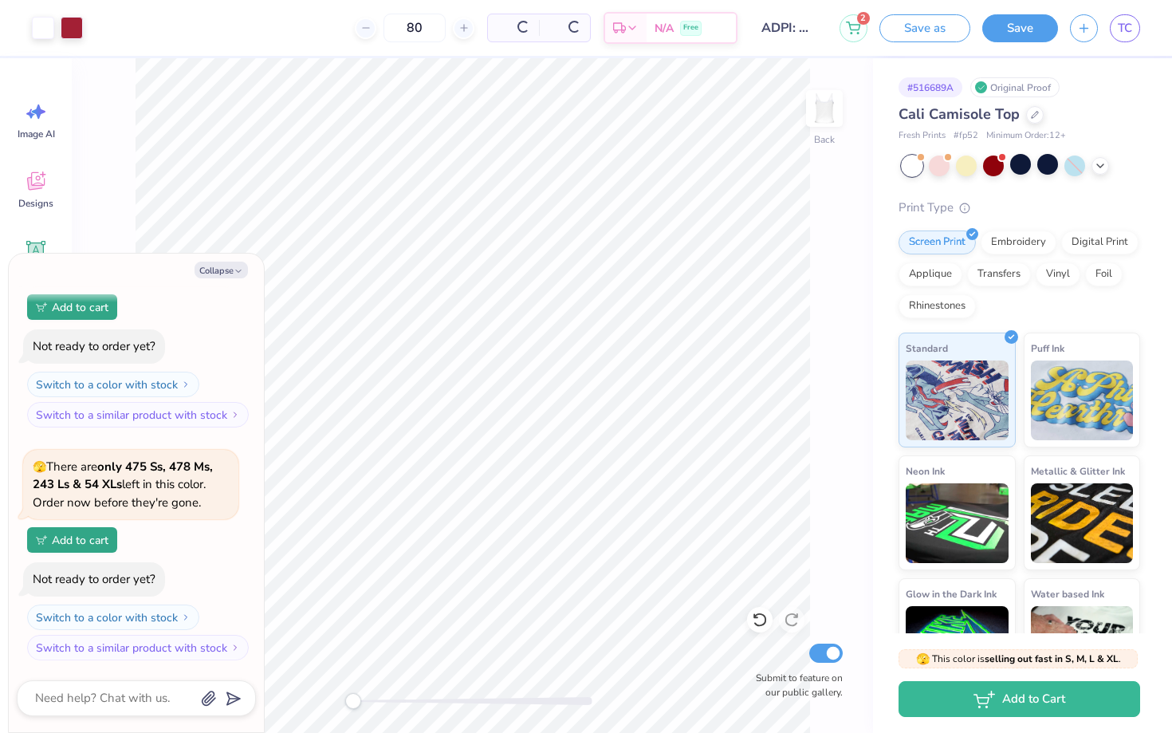
scroll to position [605, 0]
click at [41, 27] on div at bounding box center [43, 26] width 22 height 22
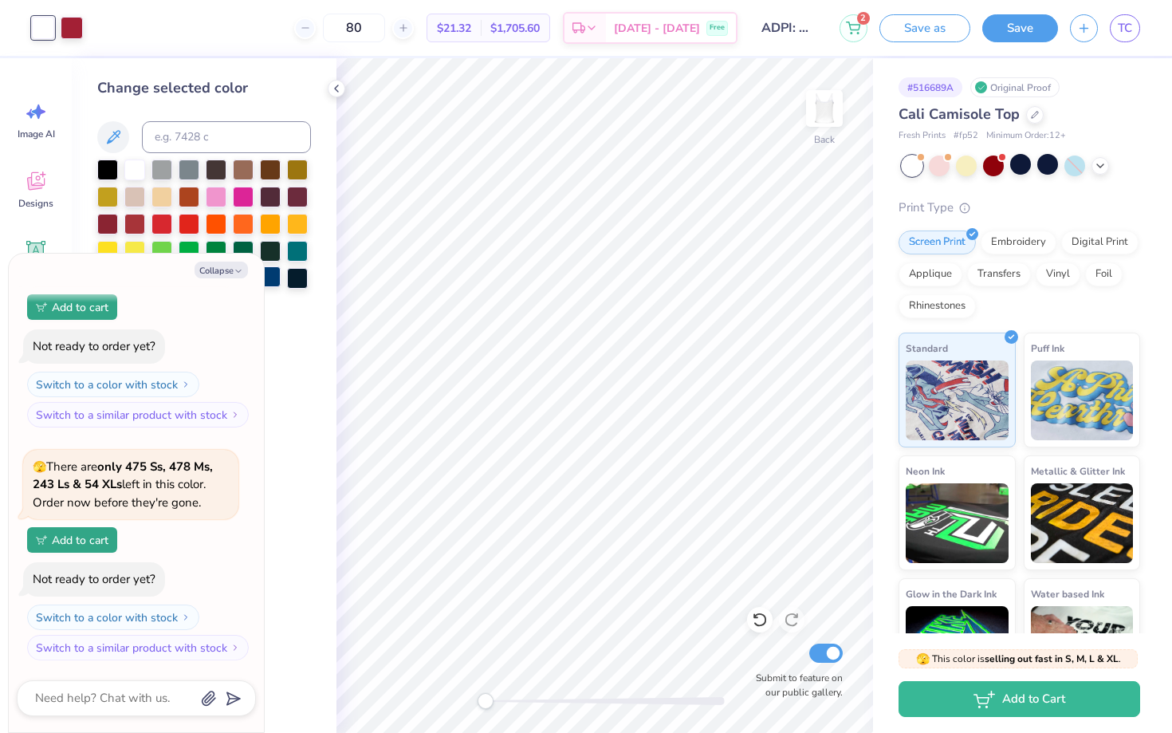
click at [276, 282] on div at bounding box center [270, 276] width 21 height 21
click at [234, 269] on icon "button" at bounding box center [239, 271] width 10 height 10
type textarea "x"
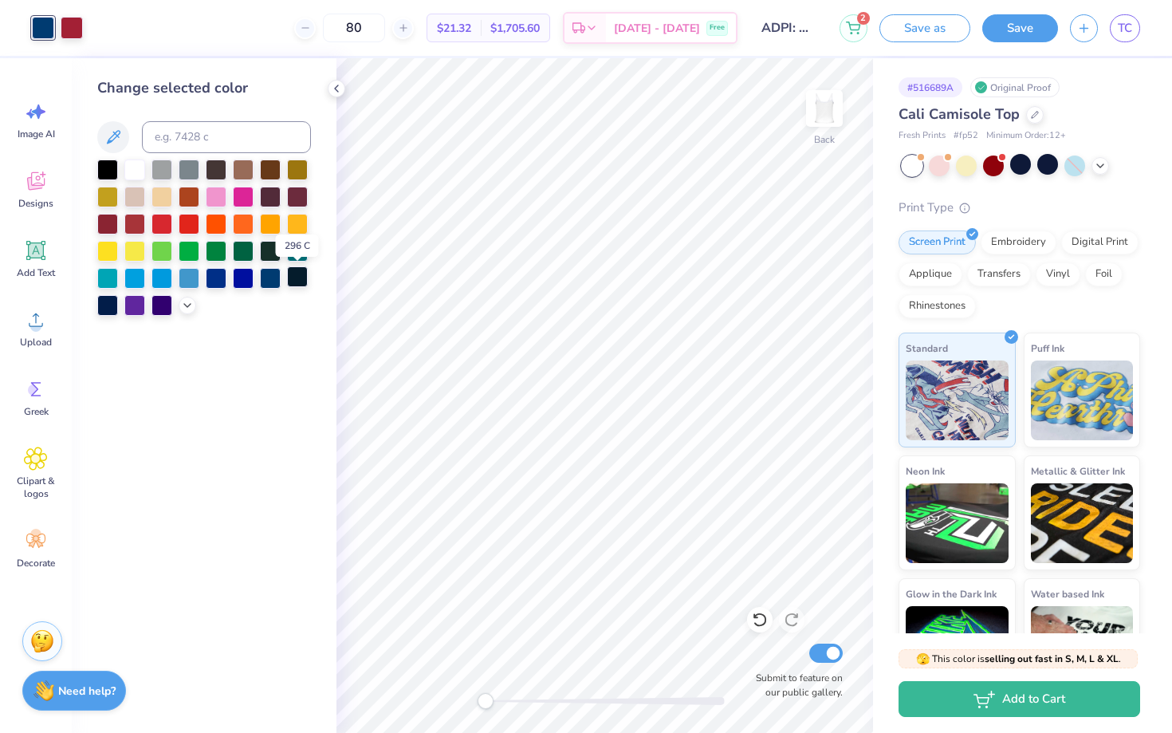
click at [292, 283] on div at bounding box center [297, 276] width 21 height 21
click at [274, 278] on div at bounding box center [270, 276] width 21 height 21
click at [294, 278] on div at bounding box center [297, 276] width 21 height 21
